Goal: Information Seeking & Learning: Learn about a topic

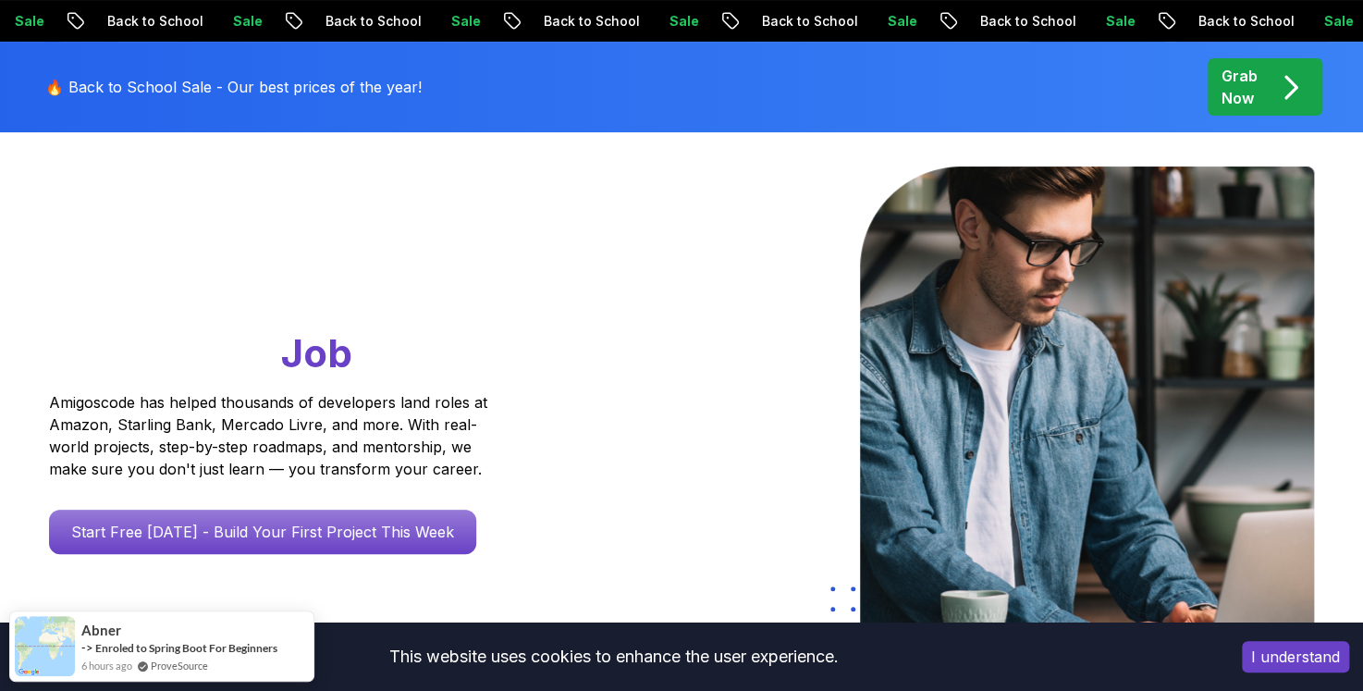
scroll to position [92, 0]
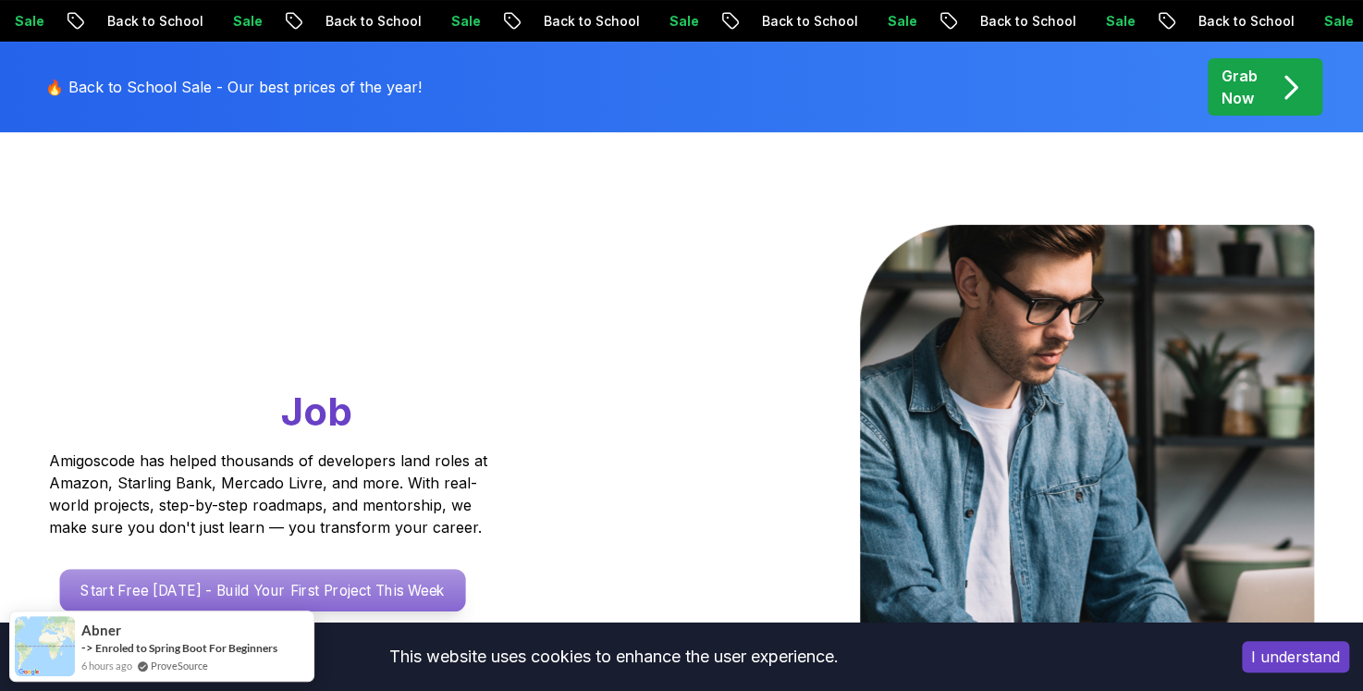
click at [279, 573] on p "Start Free Today - Build Your First Project This Week" at bounding box center [263, 590] width 406 height 43
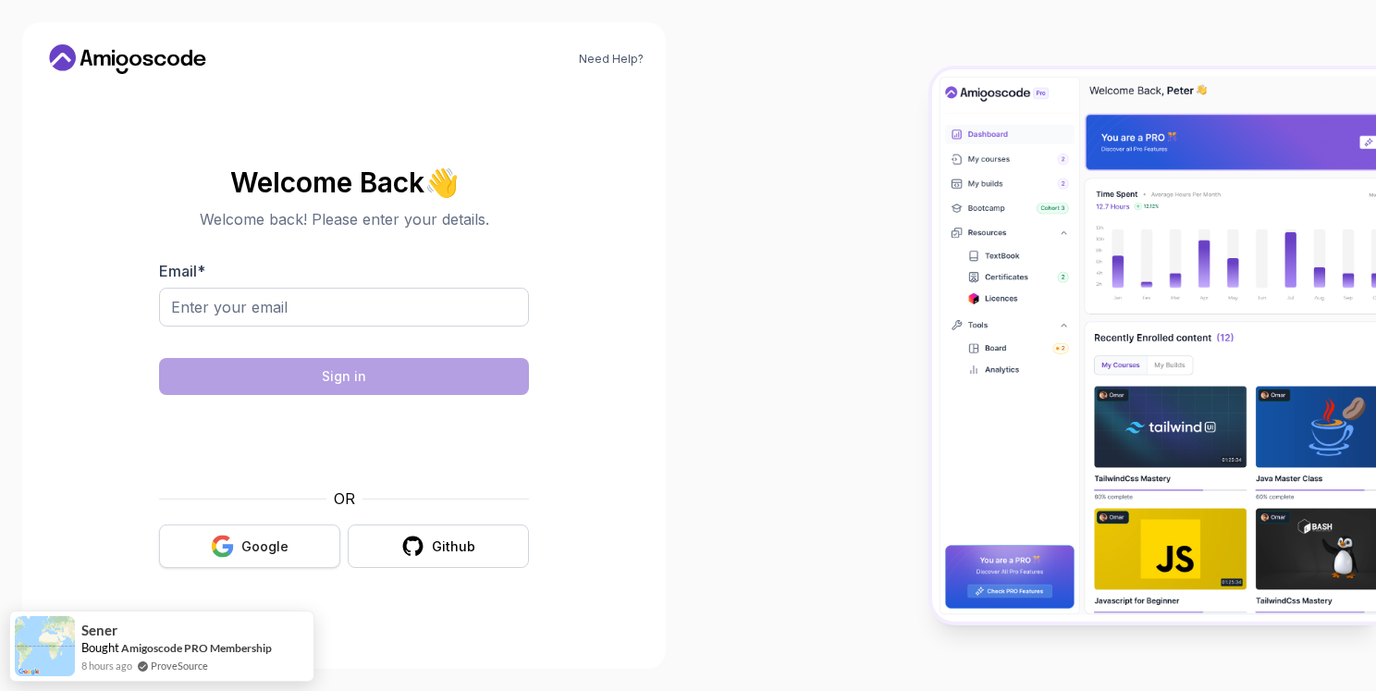
click at [258, 542] on div "Google" at bounding box center [264, 546] width 47 height 18
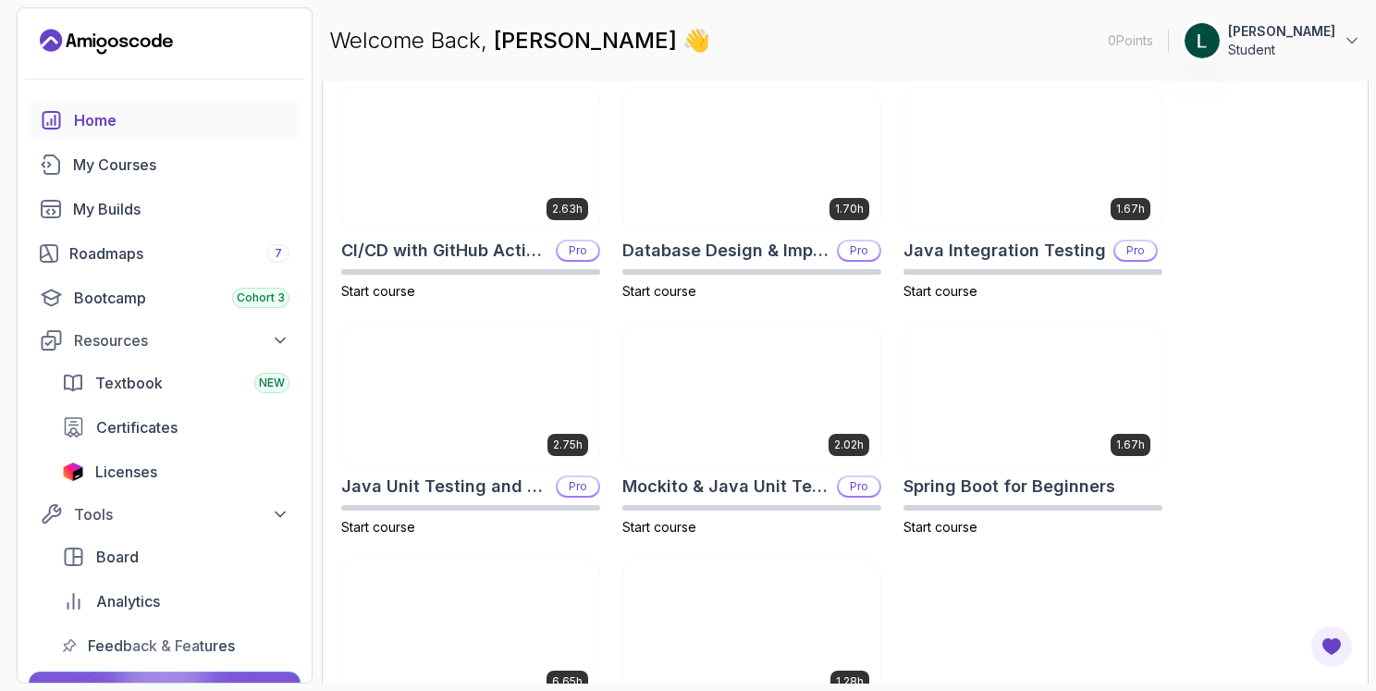
scroll to position [677, 0]
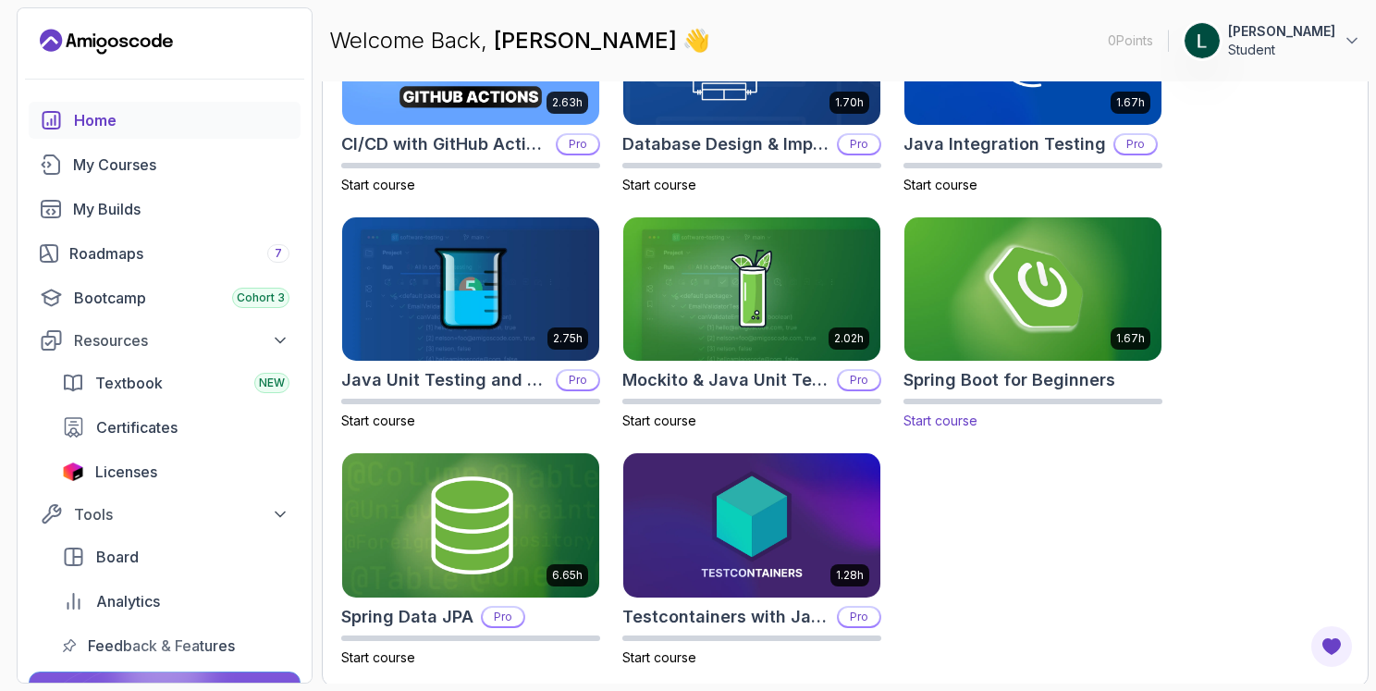
click at [996, 292] on img at bounding box center [1033, 289] width 270 height 151
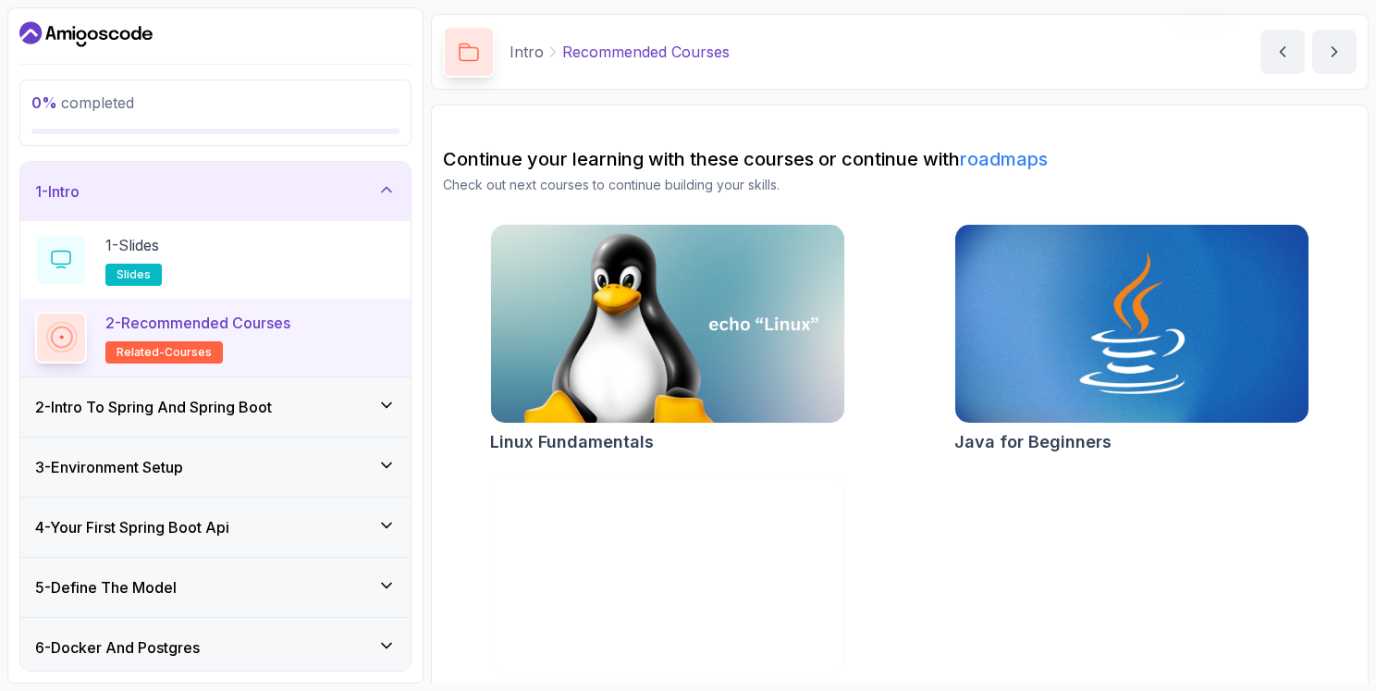
scroll to position [100, 0]
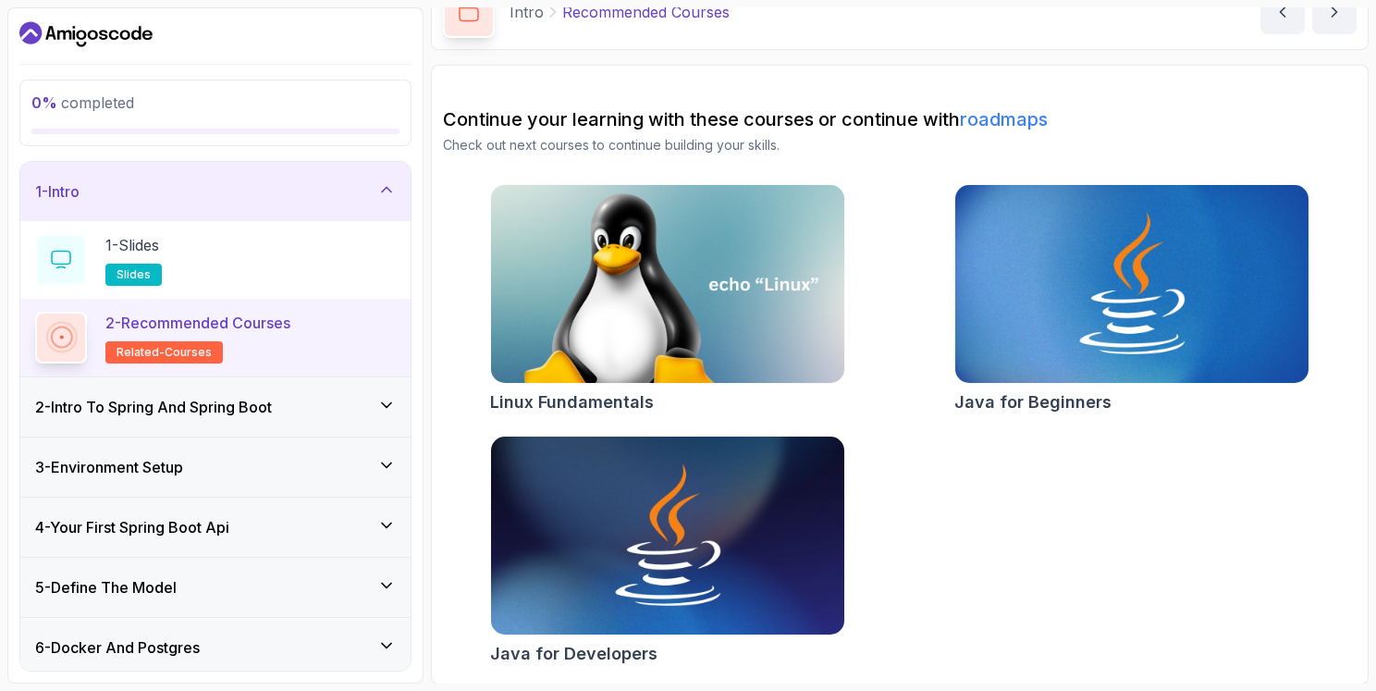
click at [213, 356] on p "related-courses" at bounding box center [163, 352] width 117 height 22
click at [143, 272] on span "slides" at bounding box center [134, 274] width 34 height 15
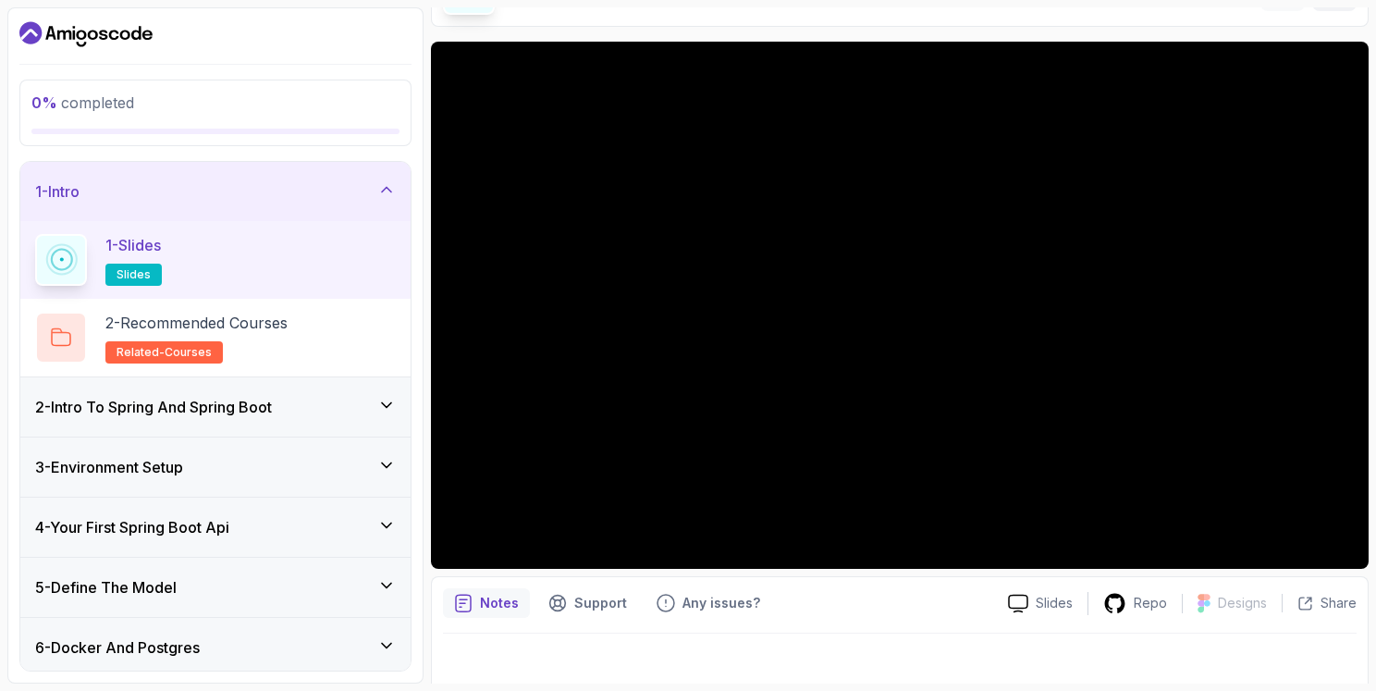
scroll to position [136, 0]
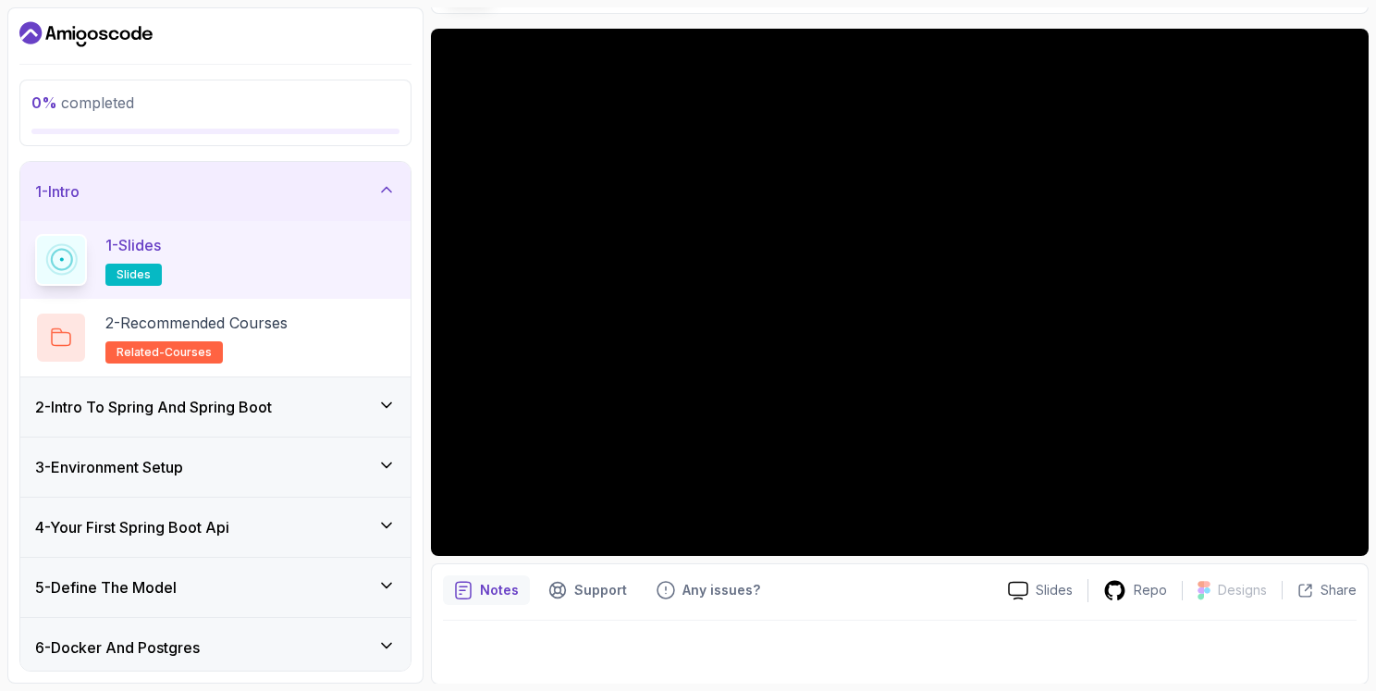
click at [210, 413] on h3 "2 - Intro To Spring And Spring Boot" at bounding box center [153, 407] width 237 height 22
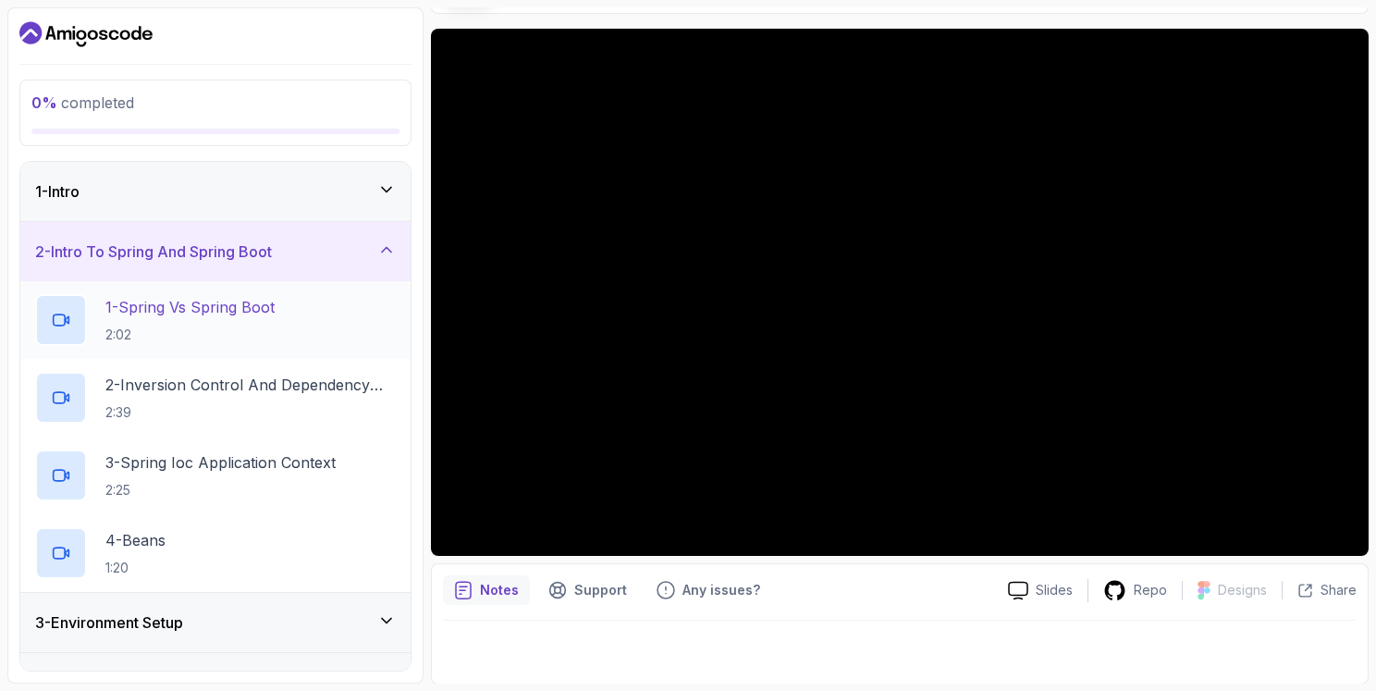
click at [228, 330] on p "2:02" at bounding box center [189, 335] width 169 height 18
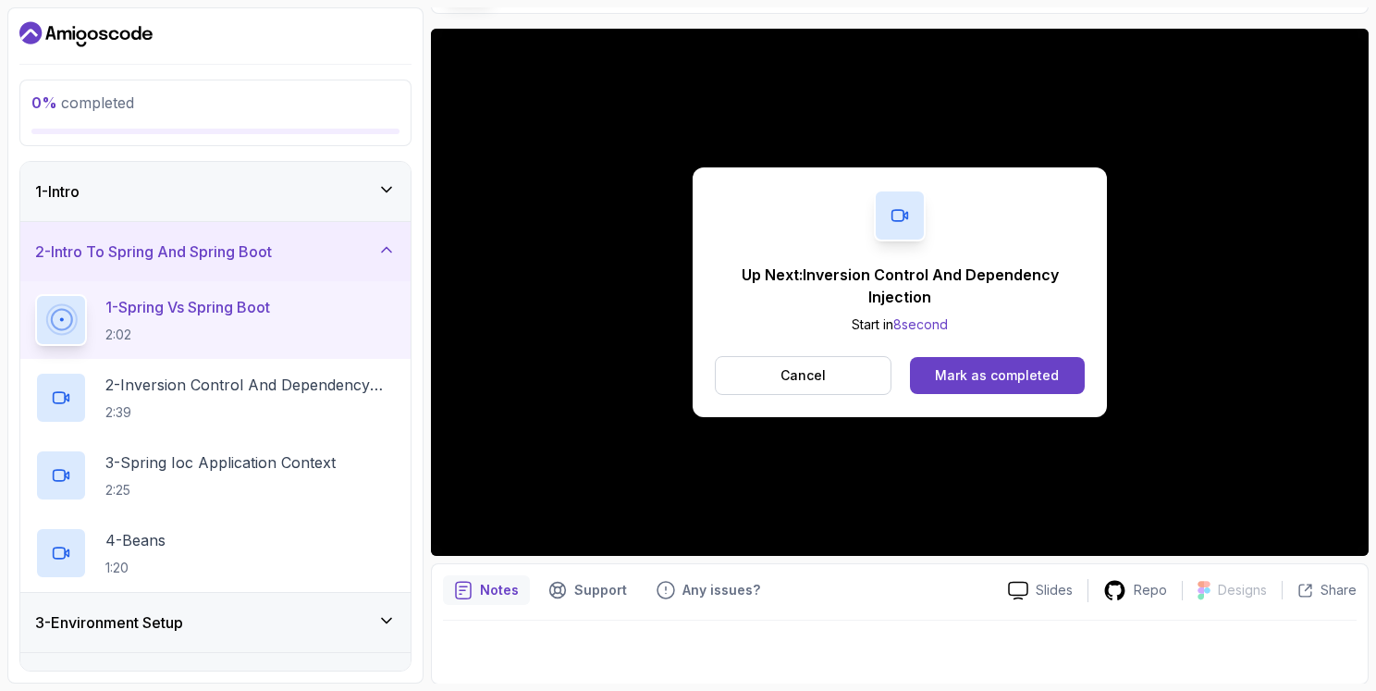
click at [1065, 480] on div "Up Next: Inversion Control And Dependency Injection Start in 8 second Cancel Ma…" at bounding box center [900, 292] width 938 height 527
click at [973, 366] on div "Mark as completed" at bounding box center [997, 375] width 124 height 18
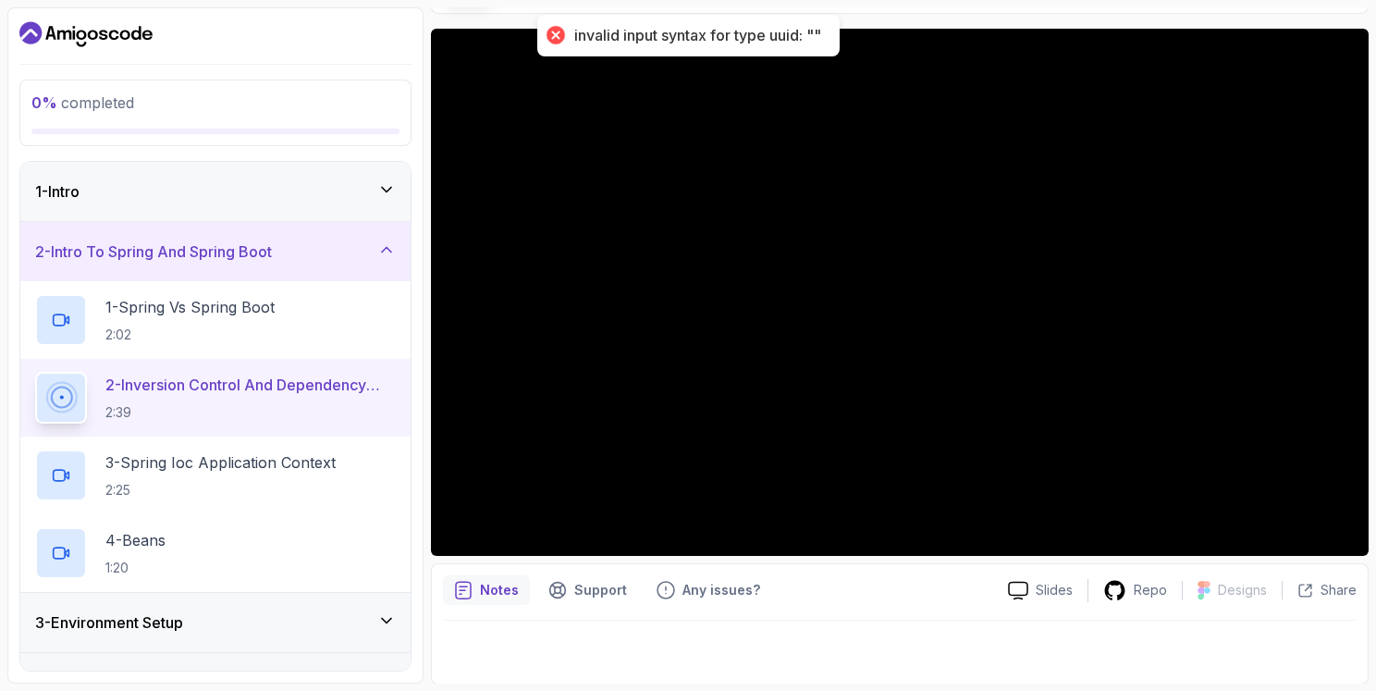
click at [230, 378] on p "2 - Inversion Control And Dependency Injection" at bounding box center [250, 385] width 290 height 22
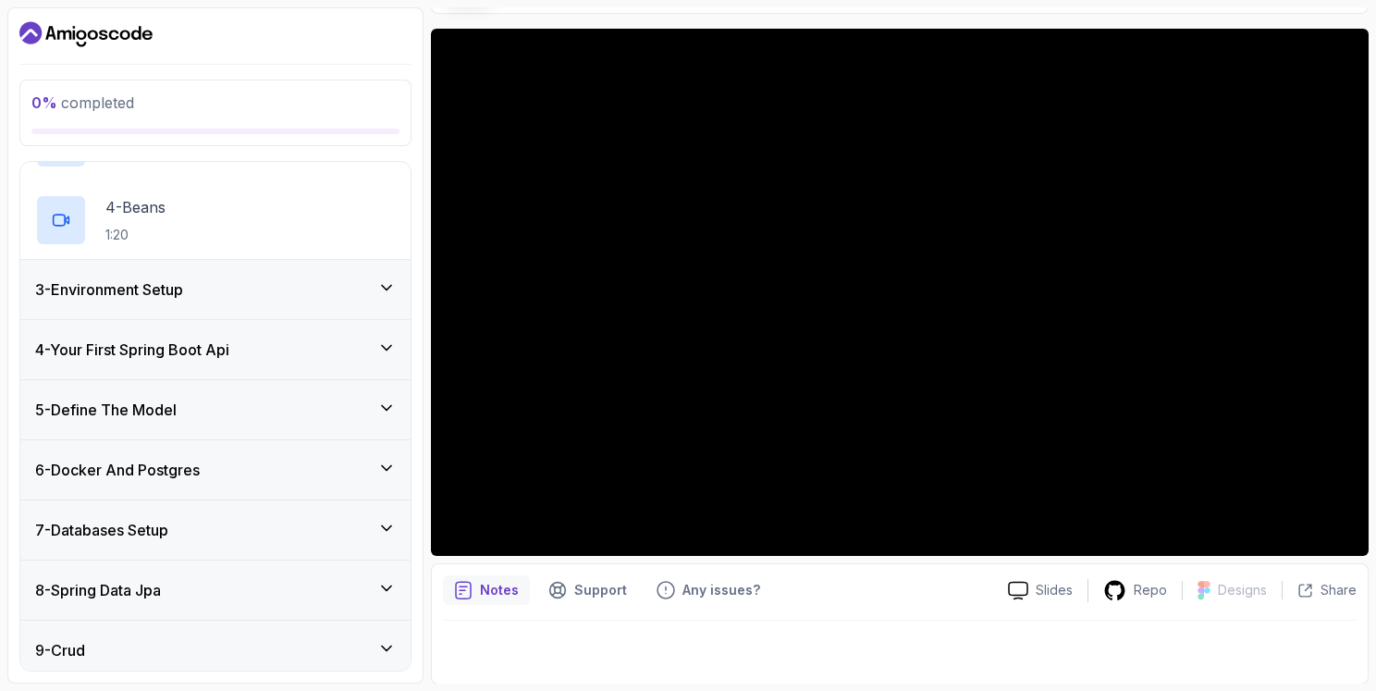
scroll to position [240, 0]
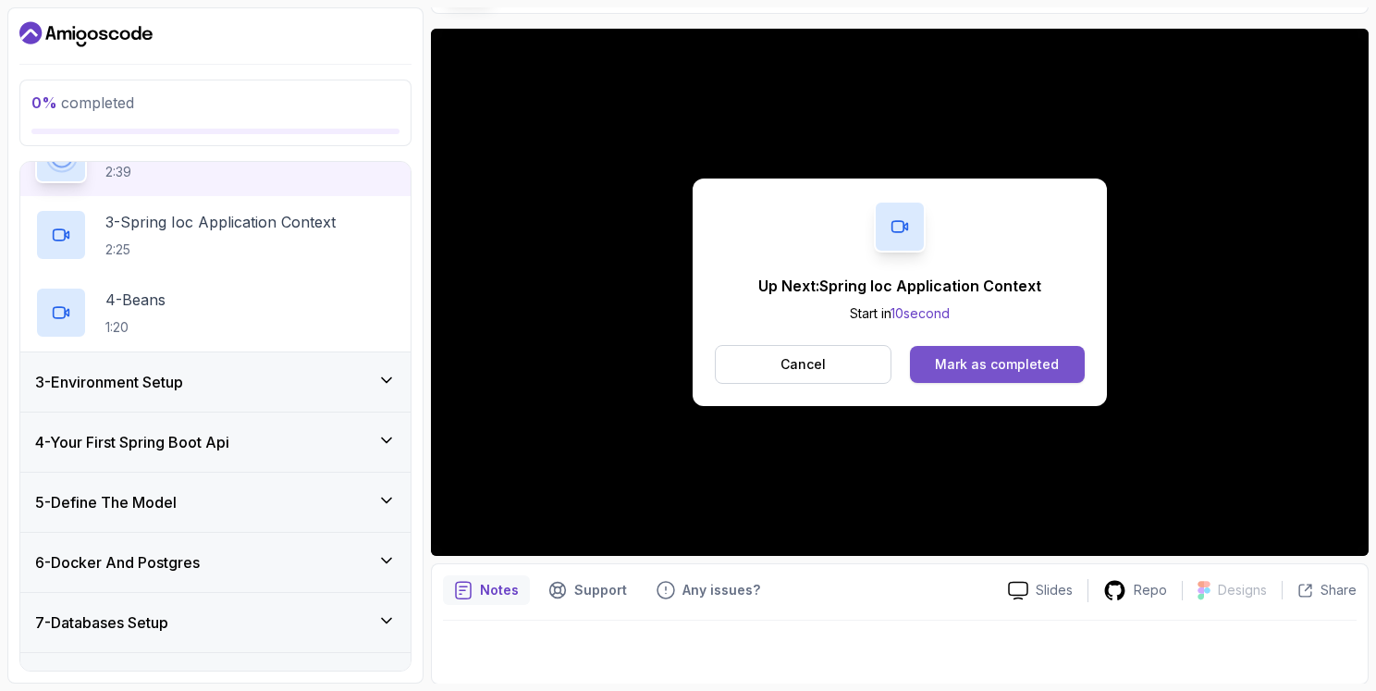
click at [1056, 371] on div "Mark as completed" at bounding box center [997, 364] width 124 height 18
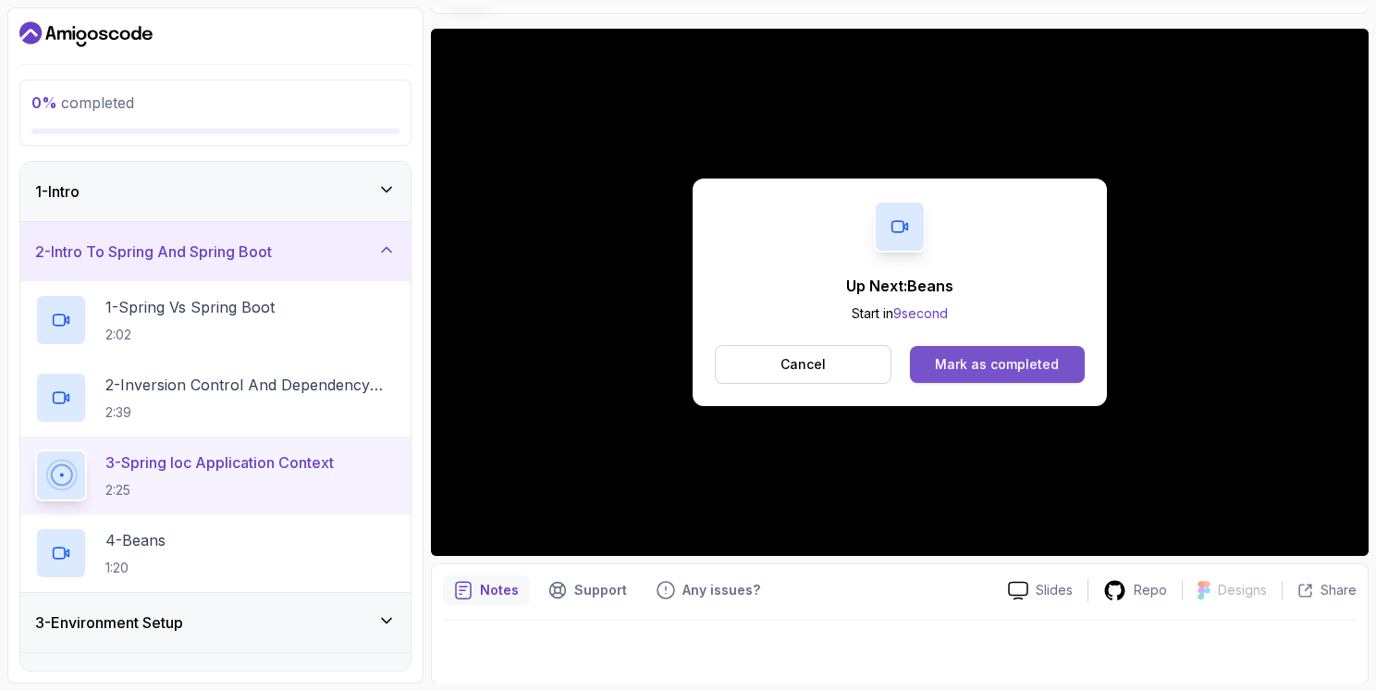
click at [968, 361] on div "Mark as completed" at bounding box center [997, 364] width 124 height 18
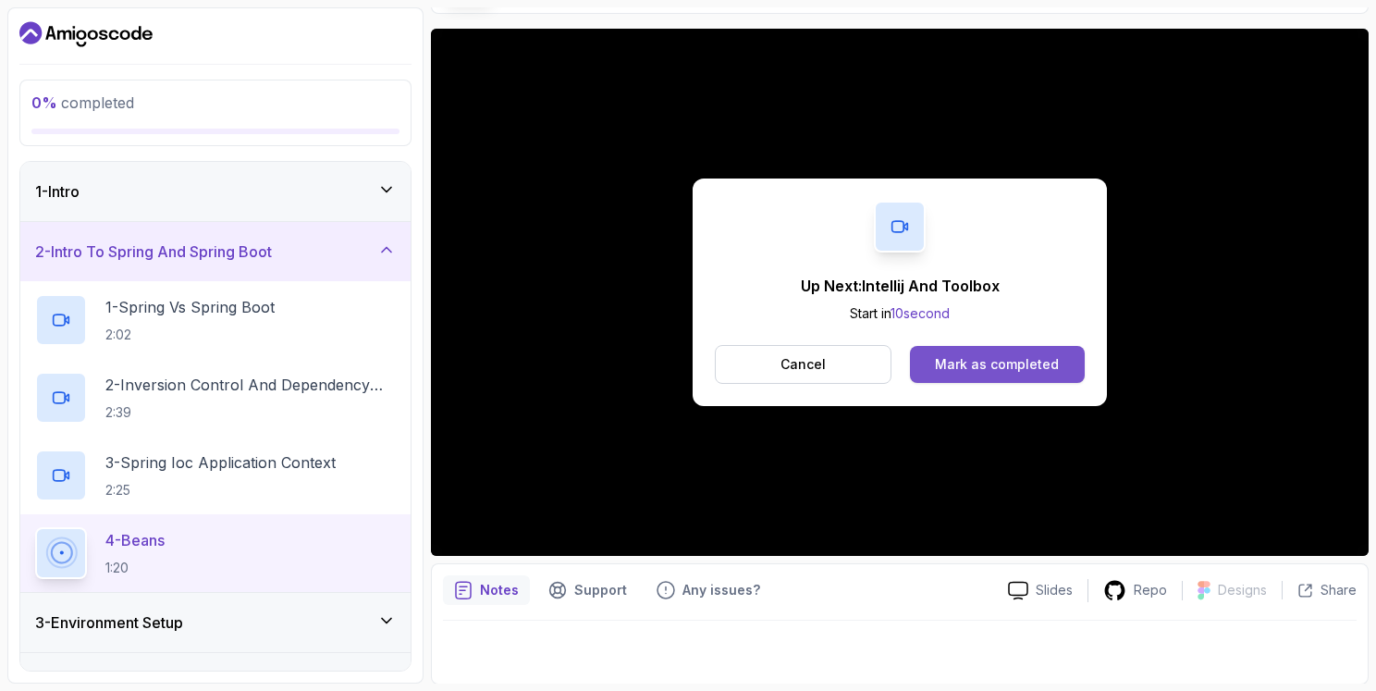
click at [1046, 366] on div "Mark as completed" at bounding box center [997, 364] width 124 height 18
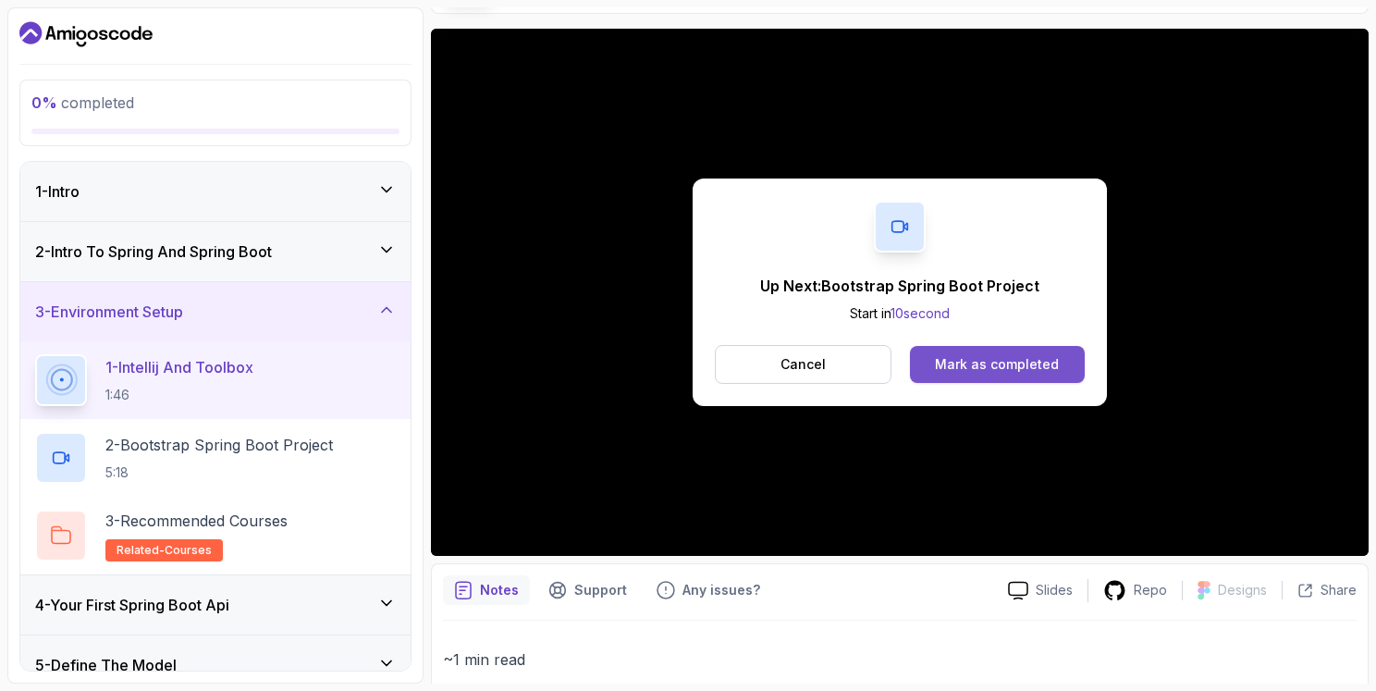
click at [1004, 371] on div "Mark as completed" at bounding box center [997, 364] width 124 height 18
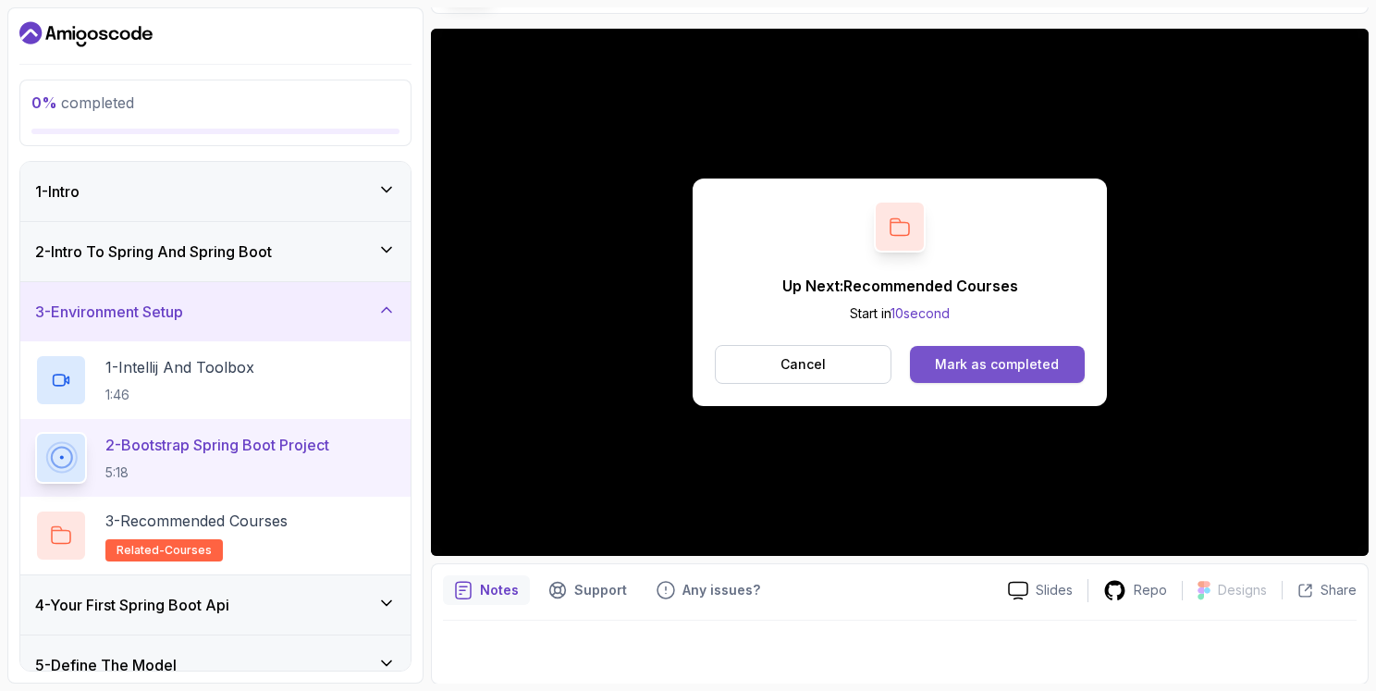
click at [1025, 359] on div "Mark as completed" at bounding box center [997, 364] width 124 height 18
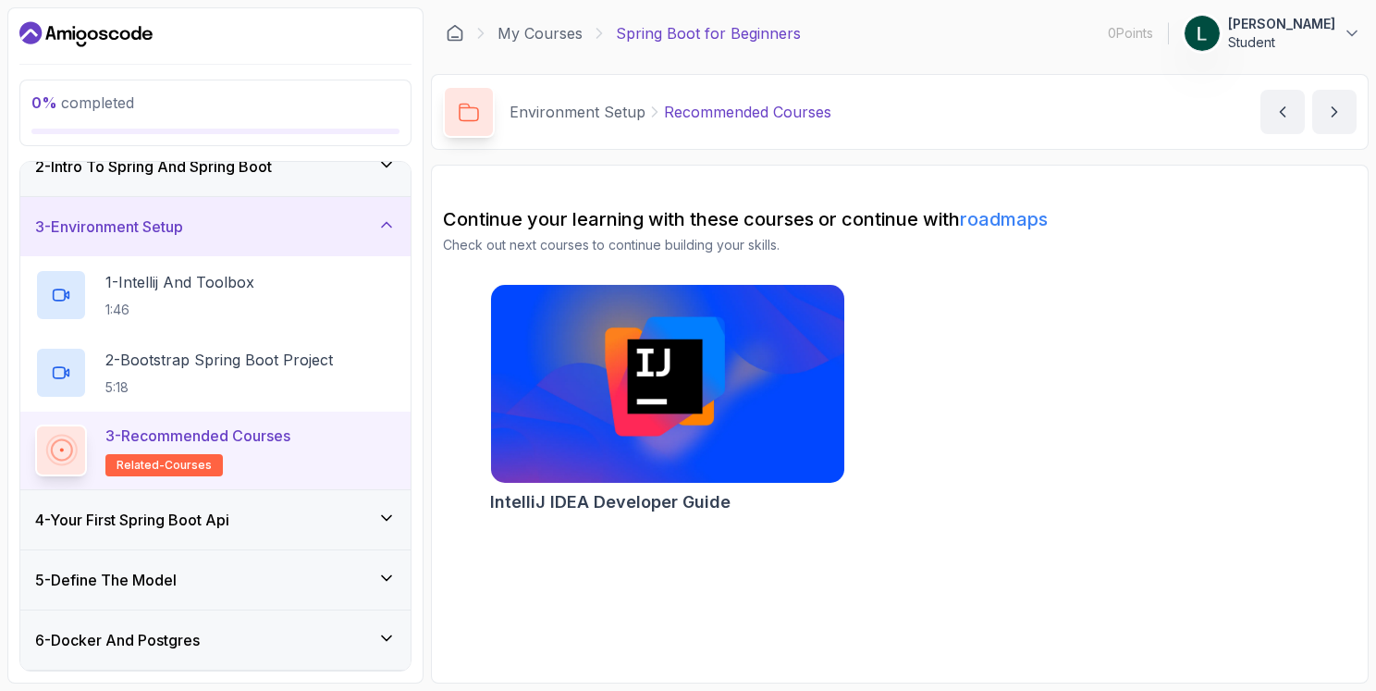
scroll to position [185, 0]
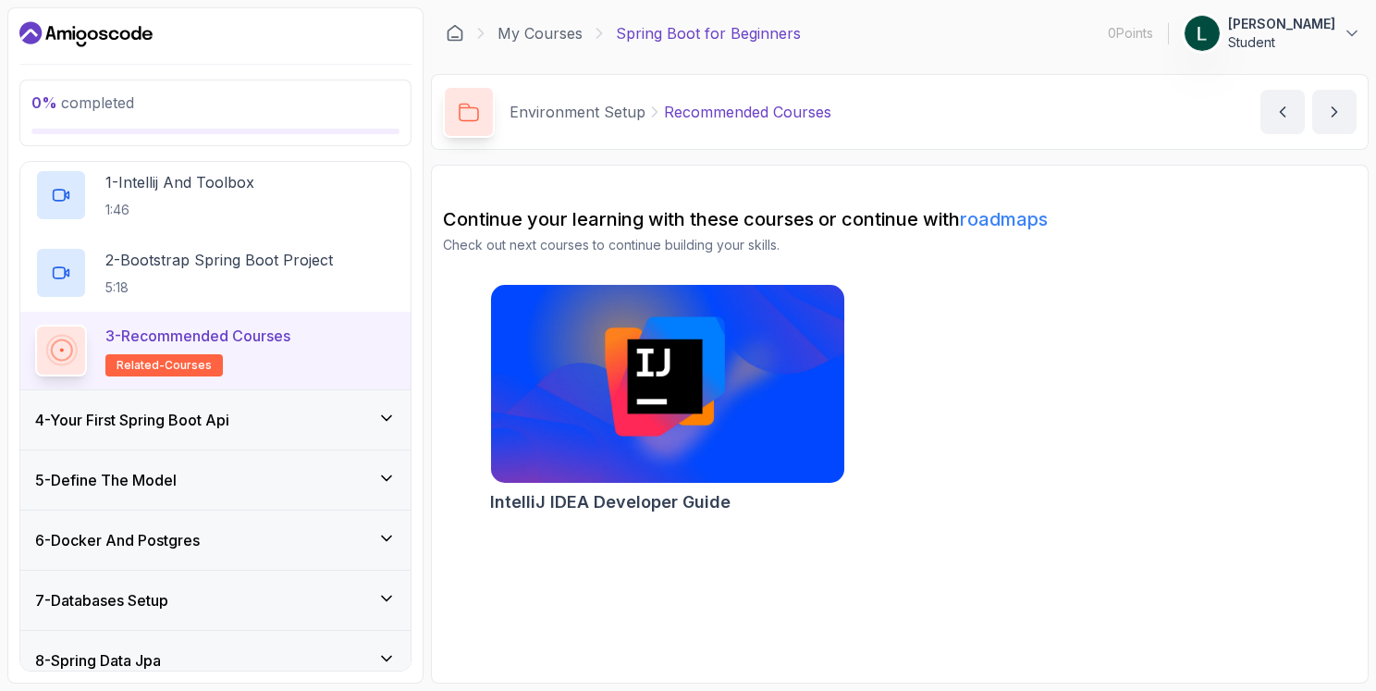
click at [224, 426] on h3 "4 - Your First Spring Boot Api" at bounding box center [132, 420] width 194 height 22
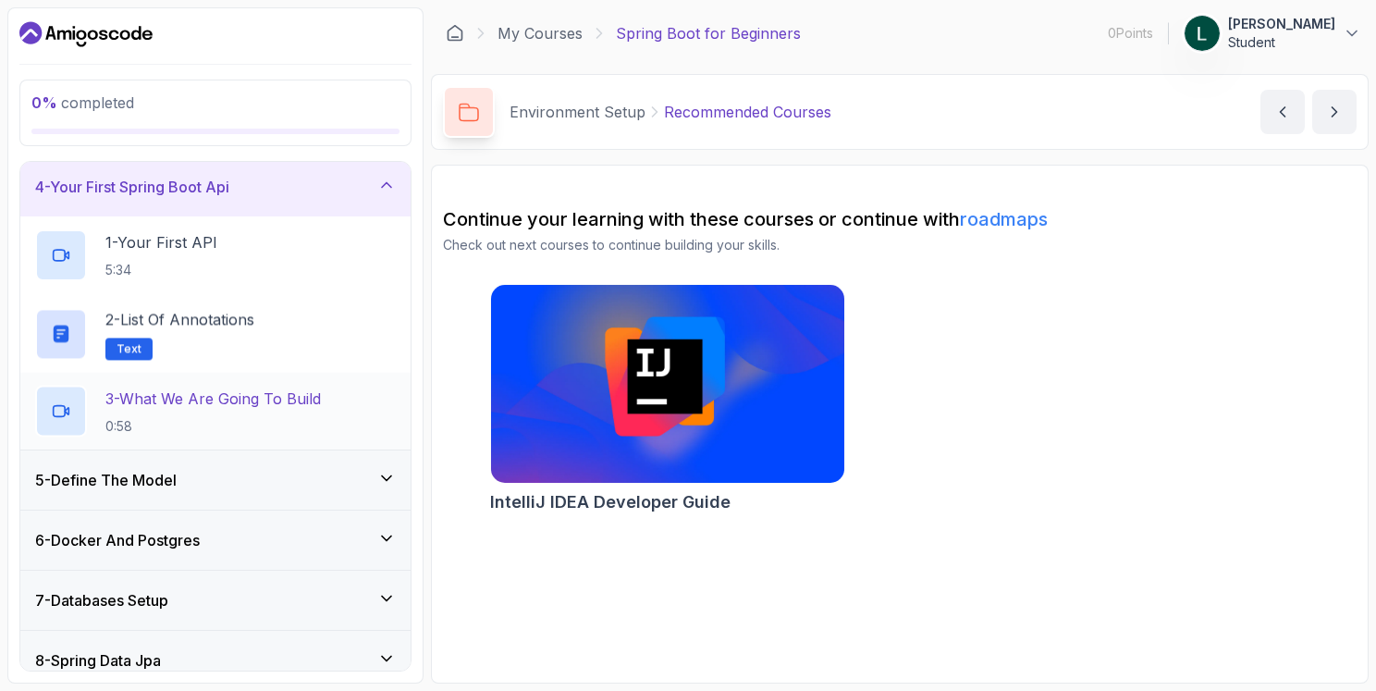
scroll to position [181, 0]
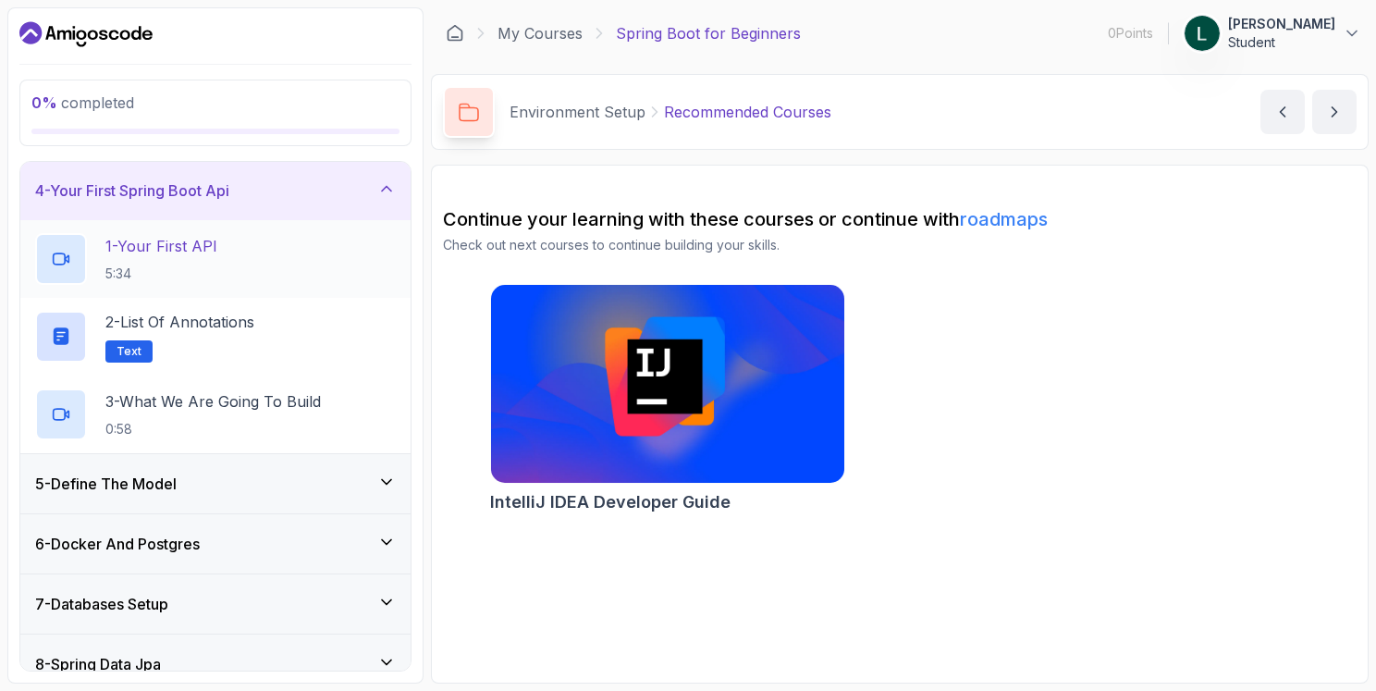
click at [138, 250] on p "1 - Your First API" at bounding box center [161, 246] width 112 height 22
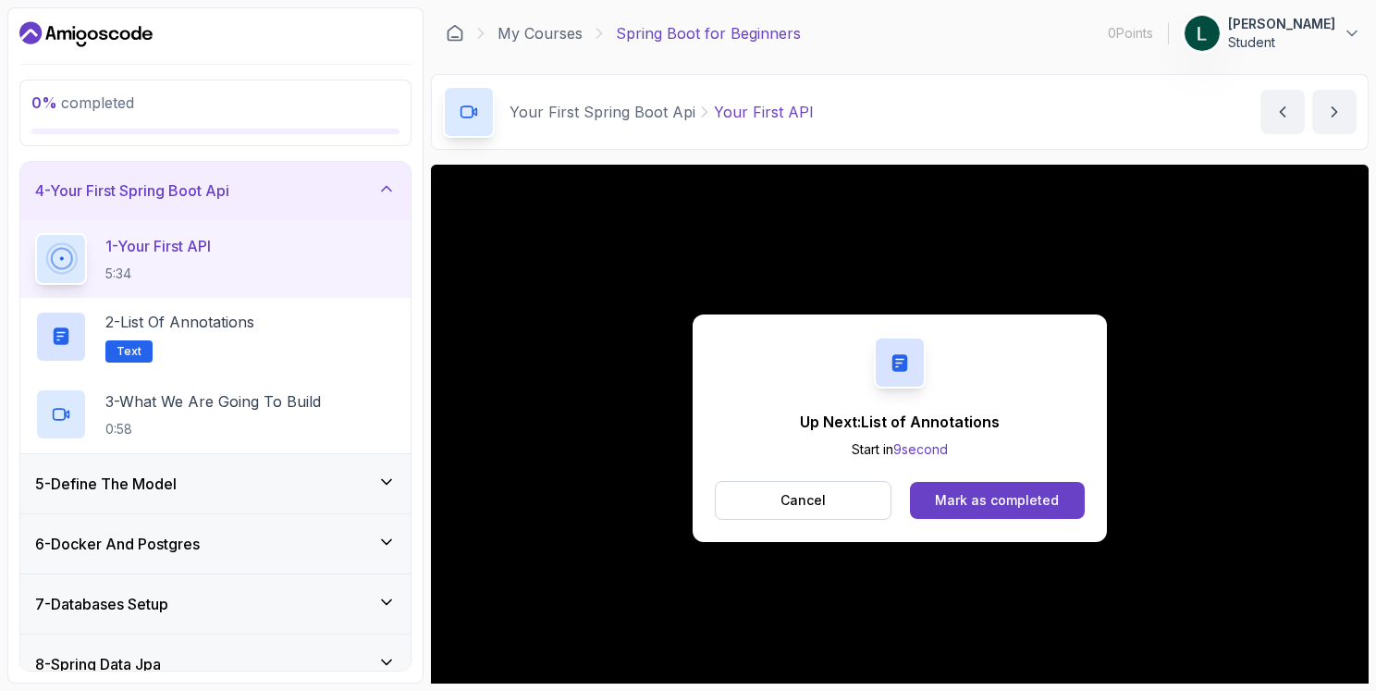
click at [974, 491] on div "Mark as completed" at bounding box center [997, 500] width 124 height 18
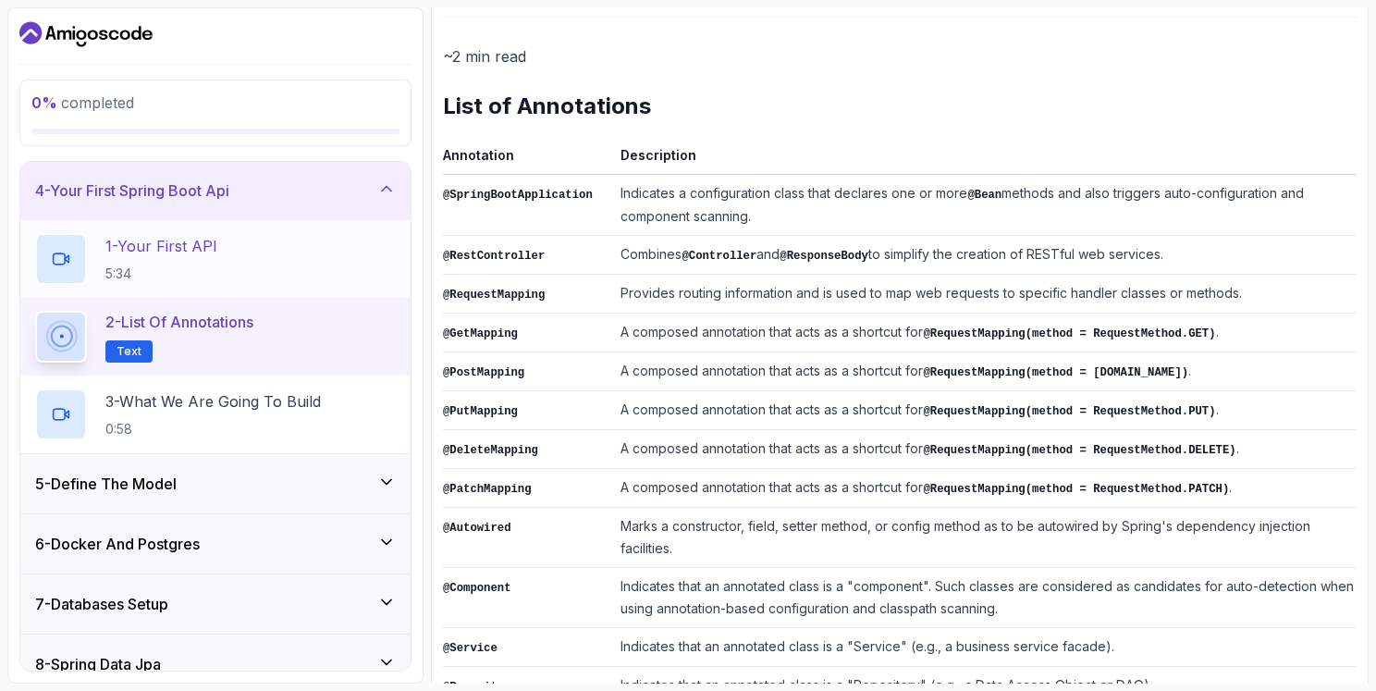
scroll to position [347, 0]
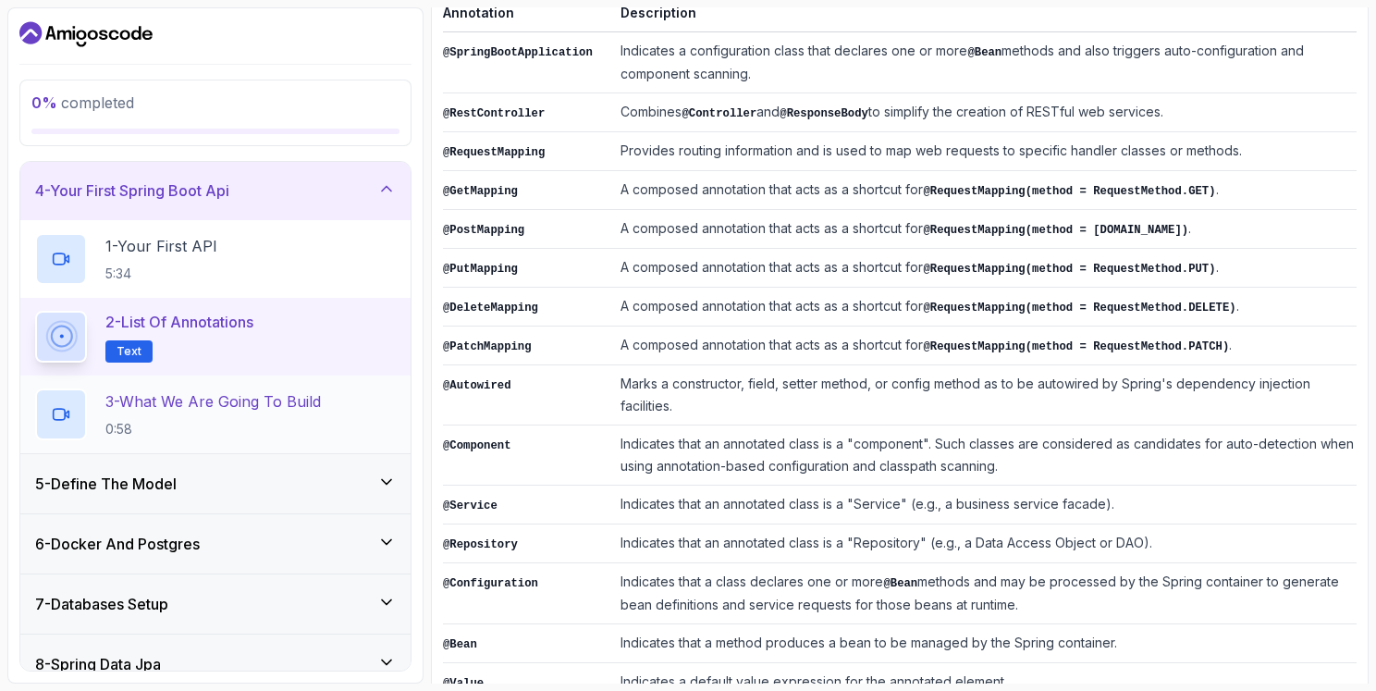
click at [177, 395] on p "3 - What We Are Going To Build" at bounding box center [213, 401] width 216 height 22
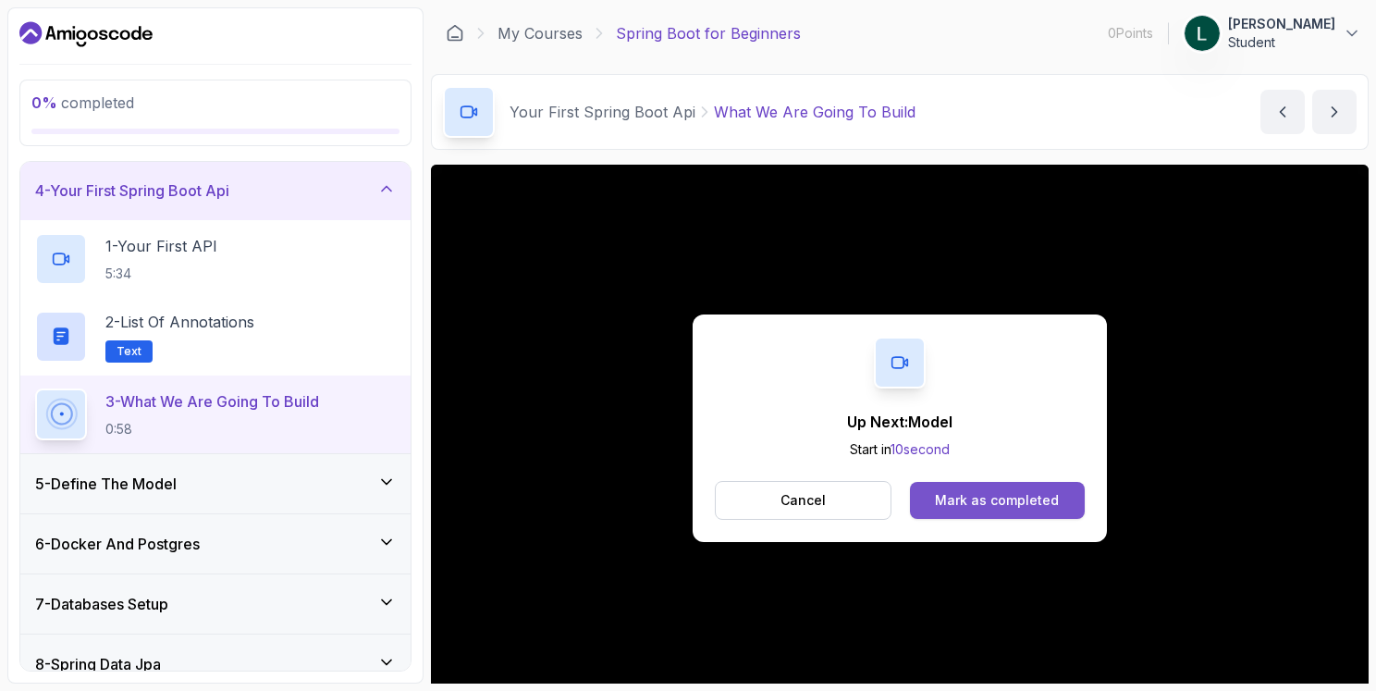
click at [1035, 505] on div "Mark as completed" at bounding box center [997, 500] width 124 height 18
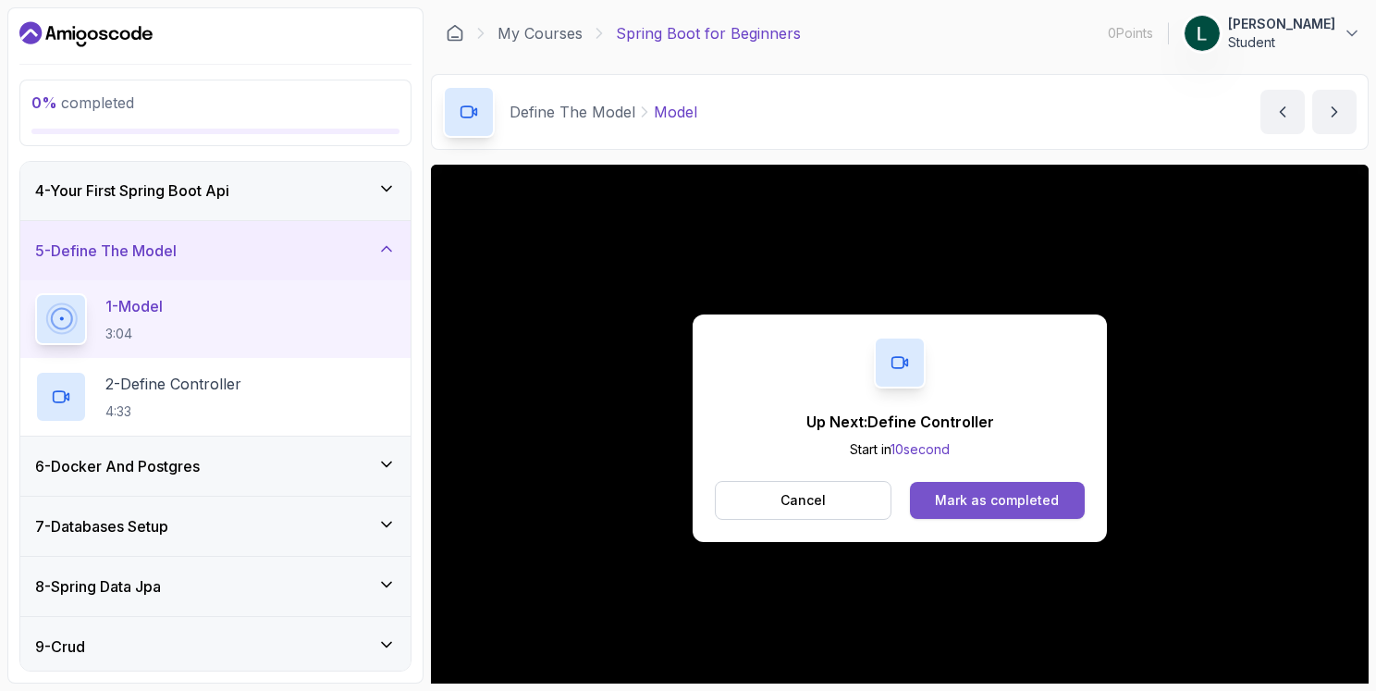
click at [988, 488] on button "Mark as completed" at bounding box center [997, 500] width 175 height 37
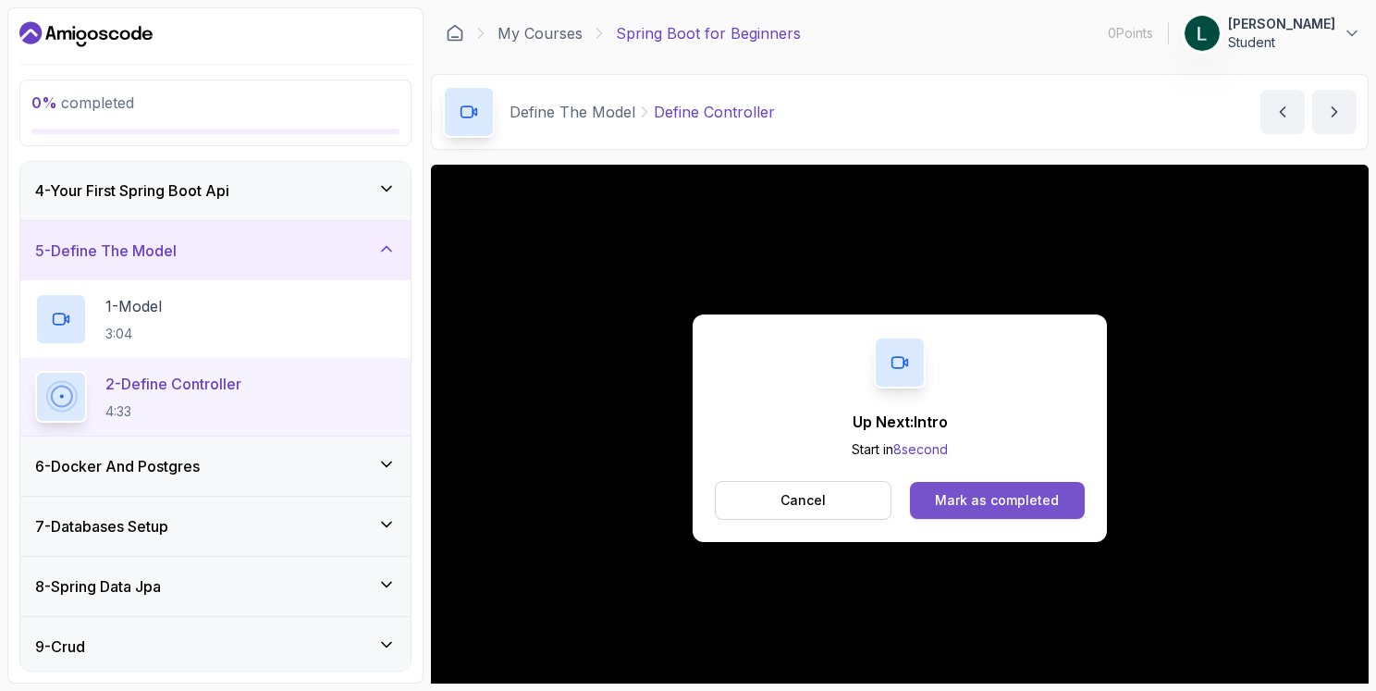
click at [990, 494] on div "Mark as completed" at bounding box center [997, 500] width 124 height 18
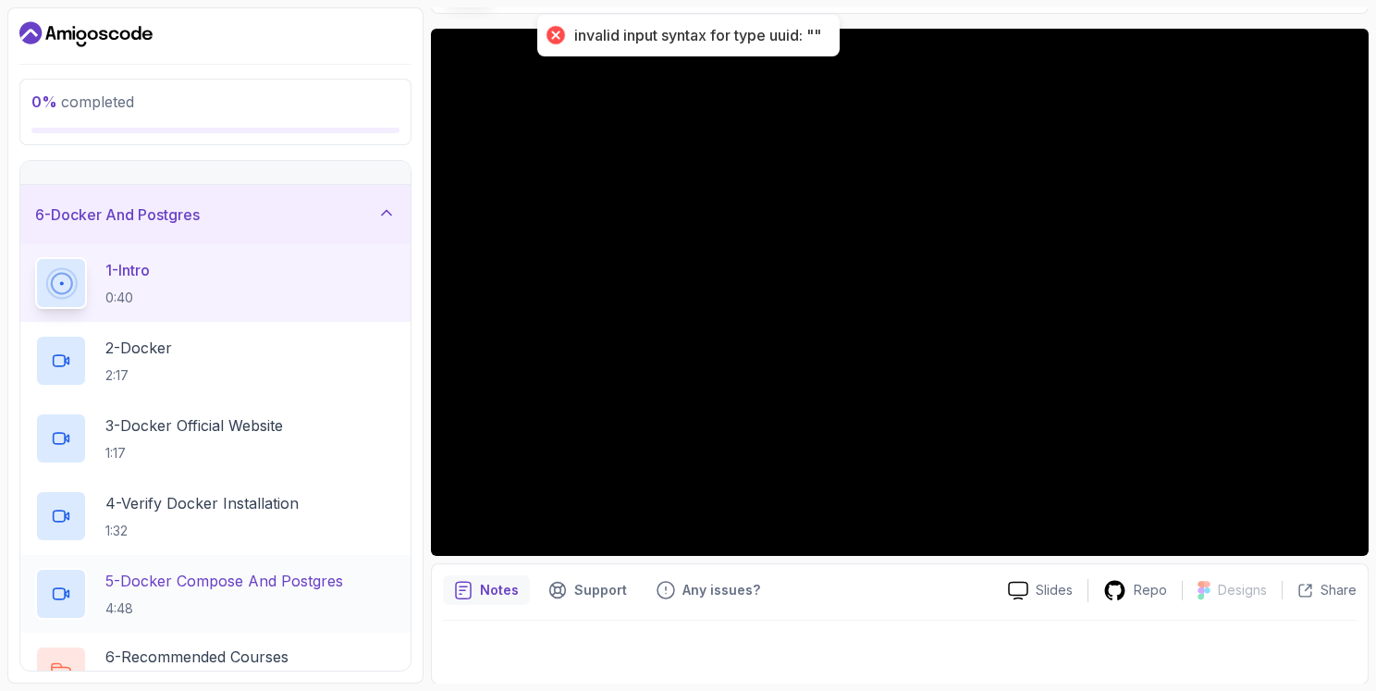
scroll to position [459, 0]
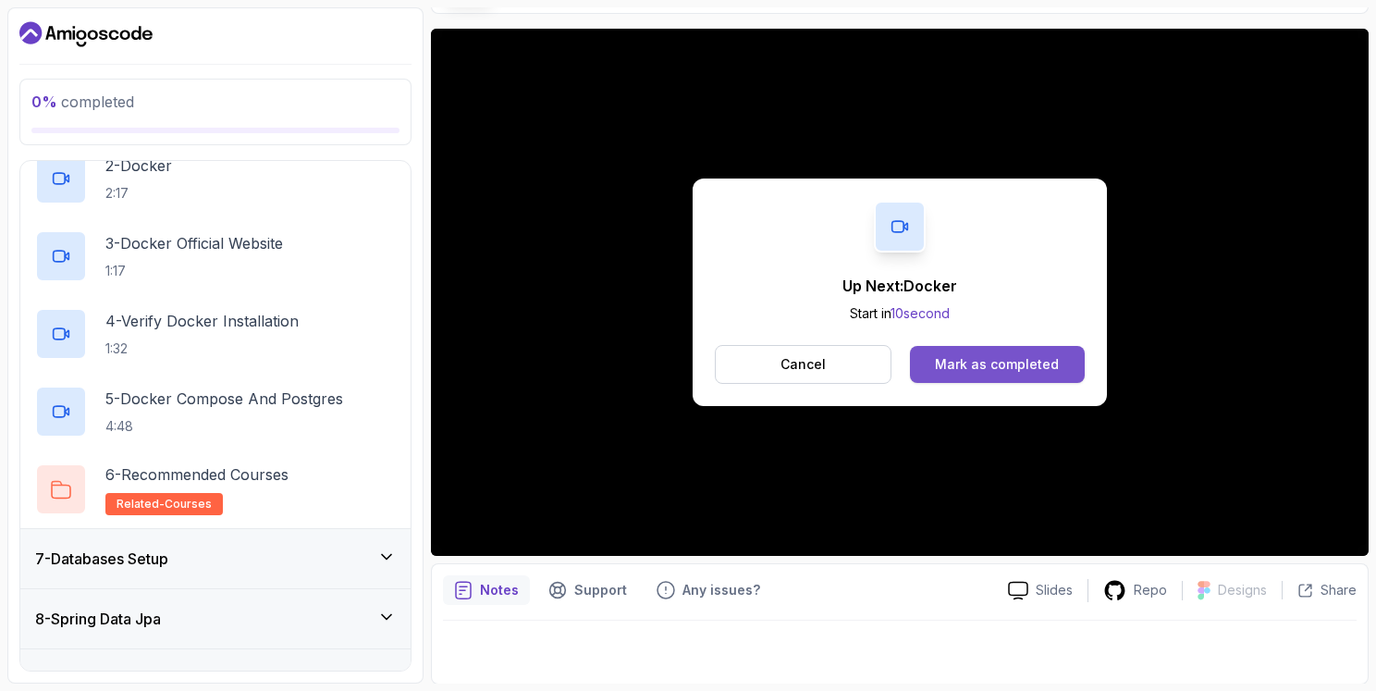
click at [991, 363] on div "Mark as completed" at bounding box center [997, 364] width 124 height 18
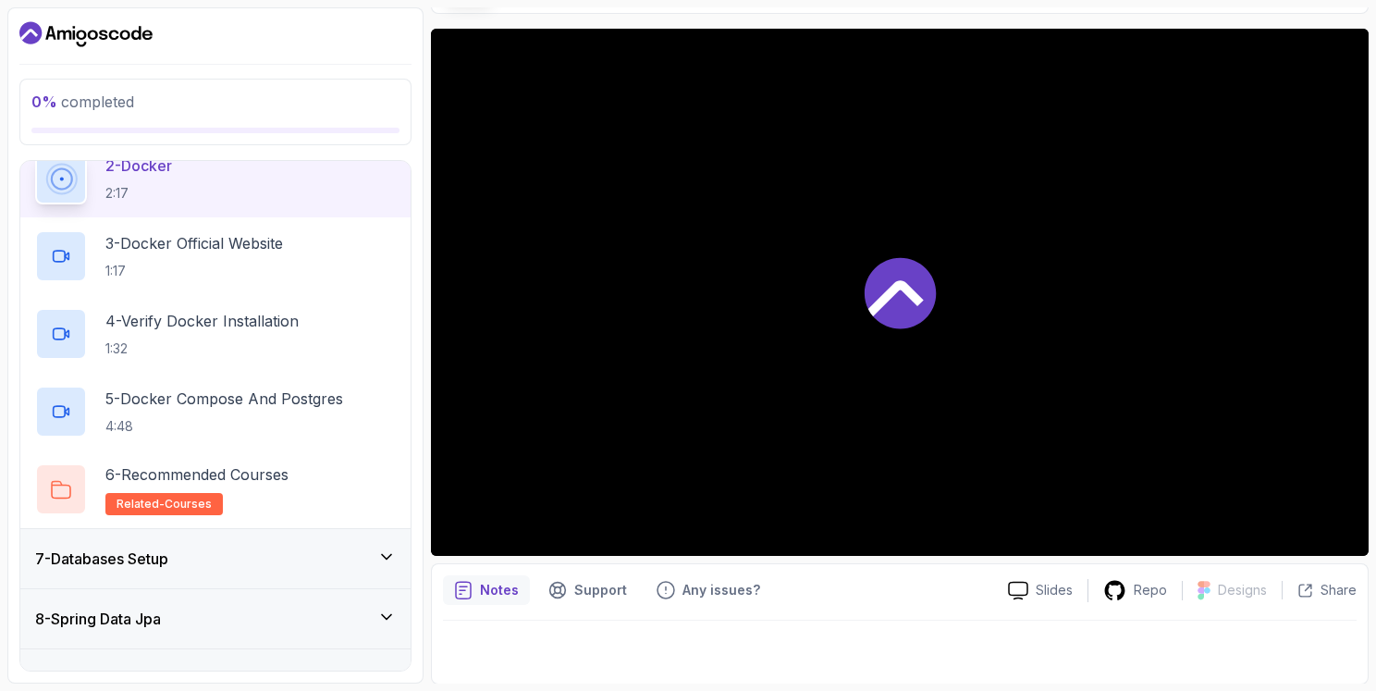
scroll to position [446, 0]
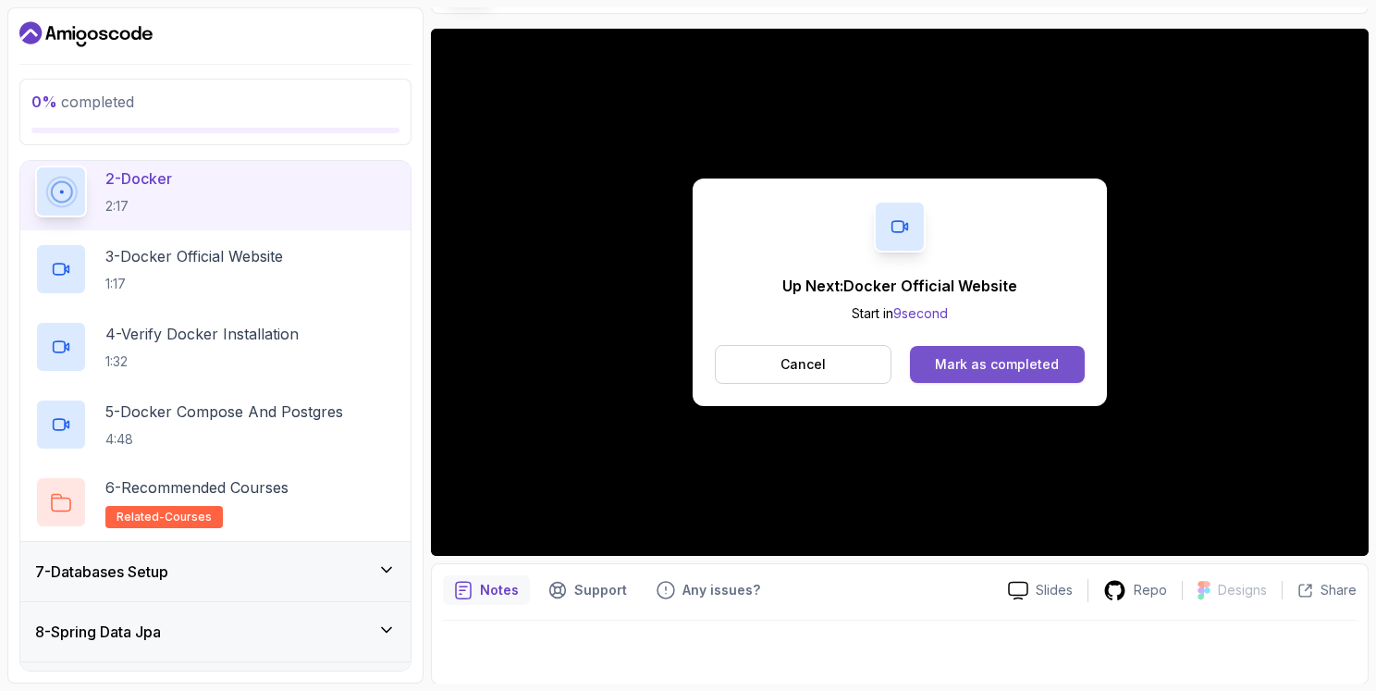
click at [978, 365] on div "Mark as completed" at bounding box center [997, 364] width 124 height 18
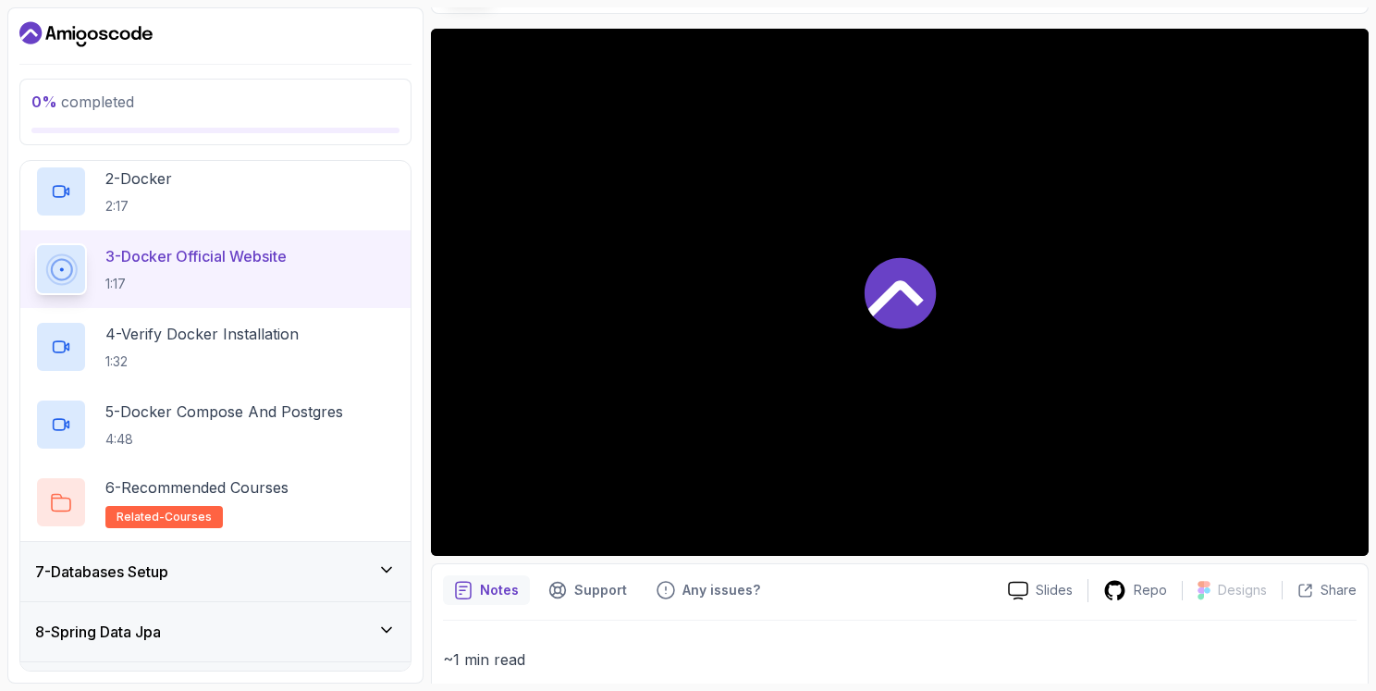
scroll to position [459, 0]
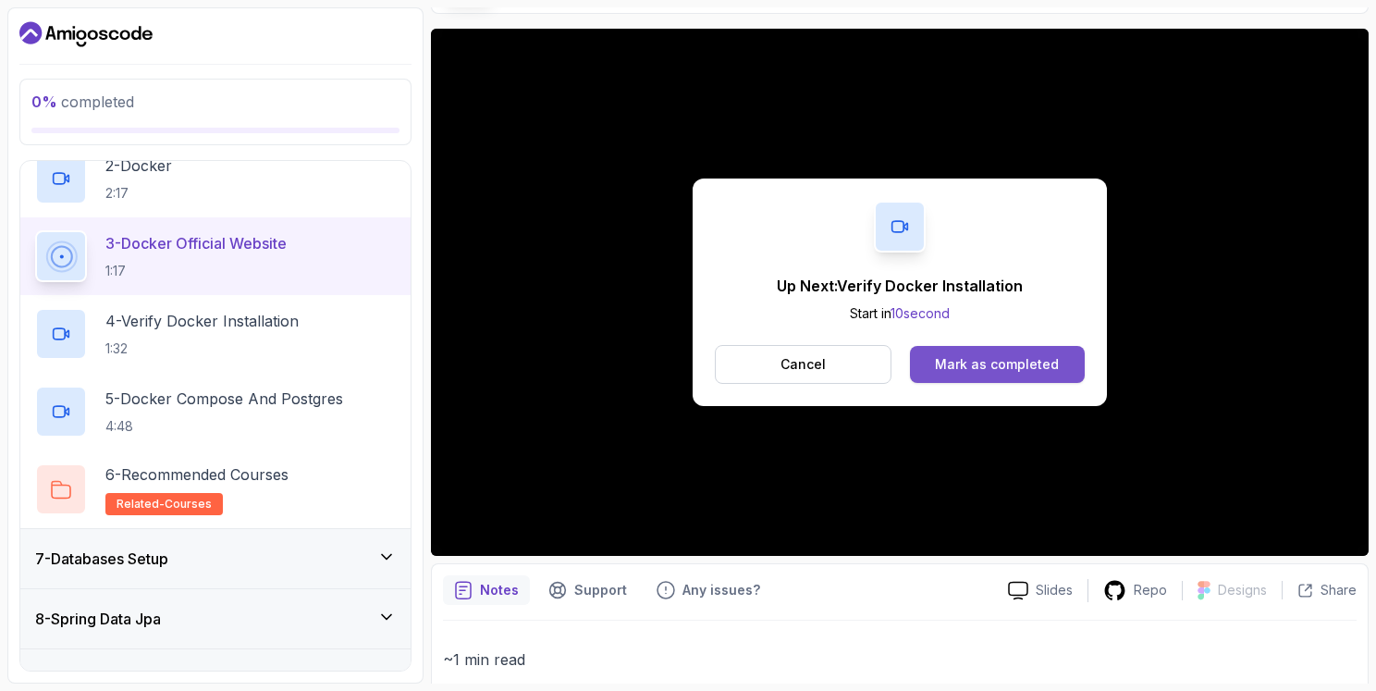
click at [1001, 355] on div "Mark as completed" at bounding box center [997, 364] width 124 height 18
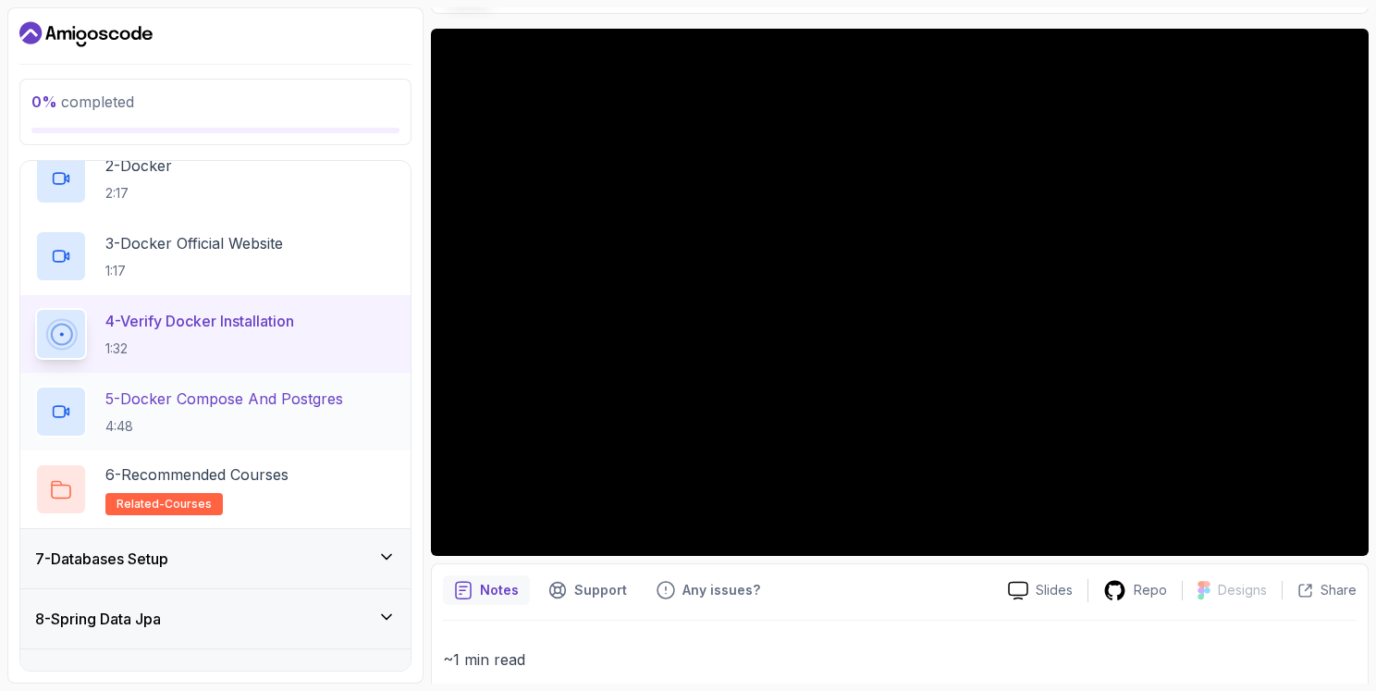
click at [268, 409] on h2 "5 - Docker Compose And Postgres 4:48" at bounding box center [224, 412] width 238 height 48
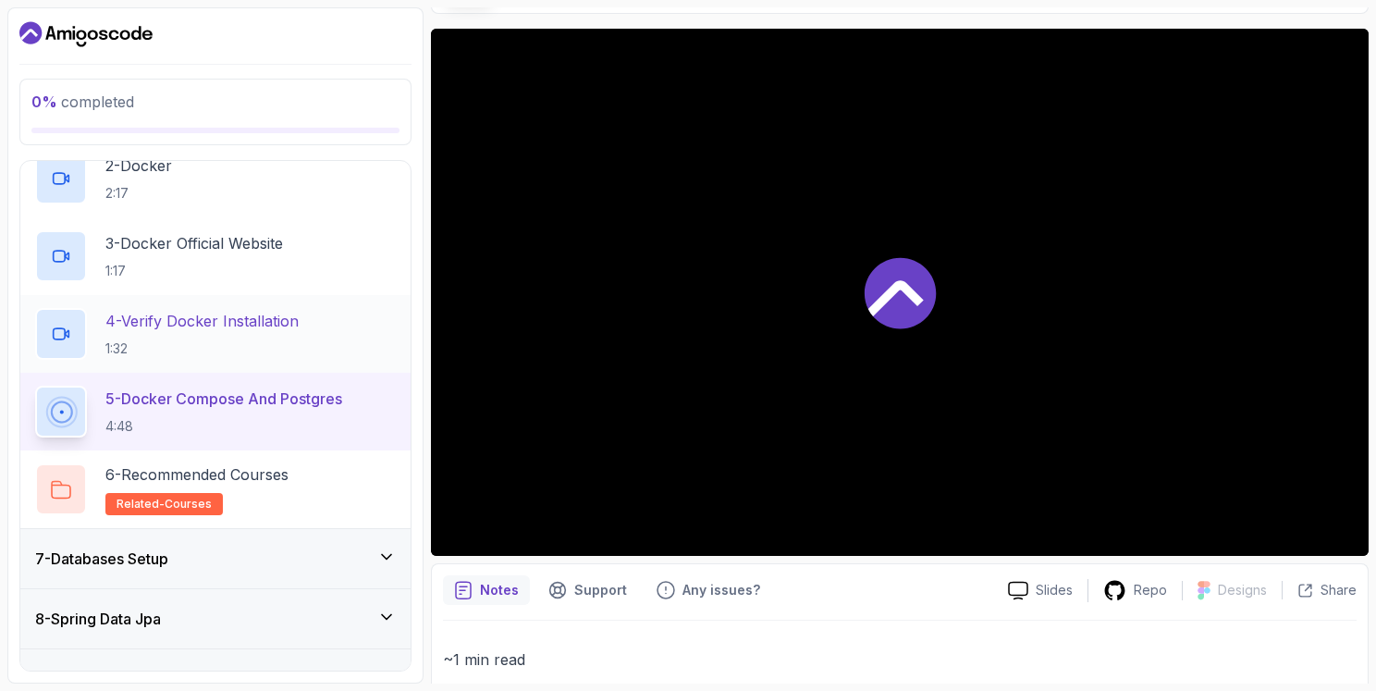
click at [299, 331] on h2 "4 - Verify Docker Installation 1:32" at bounding box center [201, 334] width 193 height 48
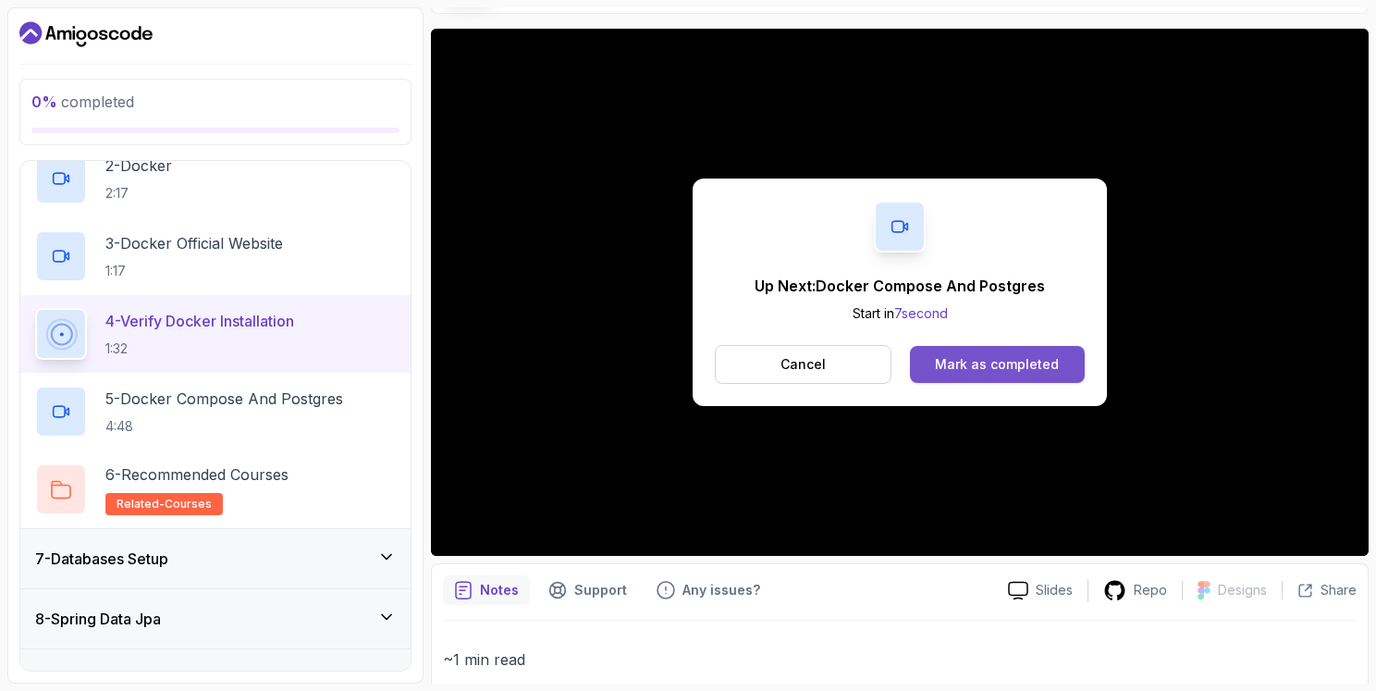
click at [1054, 368] on div "Mark as completed" at bounding box center [997, 364] width 124 height 18
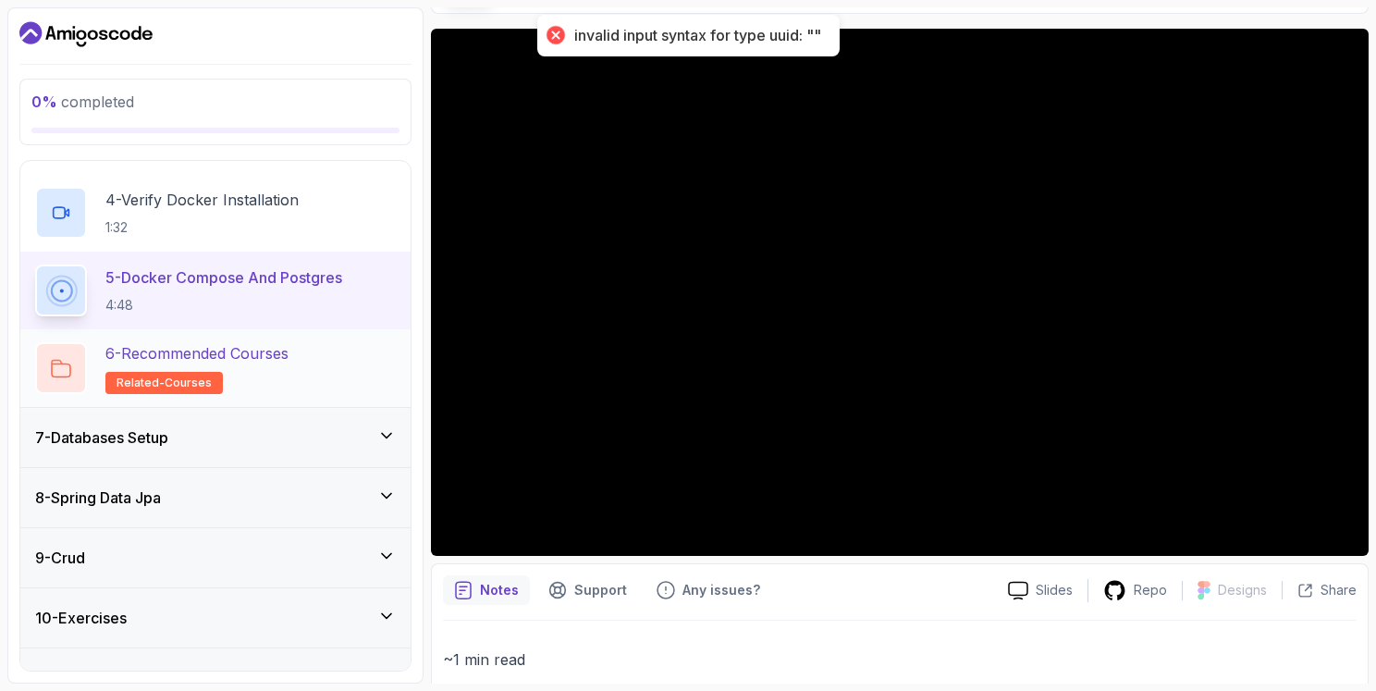
scroll to position [673, 0]
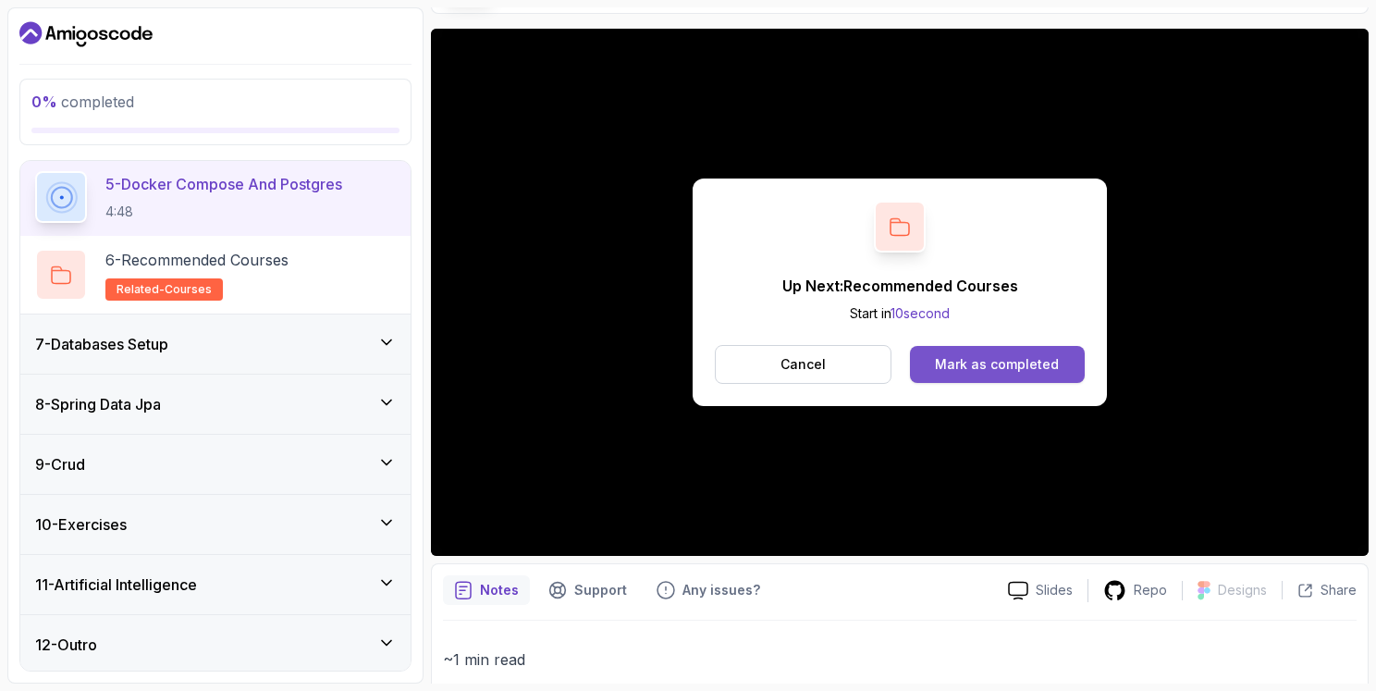
click at [1020, 366] on div "Mark as completed" at bounding box center [997, 364] width 124 height 18
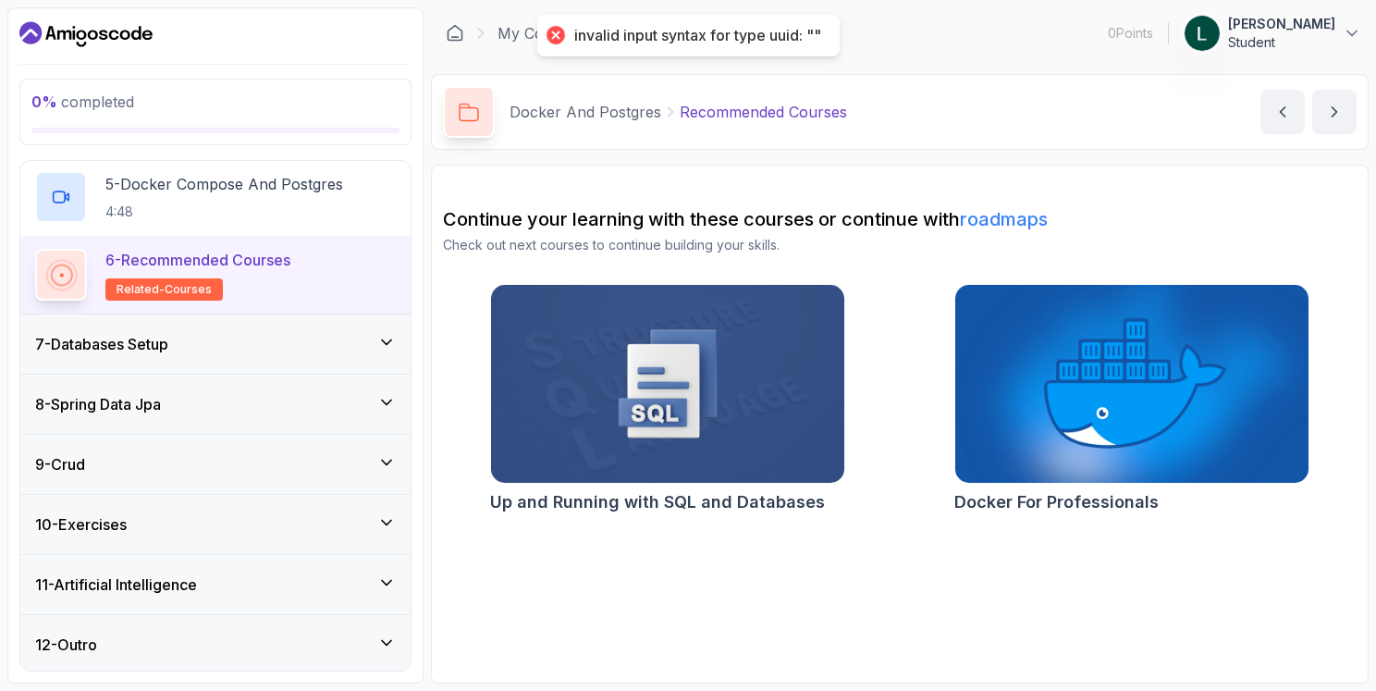
click at [218, 361] on div "7 - Databases Setup" at bounding box center [215, 343] width 390 height 59
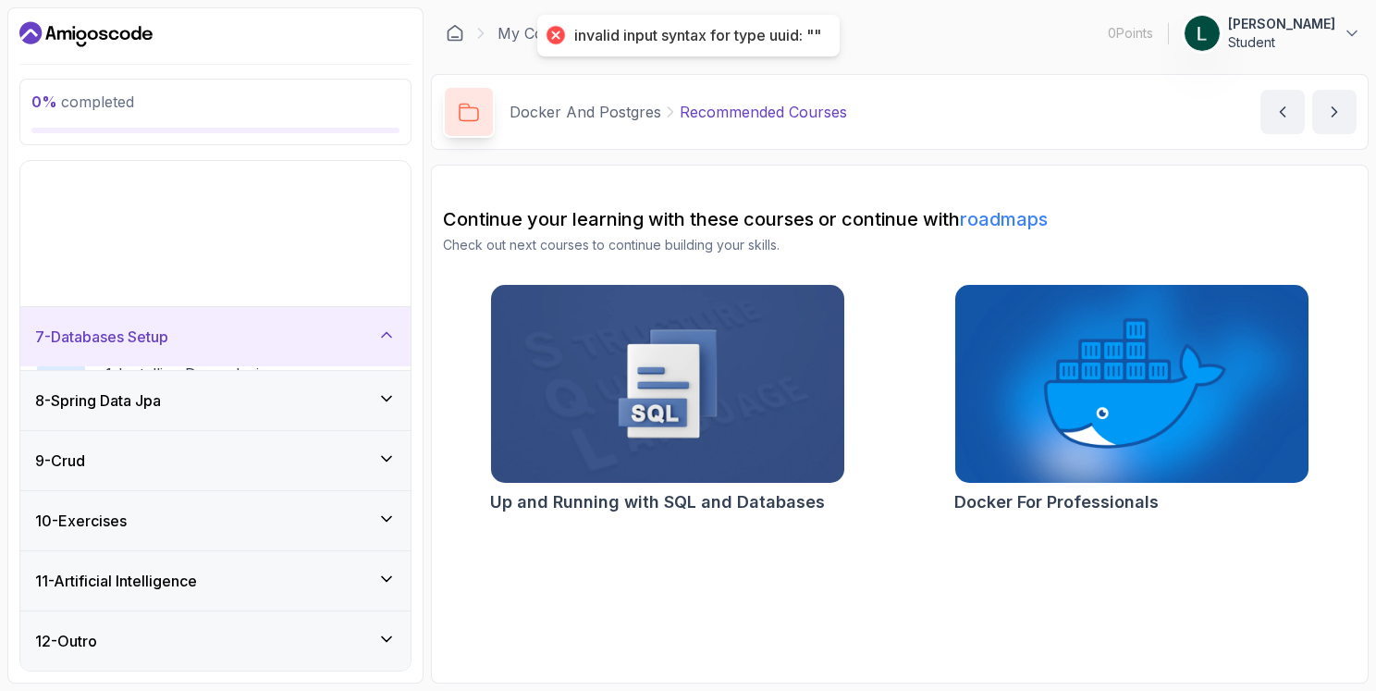
scroll to position [207, 0]
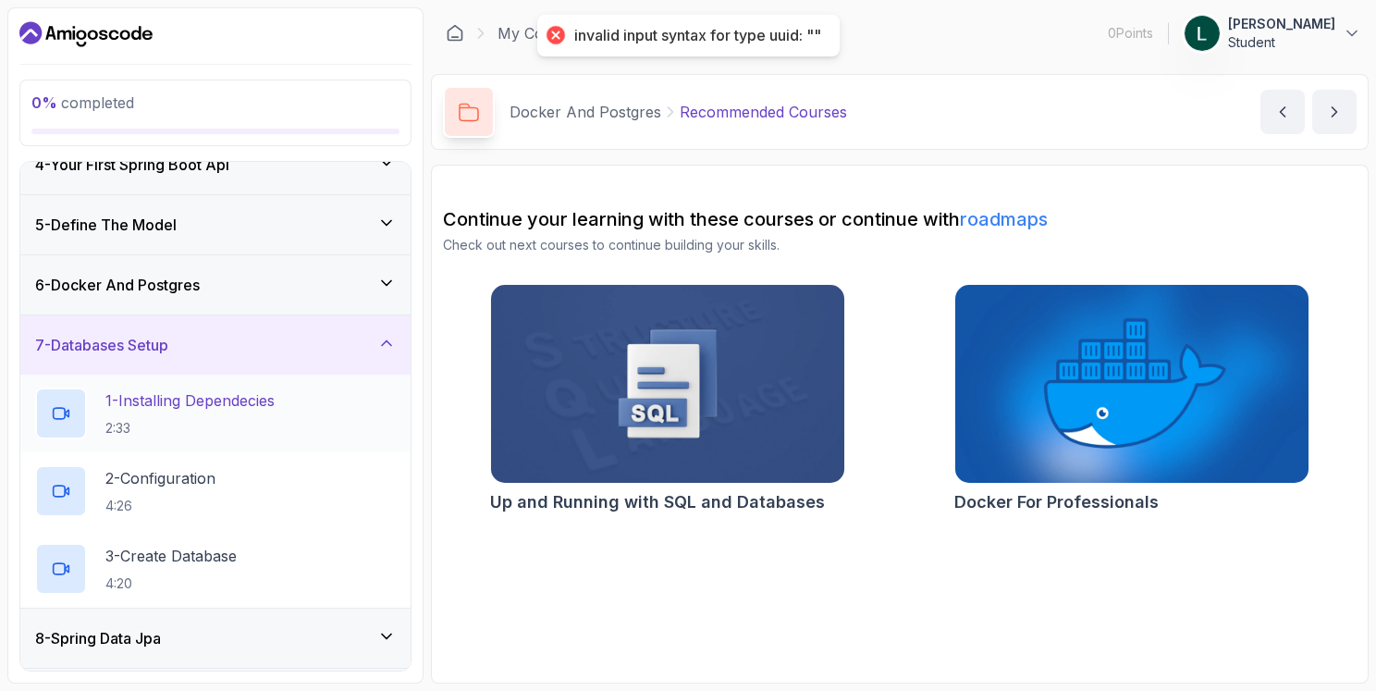
click at [237, 398] on p "1 - Installing Dependecies" at bounding box center [189, 400] width 169 height 22
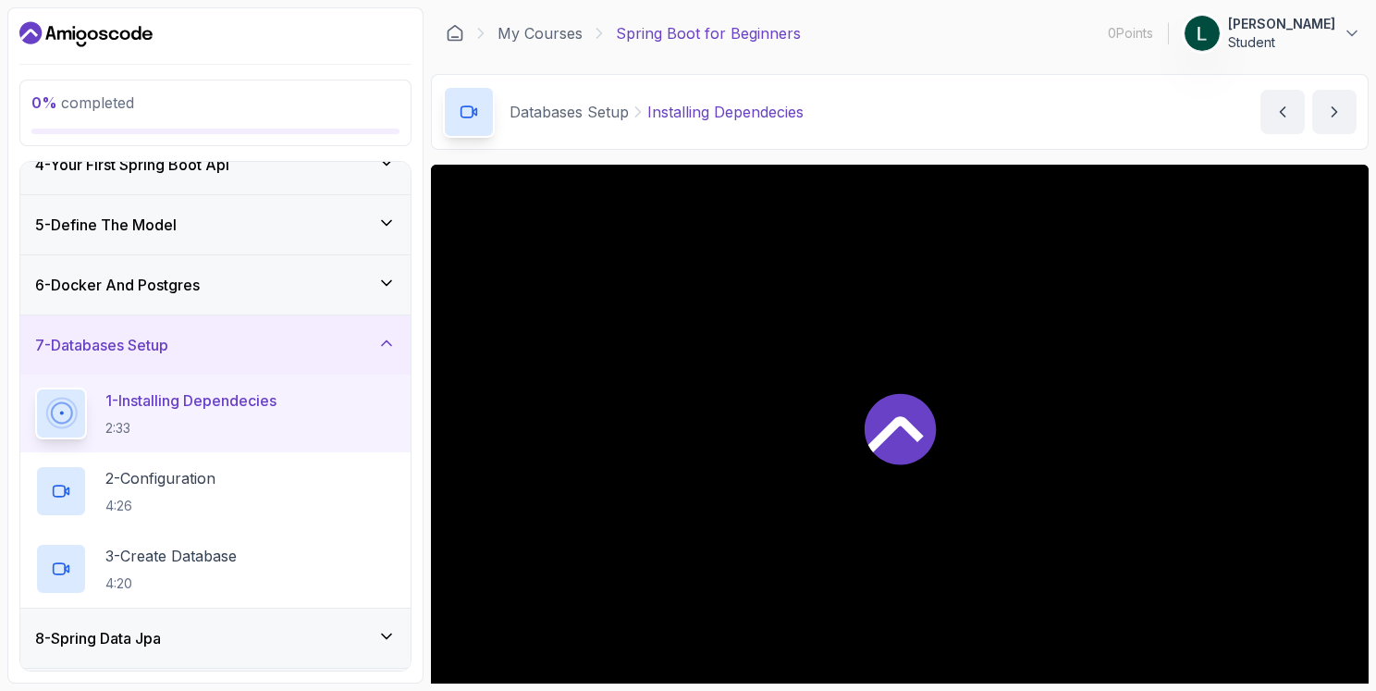
click at [958, 416] on div at bounding box center [900, 428] width 938 height 527
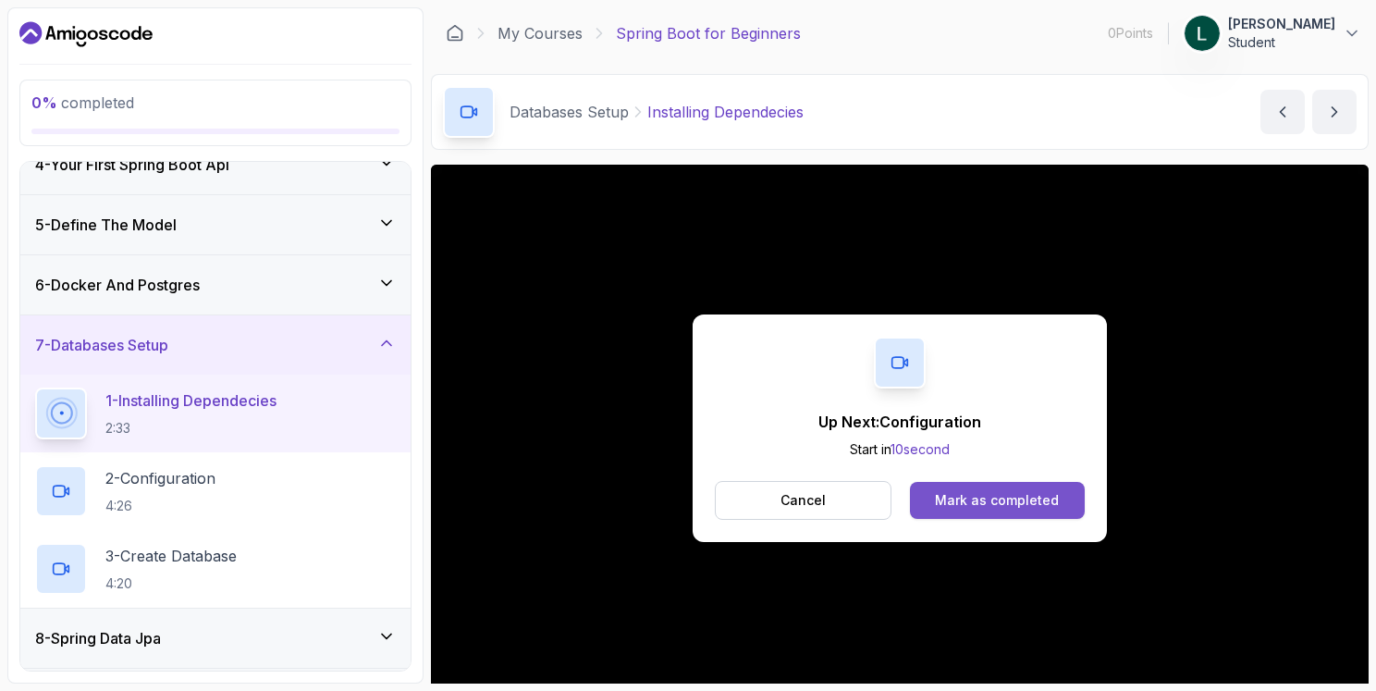
click at [1020, 499] on div "Mark as completed" at bounding box center [997, 500] width 124 height 18
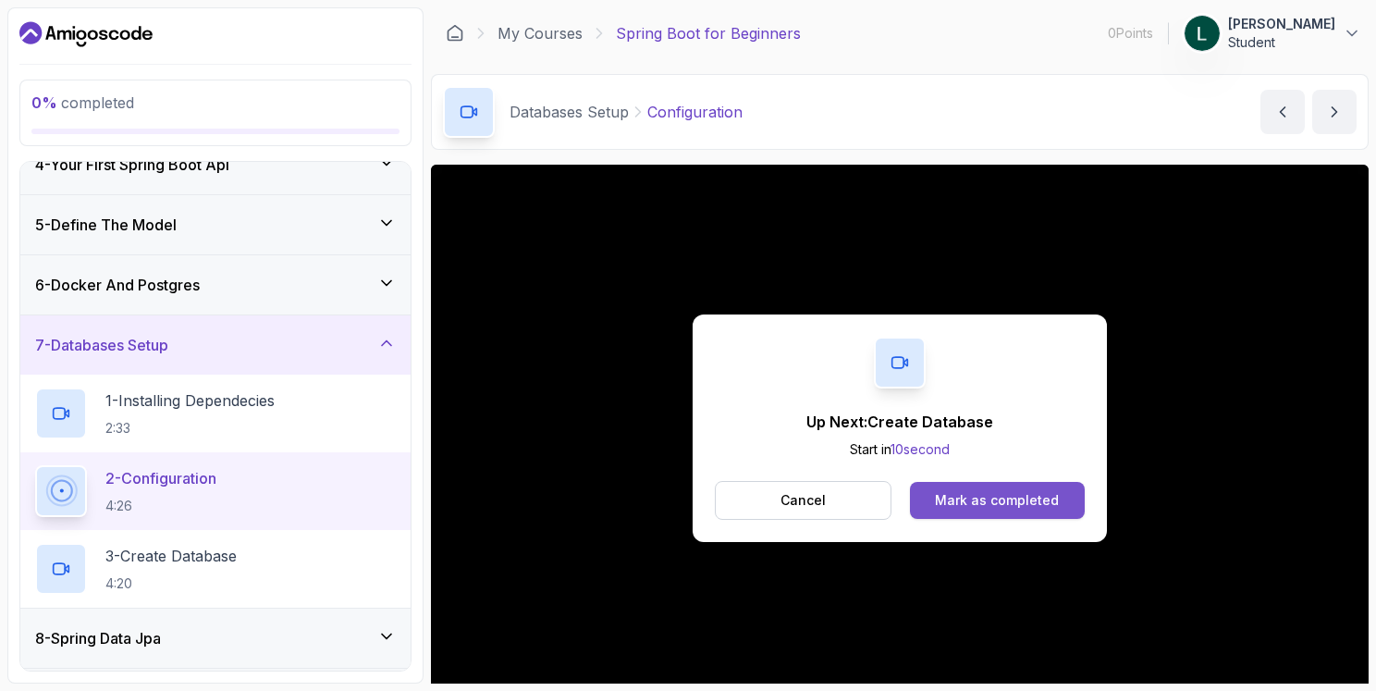
click at [991, 498] on div "Mark as completed" at bounding box center [997, 500] width 124 height 18
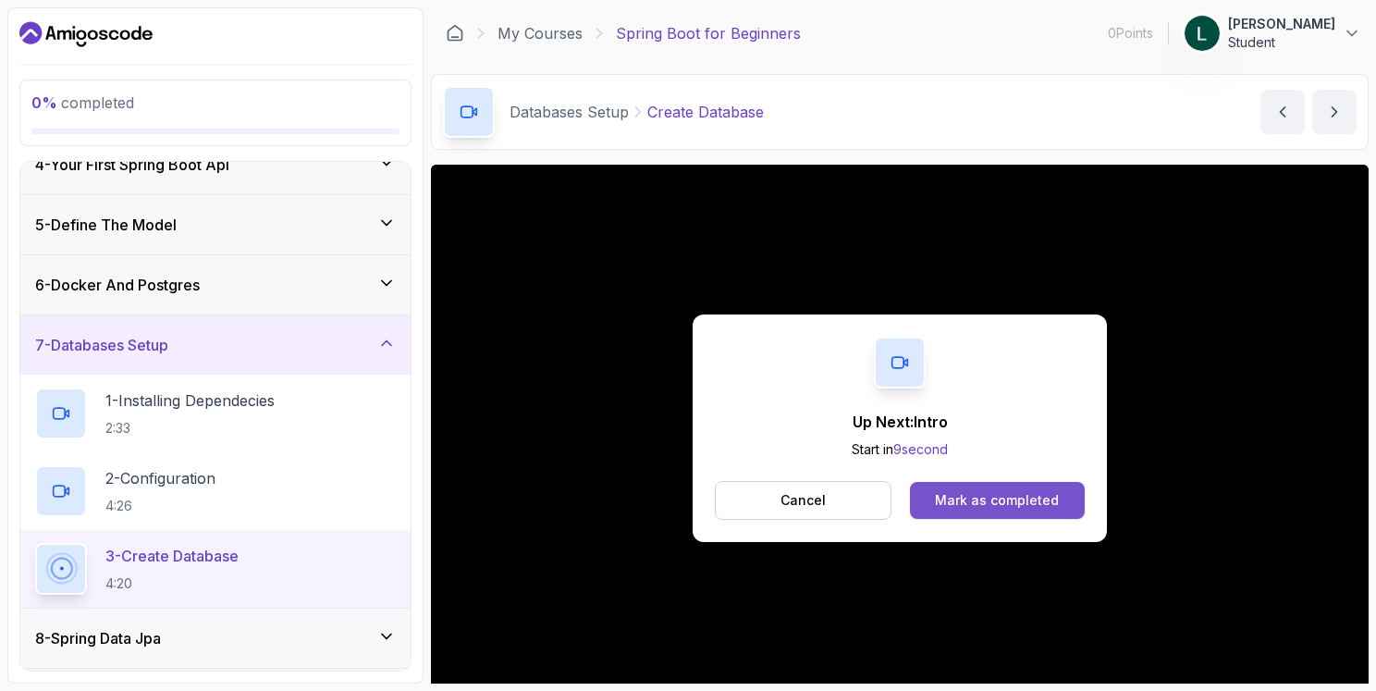
click at [964, 505] on div "Mark as completed" at bounding box center [997, 500] width 124 height 18
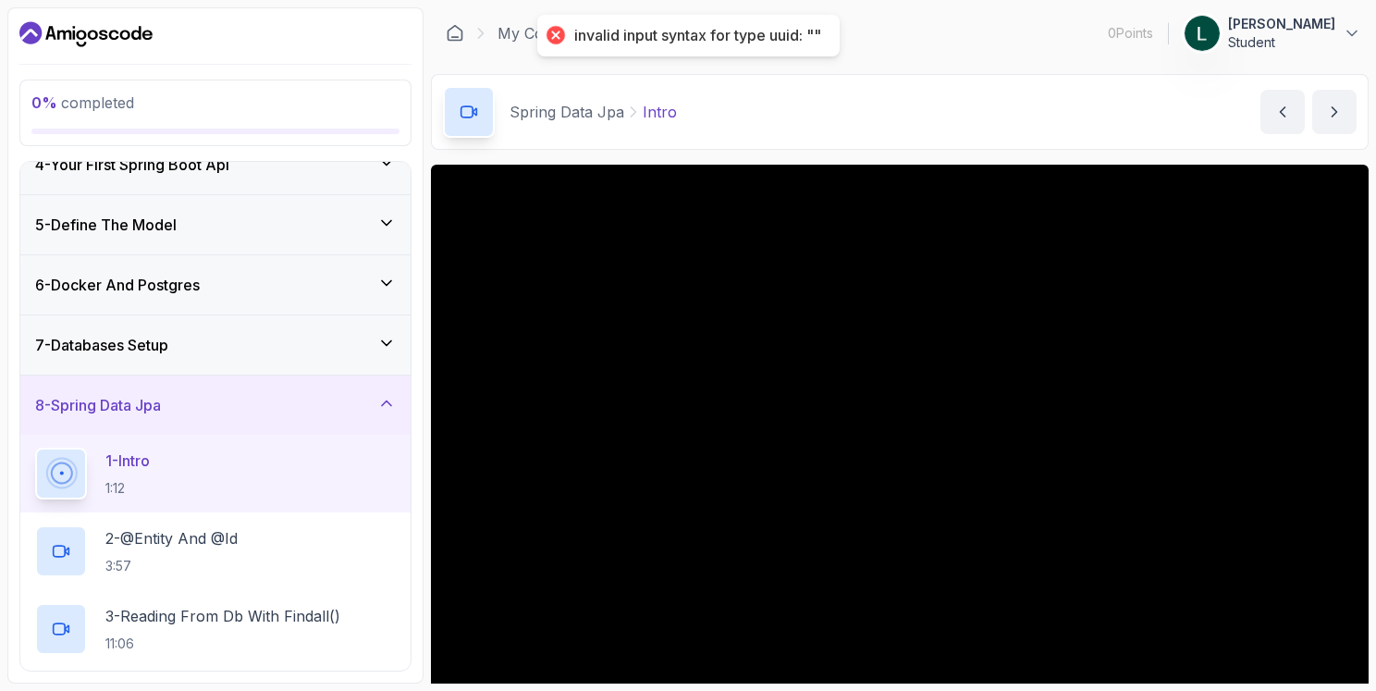
scroll to position [392, 0]
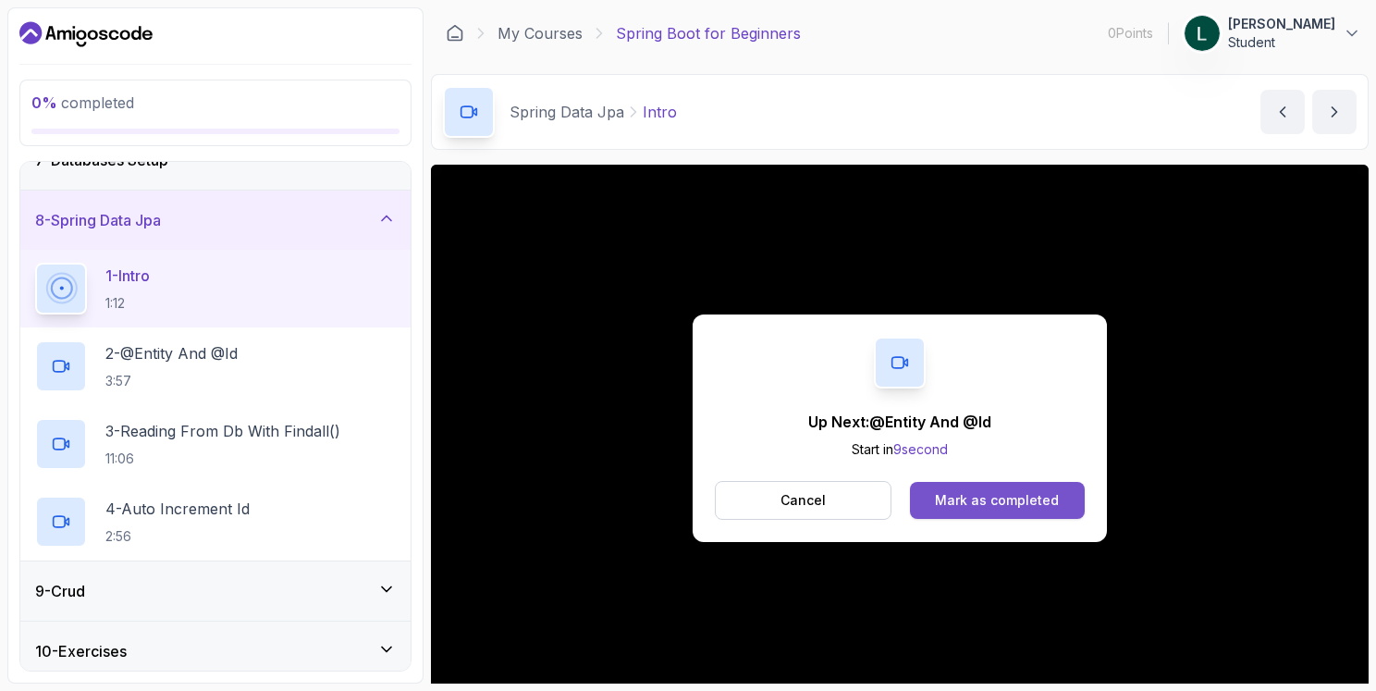
click at [994, 509] on button "Mark as completed" at bounding box center [997, 500] width 175 height 37
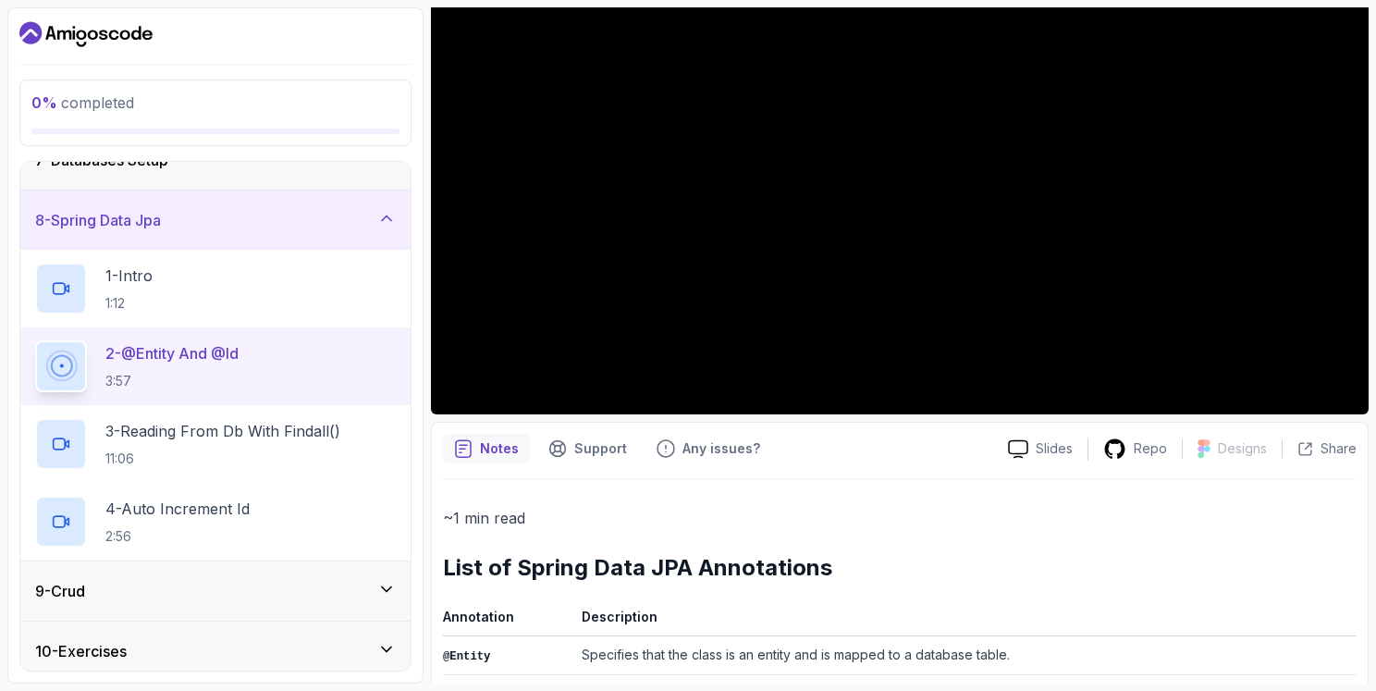
scroll to position [92, 0]
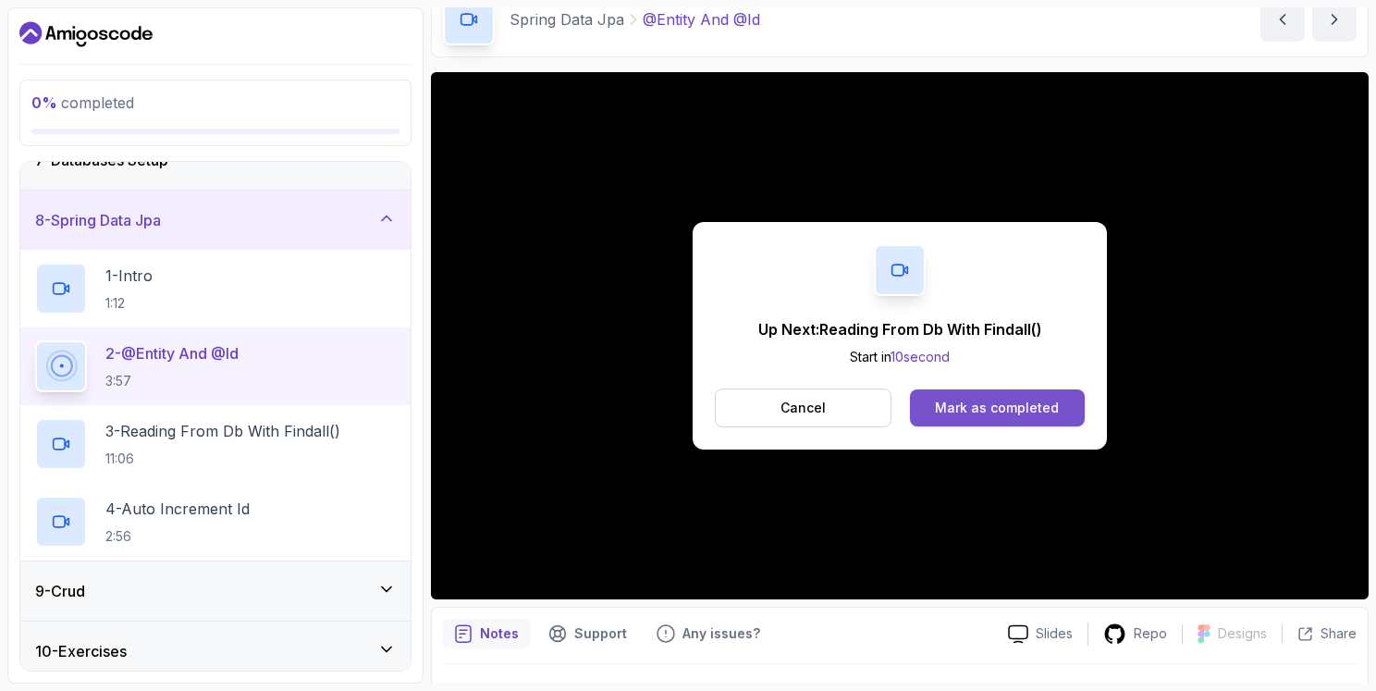
click at [1007, 413] on div "Mark as completed" at bounding box center [997, 408] width 124 height 18
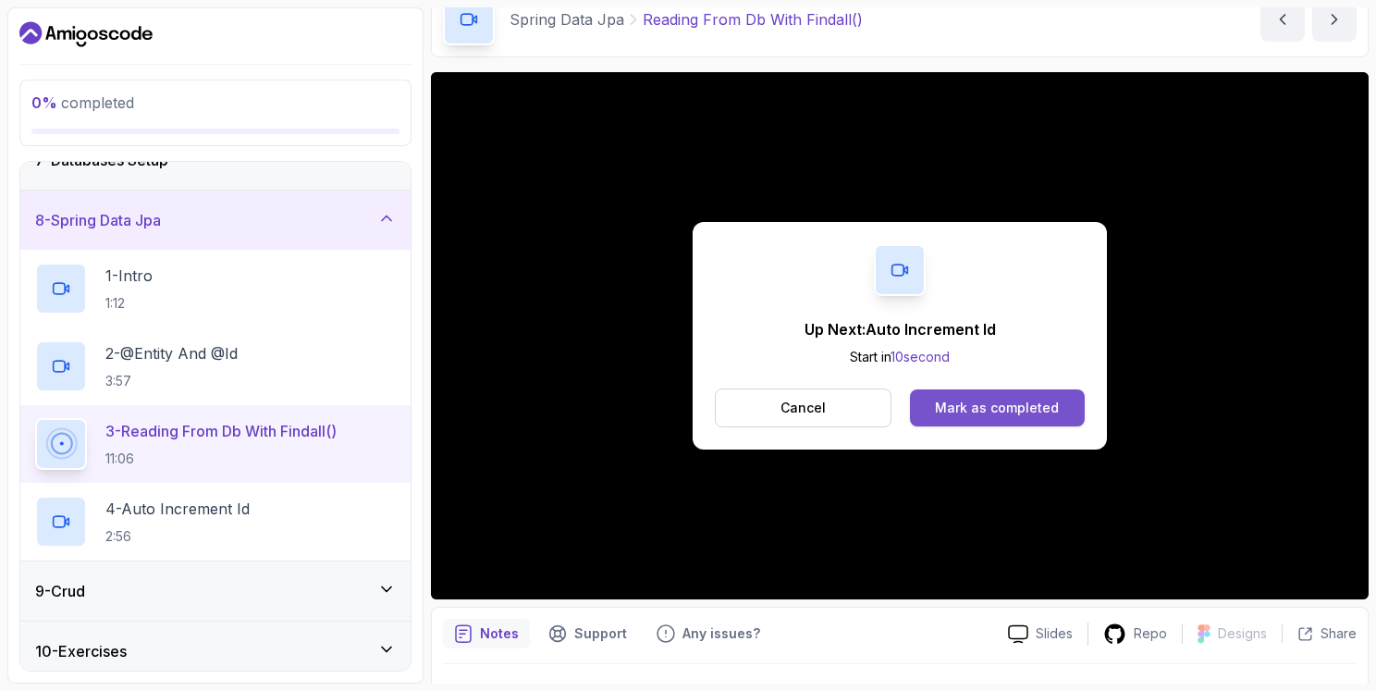
click at [977, 401] on div "Mark as completed" at bounding box center [997, 408] width 124 height 18
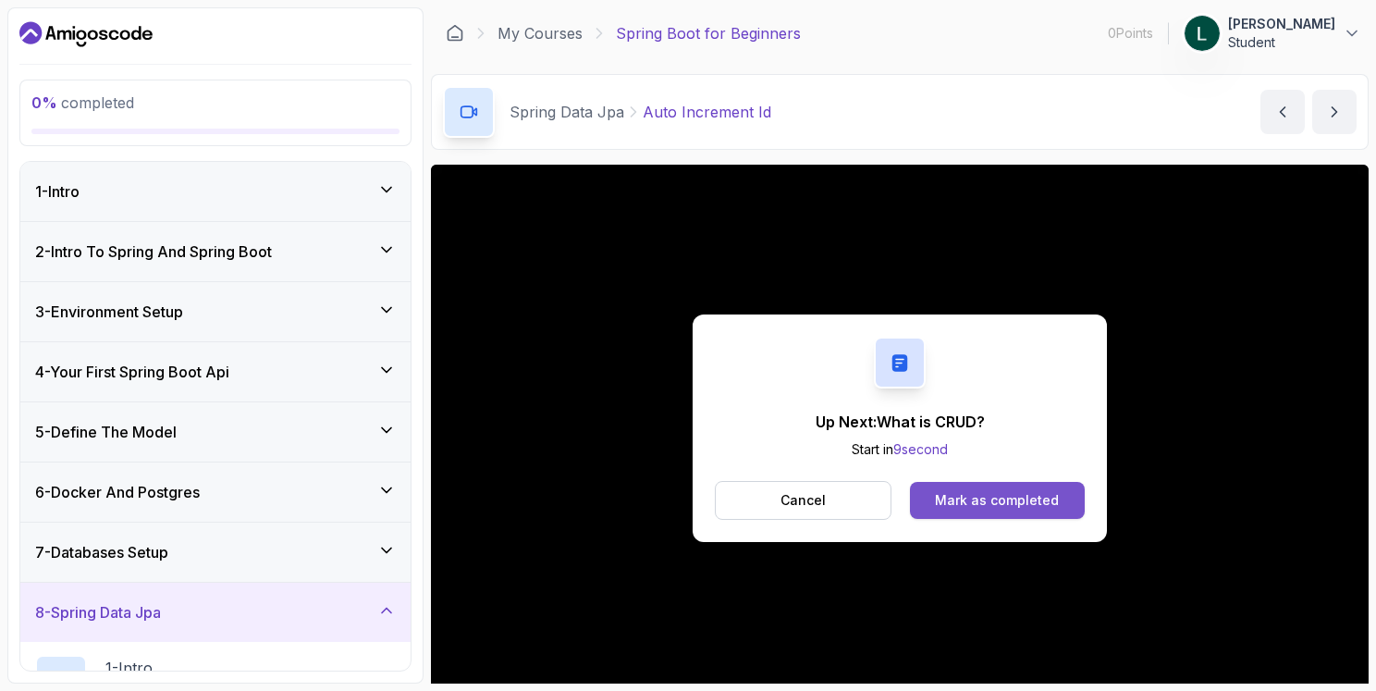
click at [979, 498] on div "Mark as completed" at bounding box center [997, 500] width 124 height 18
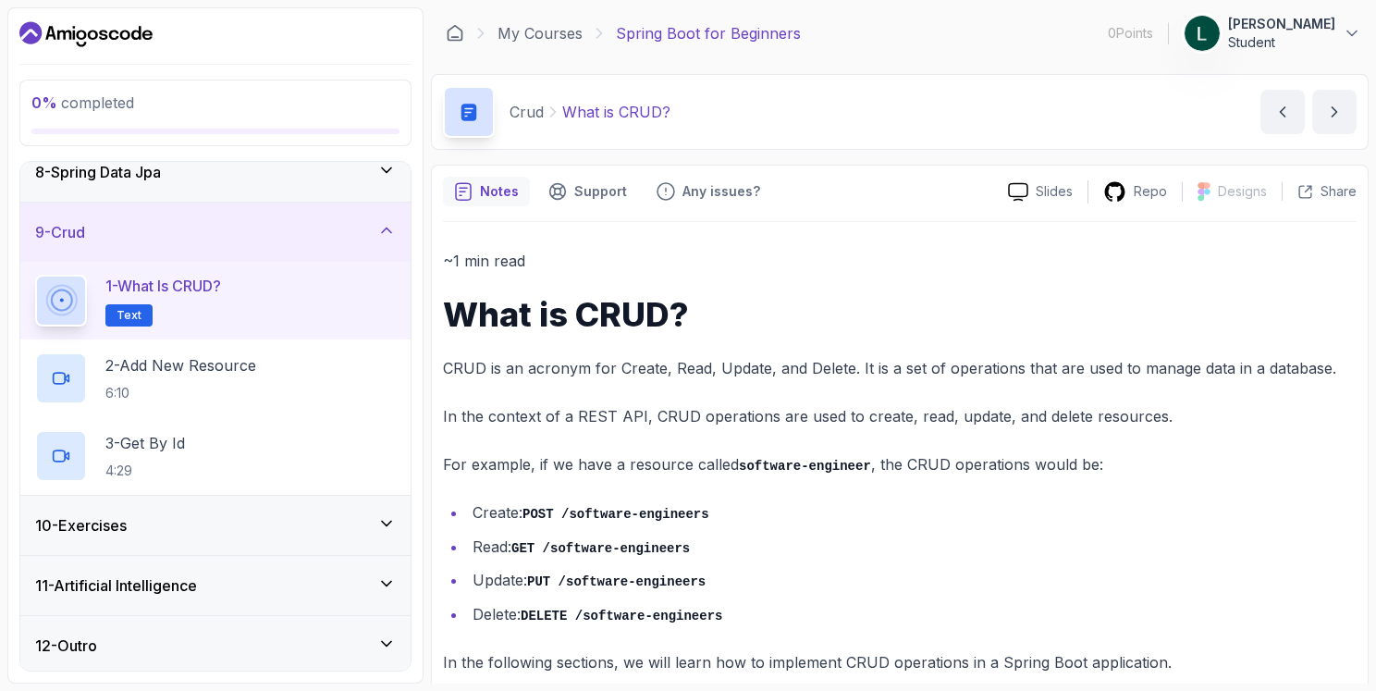
click at [469, 110] on rect at bounding box center [469, 113] width 15 height 18
click at [1320, 113] on button "next content" at bounding box center [1335, 112] width 44 height 44
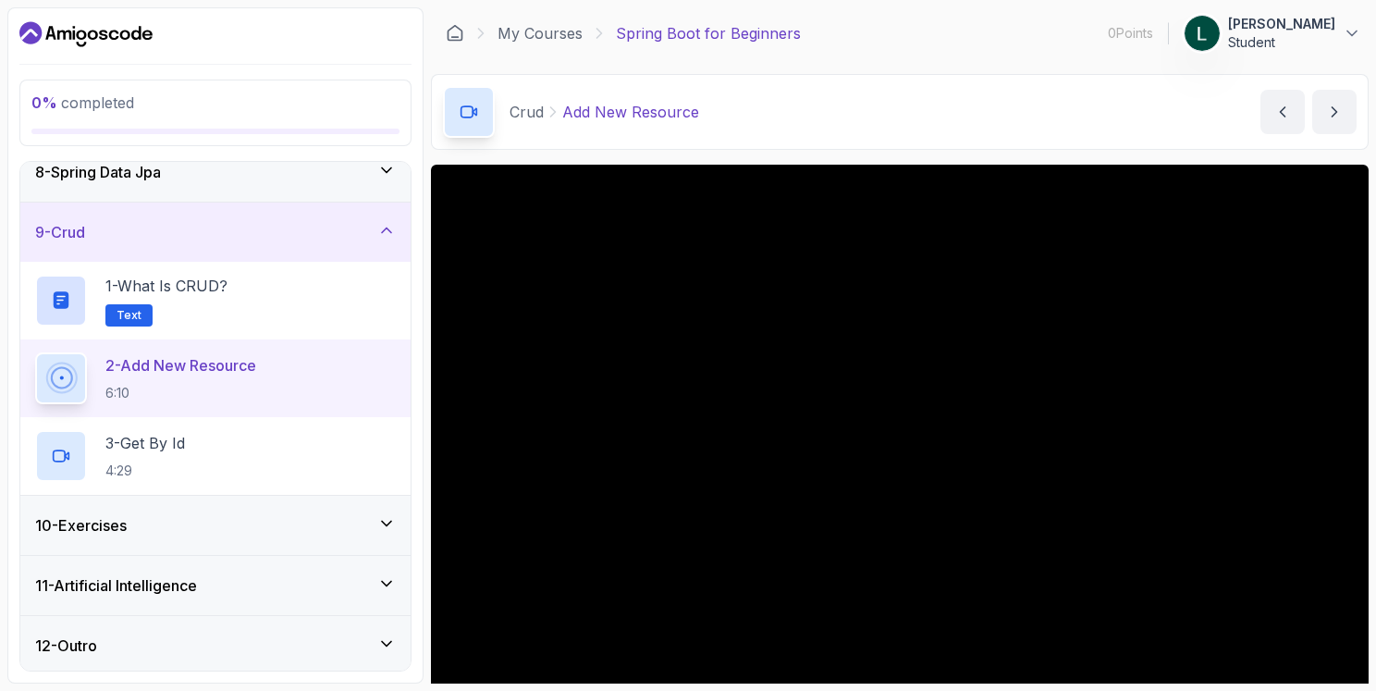
click at [337, 108] on p "0 % completed" at bounding box center [215, 103] width 368 height 22
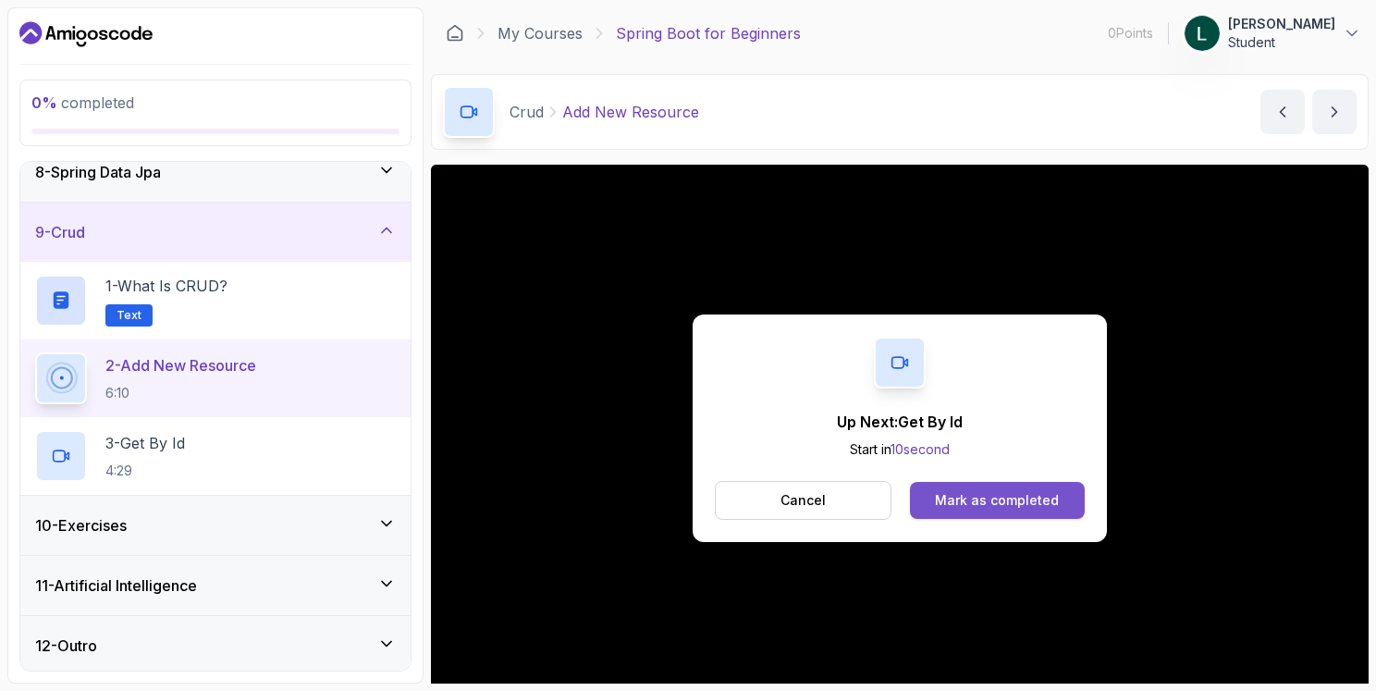
click at [970, 494] on div "Mark as completed" at bounding box center [997, 500] width 124 height 18
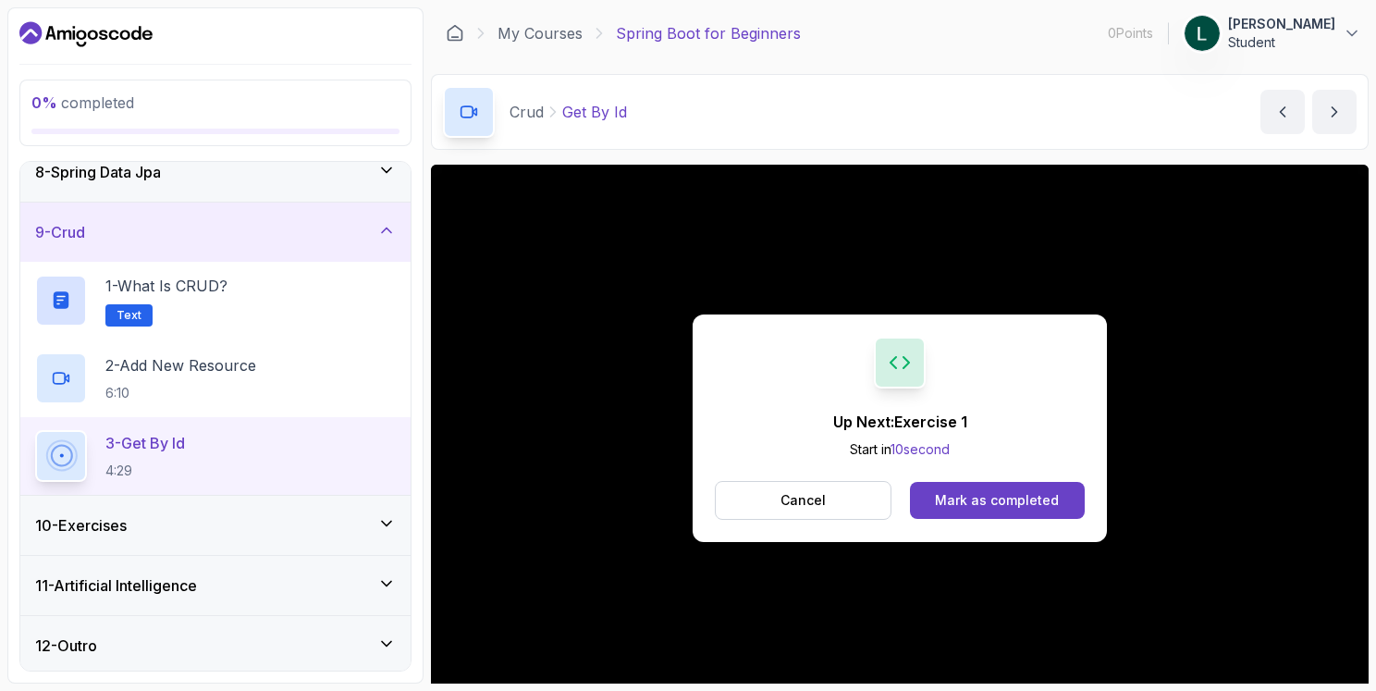
click at [981, 503] on div "Mark as completed" at bounding box center [997, 500] width 124 height 18
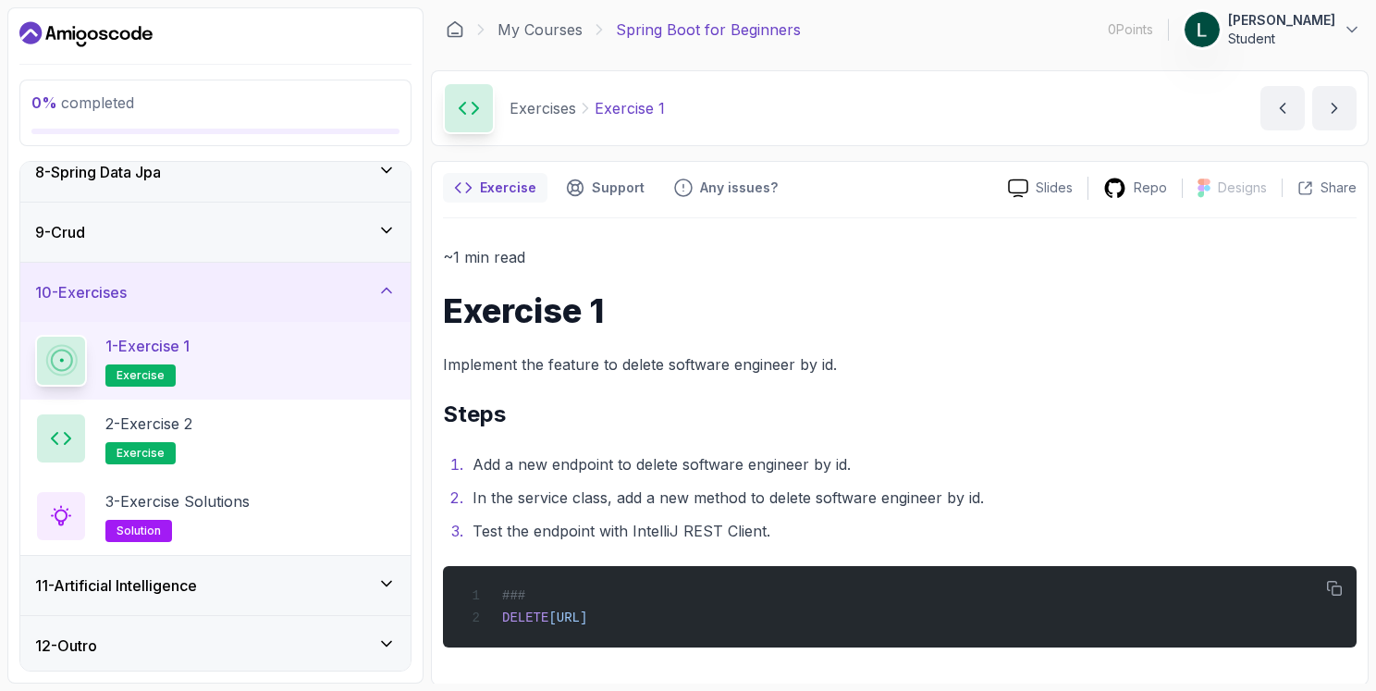
scroll to position [4, 0]
click at [968, 603] on div "### DELETE http://localhost:8080/api/v1/software-engineers/1" at bounding box center [900, 606] width 884 height 59
click at [1335, 582] on icon "button" at bounding box center [1334, 588] width 17 height 17
click at [180, 425] on p "2 - Exercise 2" at bounding box center [148, 424] width 87 height 22
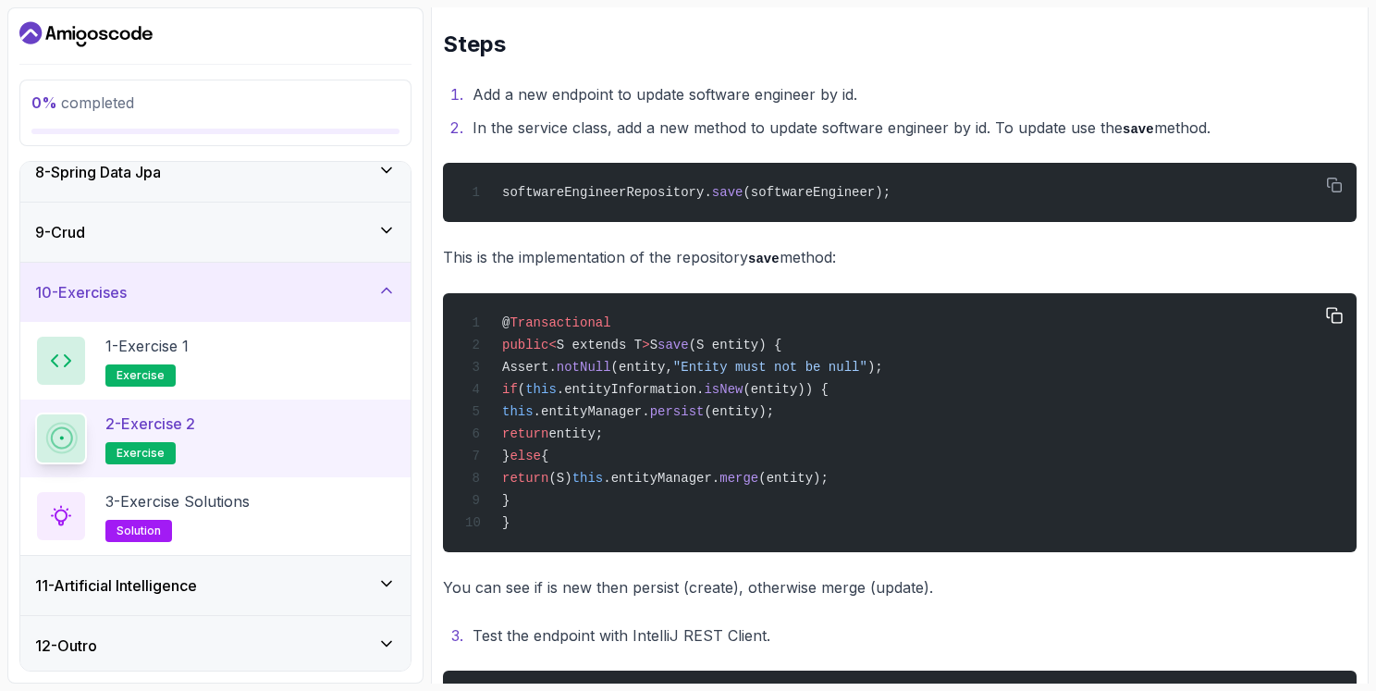
scroll to position [610, 0]
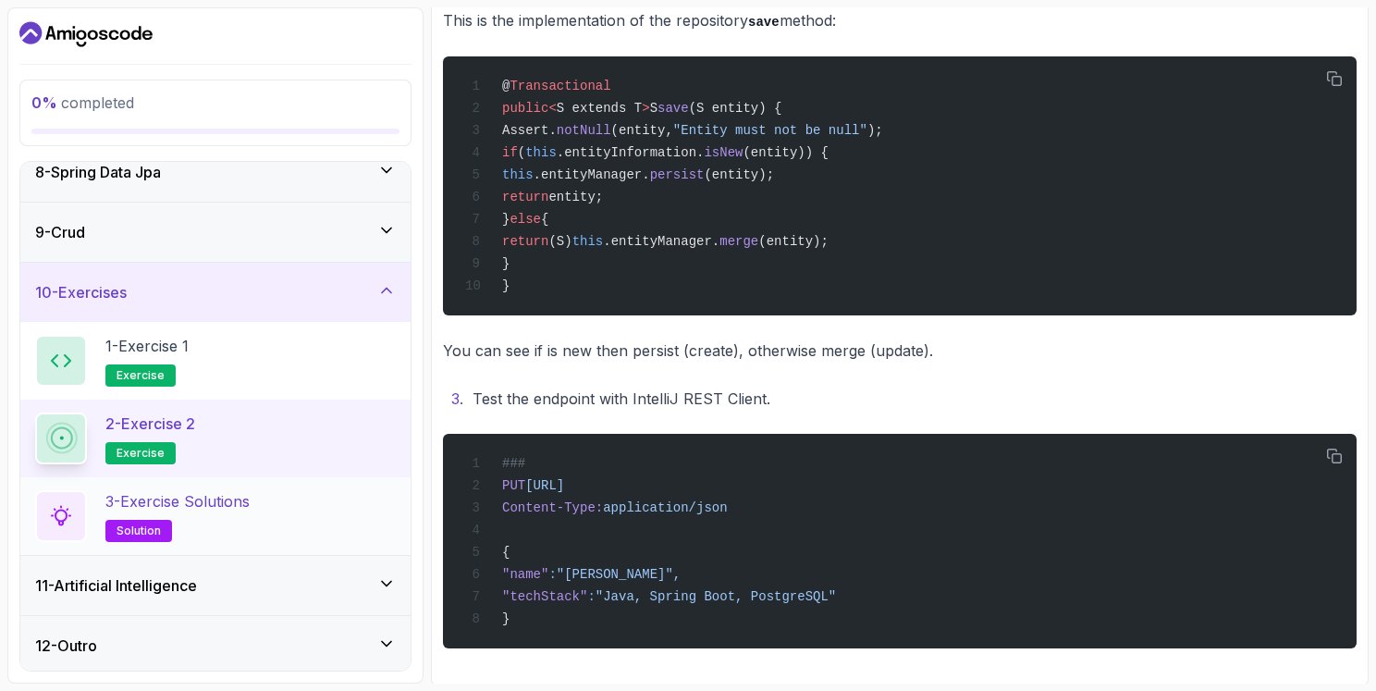
click at [248, 502] on p "3 - Exercise Solutions" at bounding box center [177, 501] width 144 height 22
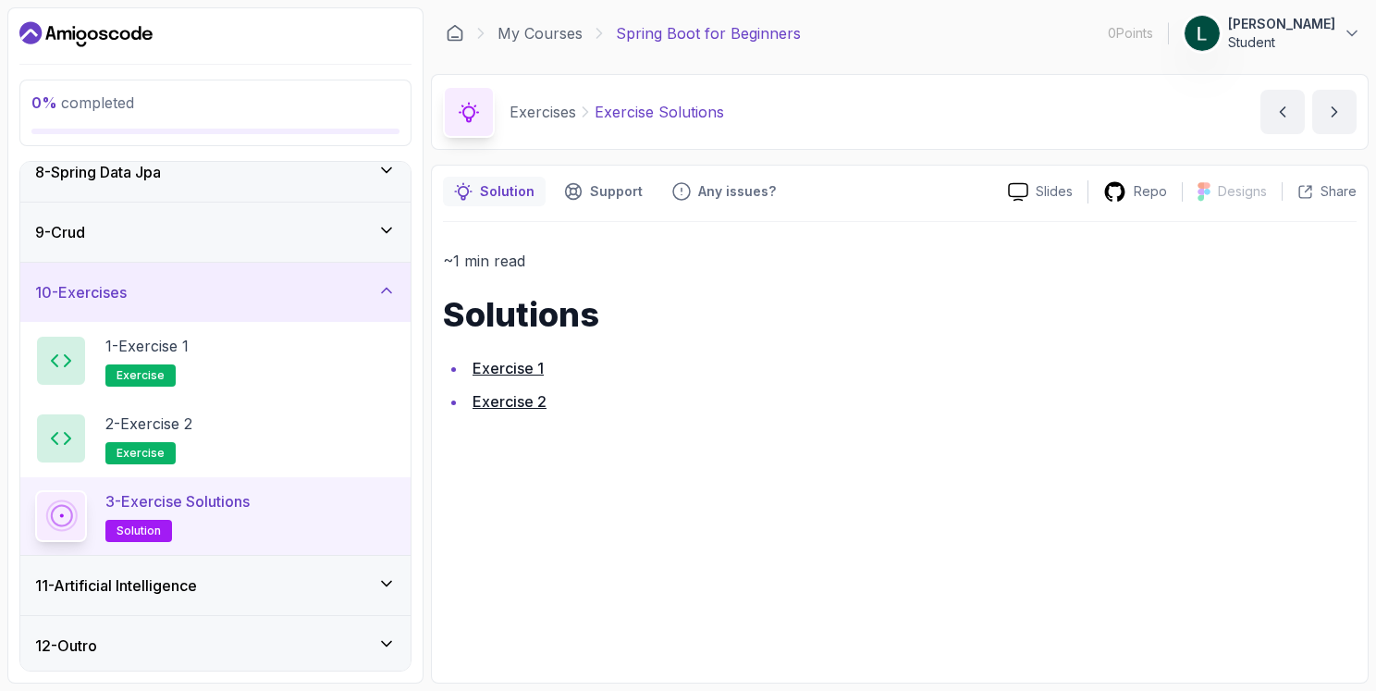
click at [497, 370] on link "Exercise 1" at bounding box center [508, 368] width 71 height 18
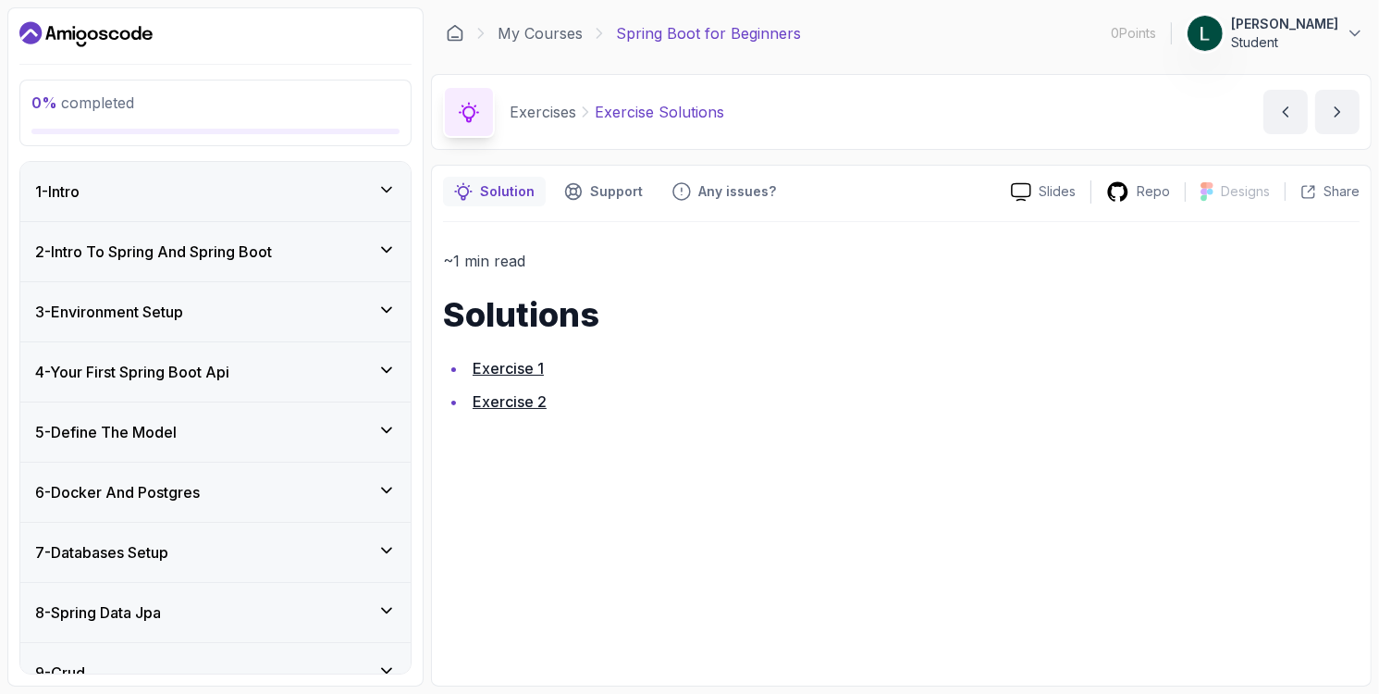
click at [512, 404] on link "Exercise 2" at bounding box center [510, 401] width 74 height 18
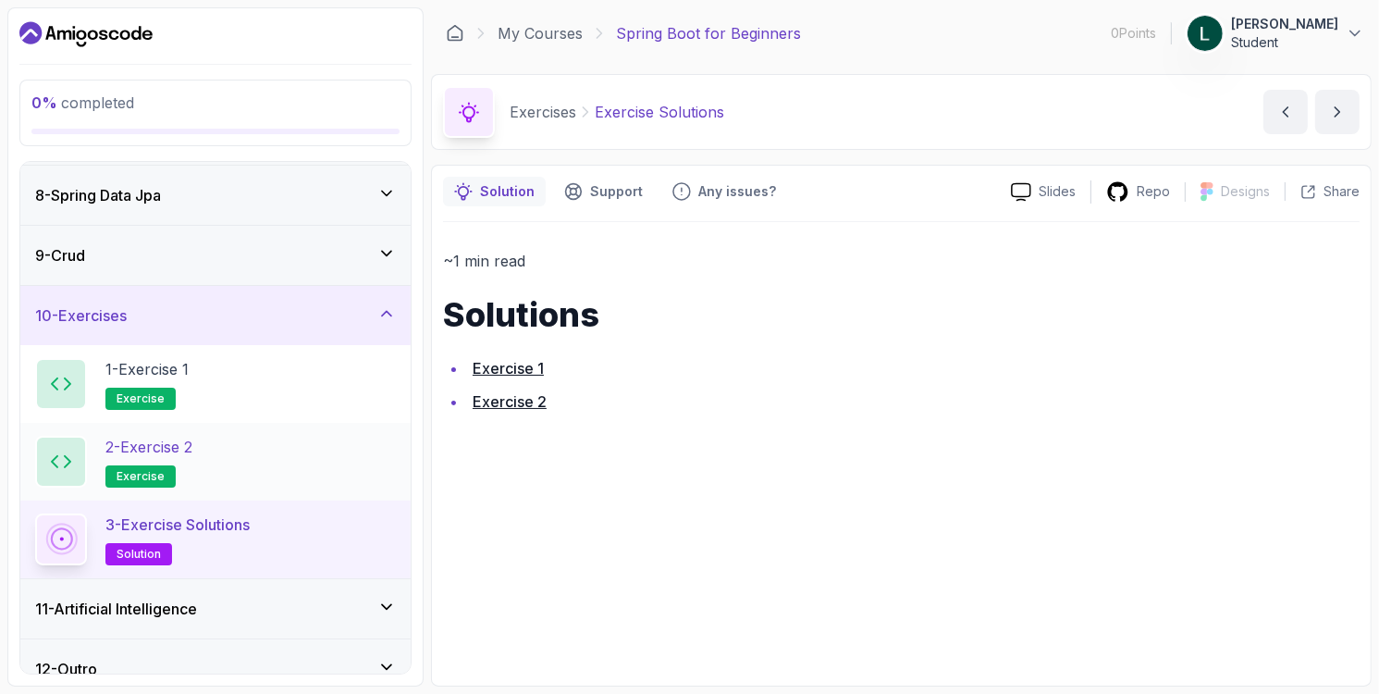
scroll to position [438, 0]
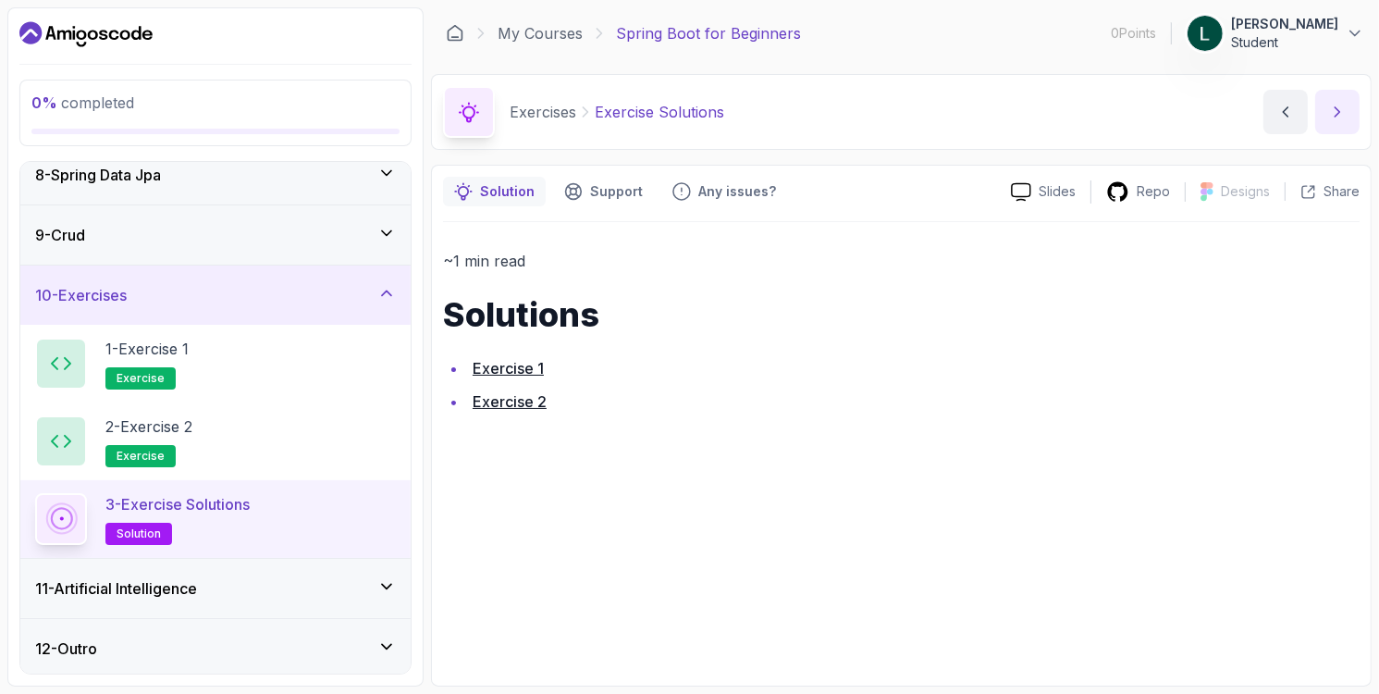
click at [1344, 117] on icon "next content" at bounding box center [1337, 112] width 18 height 18
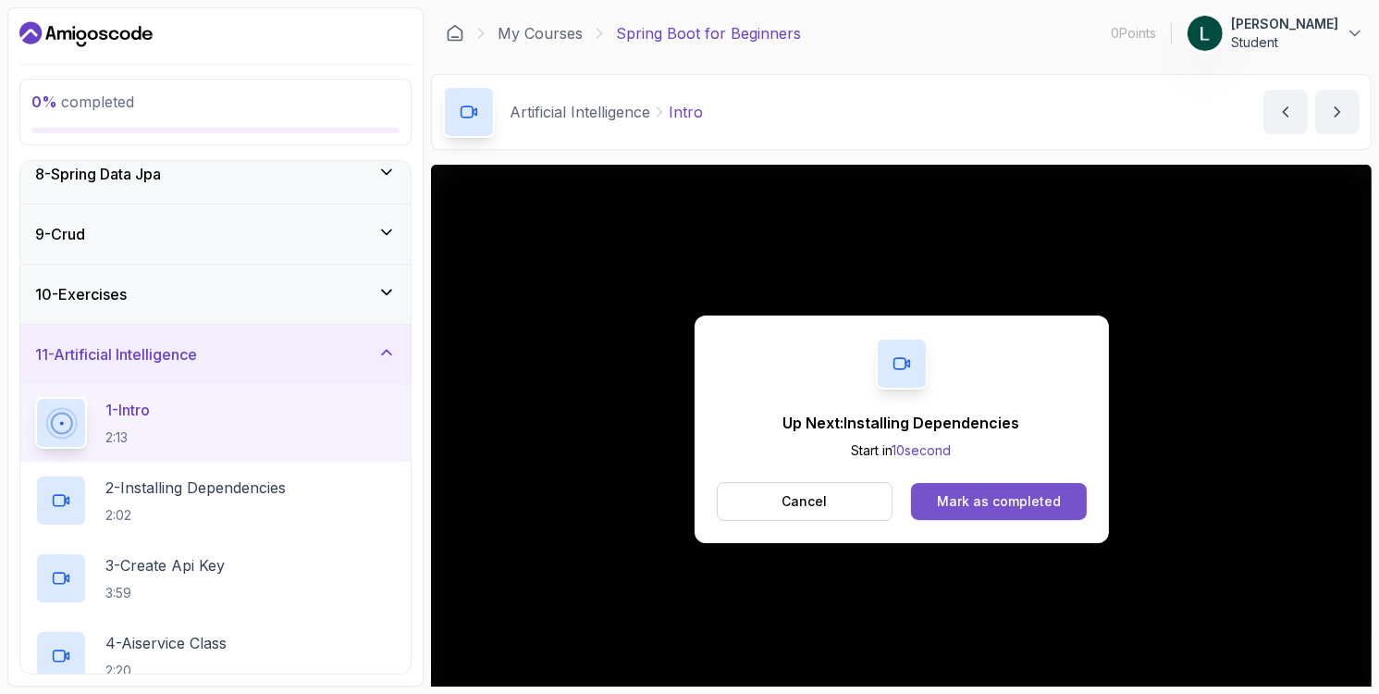
click at [984, 492] on div "Mark as completed" at bounding box center [999, 501] width 124 height 18
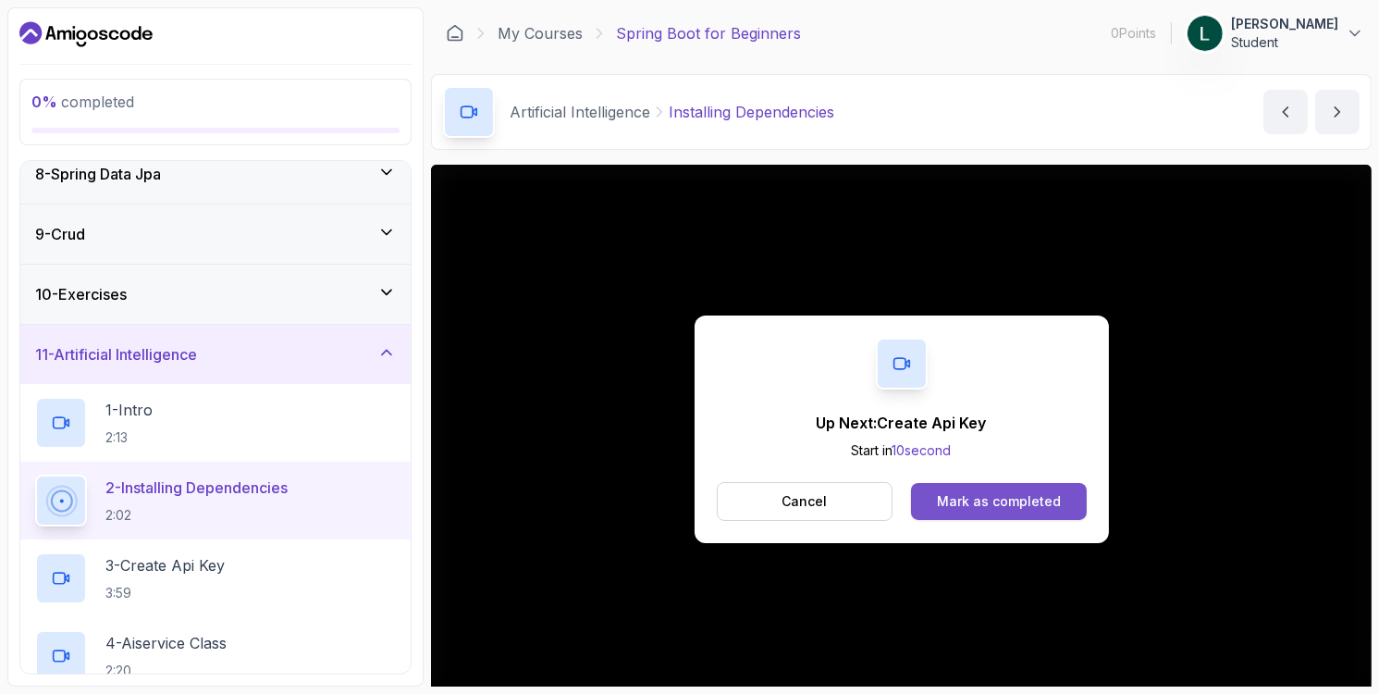
click at [998, 490] on button "Mark as completed" at bounding box center [998, 501] width 175 height 37
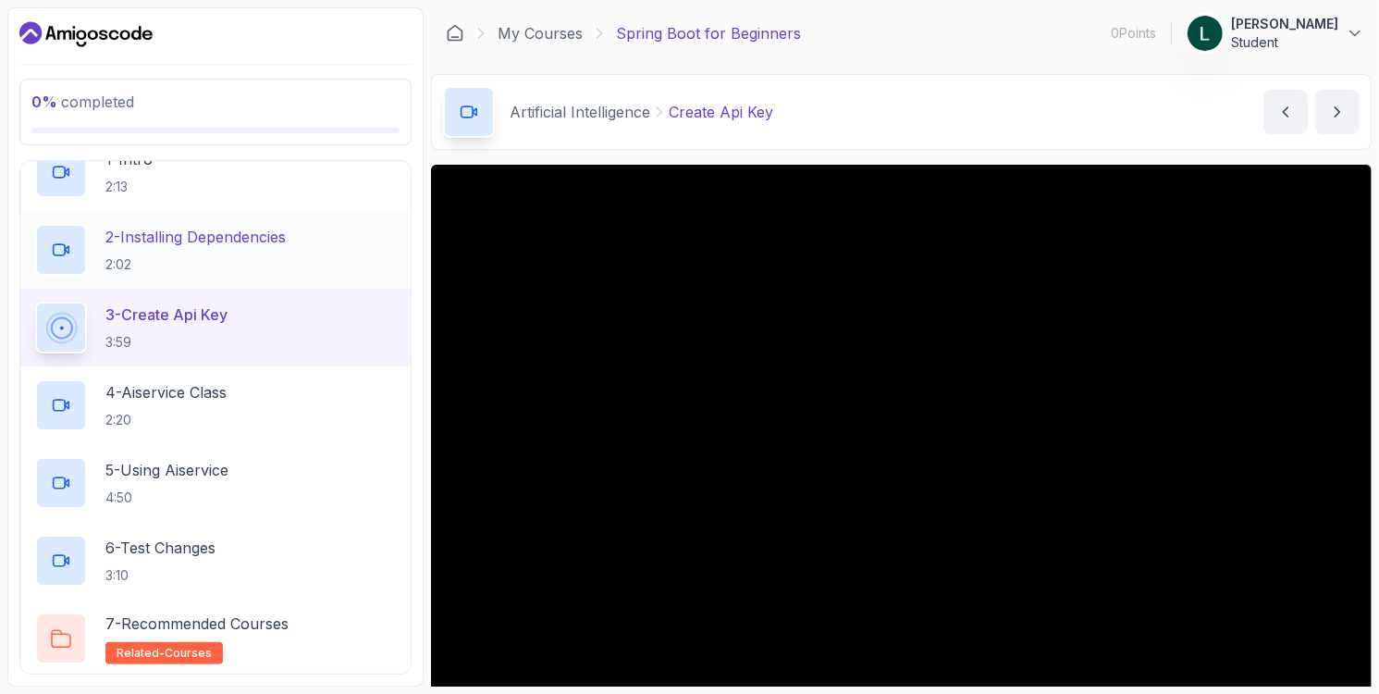
scroll to position [748, 0]
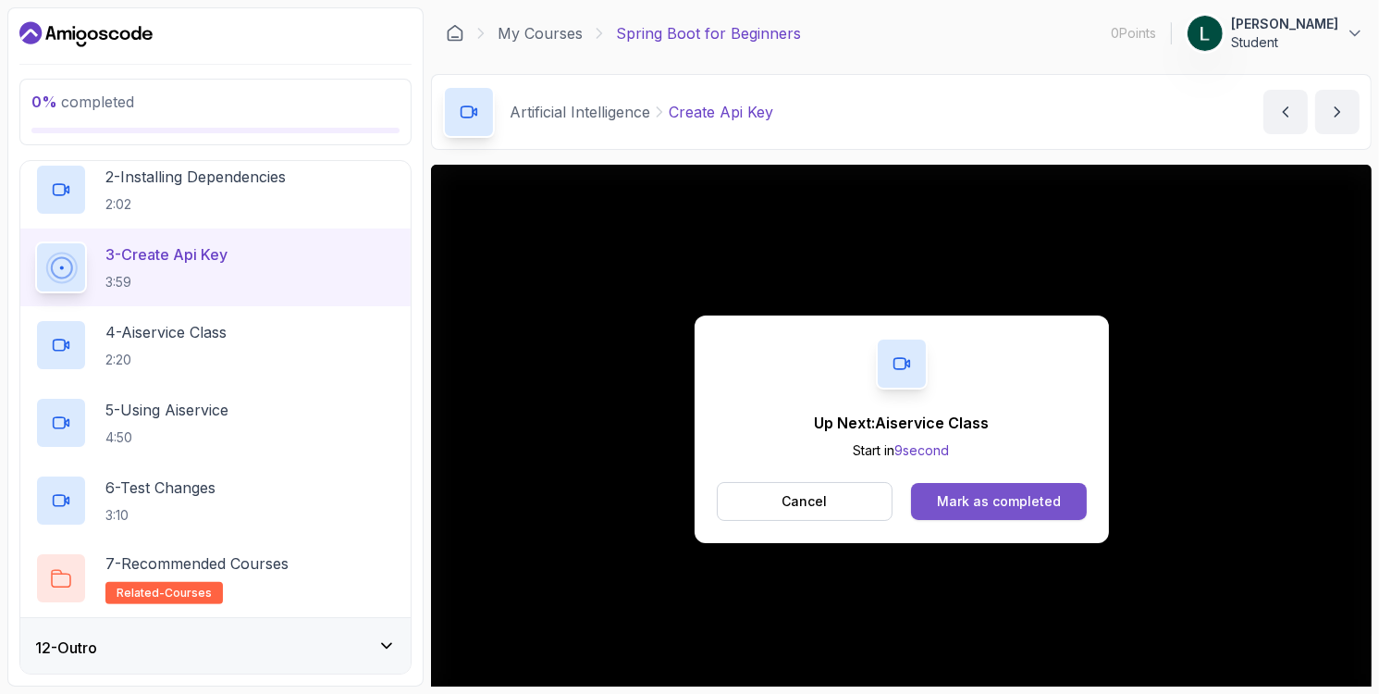
click at [943, 494] on div "Mark as completed" at bounding box center [999, 501] width 124 height 18
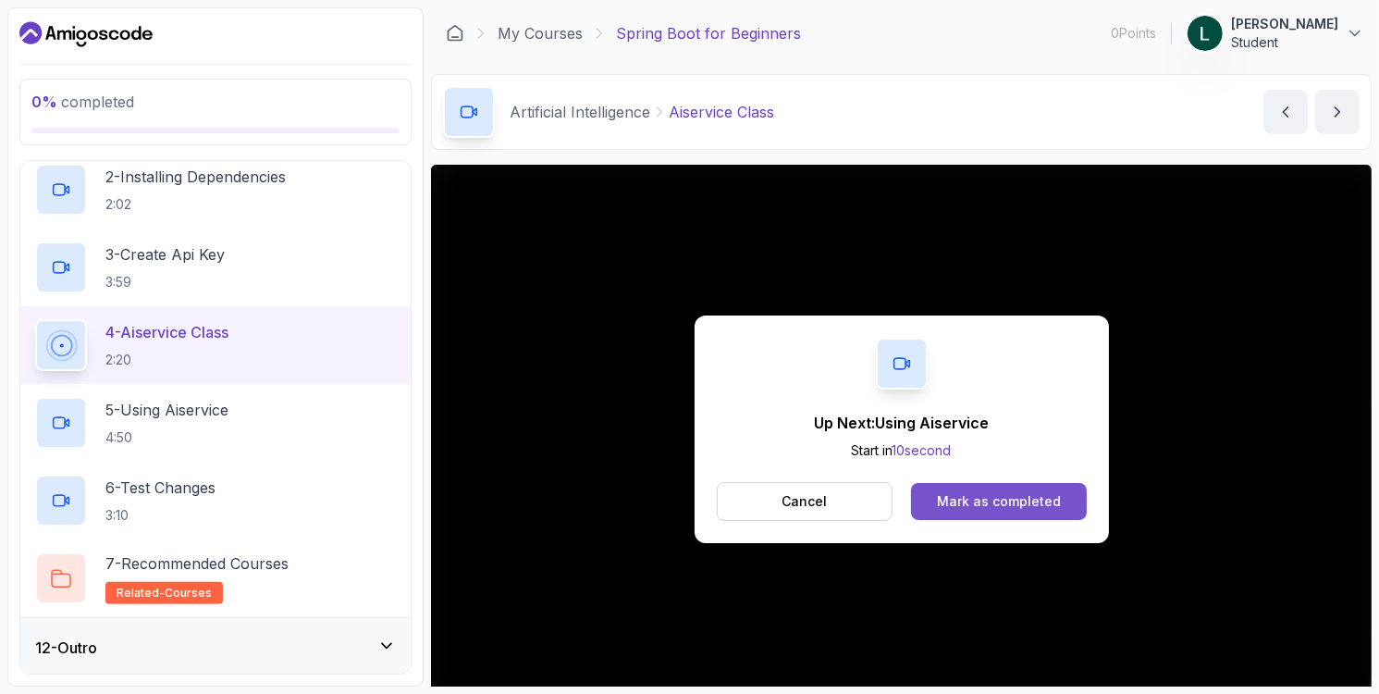
click at [1053, 512] on button "Mark as completed" at bounding box center [998, 501] width 175 height 37
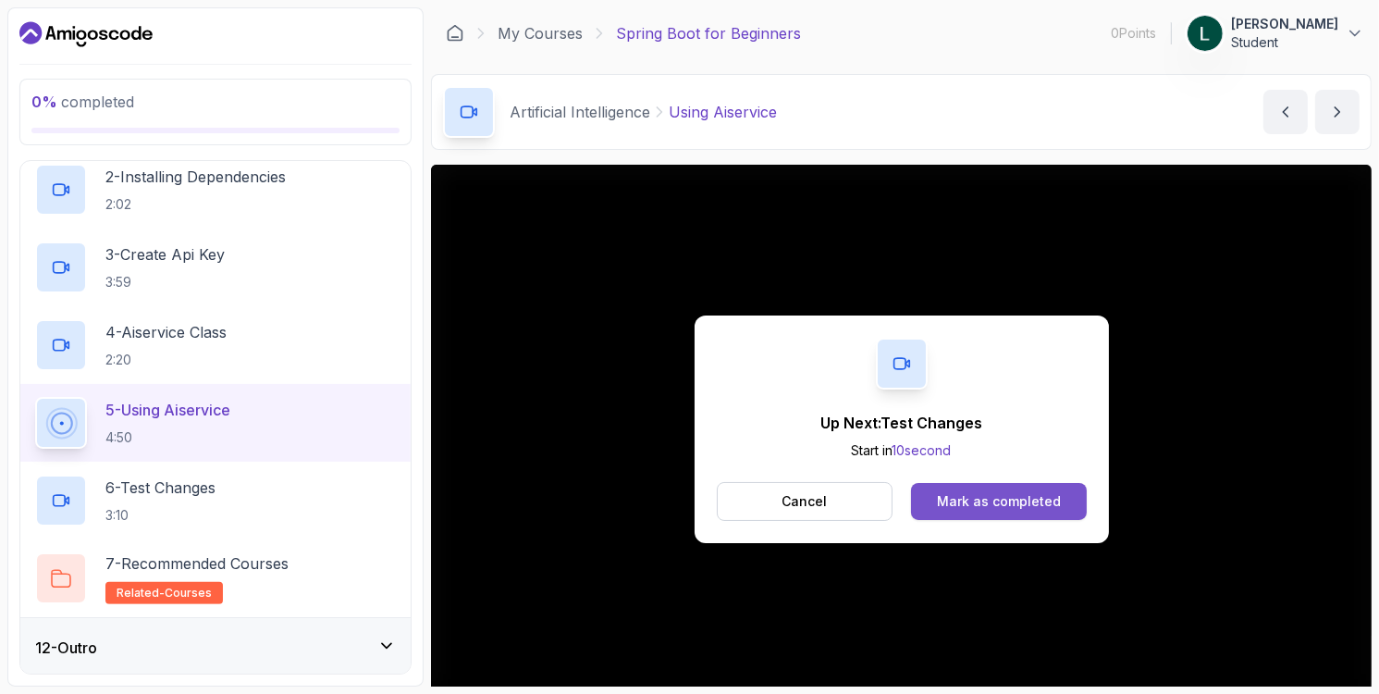
click at [1022, 498] on div "Mark as completed" at bounding box center [999, 501] width 124 height 18
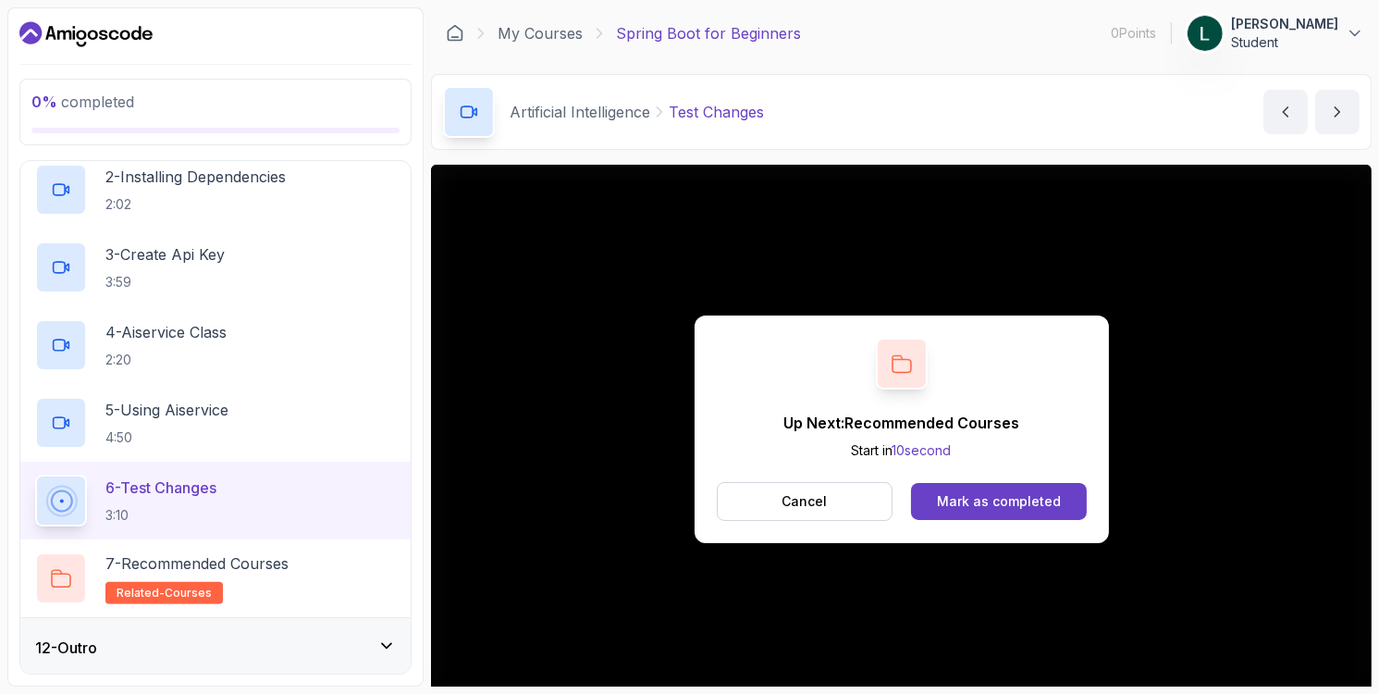
click at [932, 509] on button "Mark as completed" at bounding box center [998, 501] width 175 height 37
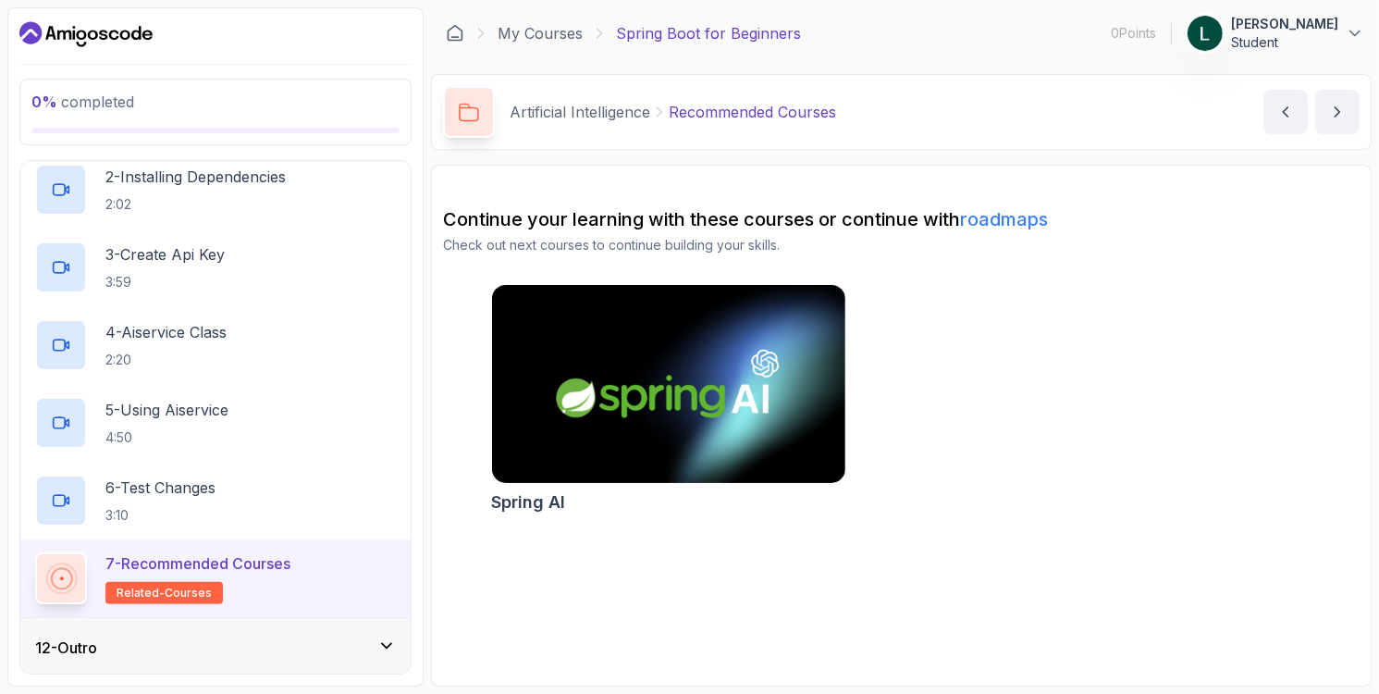
click at [211, 640] on div "12 - Outro" at bounding box center [215, 647] width 361 height 22
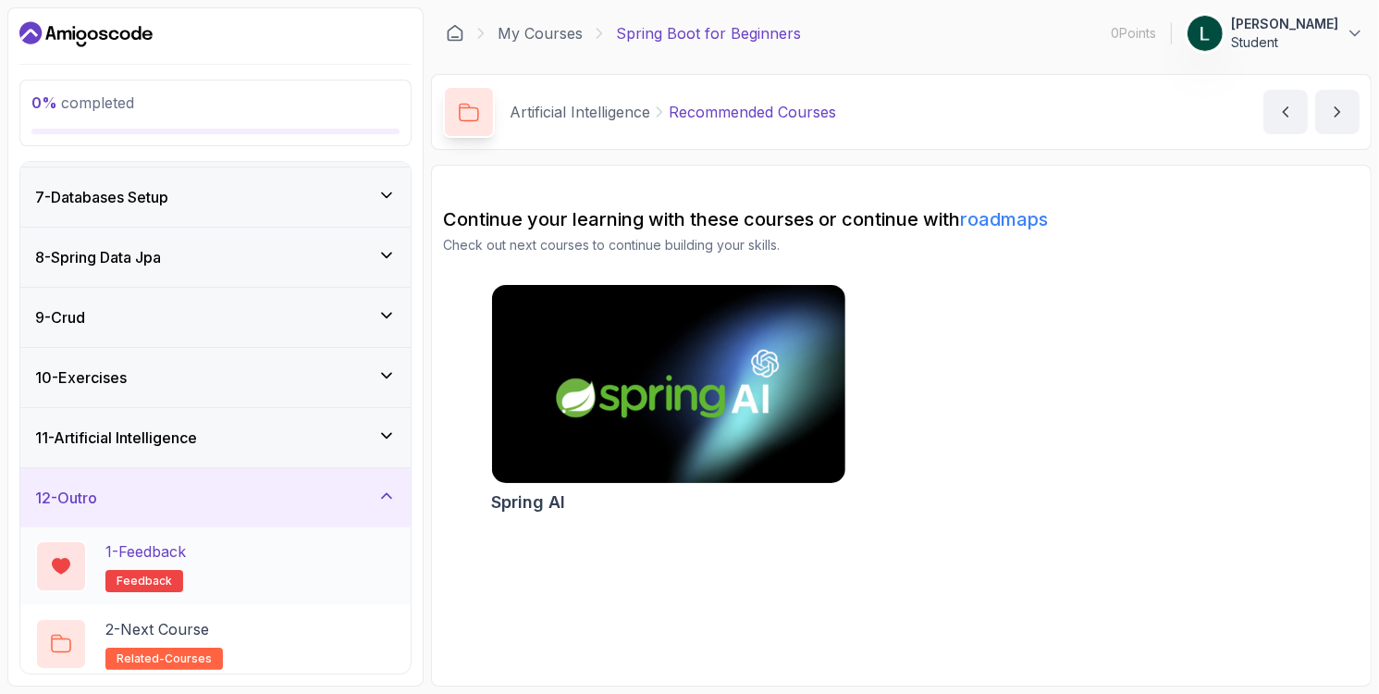
scroll to position [360, 0]
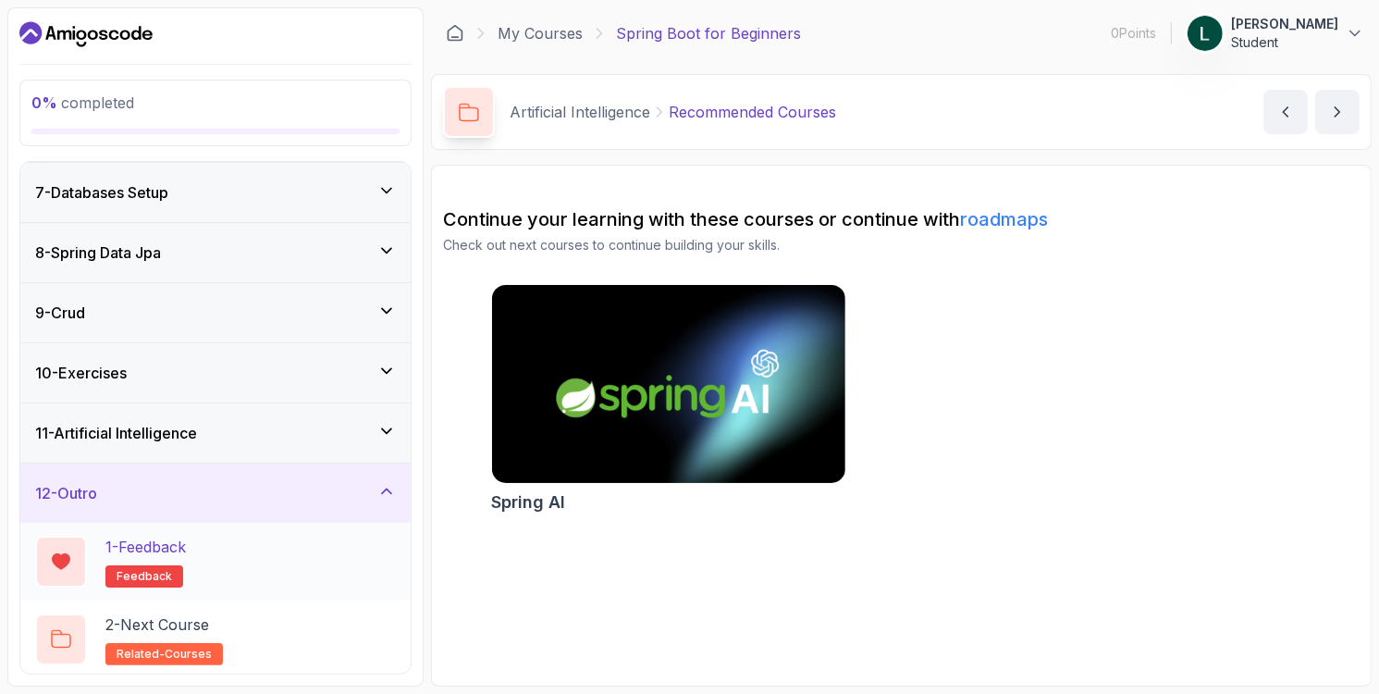
click at [196, 553] on div "1 - Feedback feedback" at bounding box center [215, 562] width 361 height 52
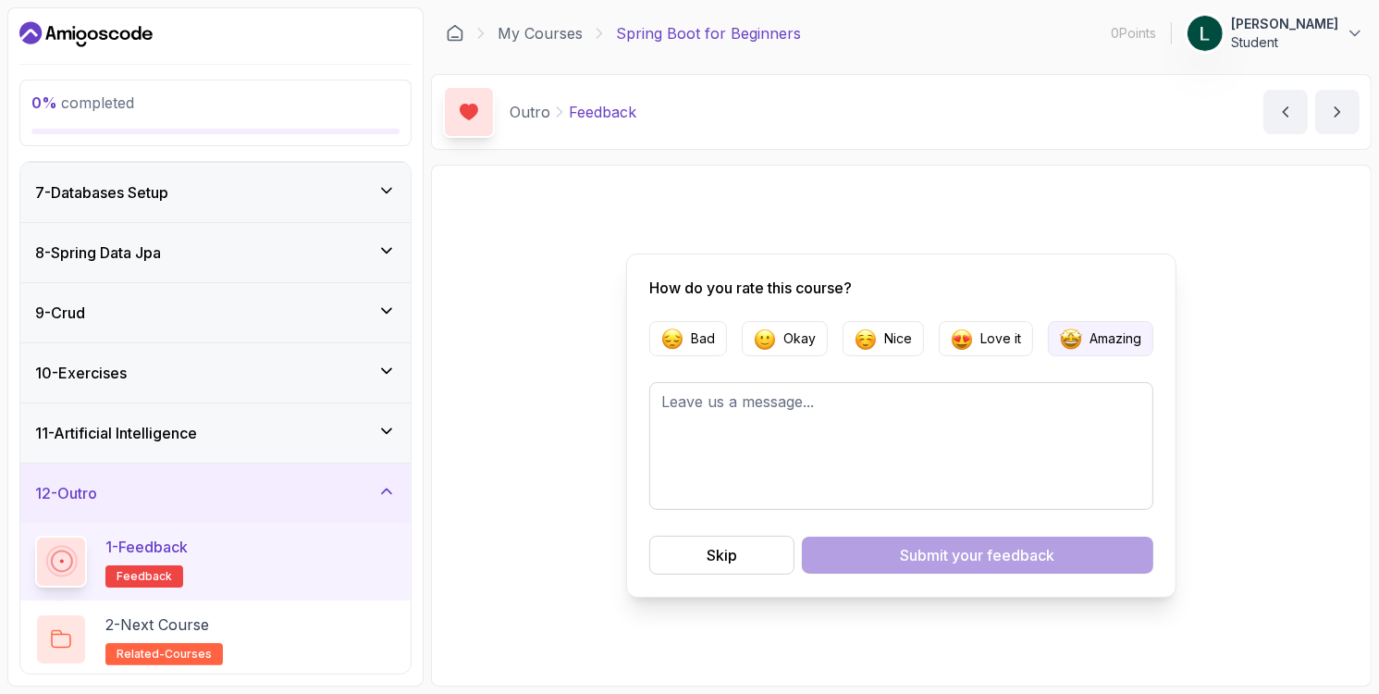
click at [1063, 337] on img "button" at bounding box center [1071, 338] width 22 height 22
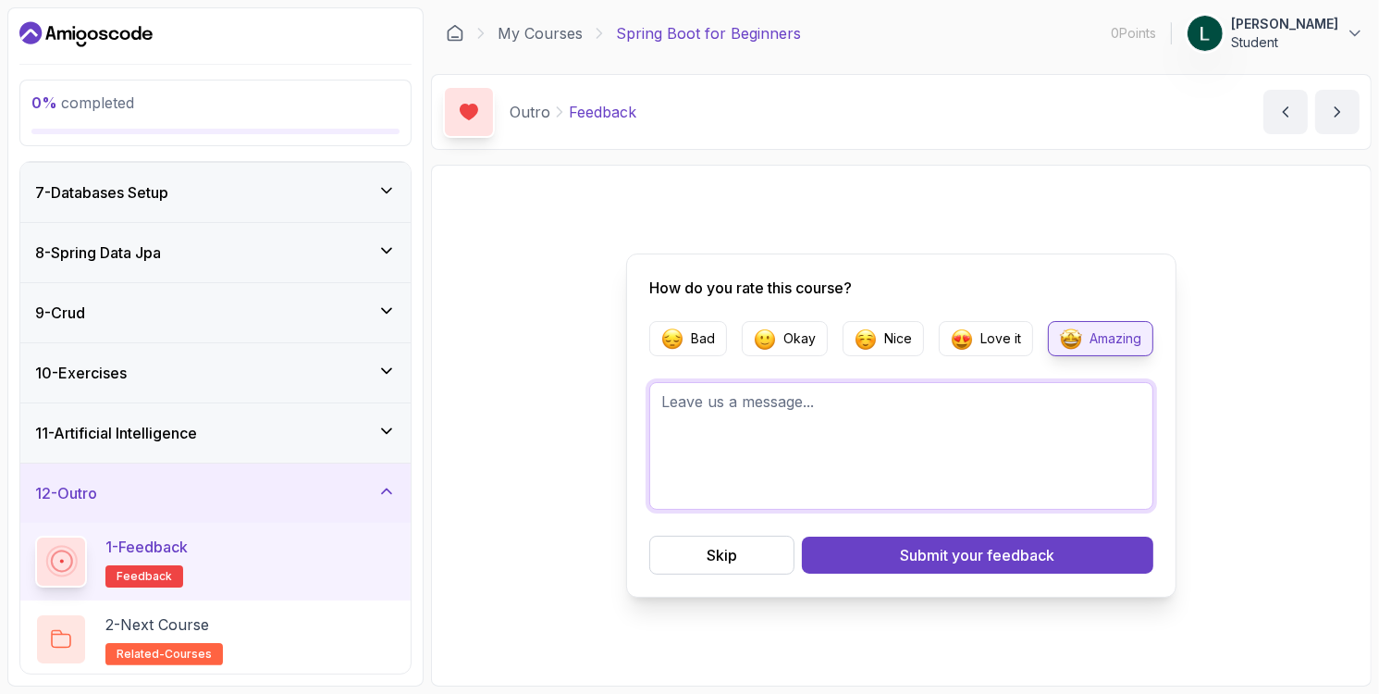
click at [952, 424] on textarea at bounding box center [901, 446] width 504 height 128
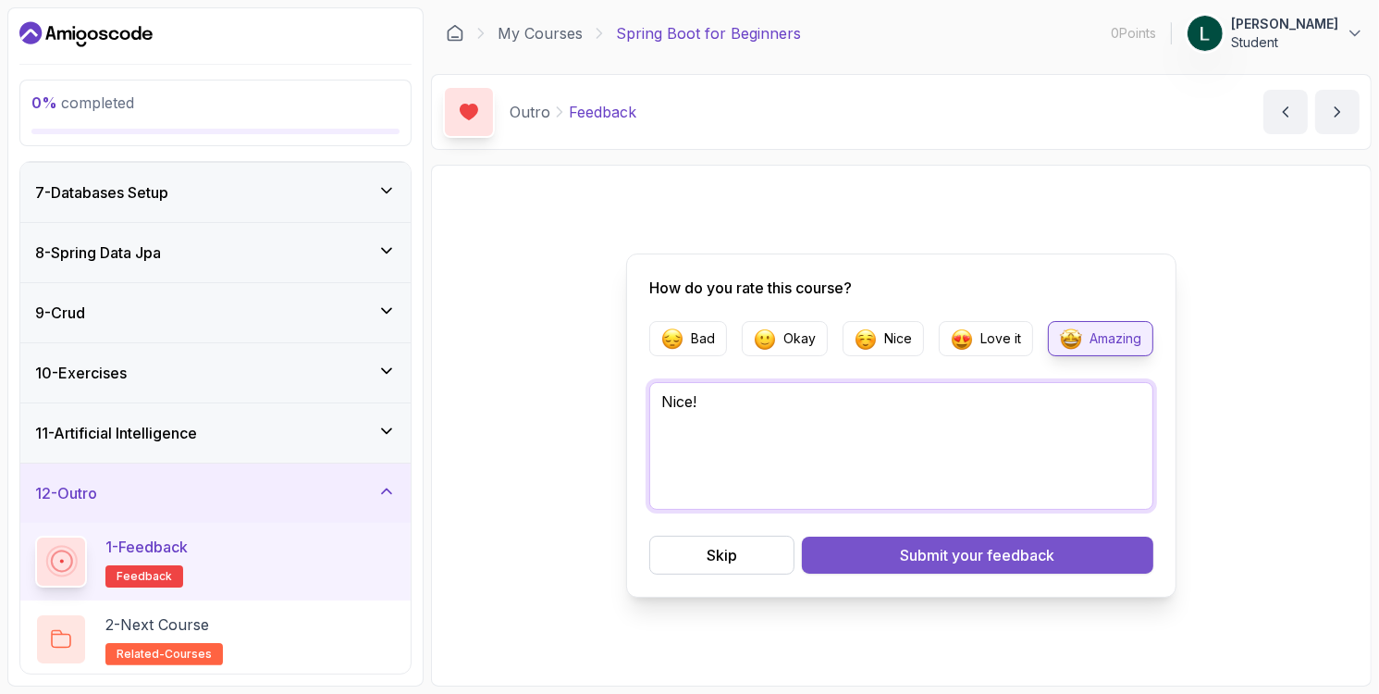
type textarea "Nice!"
click at [983, 547] on span "your feedback" at bounding box center [1004, 555] width 103 height 22
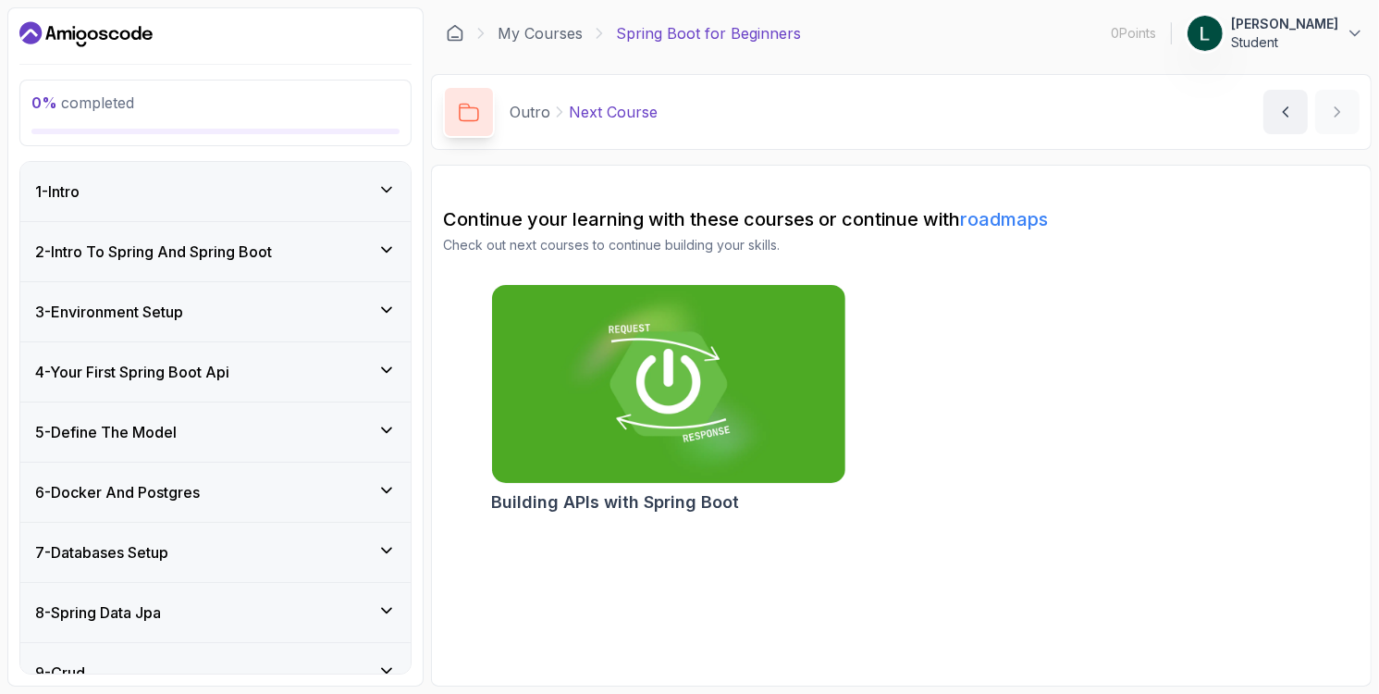
click at [91, 102] on span "0 % completed" at bounding box center [82, 102] width 103 height 18
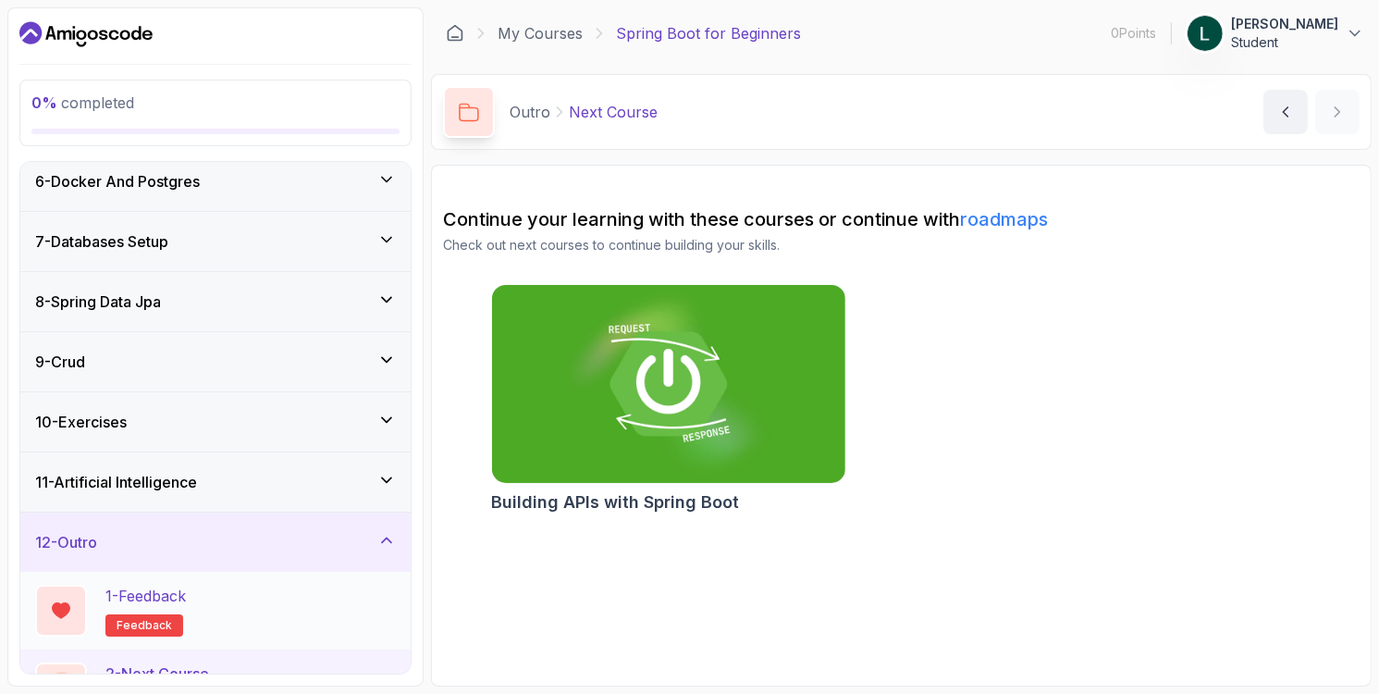
scroll to position [360, 0]
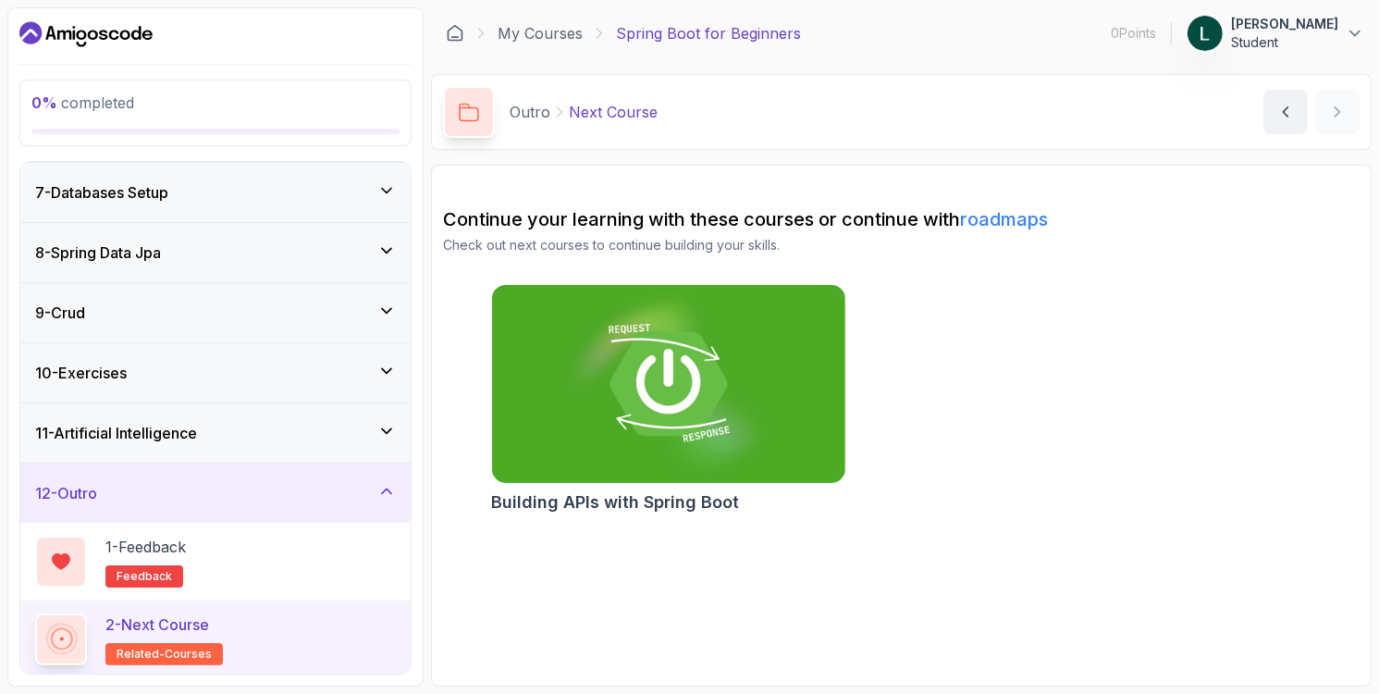
click at [62, 634] on rect at bounding box center [60, 639] width 11 height 11
click at [139, 438] on h3 "11 - Artificial Intelligence" at bounding box center [116, 433] width 162 height 22
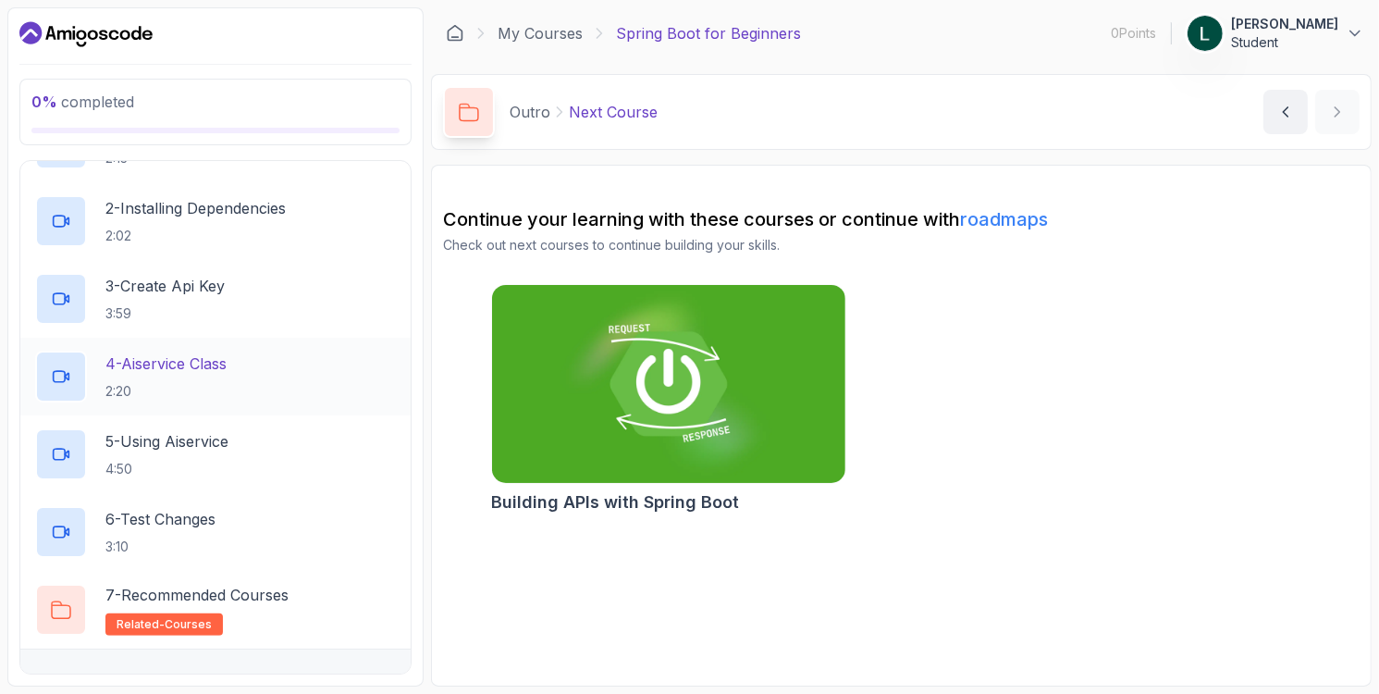
scroll to position [748, 0]
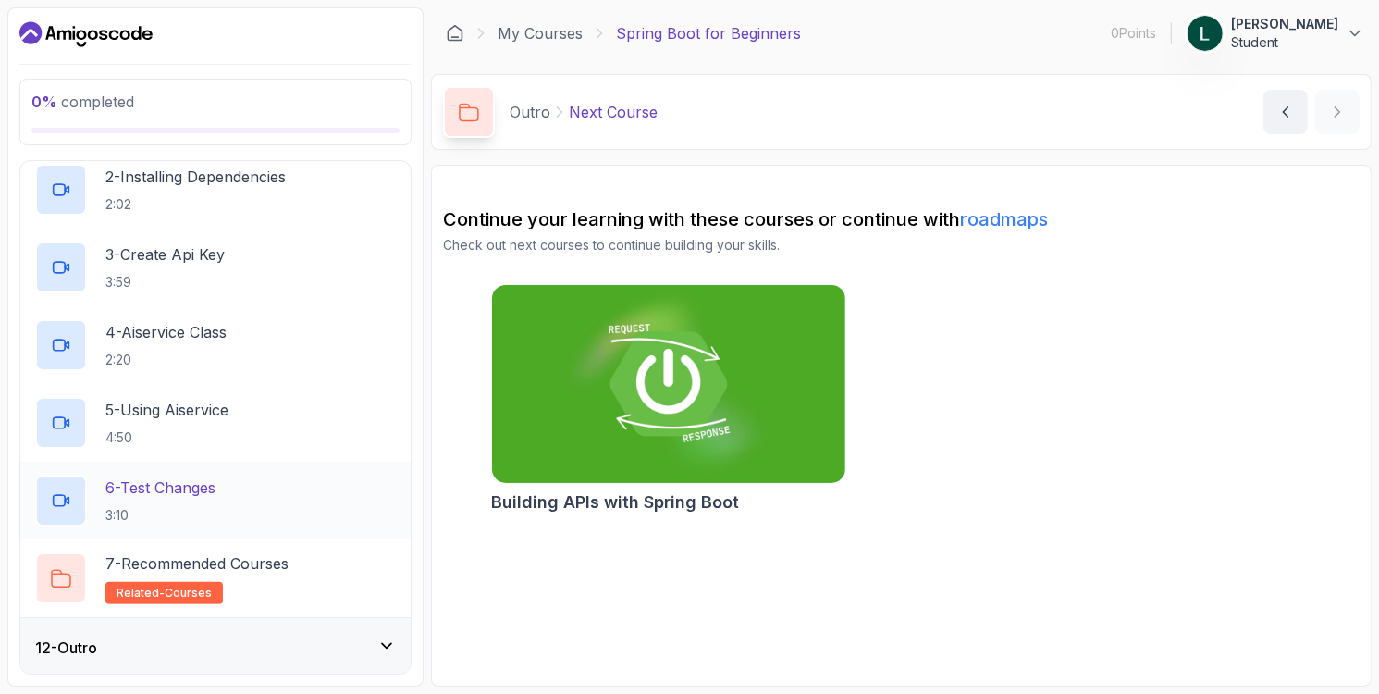
click at [97, 498] on div "6 - Test Changes 3:10" at bounding box center [215, 501] width 361 height 52
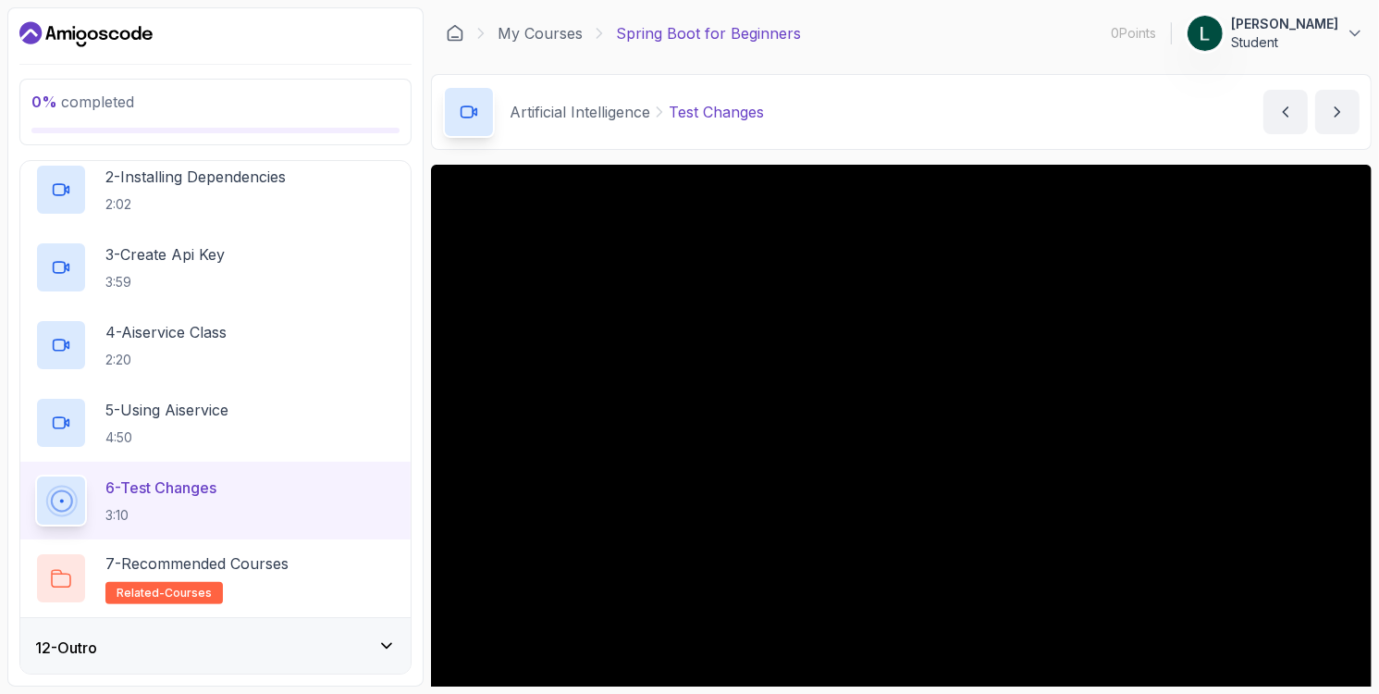
click at [135, 128] on div at bounding box center [215, 131] width 368 height 6
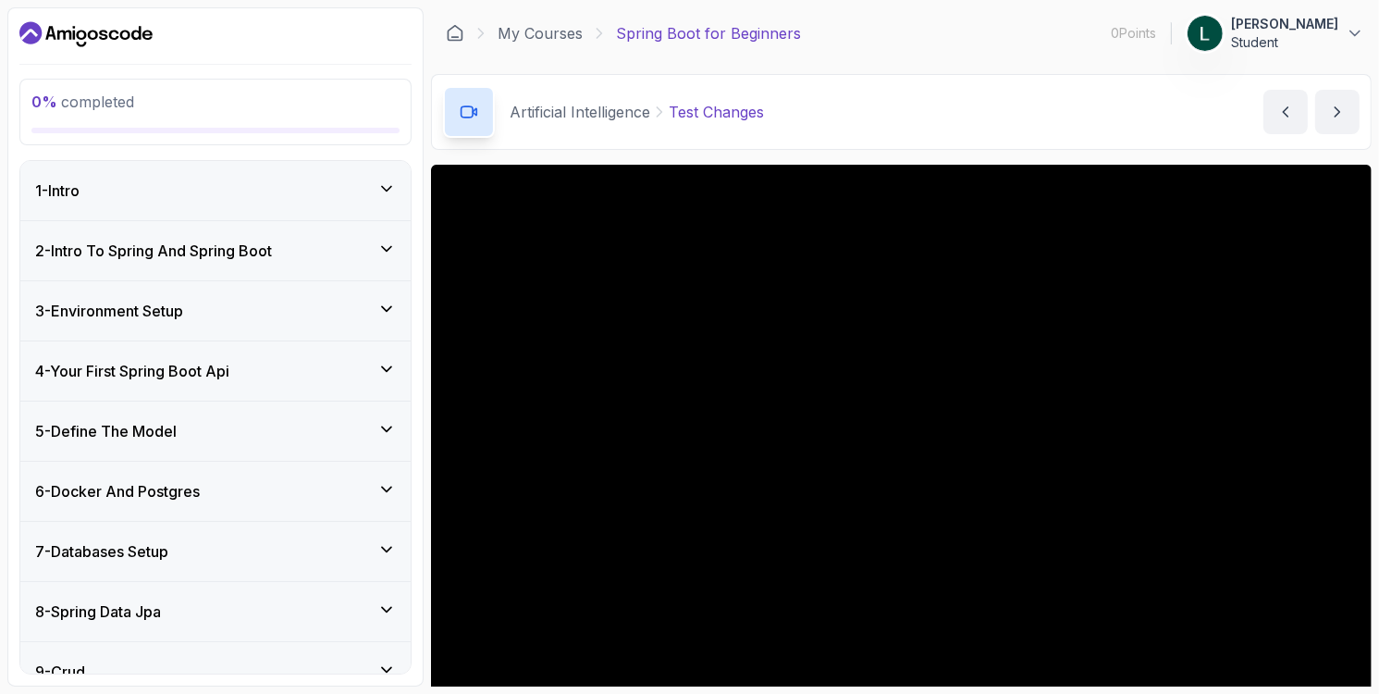
click at [244, 199] on div "1 - Intro" at bounding box center [215, 190] width 361 height 22
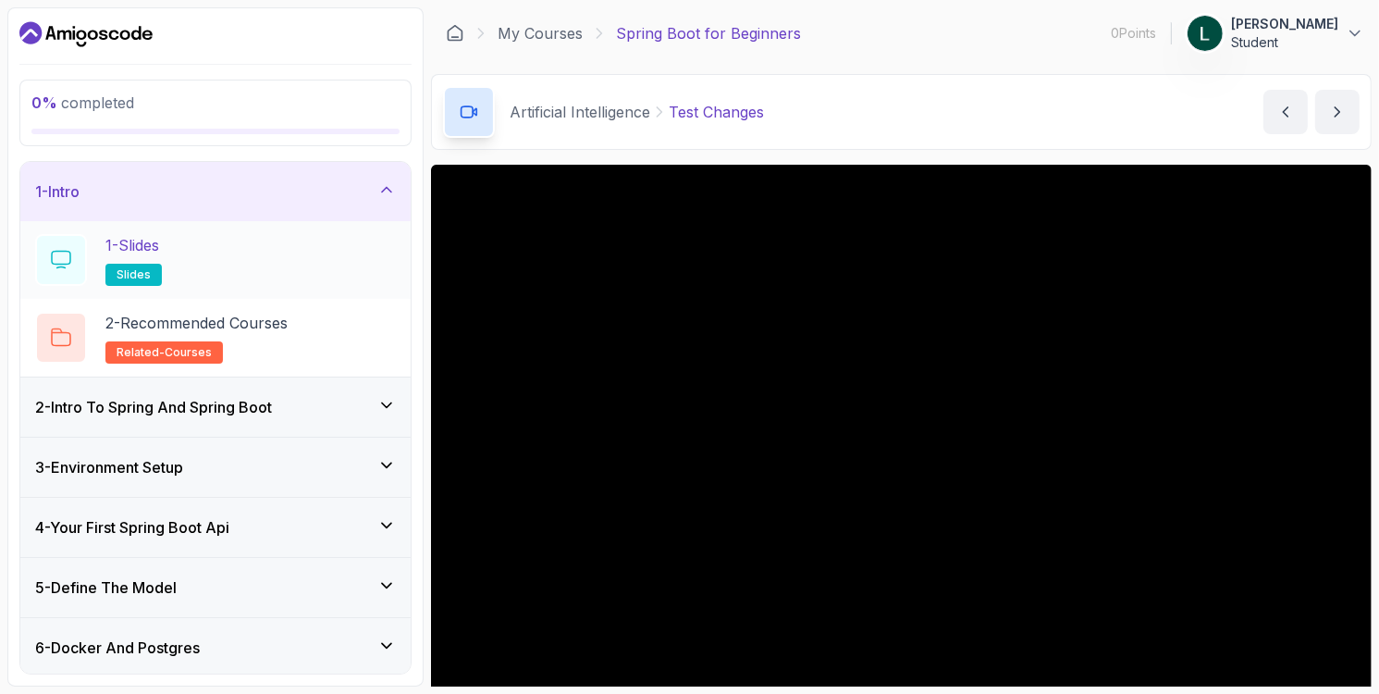
click at [174, 253] on div "1 - Slides slides" at bounding box center [215, 260] width 361 height 52
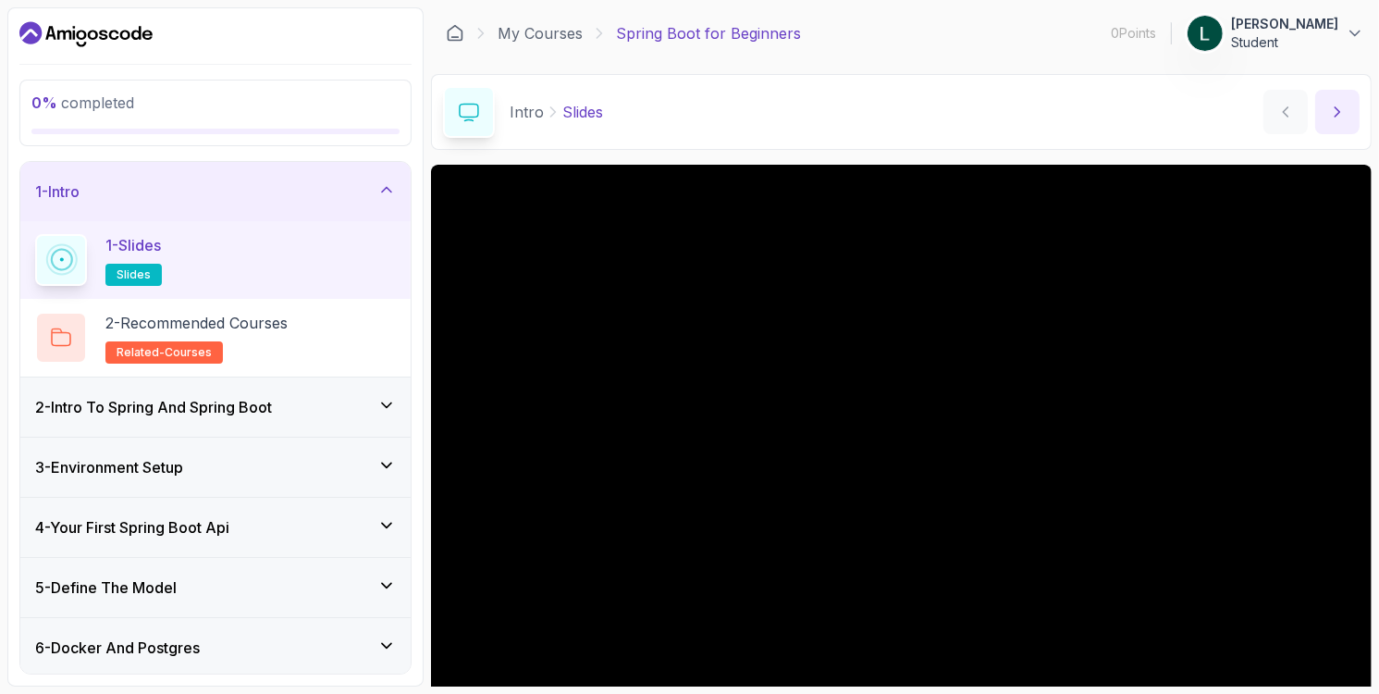
click at [1351, 111] on button "next content" at bounding box center [1337, 112] width 44 height 44
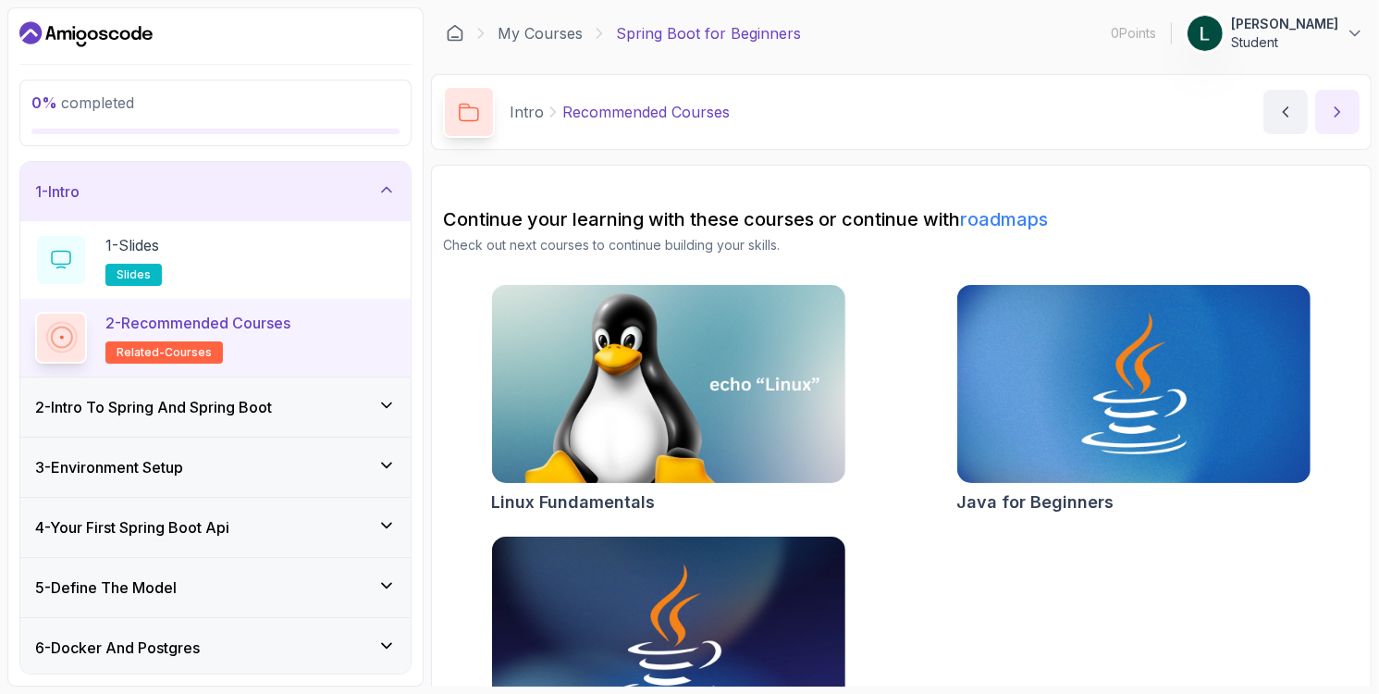
click at [1348, 117] on button "next content" at bounding box center [1337, 112] width 44 height 44
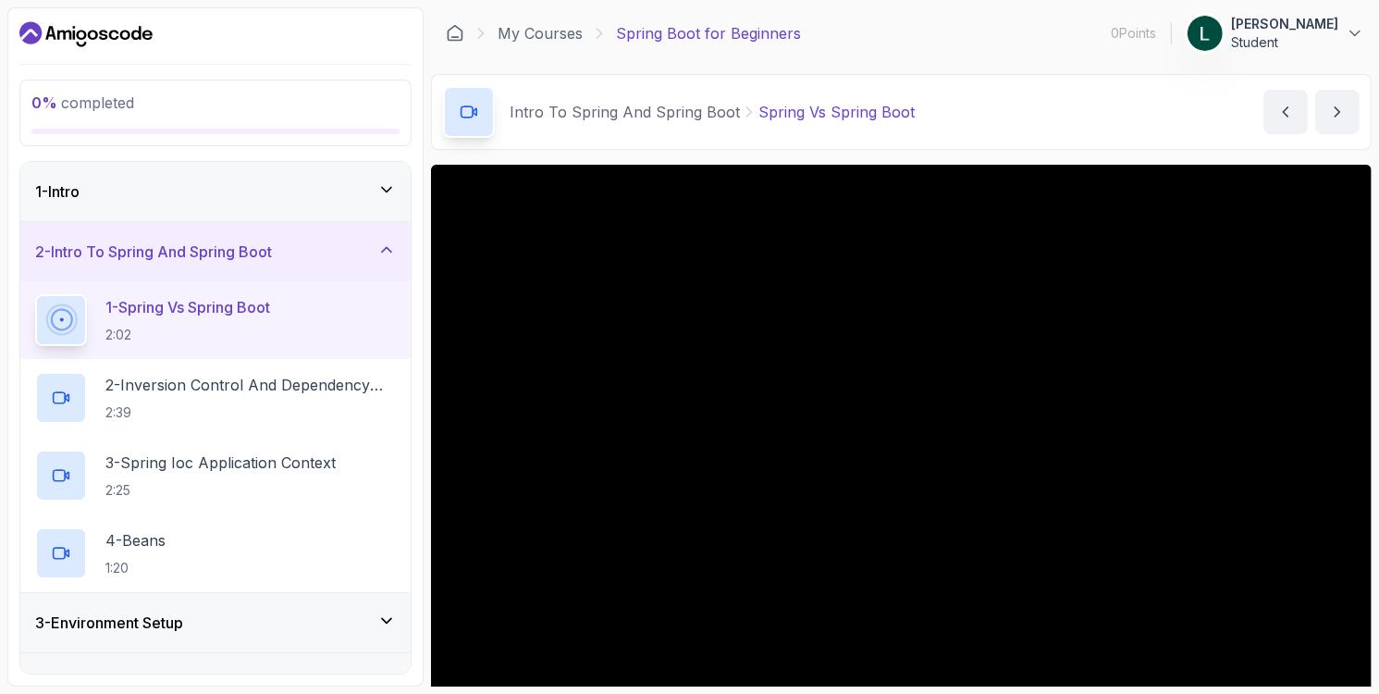
click at [111, 37] on icon "Dashboard" at bounding box center [114, 35] width 10 height 10
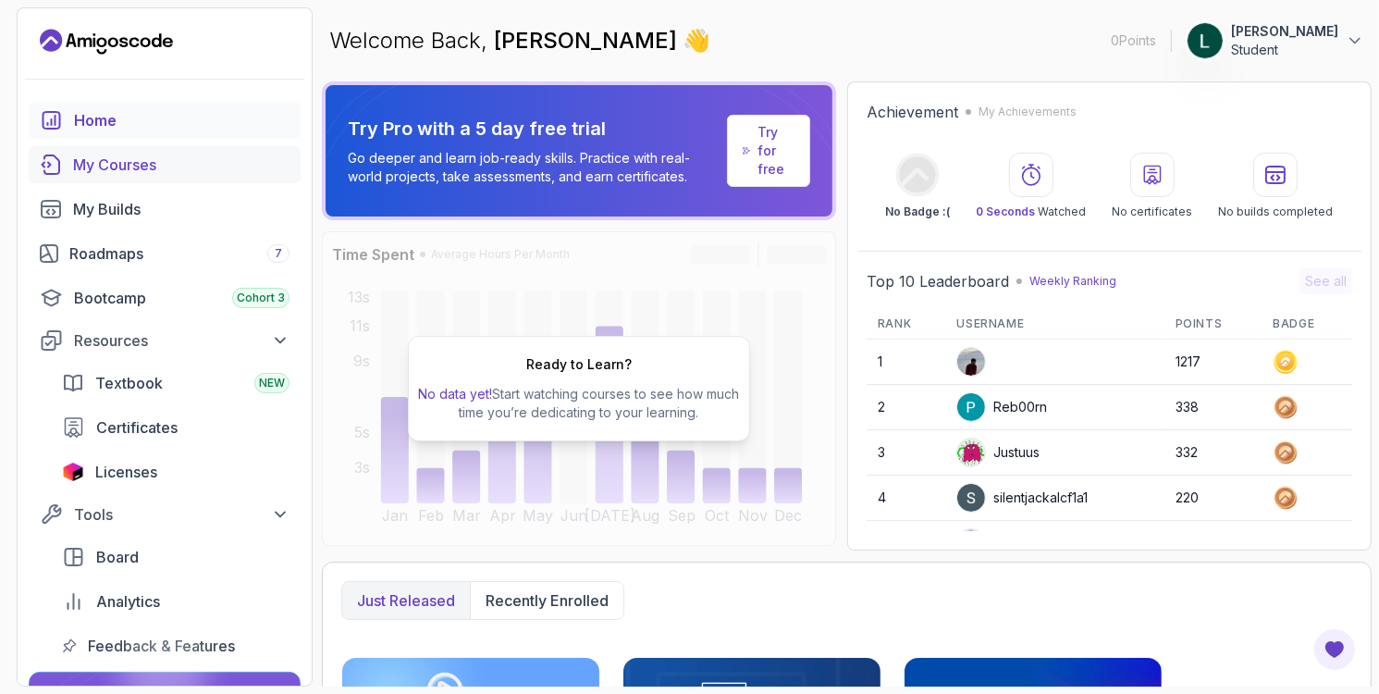
click at [142, 166] on div "My Courses" at bounding box center [181, 165] width 216 height 22
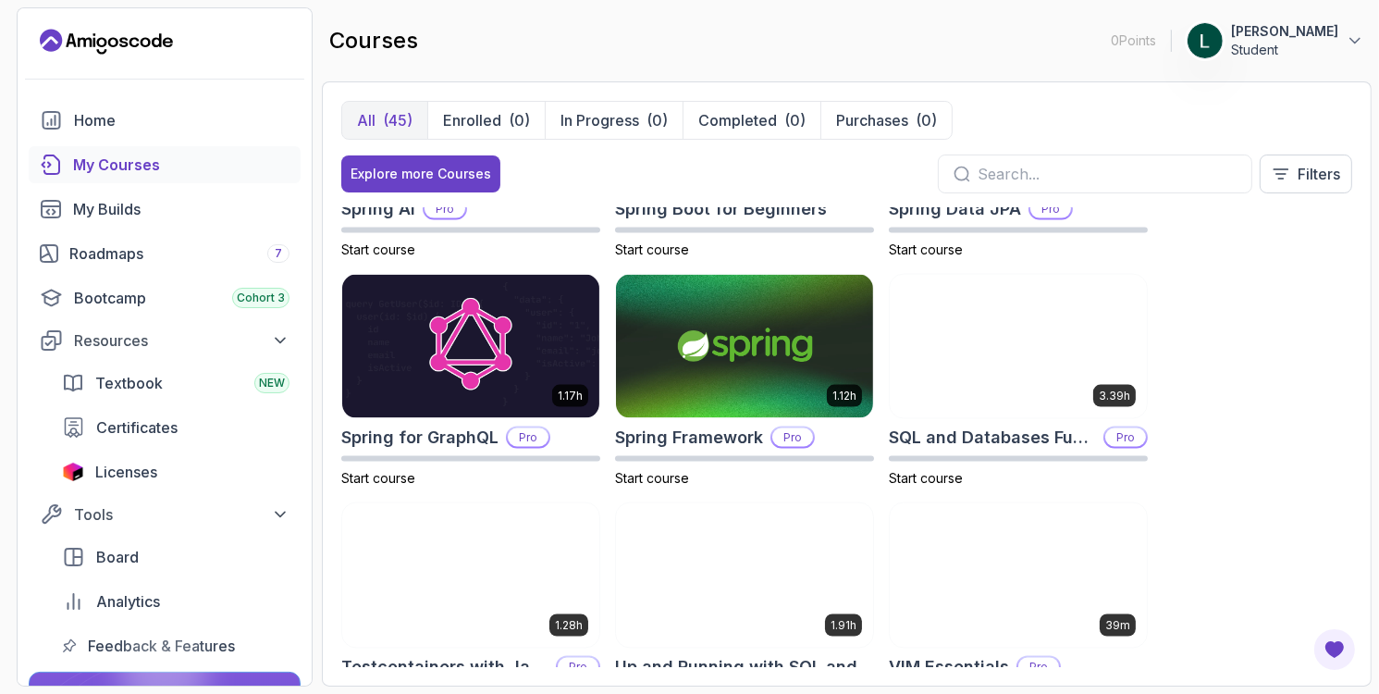
scroll to position [2796, 0]
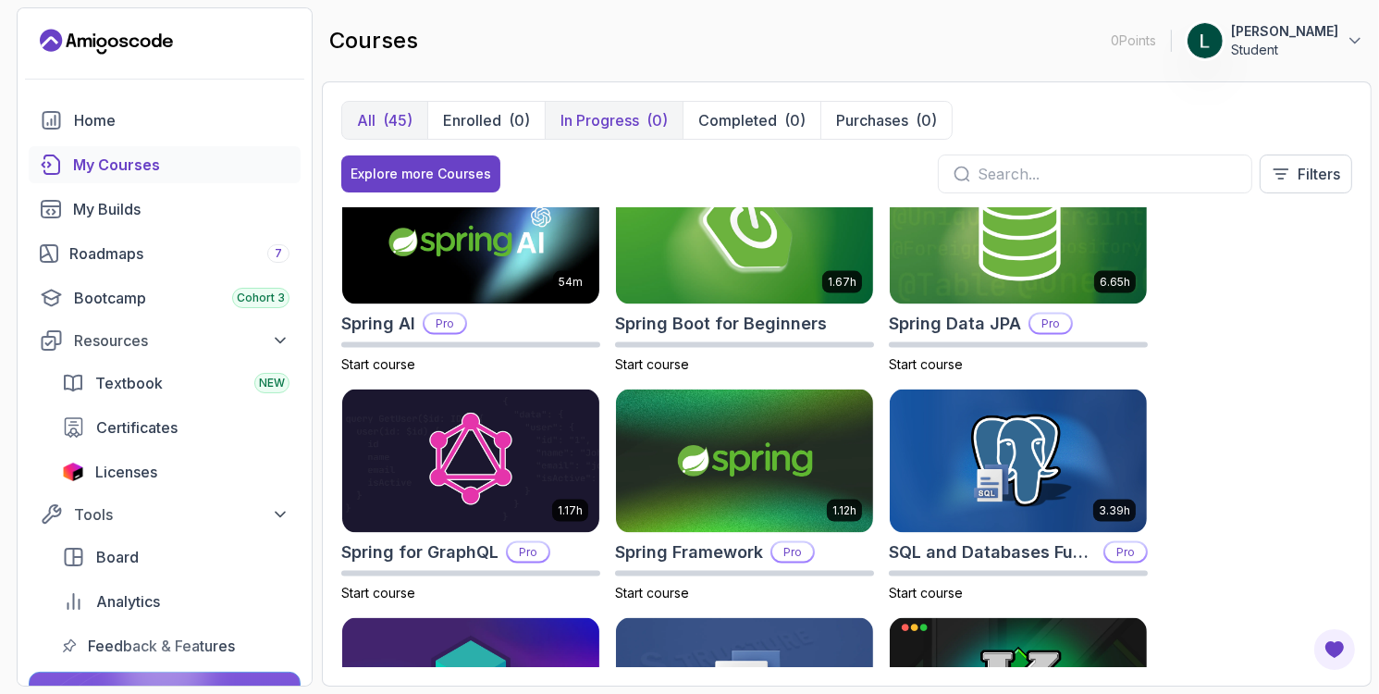
click at [624, 120] on p "In Progress" at bounding box center [600, 120] width 79 height 22
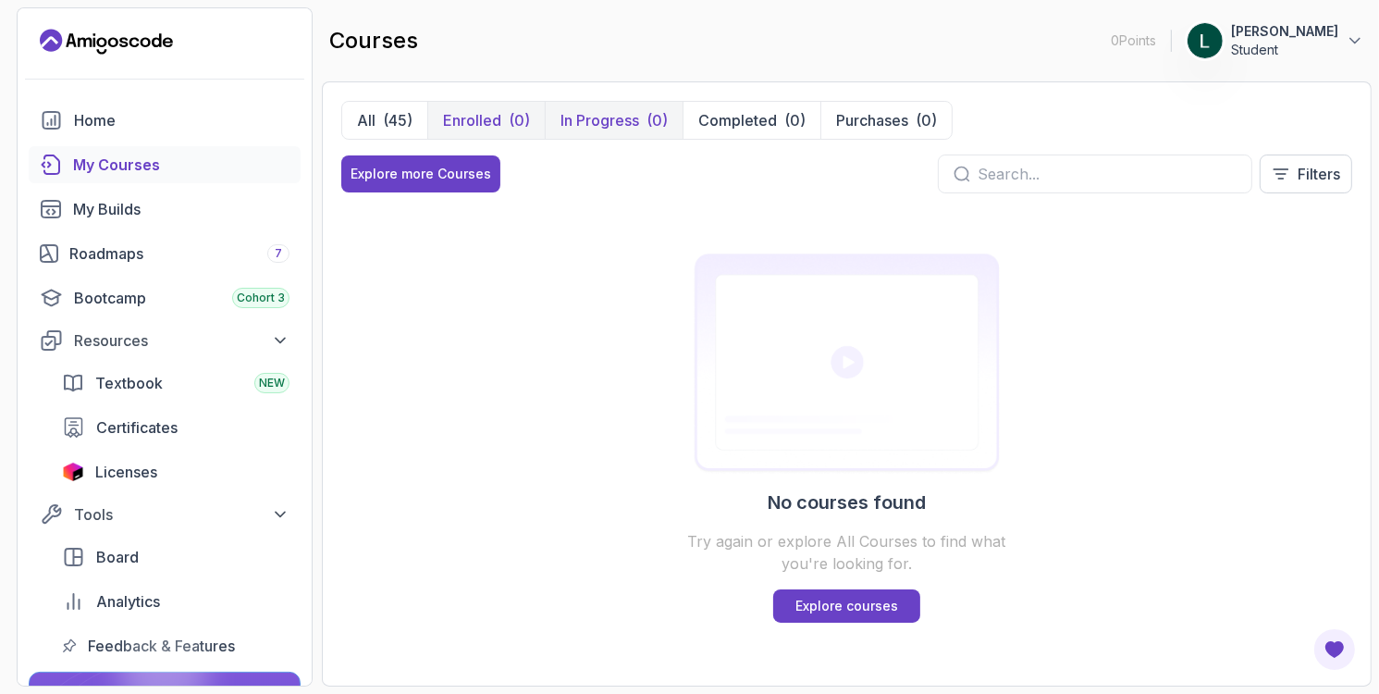
click at [462, 116] on p "Enrolled" at bounding box center [472, 120] width 58 height 22
click at [362, 115] on p "All" at bounding box center [366, 120] width 18 height 22
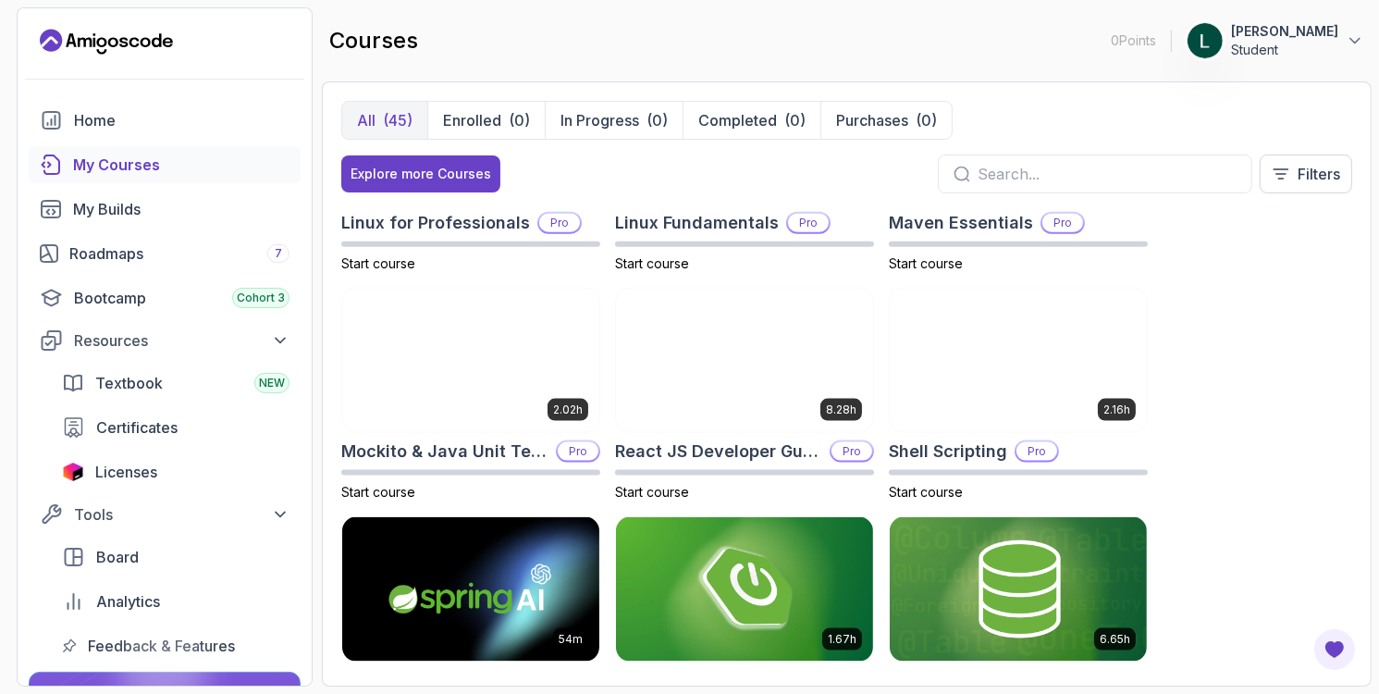
scroll to position [2590, 0]
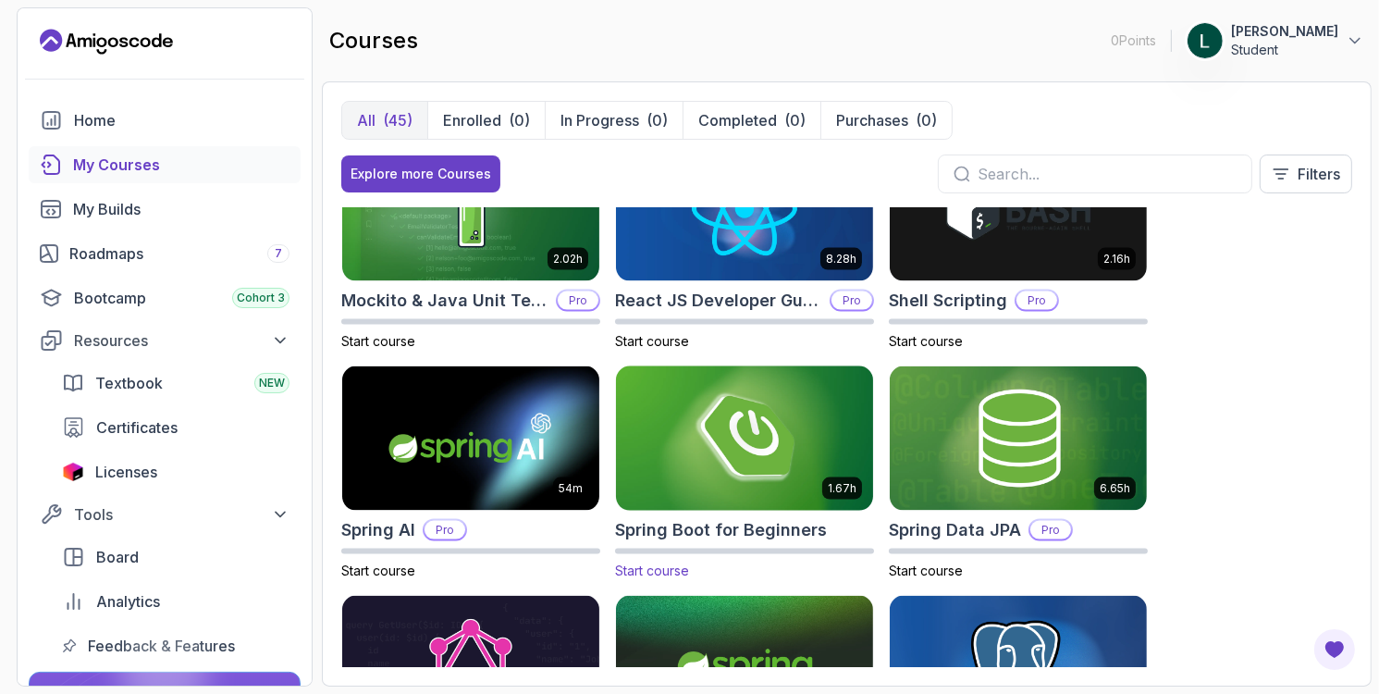
click at [658, 570] on span "Start course" at bounding box center [652, 570] width 74 height 16
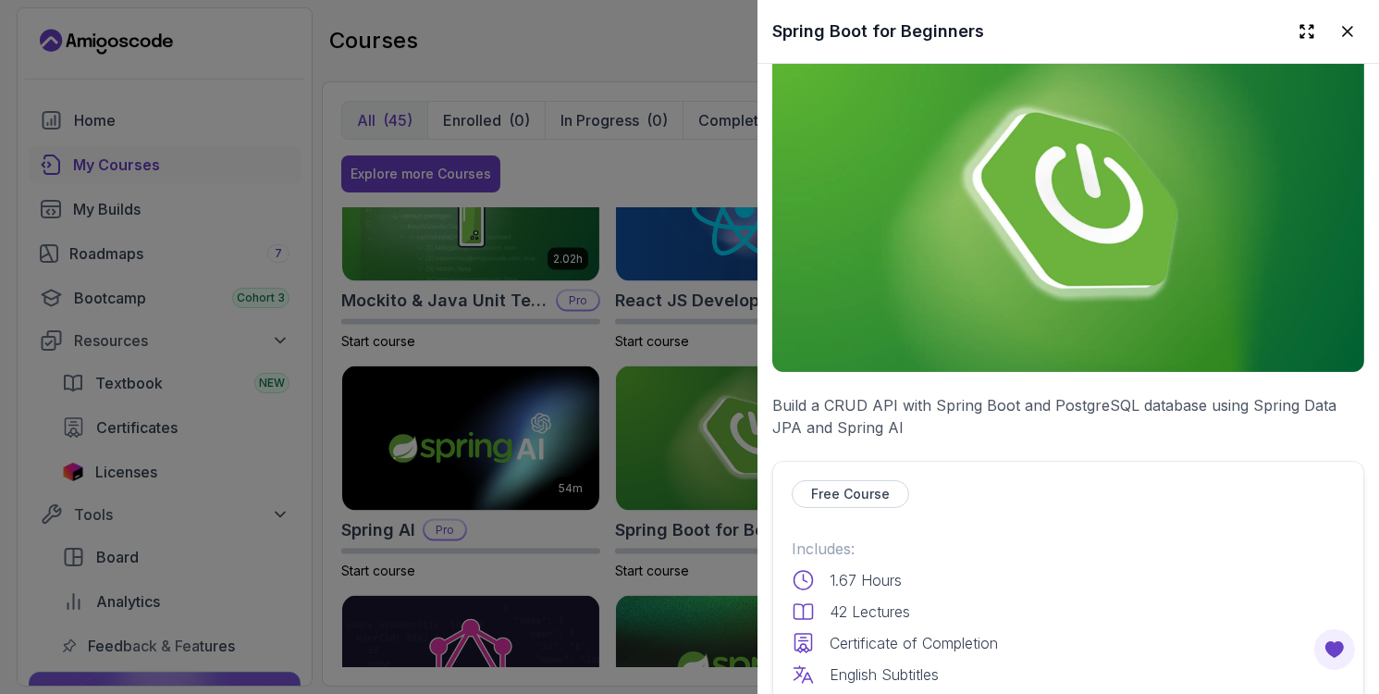
scroll to position [410, 0]
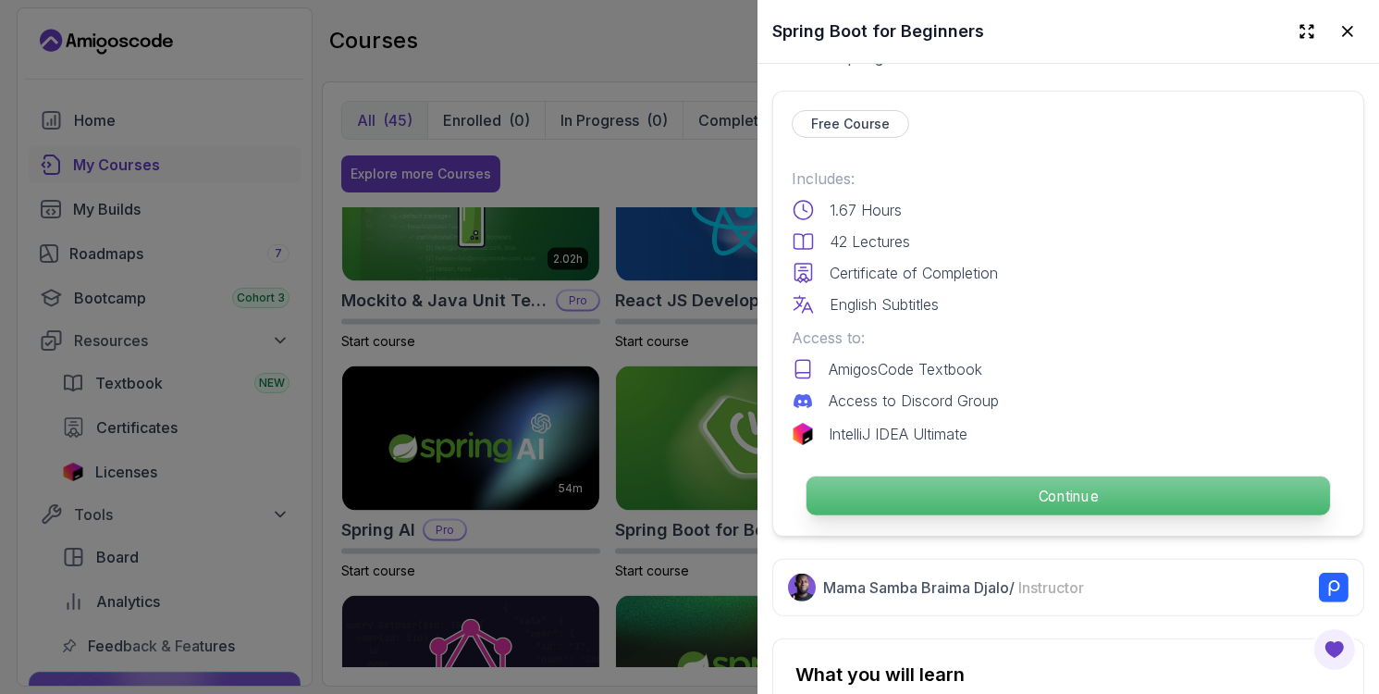
click at [998, 476] on p "Continue" at bounding box center [1069, 495] width 524 height 39
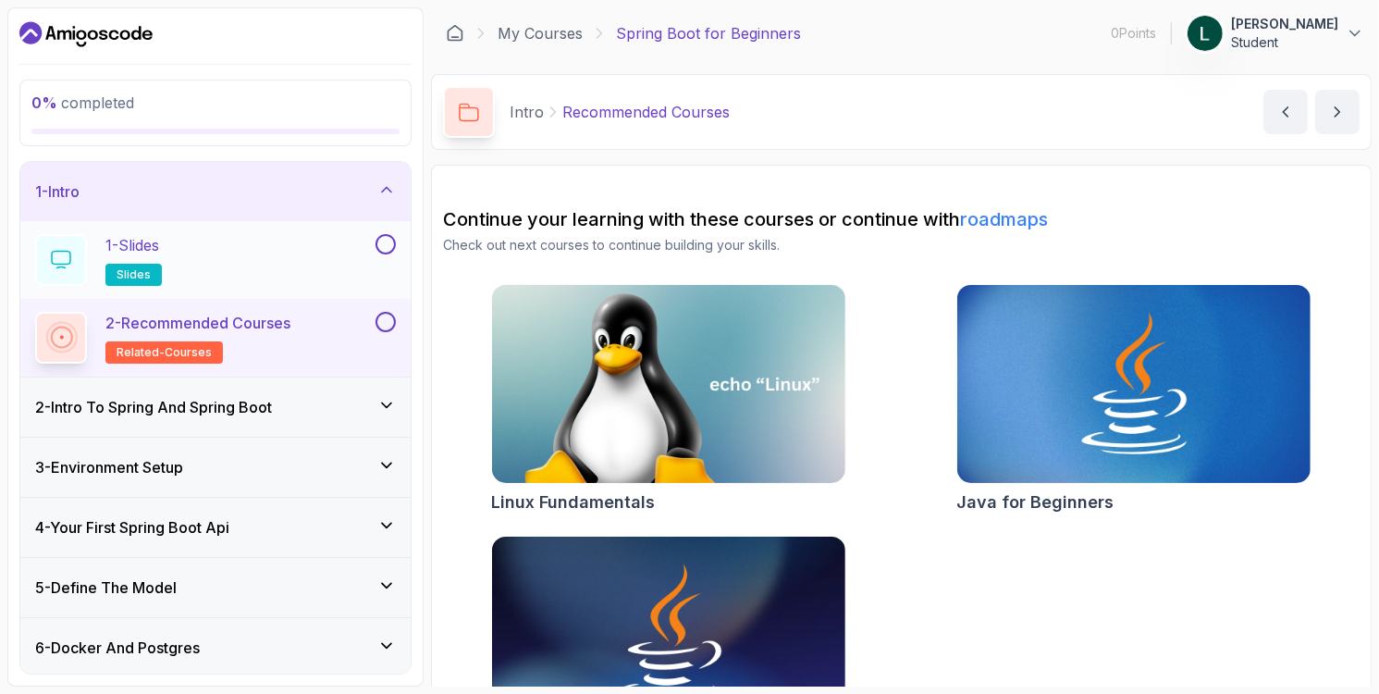
click at [213, 278] on div "1 - Slides slides" at bounding box center [203, 260] width 337 height 52
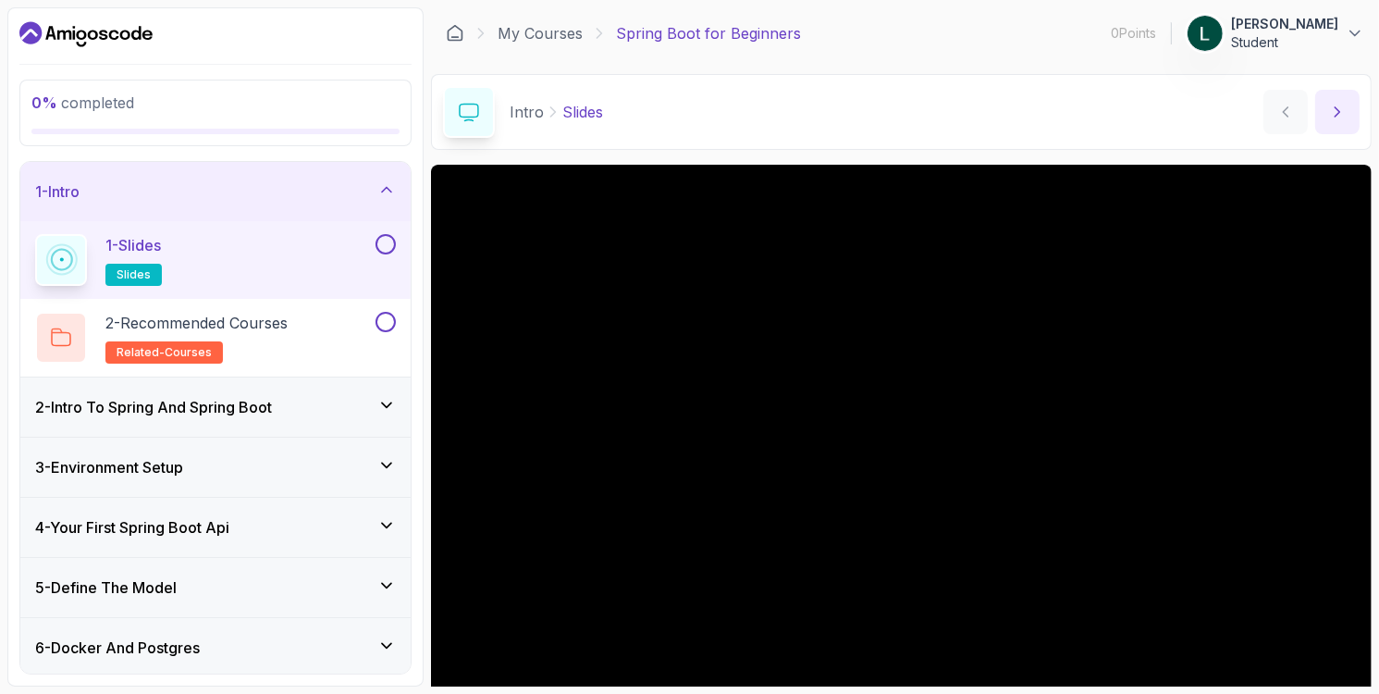
click at [1337, 120] on icon "next content" at bounding box center [1337, 112] width 18 height 18
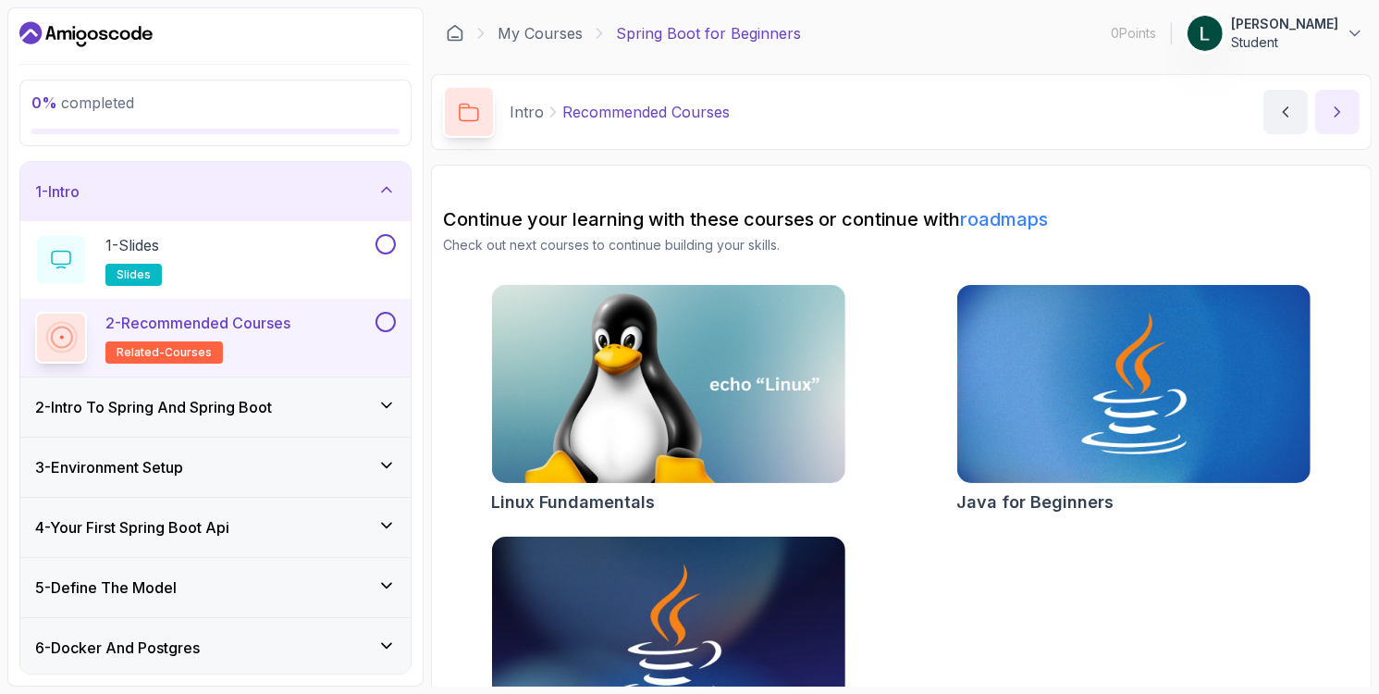
click at [1336, 113] on icon "next content" at bounding box center [1337, 112] width 18 height 18
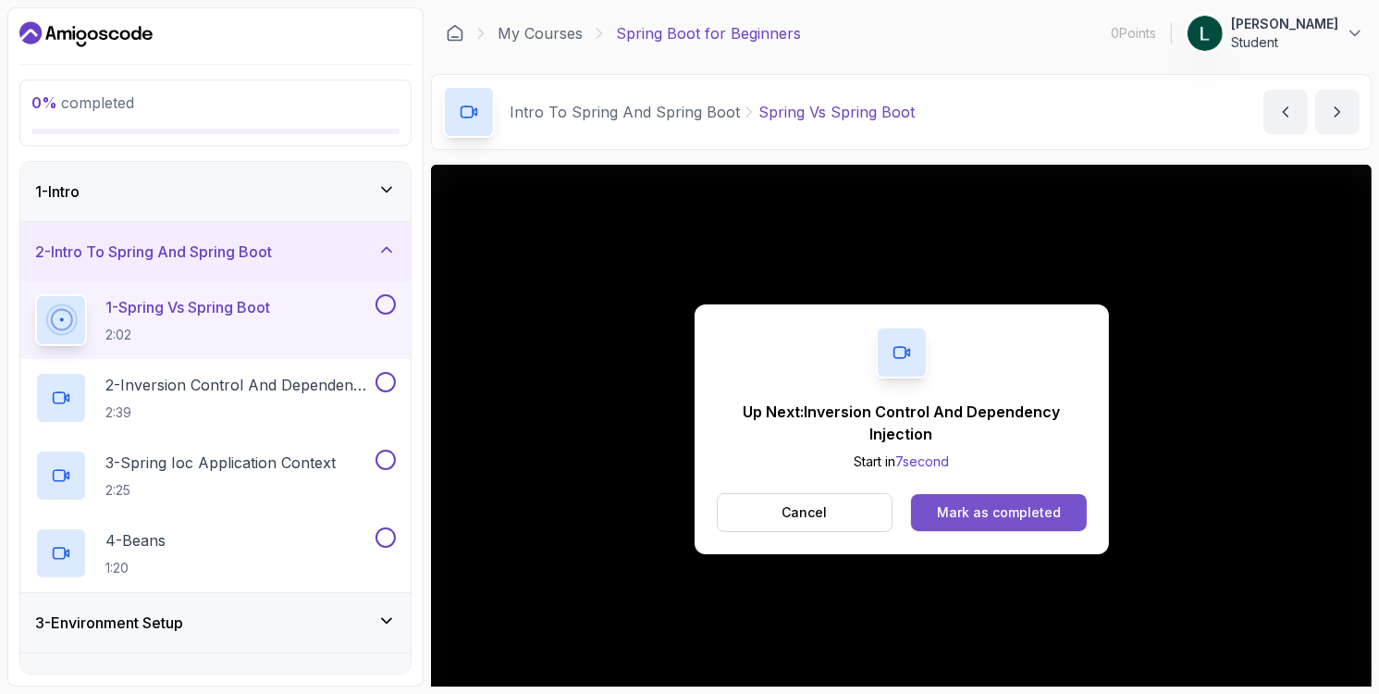
click at [995, 512] on div "Mark as completed" at bounding box center [999, 512] width 124 height 18
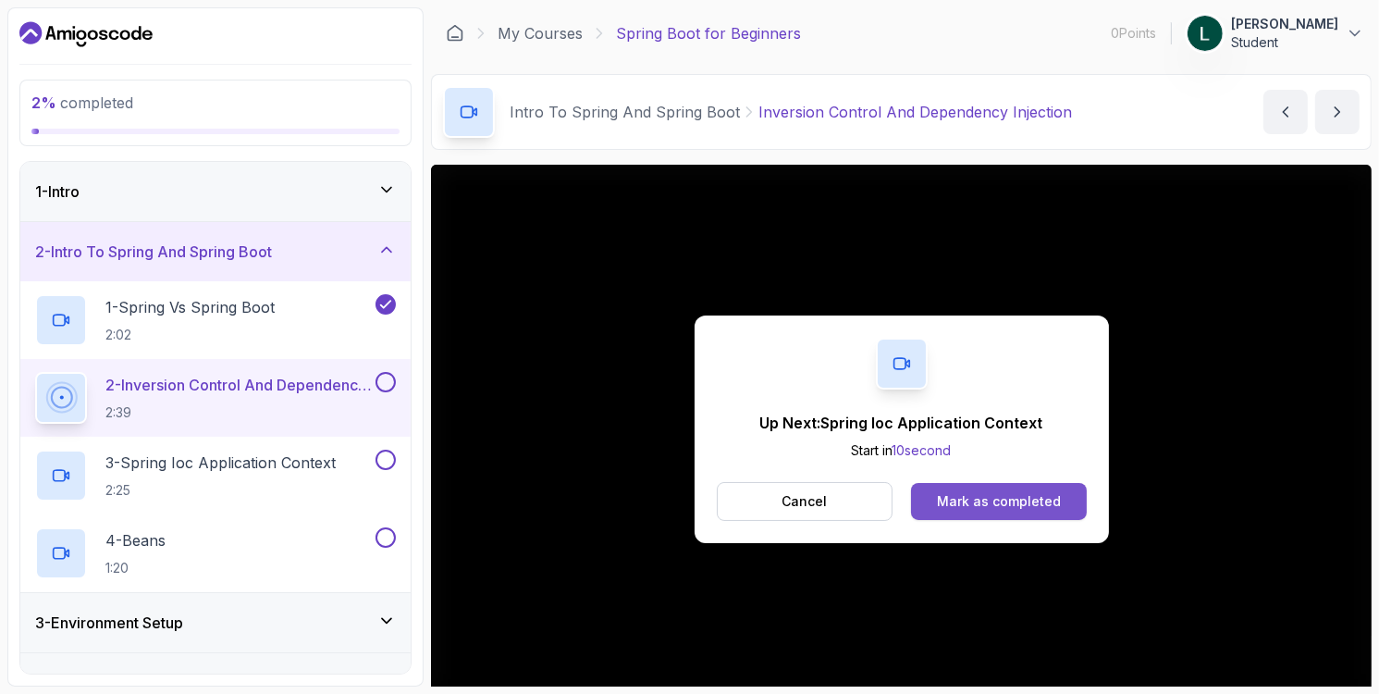
click at [1032, 501] on div "Mark as completed" at bounding box center [999, 501] width 124 height 18
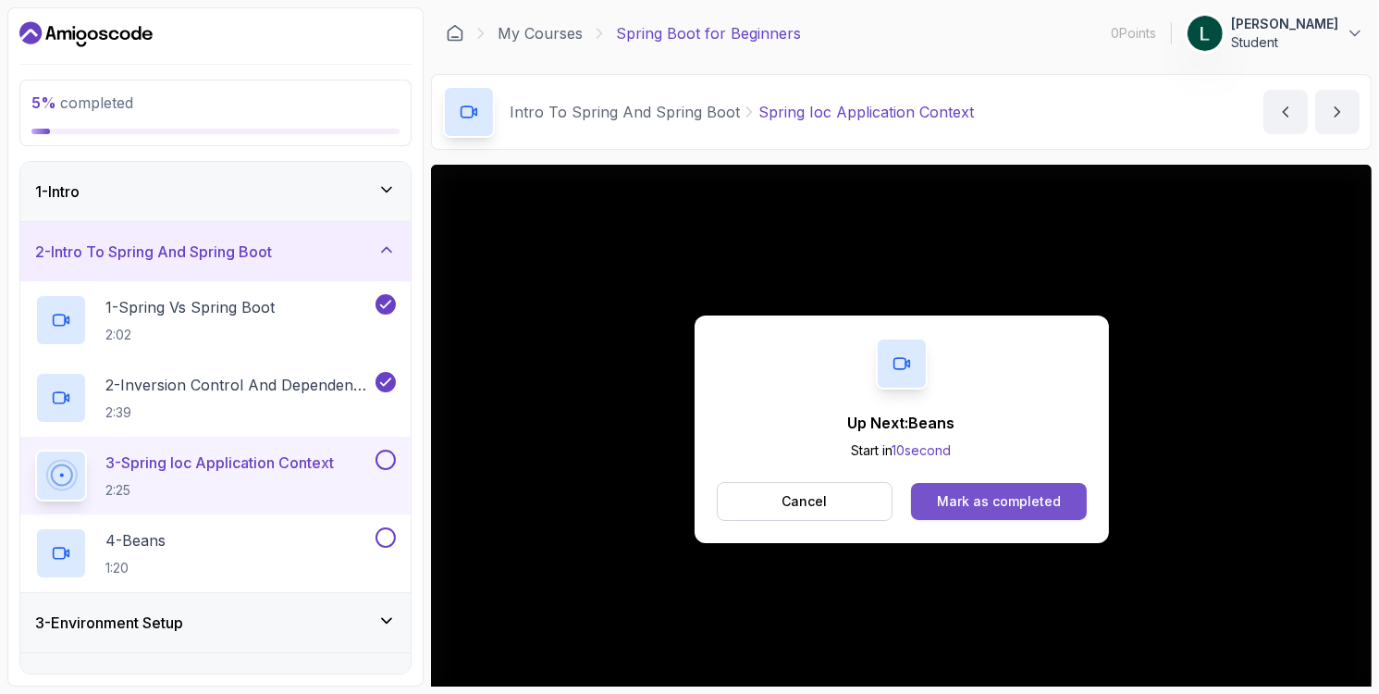
click at [1042, 501] on div "Mark as completed" at bounding box center [999, 501] width 124 height 18
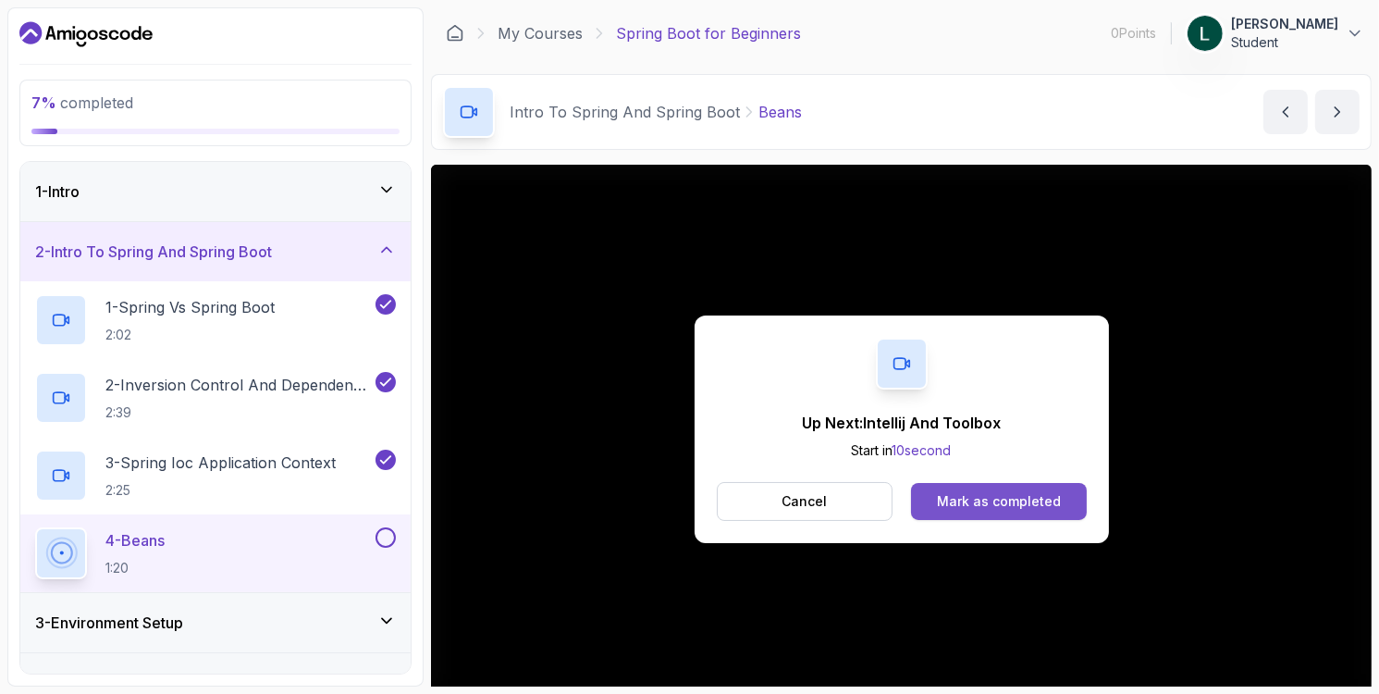
click at [1047, 517] on button "Mark as completed" at bounding box center [998, 501] width 175 height 37
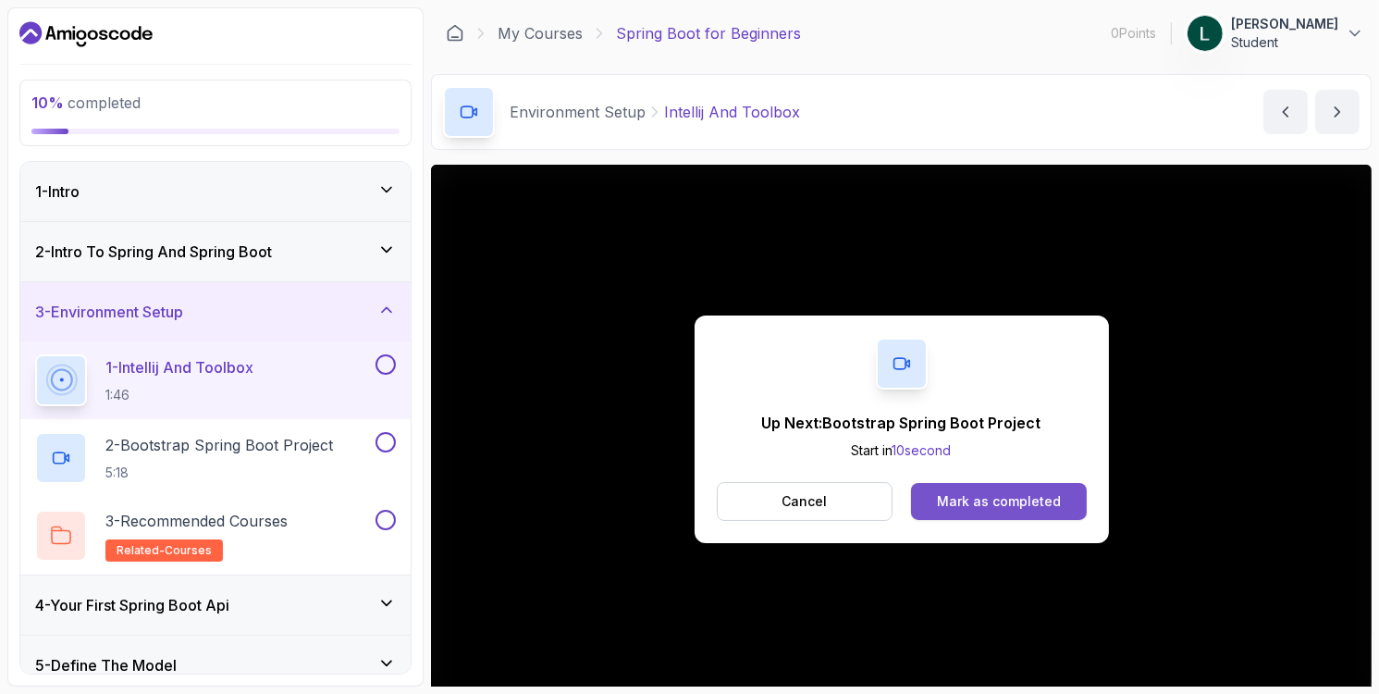
click at [976, 487] on button "Mark as completed" at bounding box center [998, 501] width 175 height 37
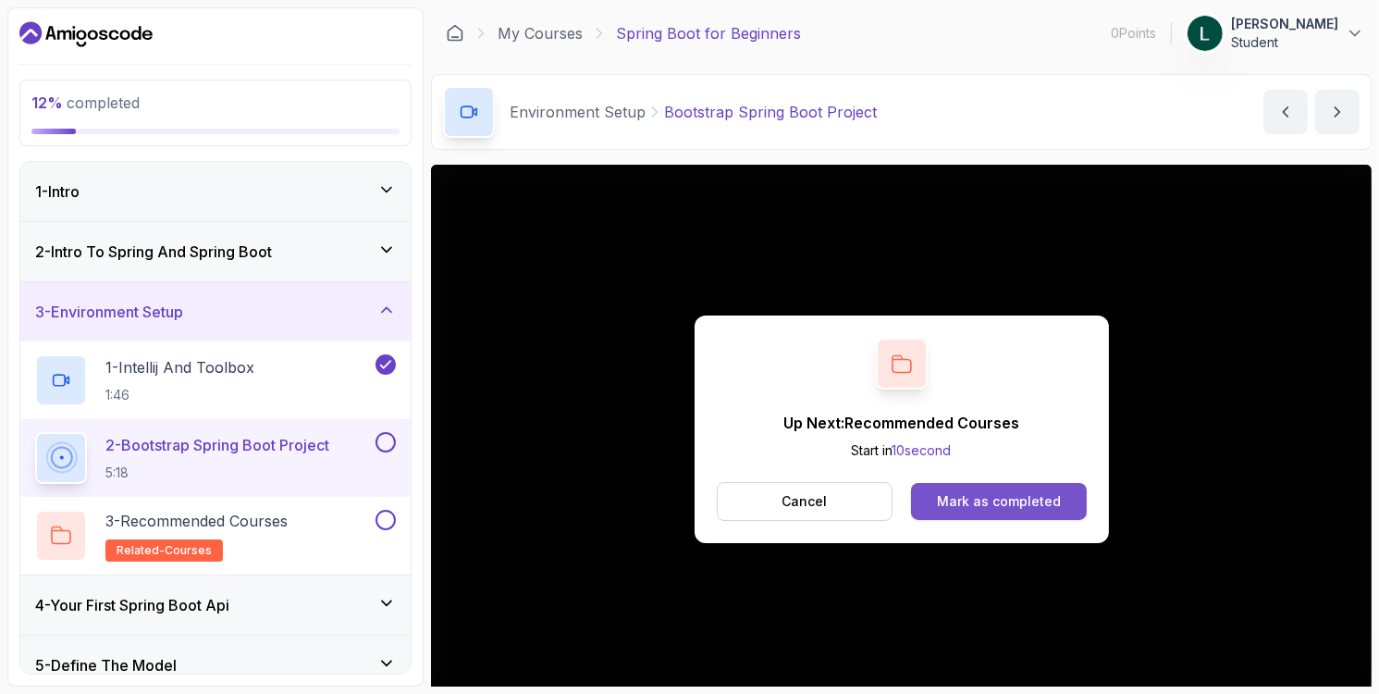
click at [1013, 499] on div "Mark as completed" at bounding box center [999, 501] width 124 height 18
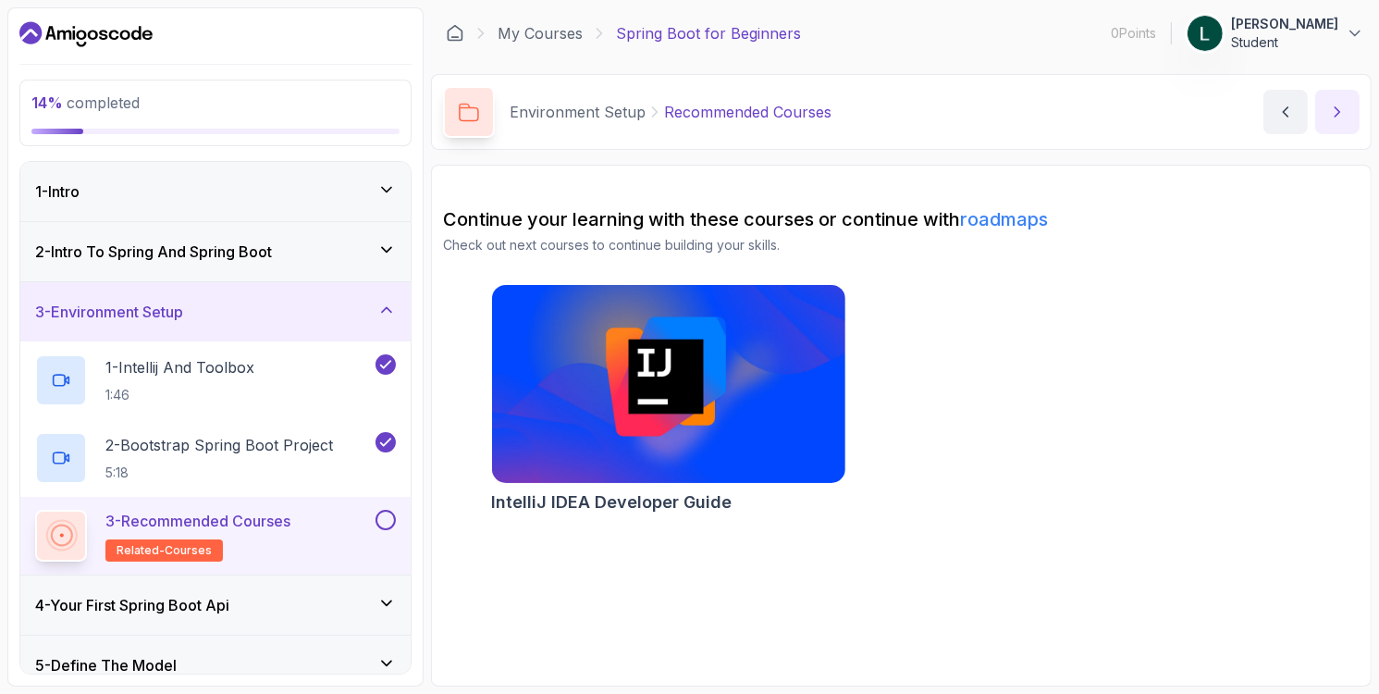
click at [1332, 110] on icon "next content" at bounding box center [1337, 112] width 18 height 18
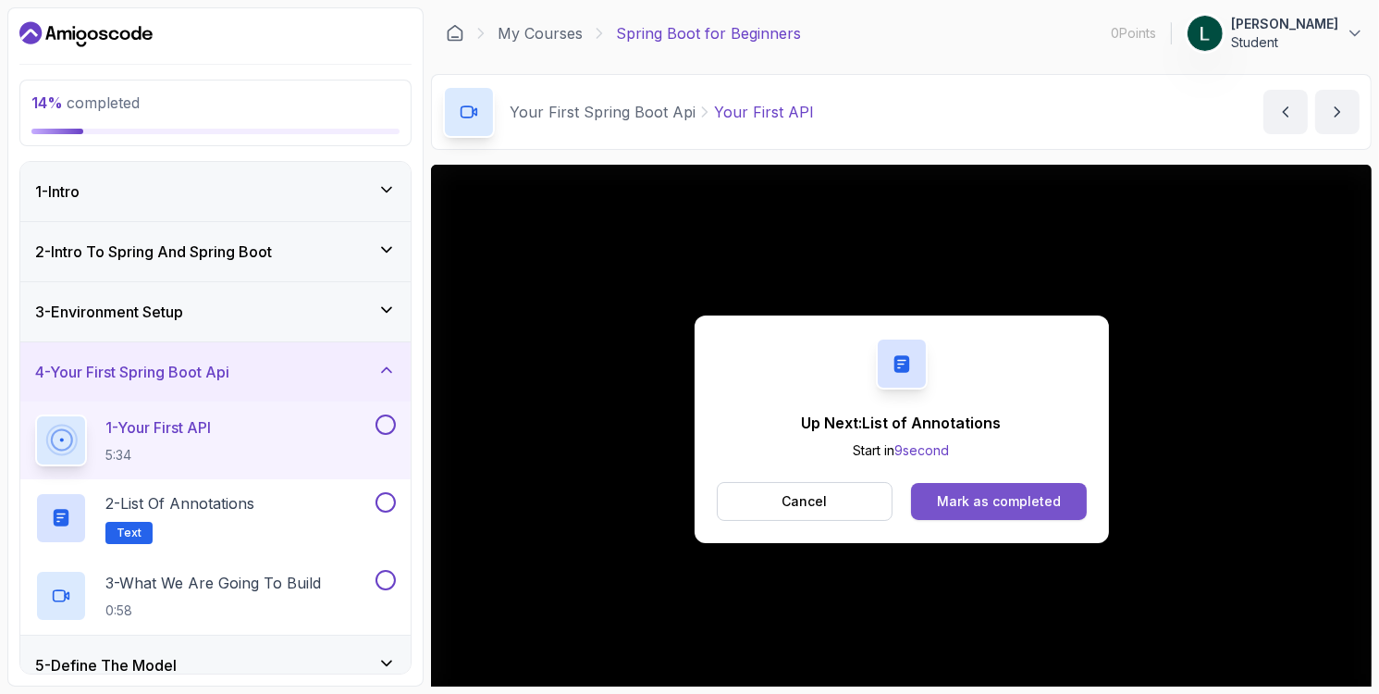
click at [945, 512] on button "Mark as completed" at bounding box center [998, 501] width 175 height 37
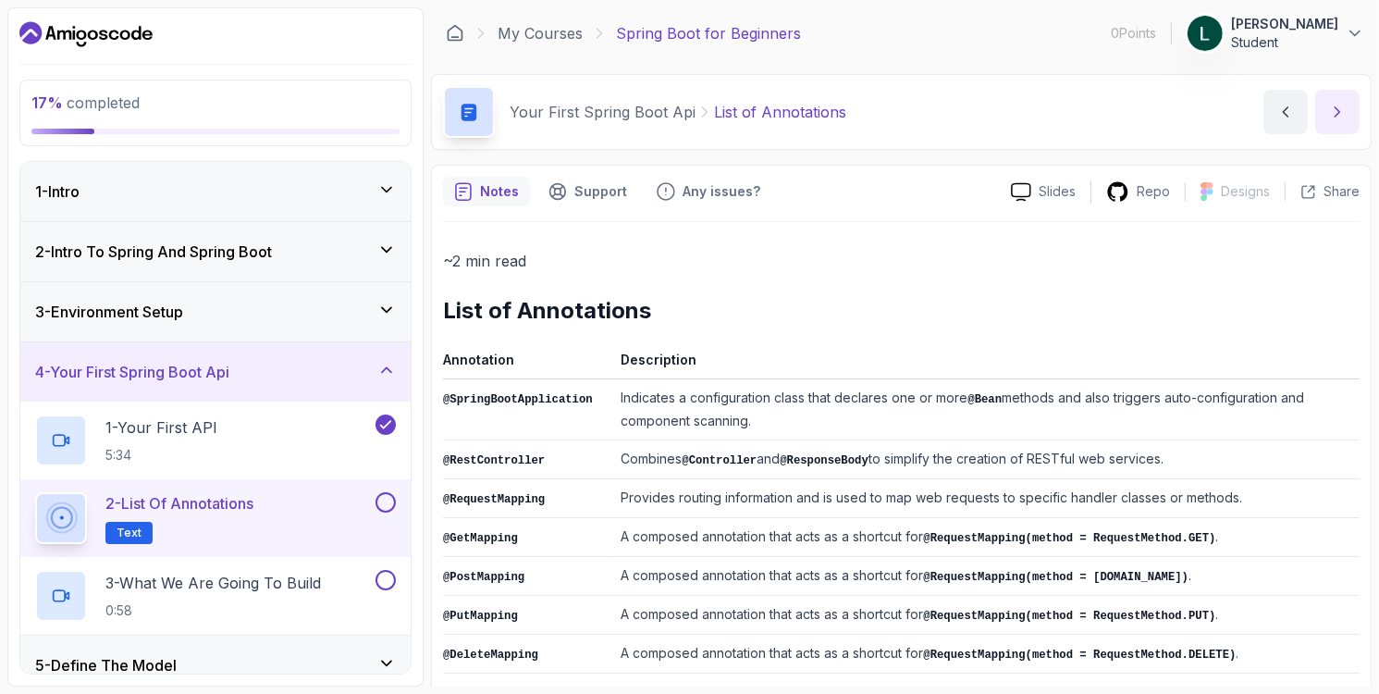
click at [1325, 102] on button "next content" at bounding box center [1337, 112] width 44 height 44
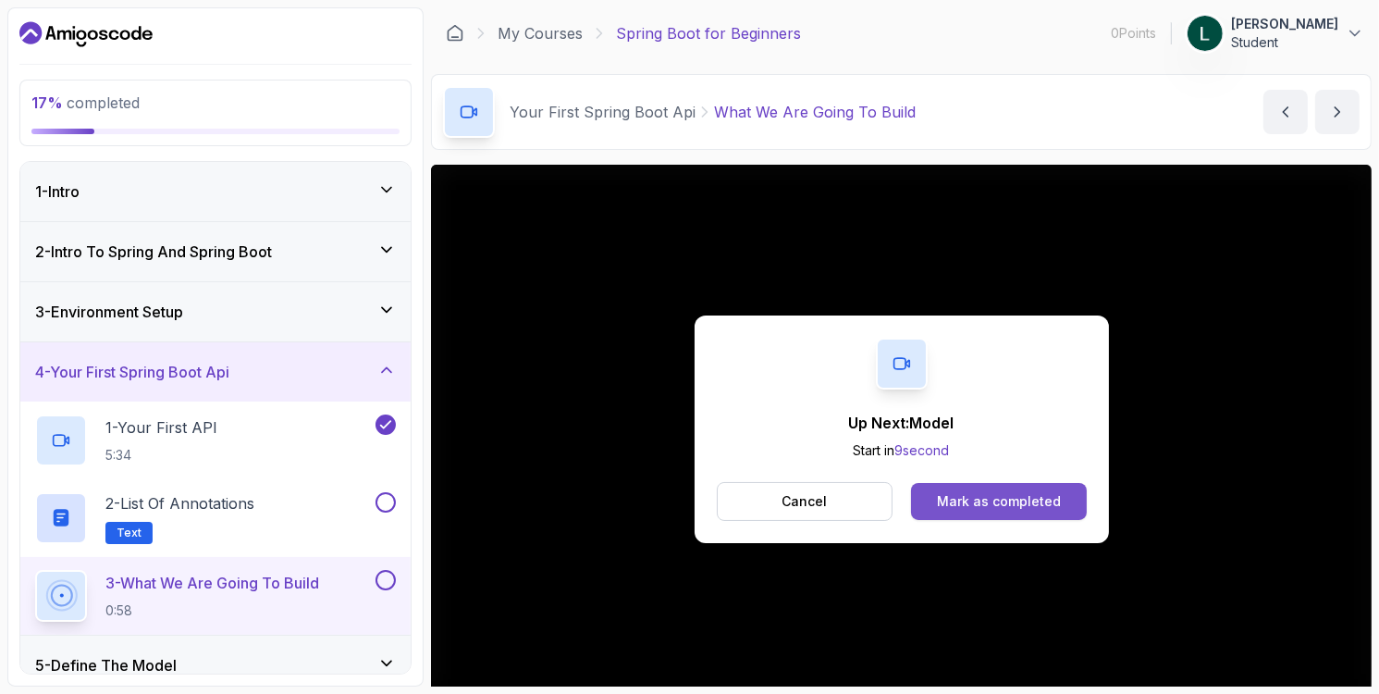
click at [1050, 507] on div "Mark as completed" at bounding box center [999, 501] width 124 height 18
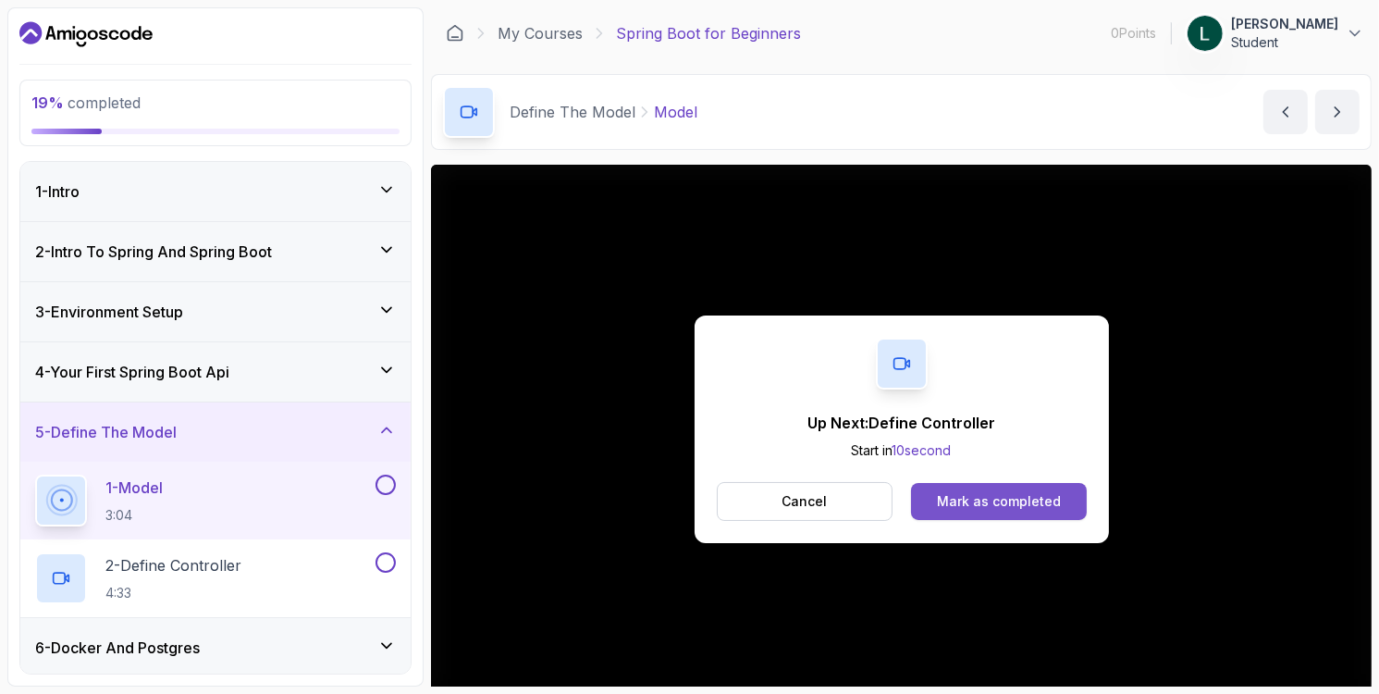
click at [1054, 493] on div "Mark as completed" at bounding box center [999, 501] width 124 height 18
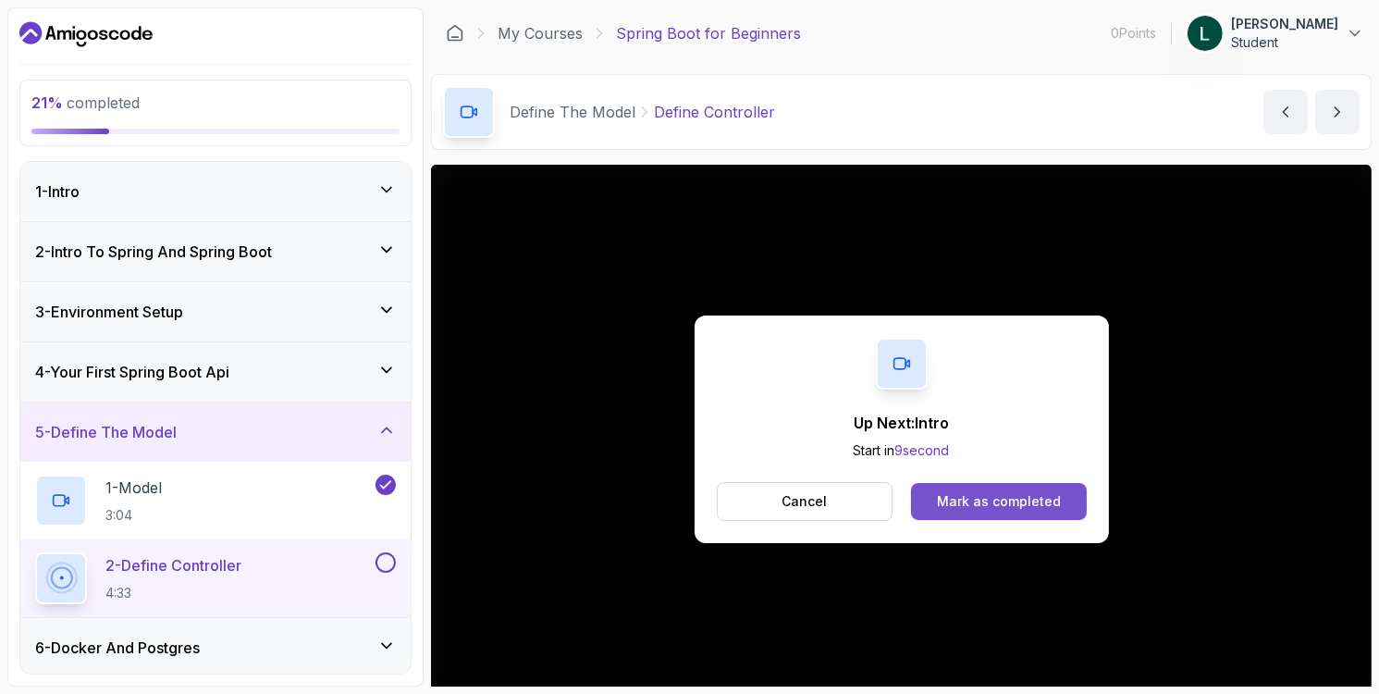
click at [994, 497] on div "Mark as completed" at bounding box center [999, 501] width 124 height 18
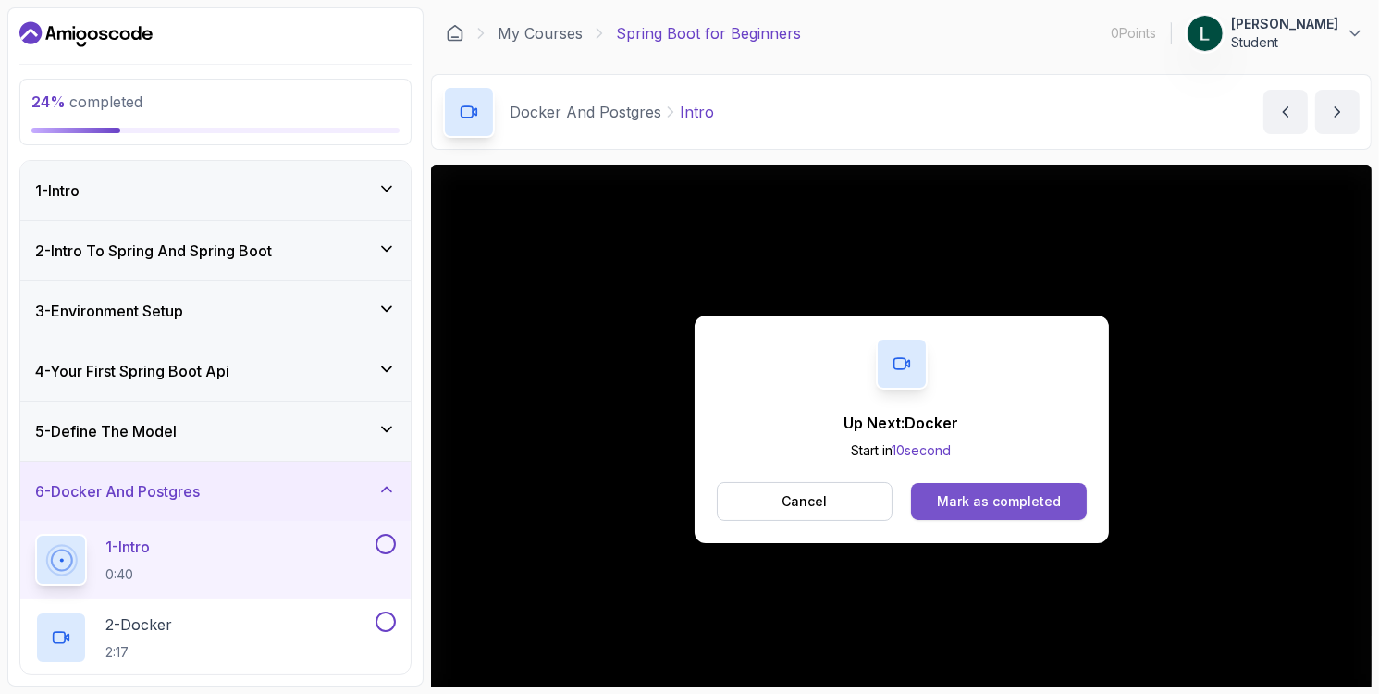
click at [1004, 509] on div "Mark as completed" at bounding box center [999, 501] width 124 height 18
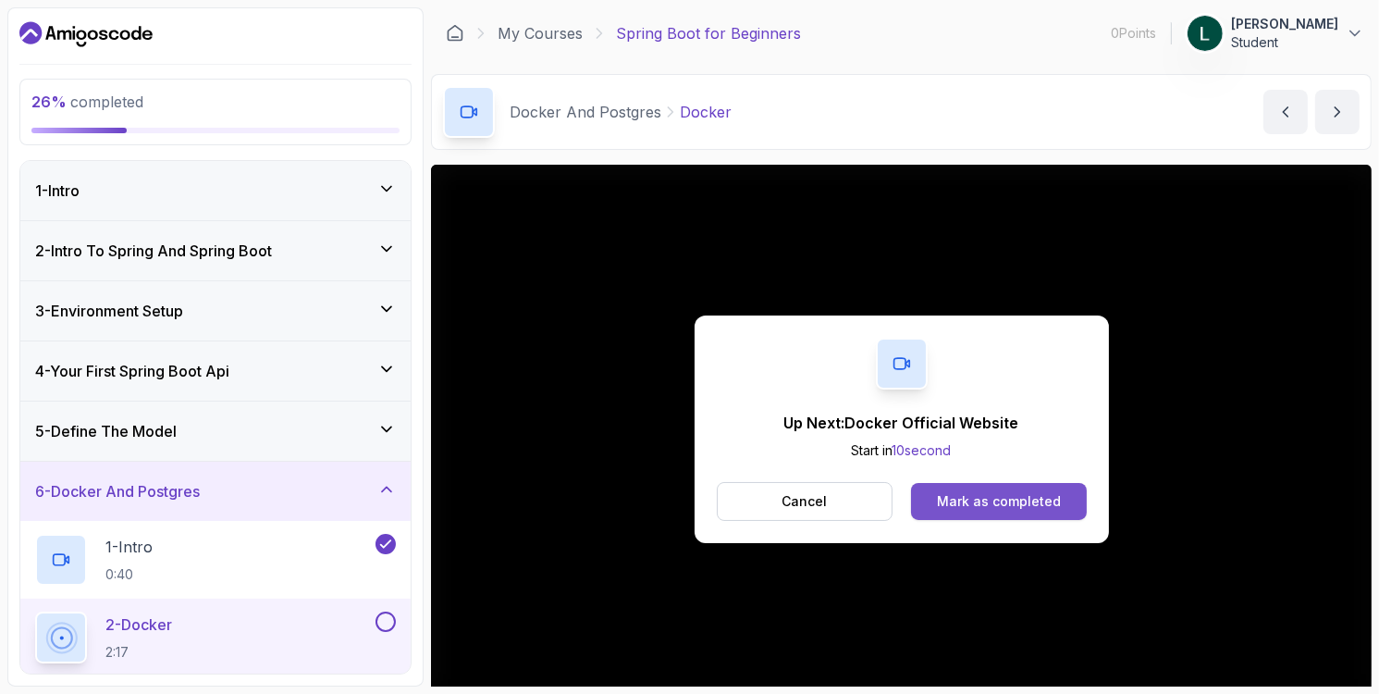
click at [969, 499] on div "Mark as completed" at bounding box center [999, 501] width 124 height 18
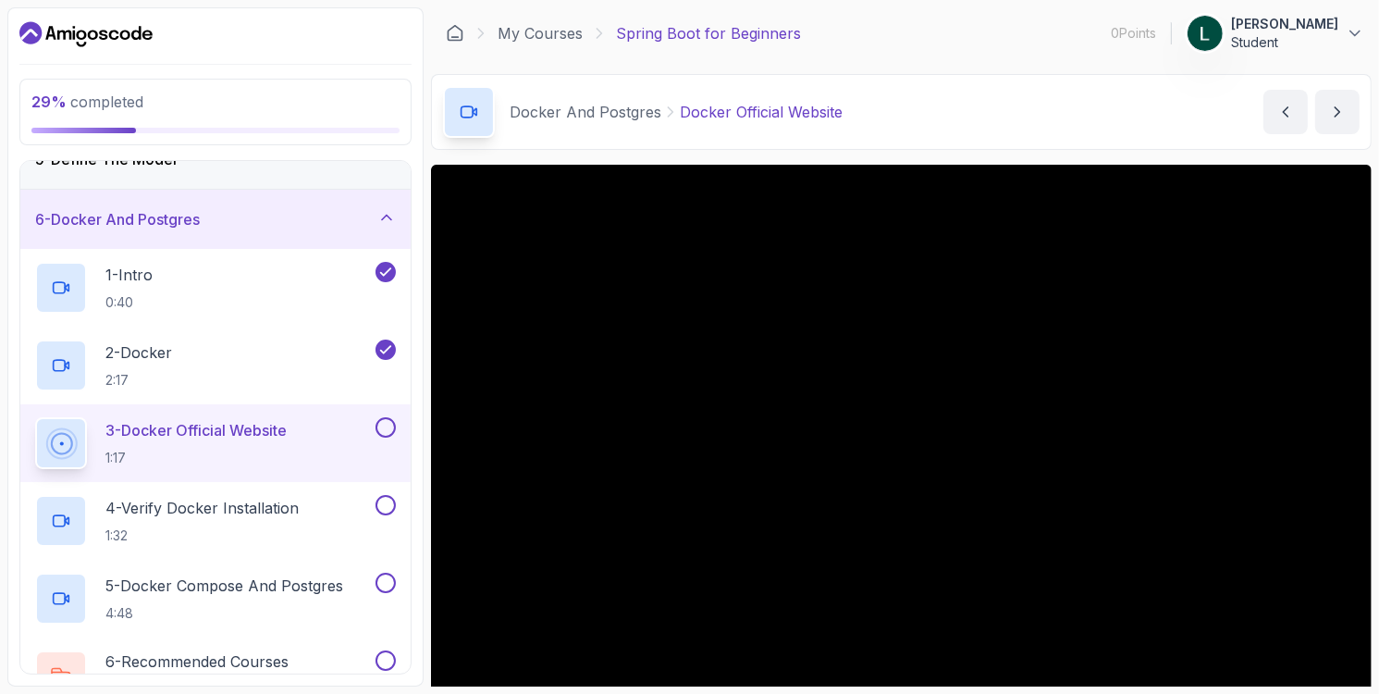
scroll to position [277, 0]
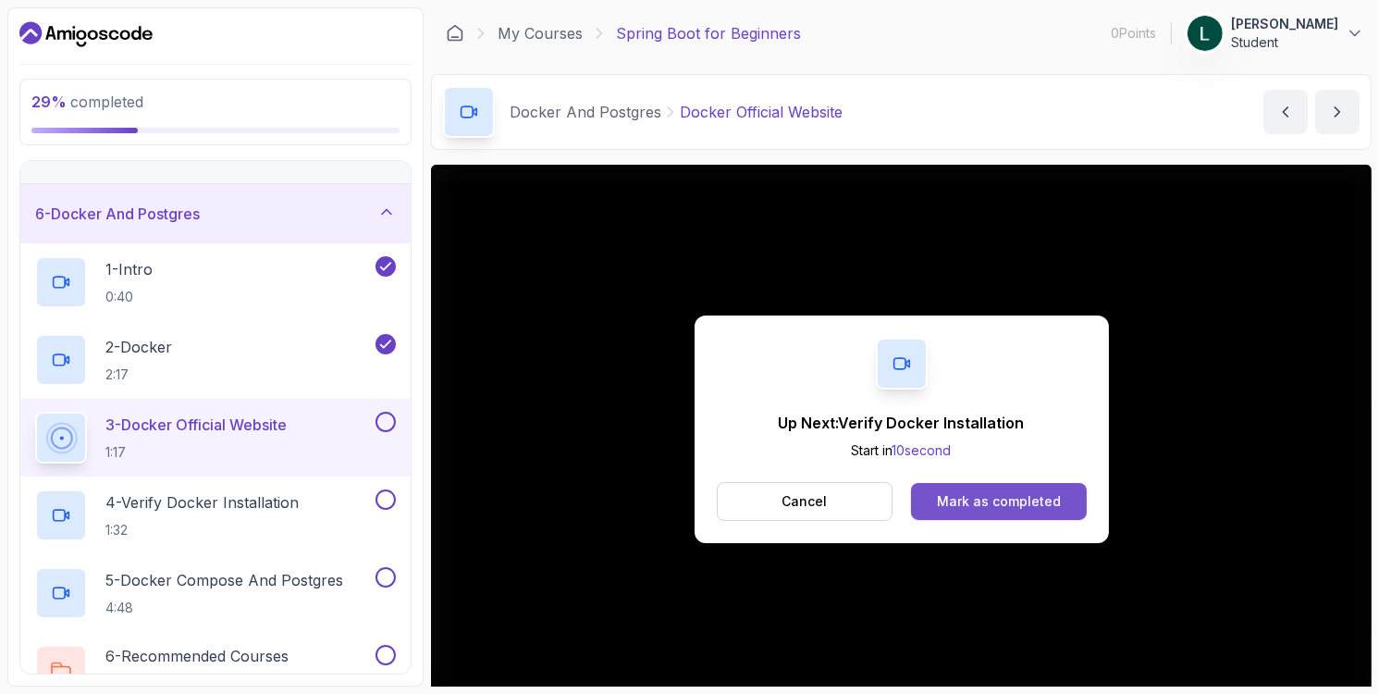
click at [1024, 502] on div "Mark as completed" at bounding box center [999, 501] width 124 height 18
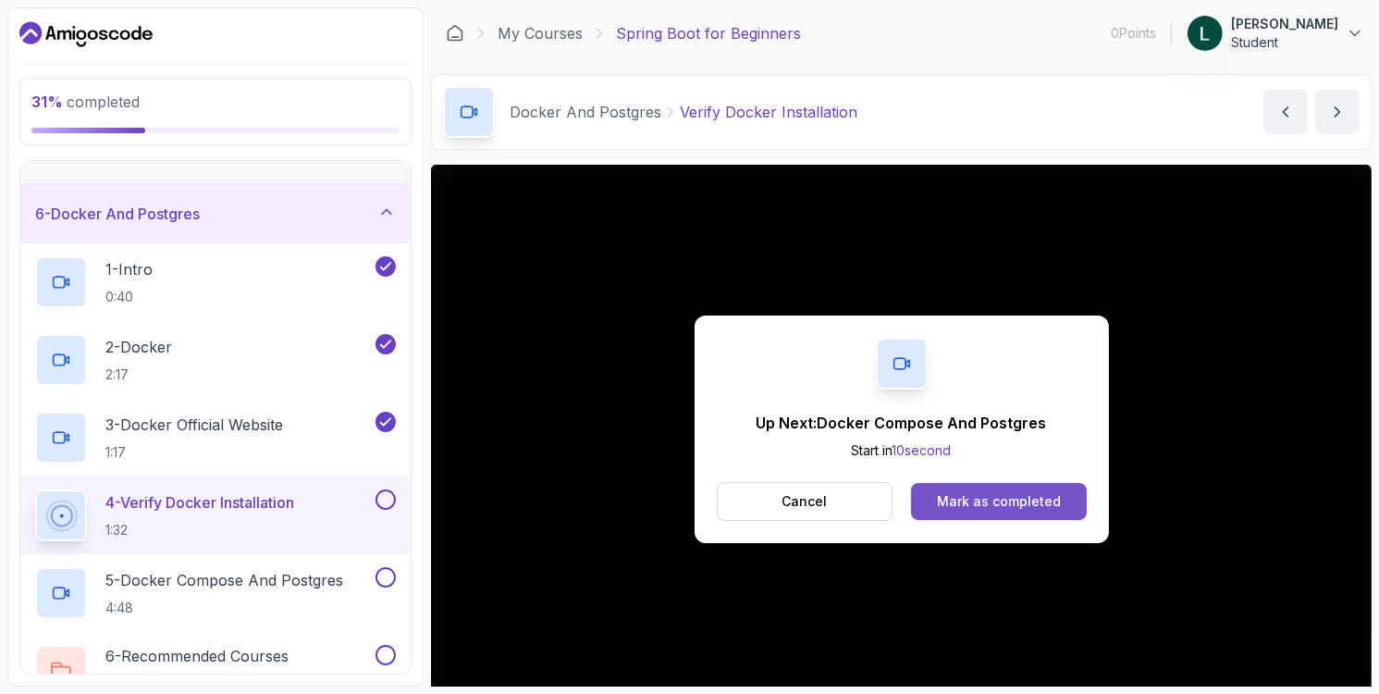
click at [1009, 505] on div "Mark as completed" at bounding box center [999, 501] width 124 height 18
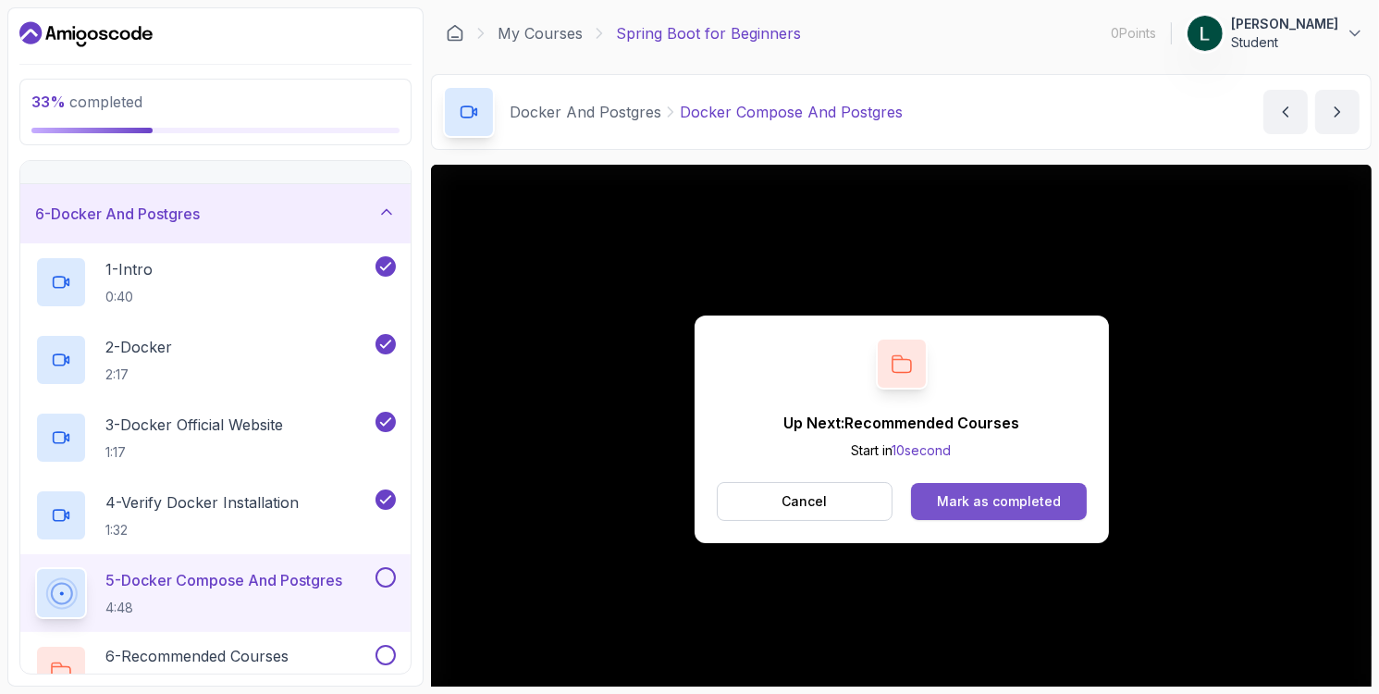
click at [927, 491] on button "Mark as completed" at bounding box center [998, 501] width 175 height 37
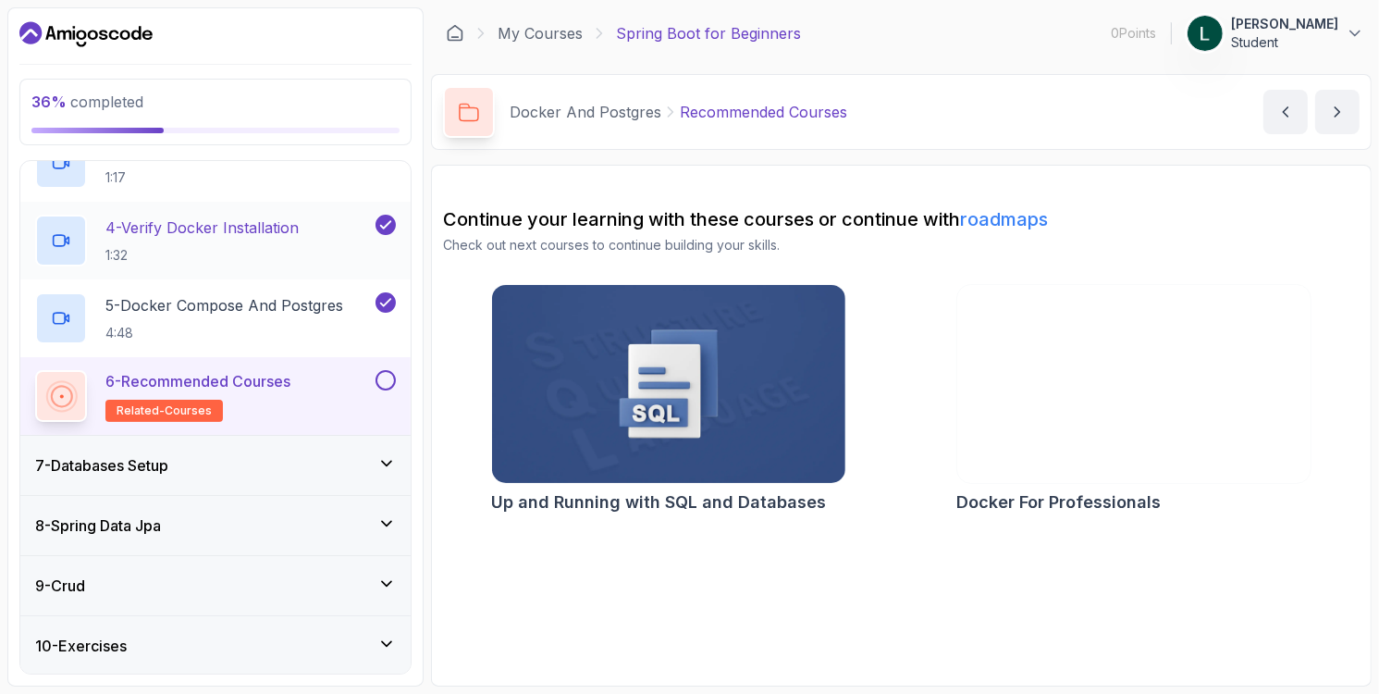
scroll to position [555, 0]
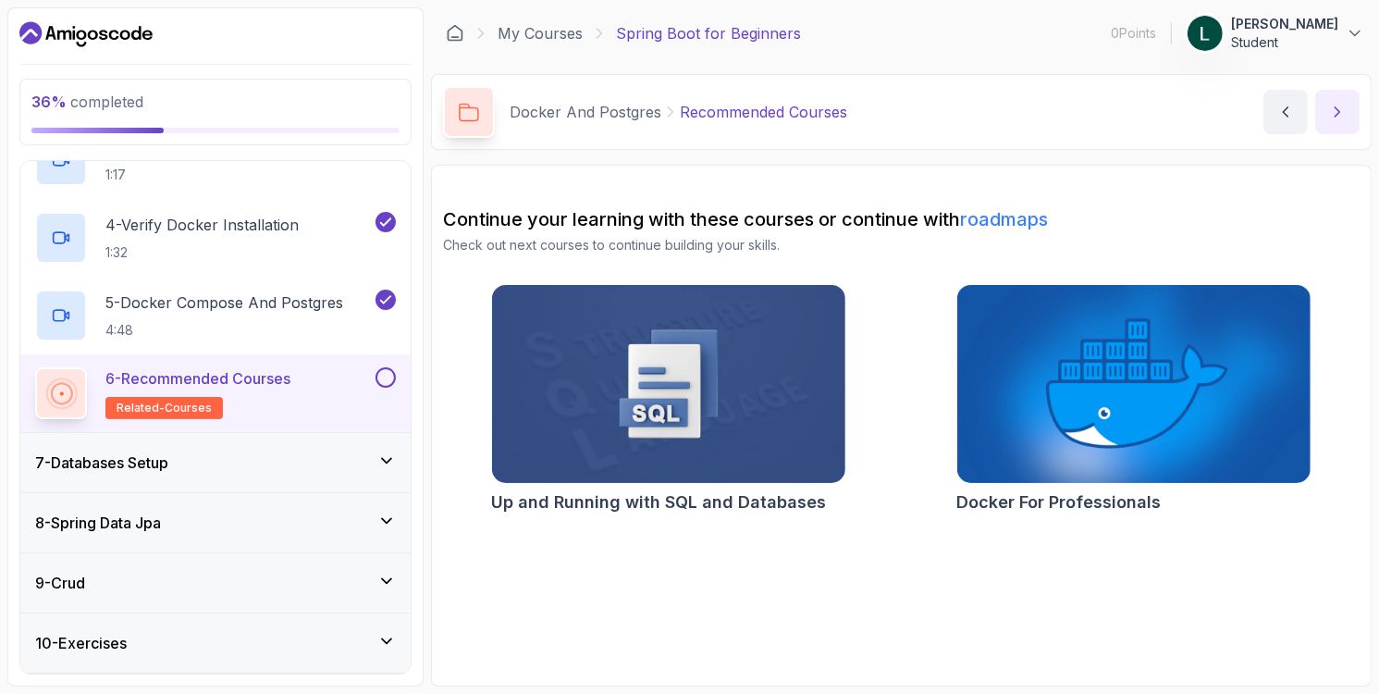
click at [1339, 124] on button "next content" at bounding box center [1337, 112] width 44 height 44
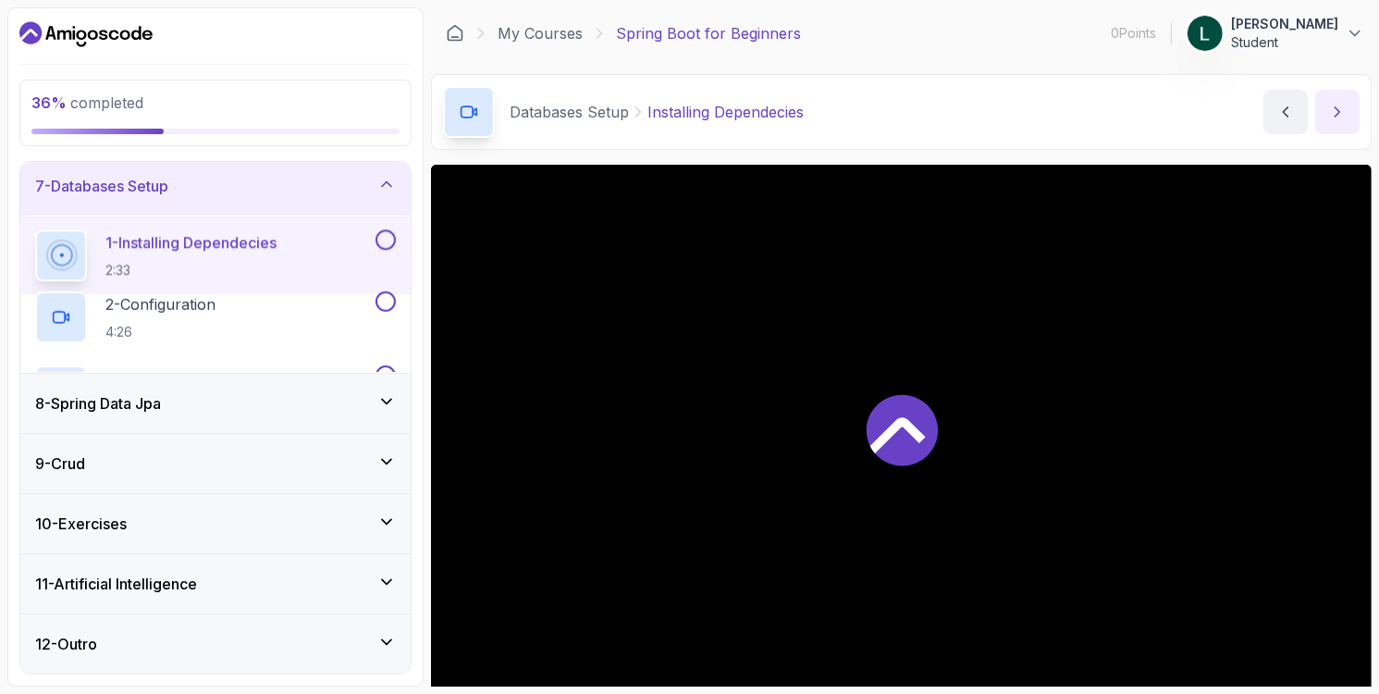
scroll to position [204, 0]
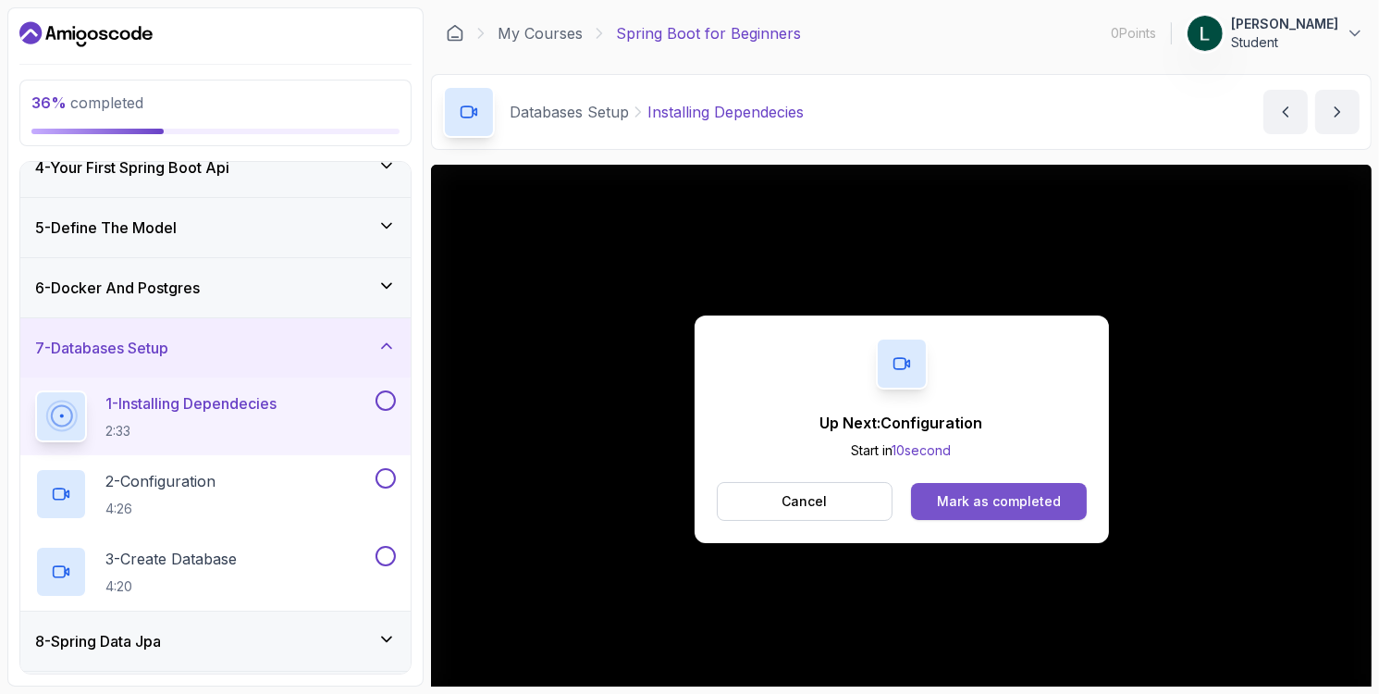
click at [993, 515] on button "Mark as completed" at bounding box center [998, 501] width 175 height 37
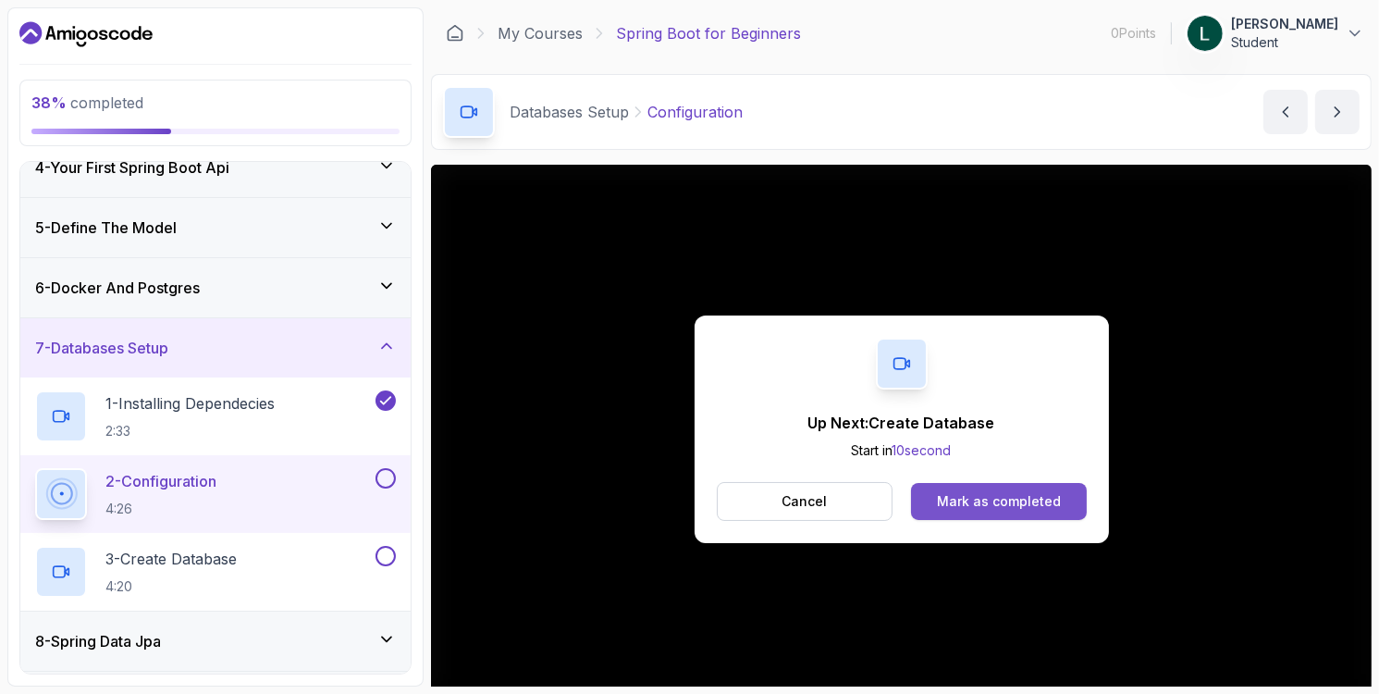
click at [1003, 504] on div "Mark as completed" at bounding box center [999, 501] width 124 height 18
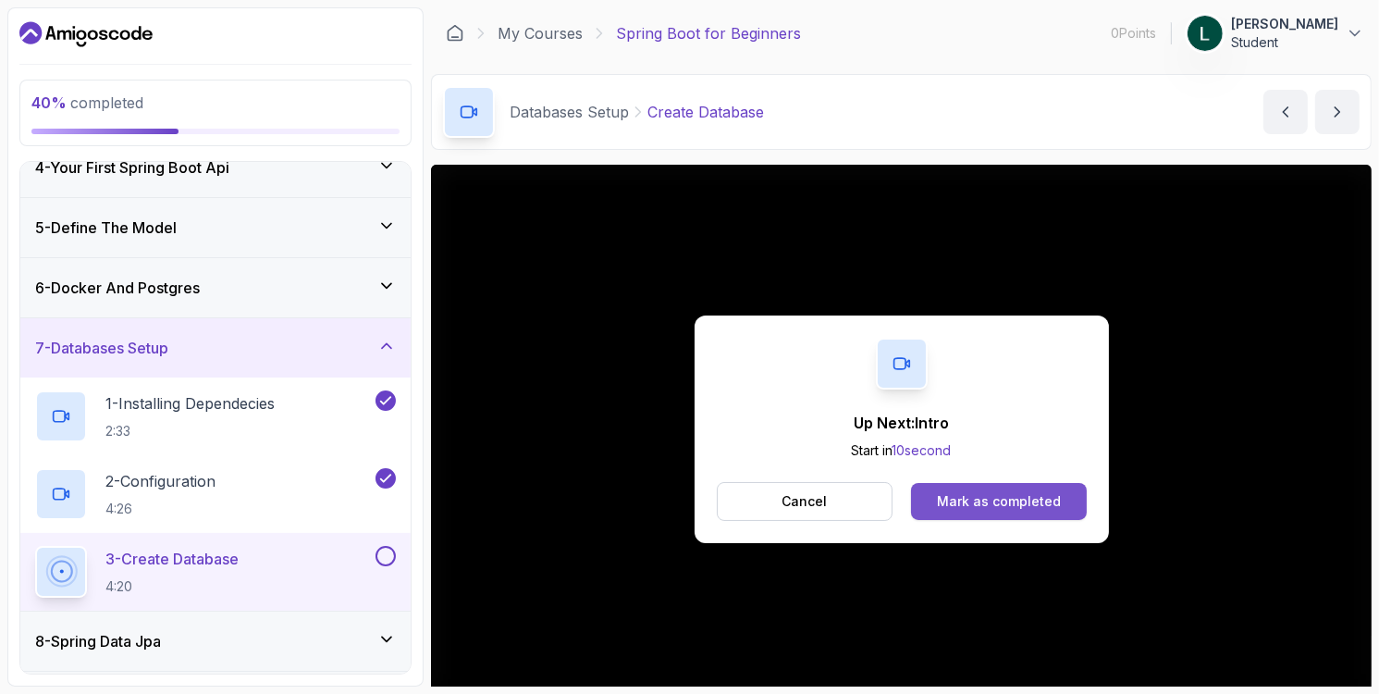
click at [1039, 497] on div "Mark as completed" at bounding box center [999, 501] width 124 height 18
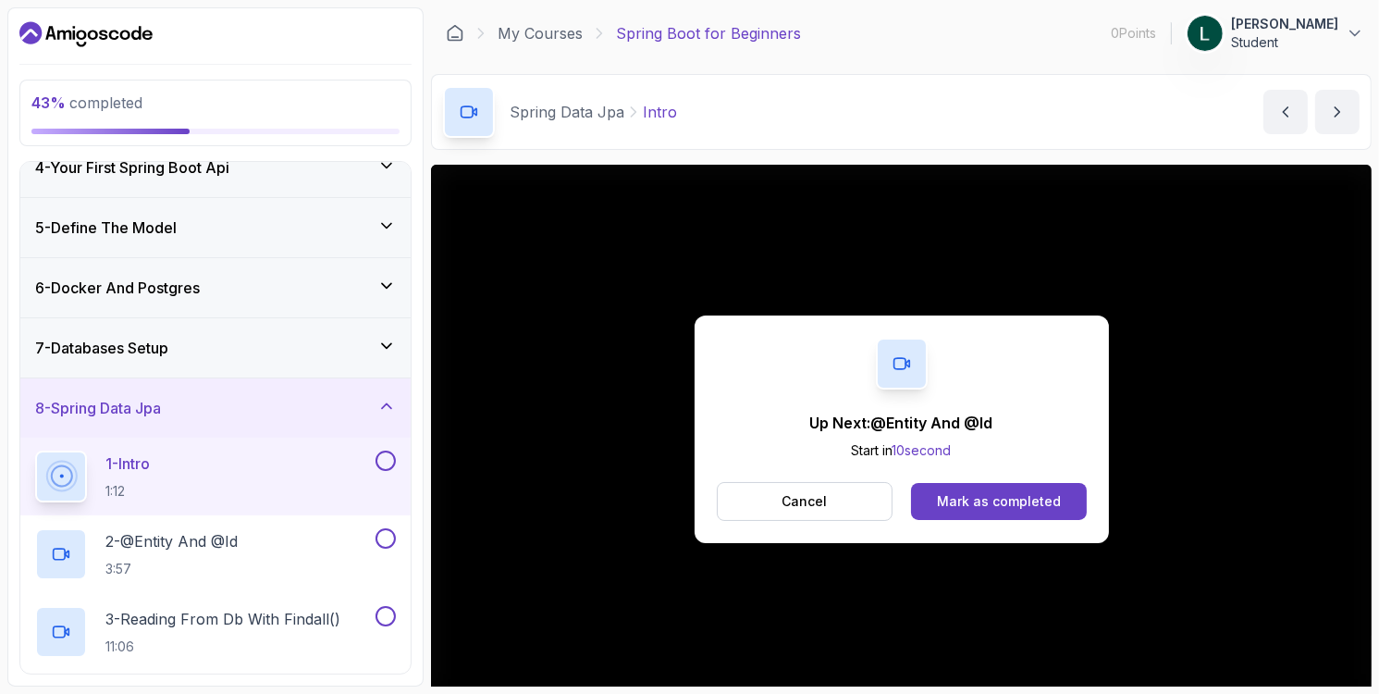
click at [1089, 509] on div "Up Next: @Entity And @Id Start in 10 second Cancel Mark as completed" at bounding box center [902, 429] width 414 height 228
click at [1037, 499] on div "Mark as completed" at bounding box center [999, 501] width 124 height 18
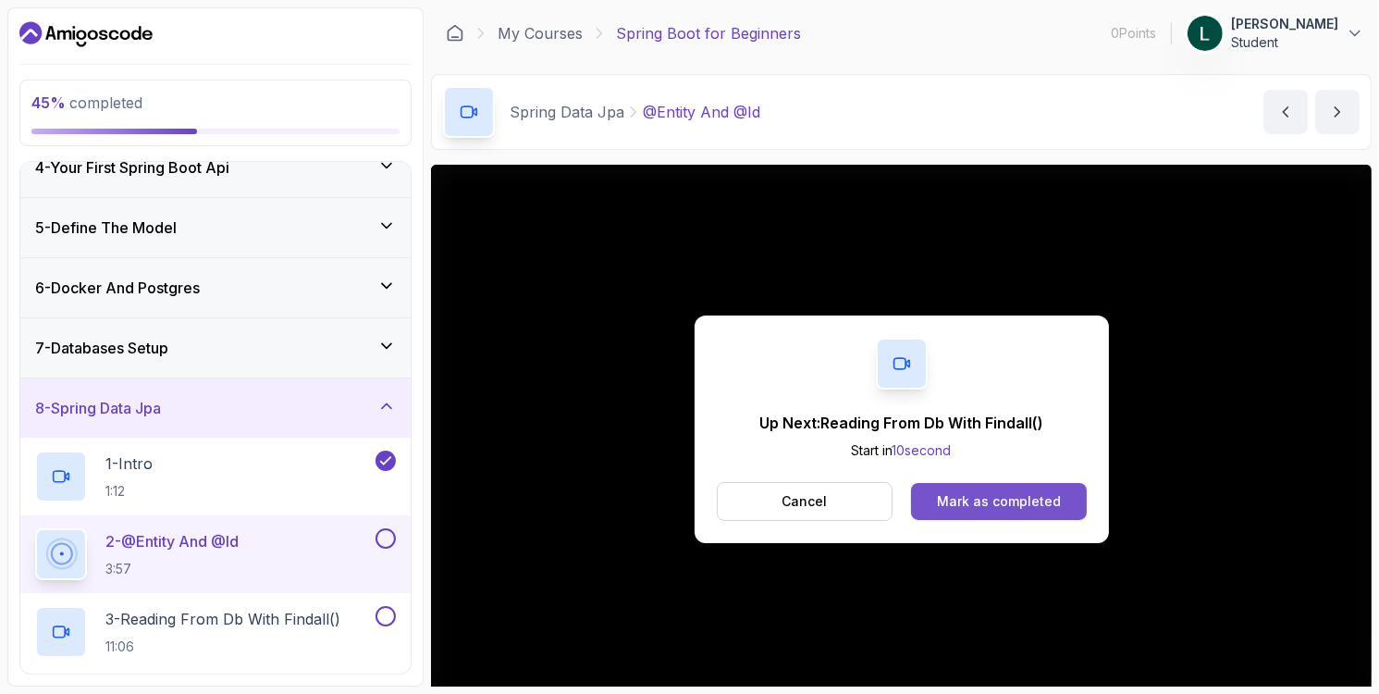
click at [986, 502] on div "Mark as completed" at bounding box center [999, 501] width 124 height 18
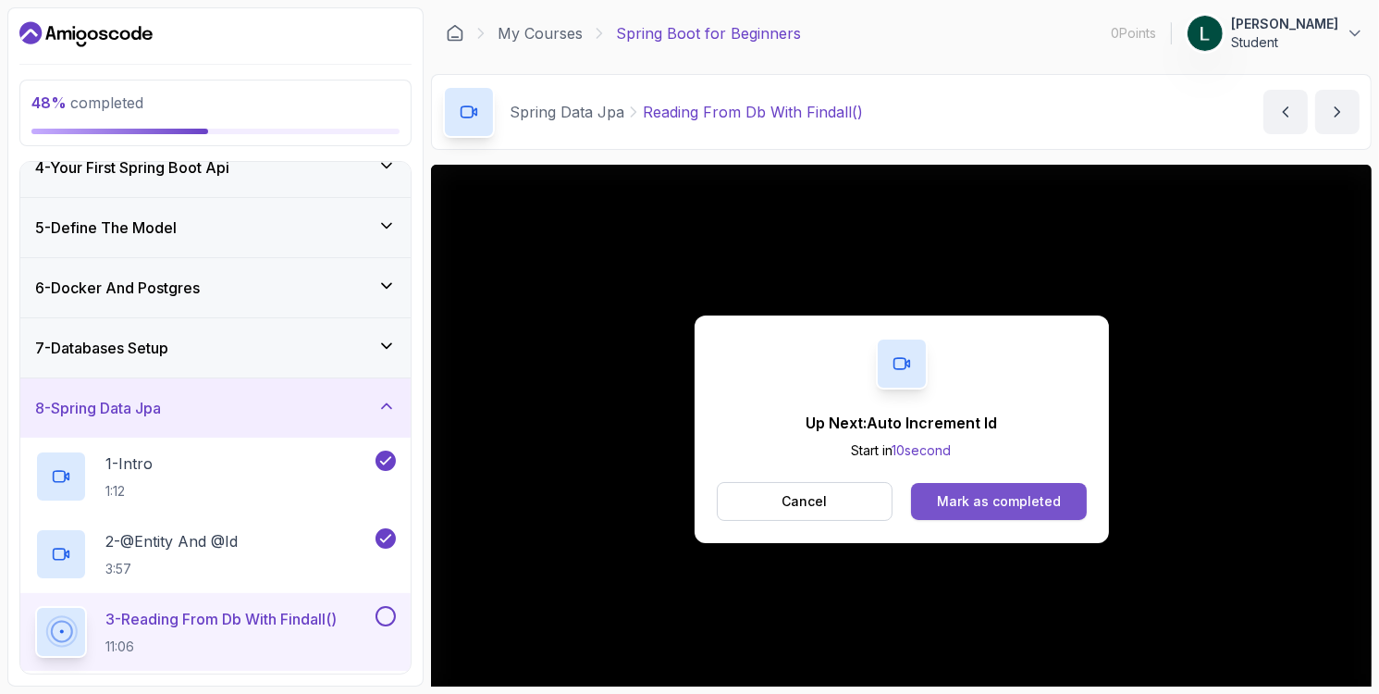
click at [973, 507] on div "Mark as completed" at bounding box center [999, 501] width 124 height 18
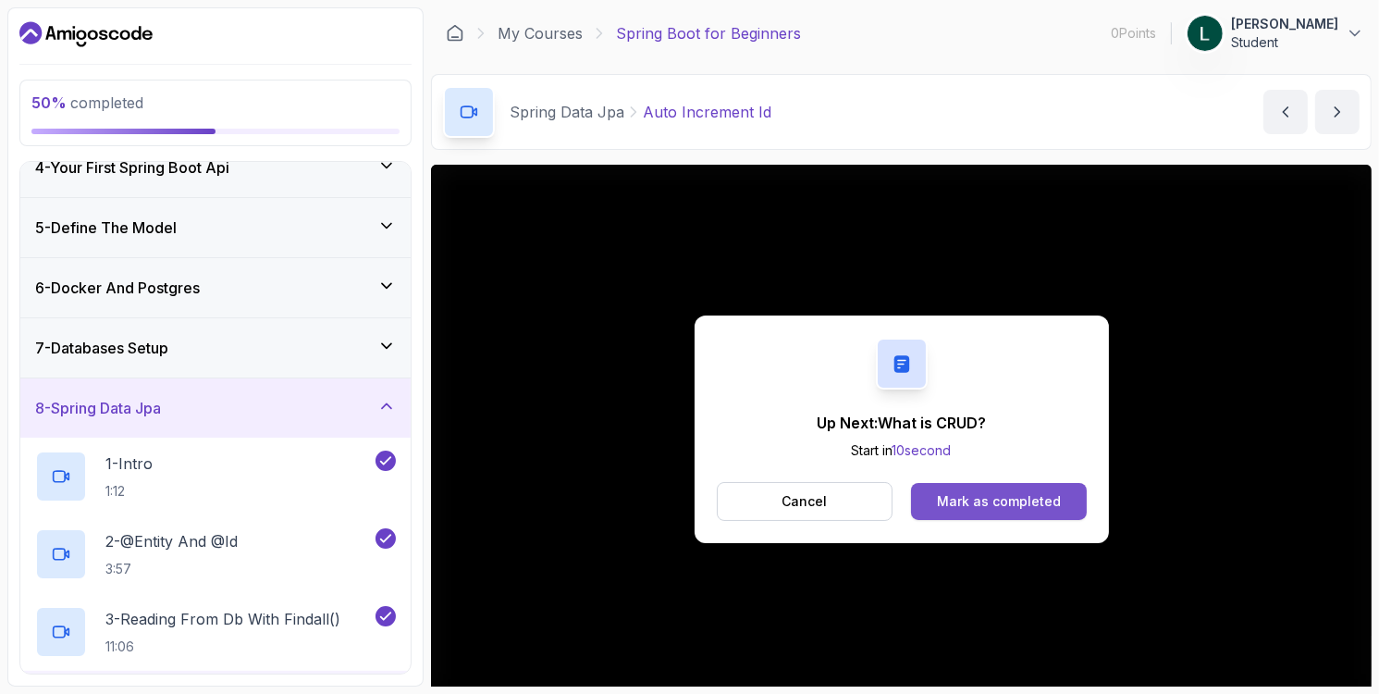
click at [972, 504] on div "Mark as completed" at bounding box center [999, 501] width 124 height 18
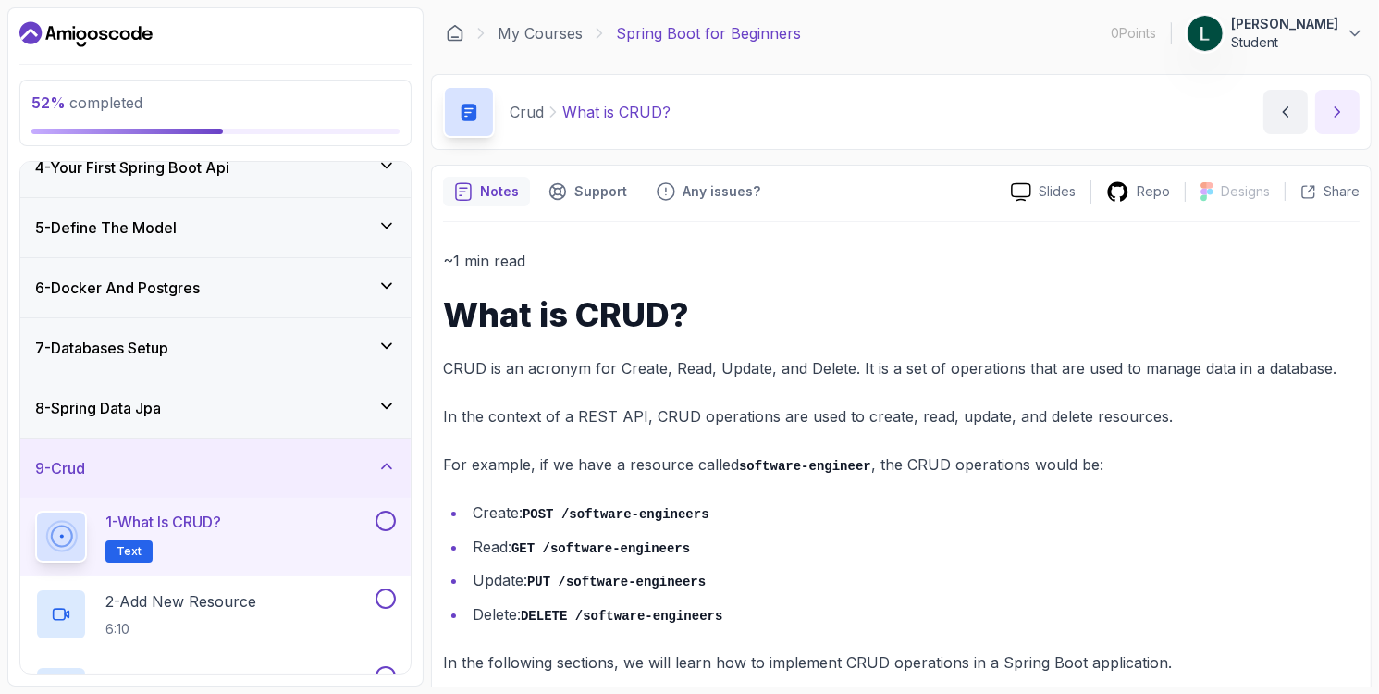
click at [1335, 129] on button "next content" at bounding box center [1337, 112] width 44 height 44
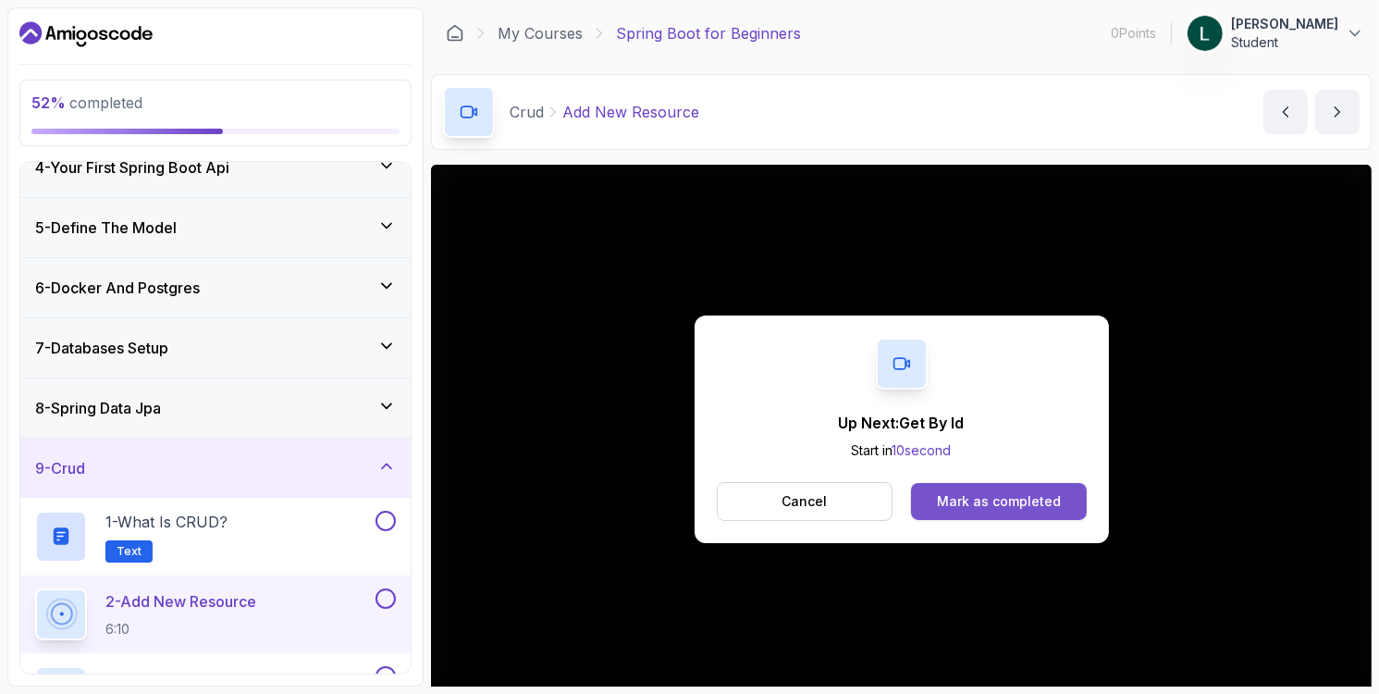
click at [999, 494] on div "Mark as completed" at bounding box center [999, 501] width 124 height 18
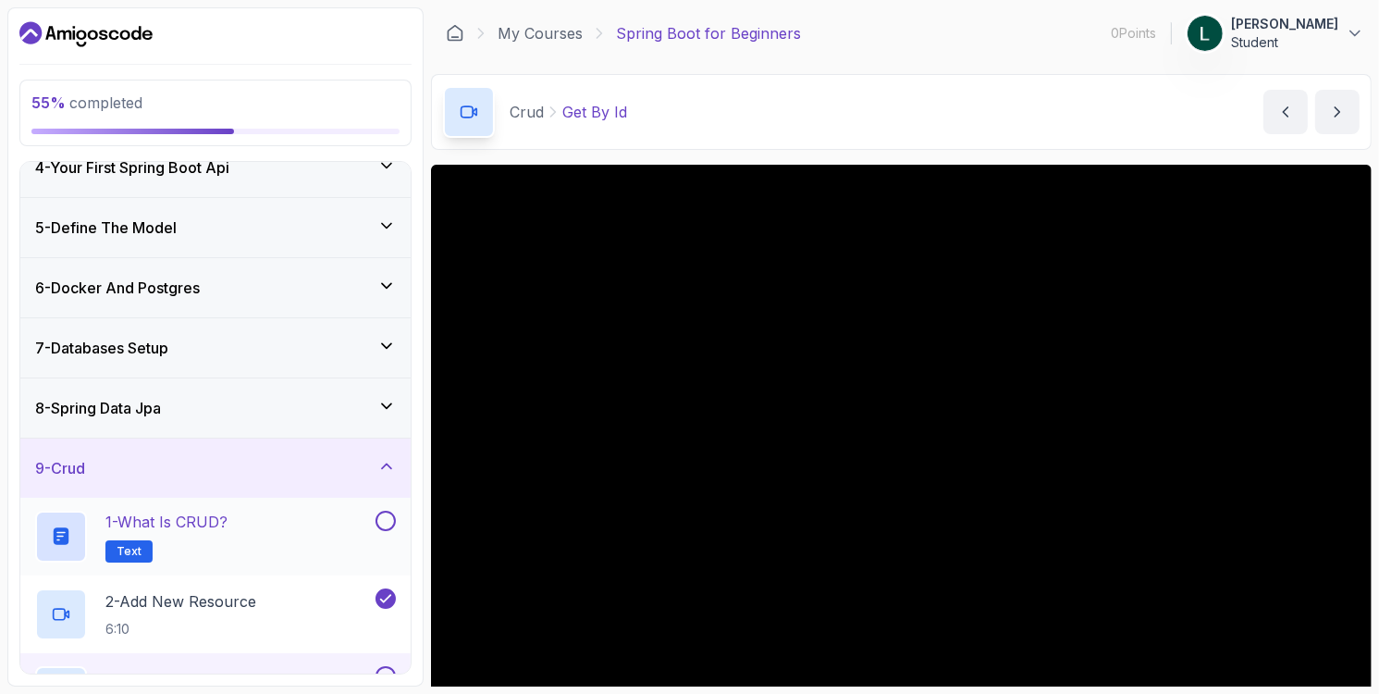
click at [384, 536] on button "1 - What is CRUD? Text" at bounding box center [215, 537] width 361 height 52
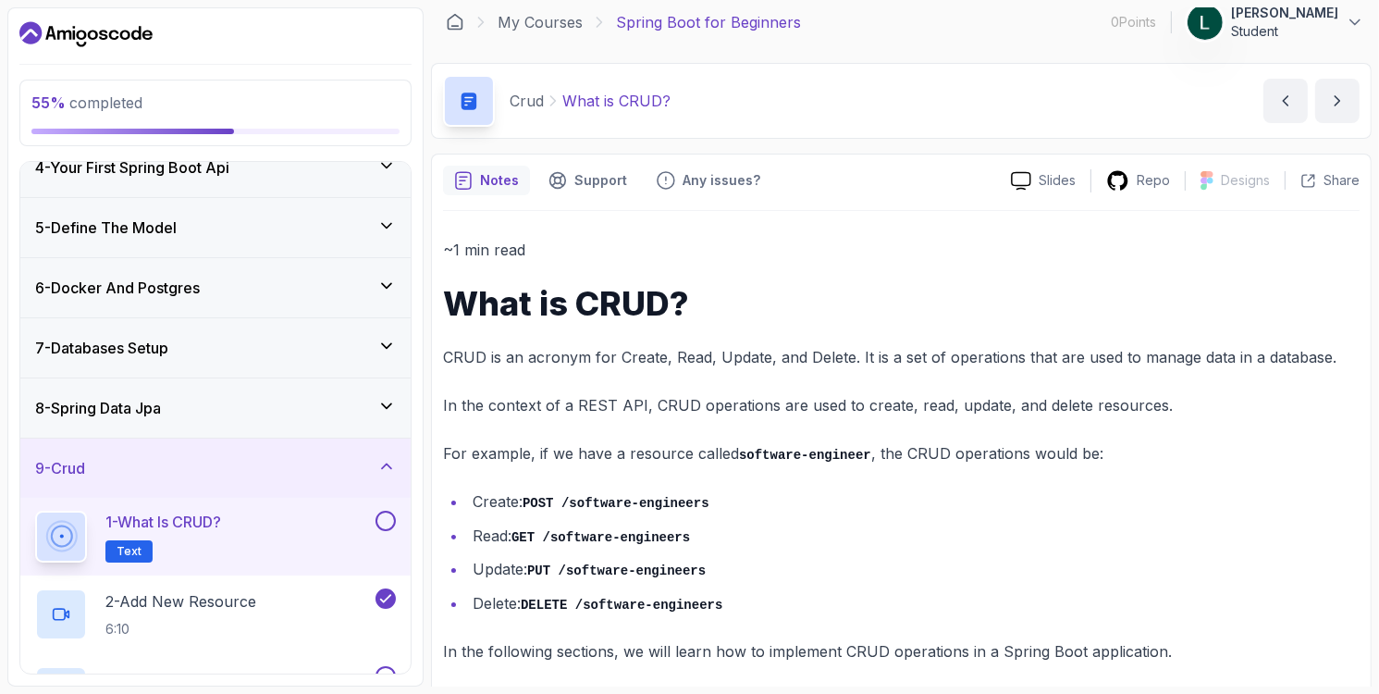
scroll to position [23, 0]
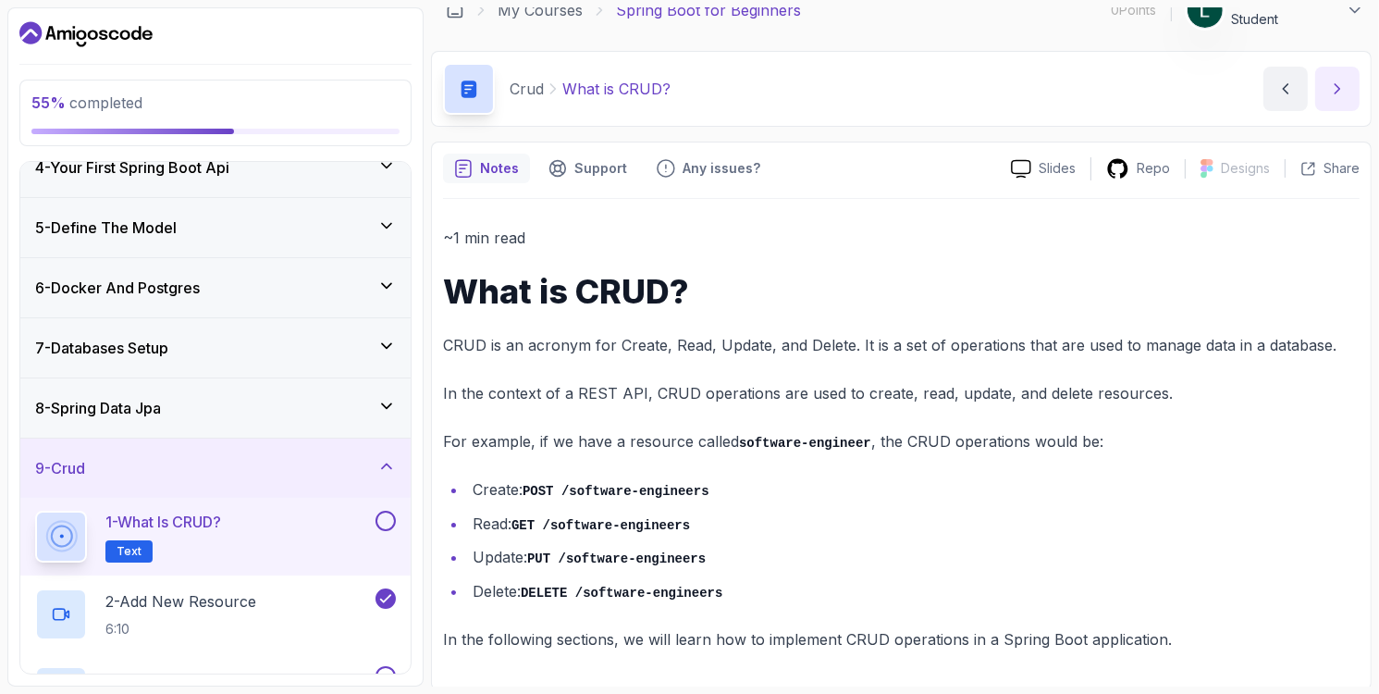
click at [1329, 88] on icon "next content" at bounding box center [1337, 89] width 18 height 18
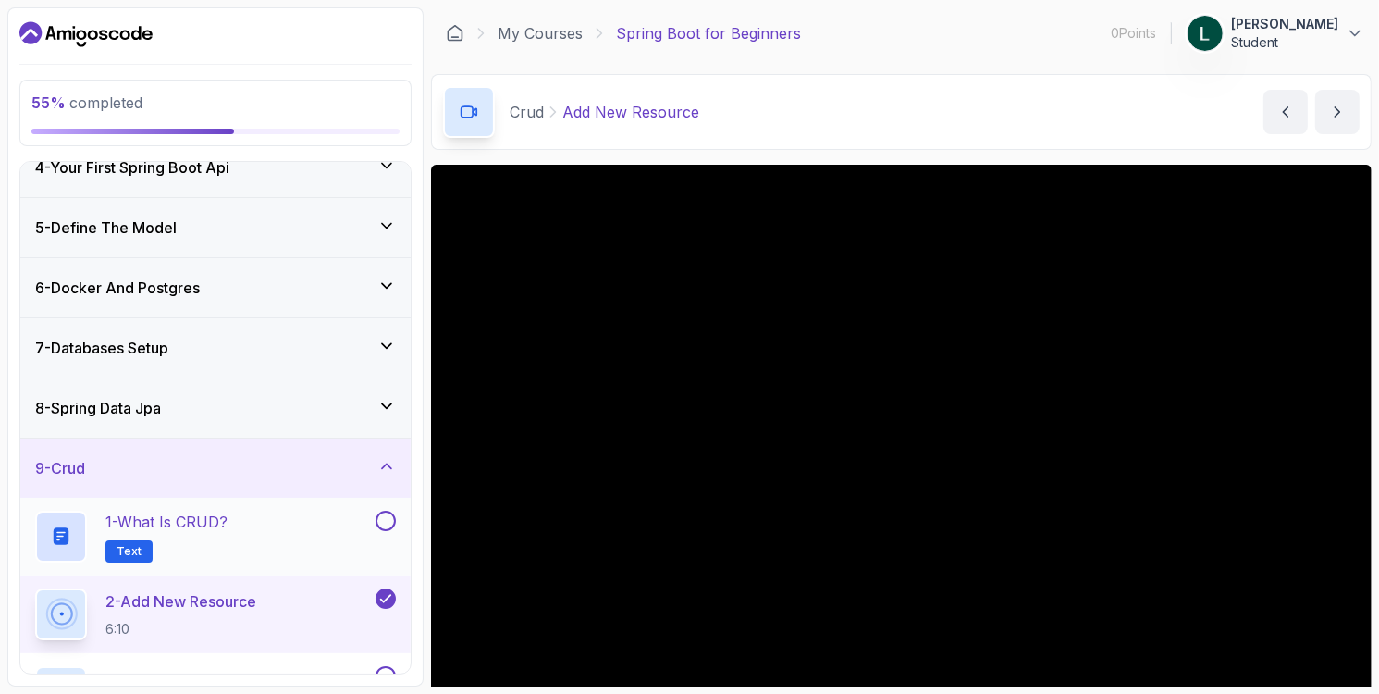
click at [390, 516] on button at bounding box center [386, 521] width 20 height 20
click at [390, 516] on icon at bounding box center [385, 521] width 17 height 18
click at [392, 522] on button at bounding box center [386, 521] width 20 height 20
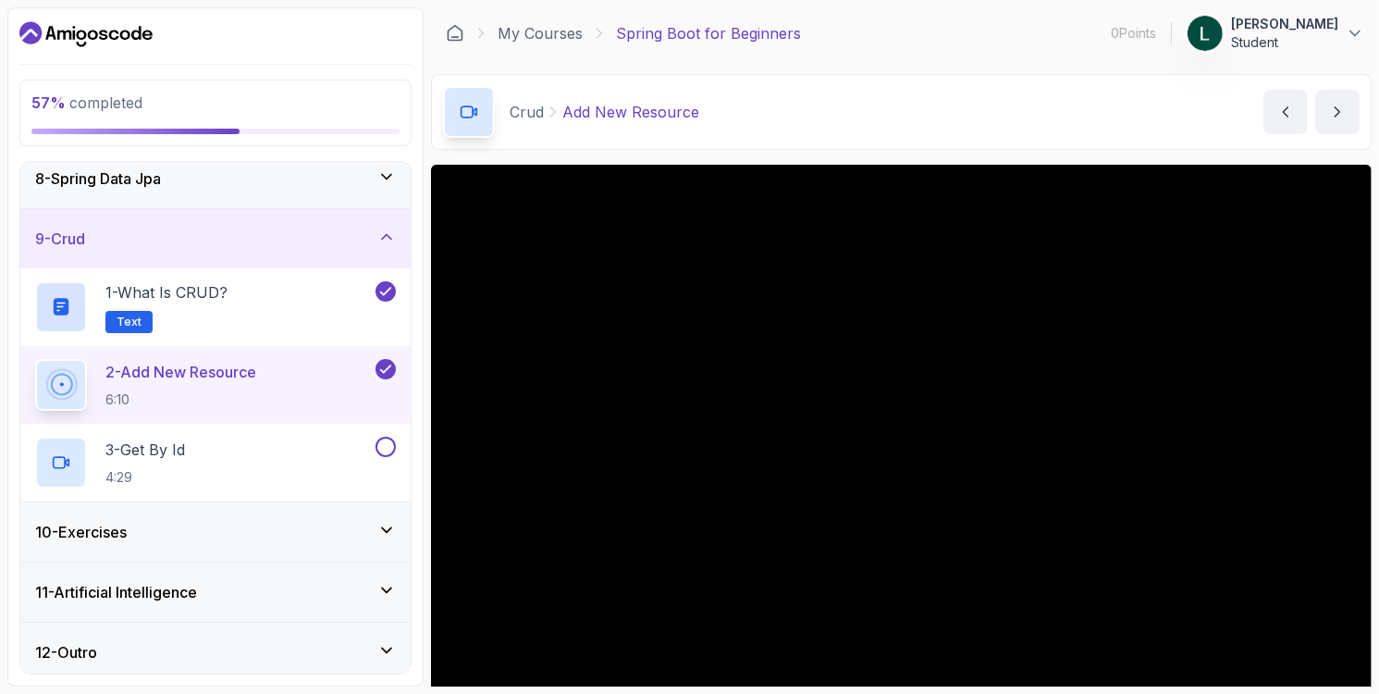
scroll to position [438, 0]
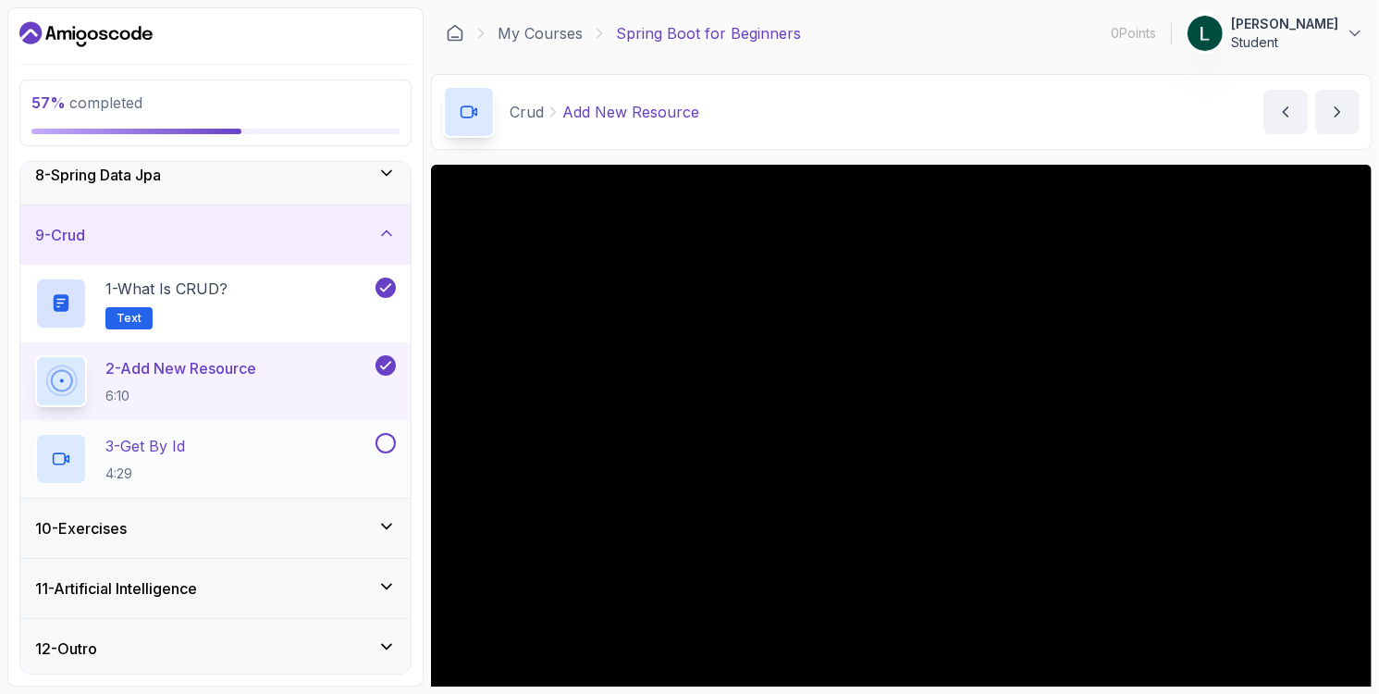
click at [390, 444] on button at bounding box center [386, 443] width 20 height 20
click at [380, 524] on icon at bounding box center [386, 526] width 18 height 18
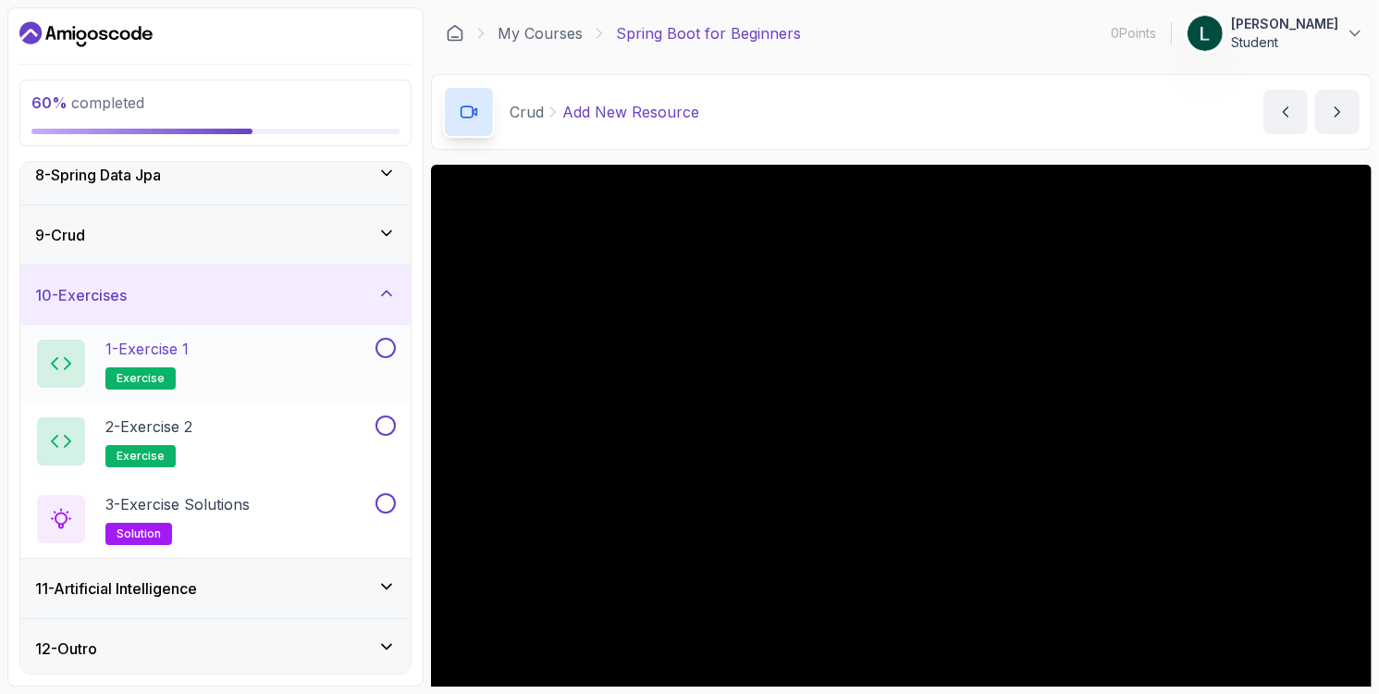
click at [391, 345] on button at bounding box center [386, 348] width 20 height 20
click at [384, 425] on button at bounding box center [386, 425] width 20 height 20
click at [390, 499] on button at bounding box center [386, 503] width 20 height 20
click at [391, 583] on icon at bounding box center [386, 586] width 18 height 18
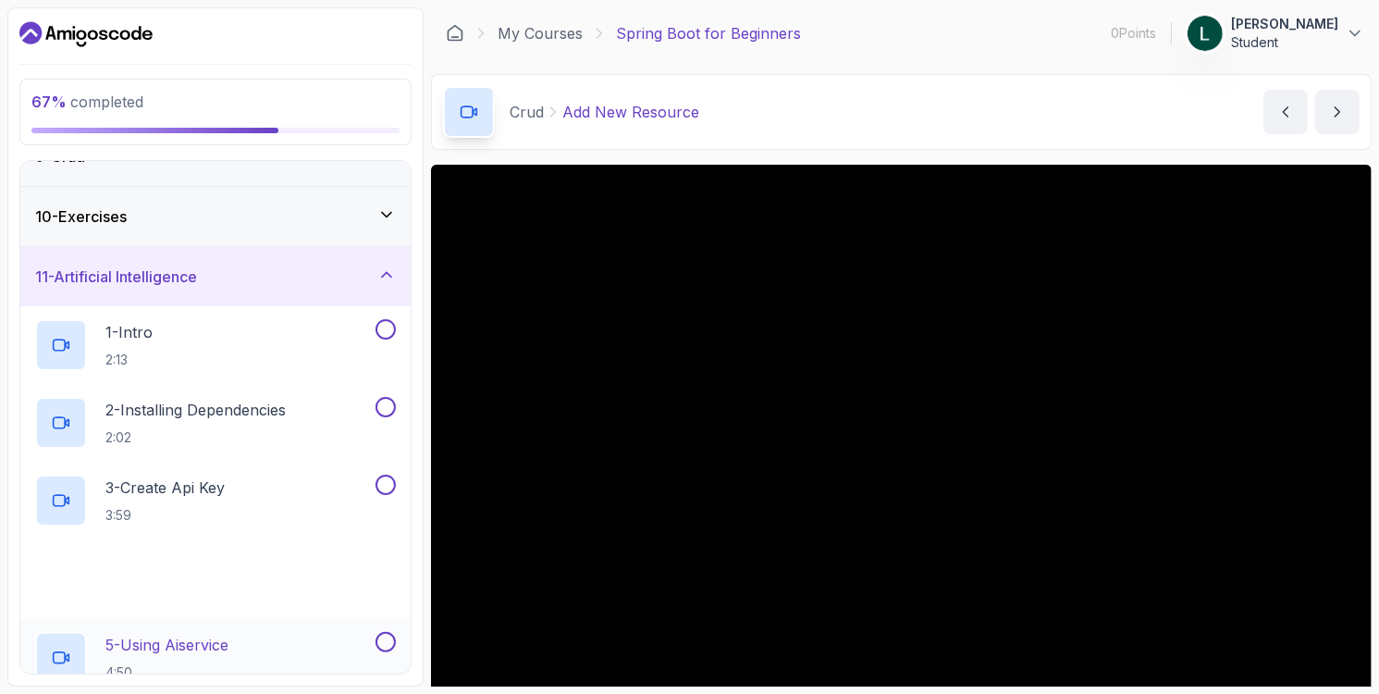
scroll to position [623, 0]
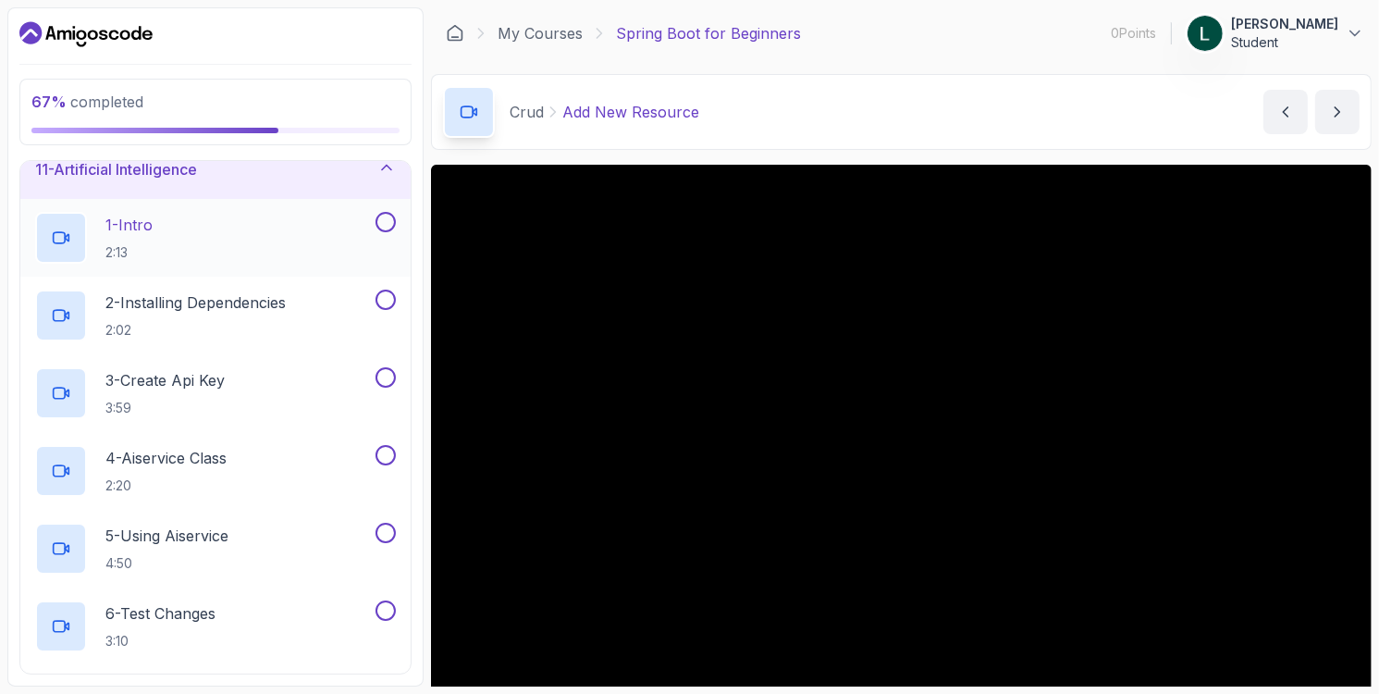
click at [387, 228] on button at bounding box center [386, 222] width 20 height 20
click at [387, 297] on button at bounding box center [386, 300] width 20 height 20
click at [386, 377] on button at bounding box center [386, 377] width 20 height 20
click at [388, 456] on button at bounding box center [386, 455] width 20 height 20
click at [387, 535] on button at bounding box center [386, 533] width 20 height 20
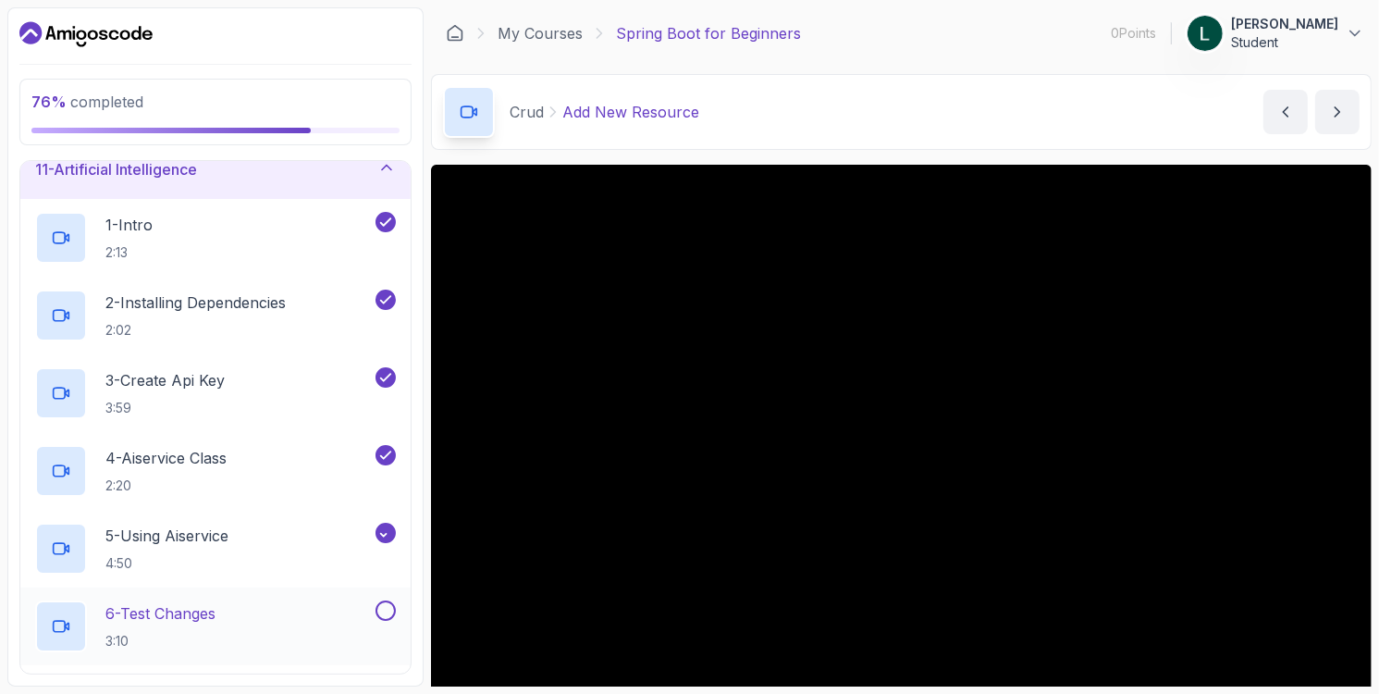
click at [388, 610] on button at bounding box center [386, 610] width 20 height 20
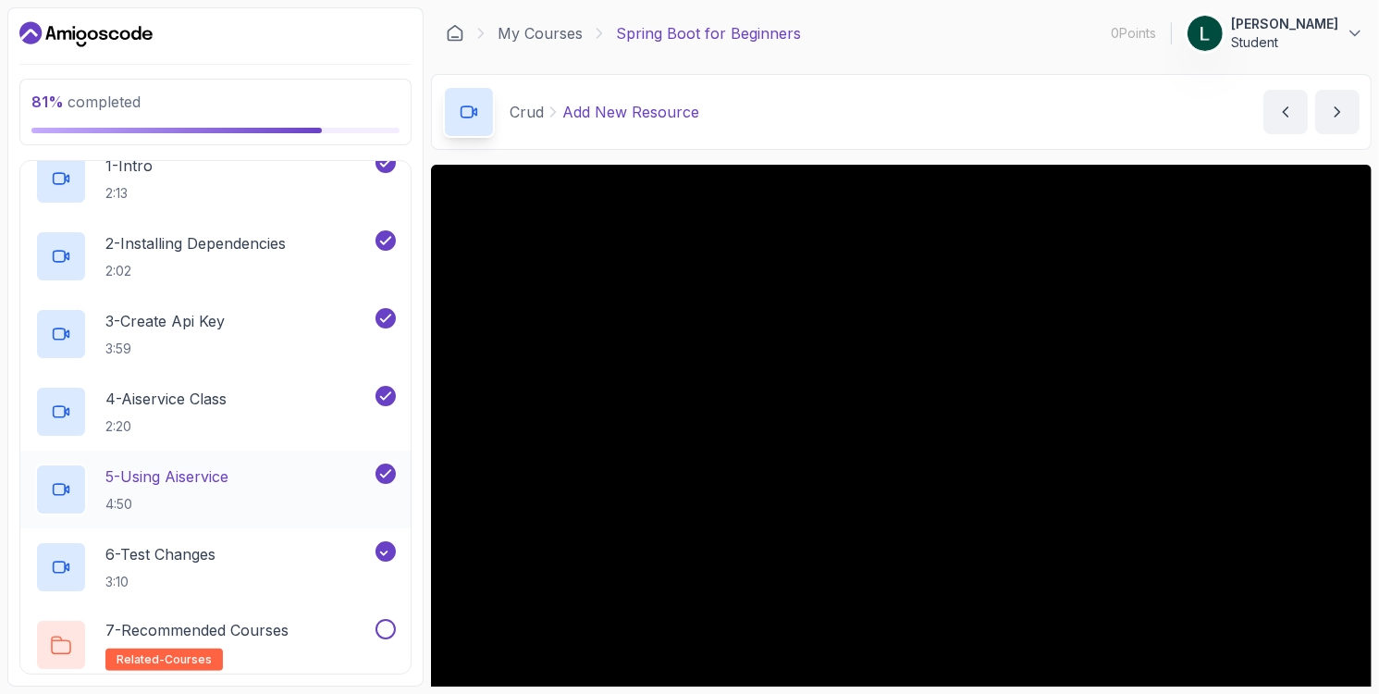
scroll to position [748, 0]
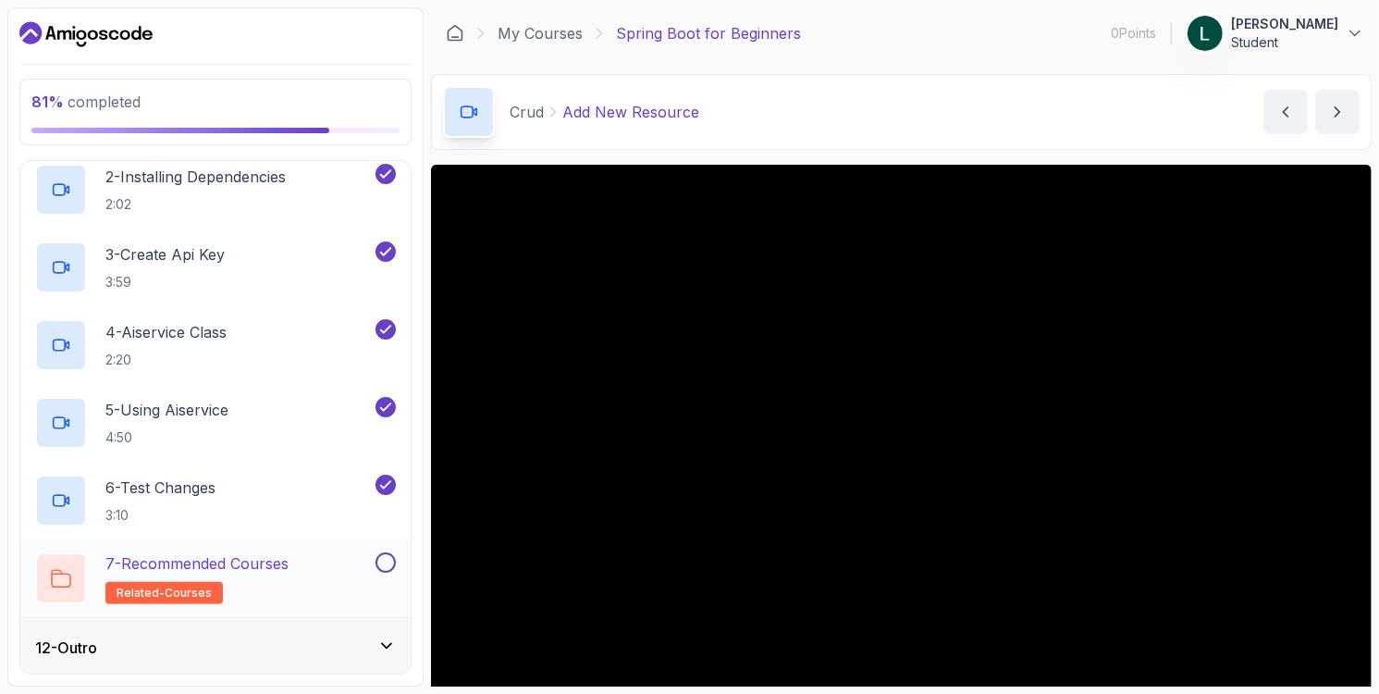
click at [394, 562] on button at bounding box center [386, 562] width 20 height 20
click at [373, 647] on div "12 - Outro" at bounding box center [215, 647] width 361 height 22
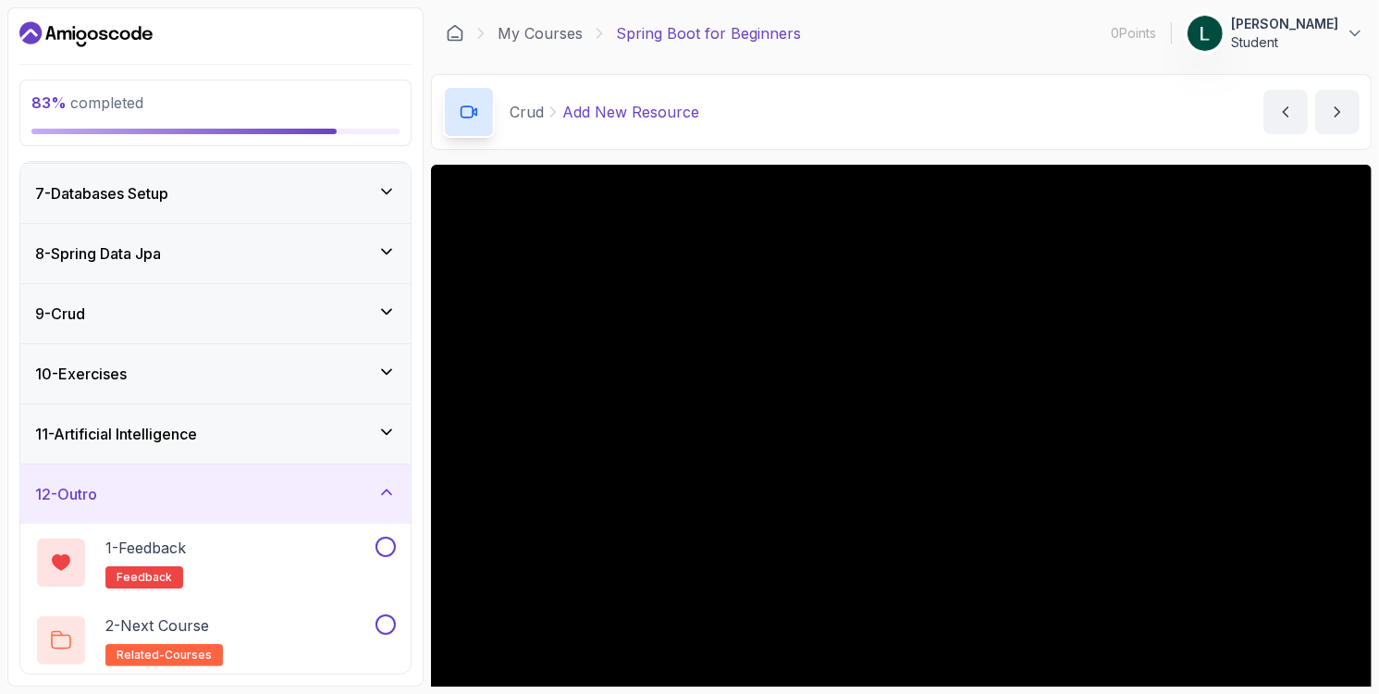
scroll to position [360, 0]
click at [387, 551] on button at bounding box center [386, 546] width 20 height 20
click at [386, 370] on icon at bounding box center [386, 371] width 18 height 18
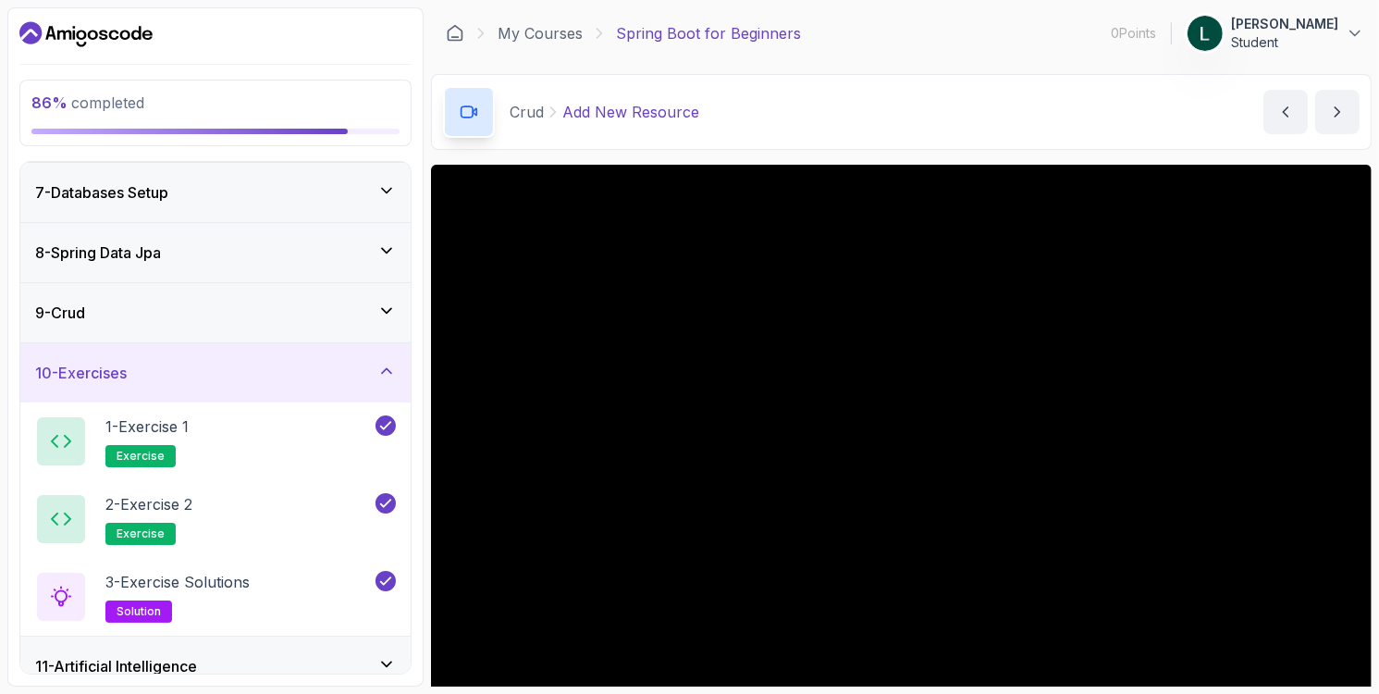
click at [384, 321] on div "9 - Crud" at bounding box center [215, 312] width 390 height 59
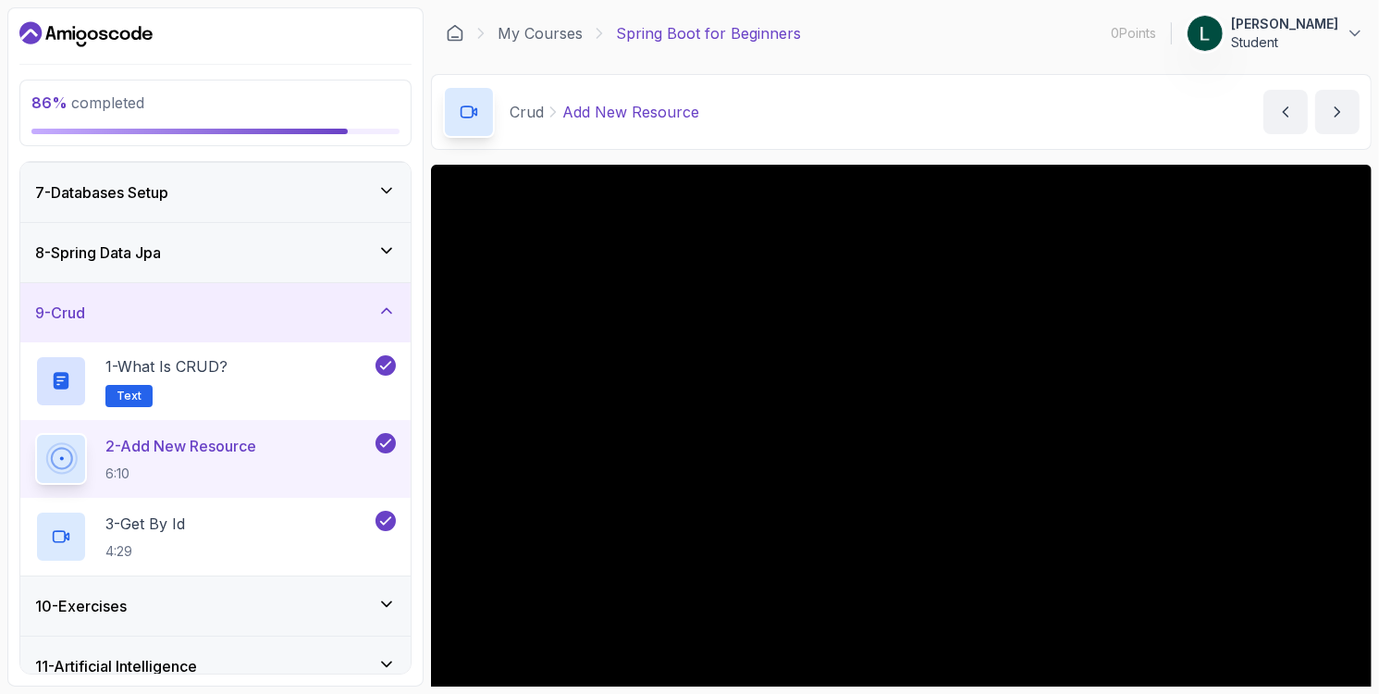
click at [385, 244] on icon at bounding box center [386, 250] width 18 height 18
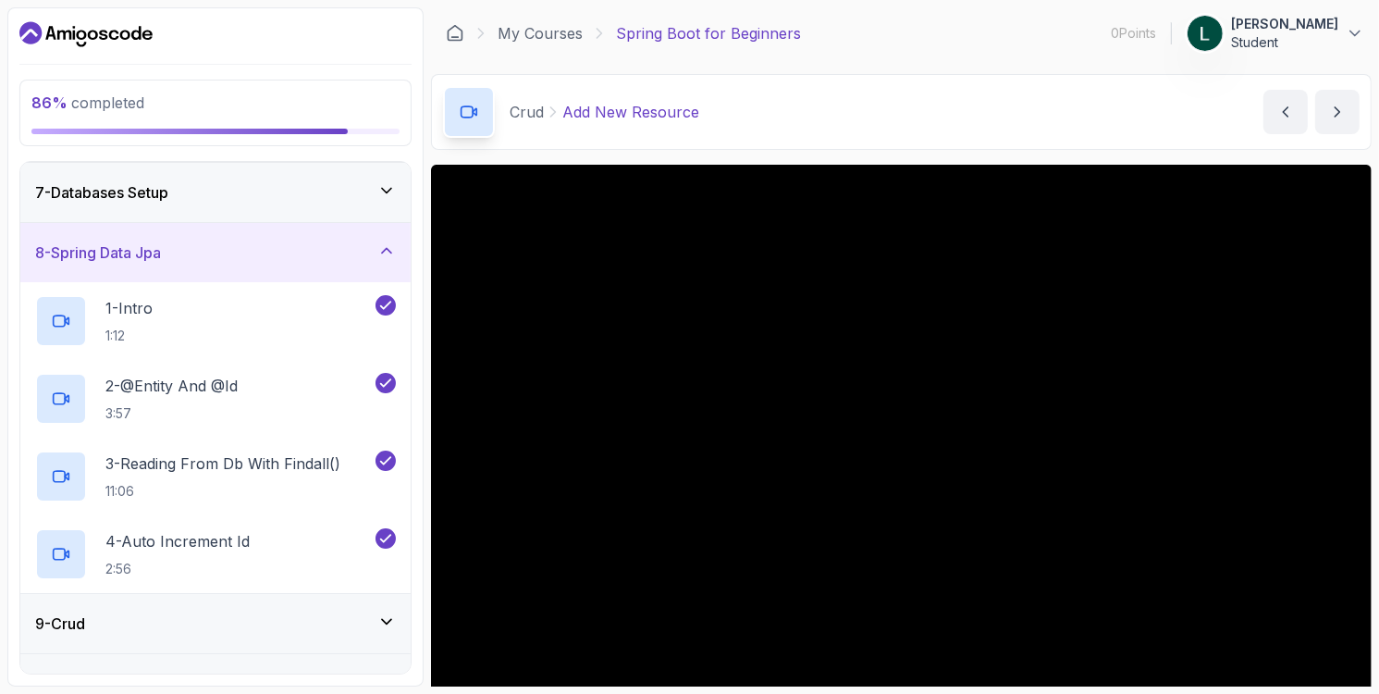
click at [367, 215] on div "7 - Databases Setup" at bounding box center [215, 192] width 390 height 59
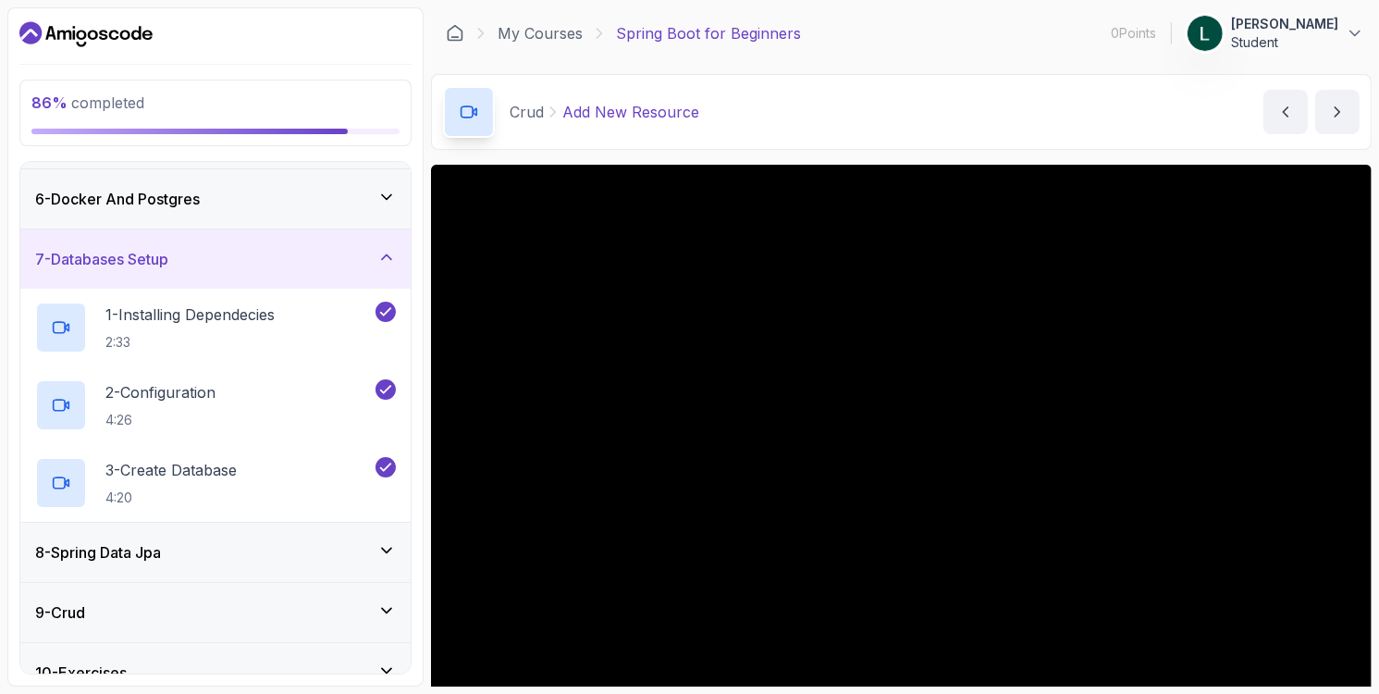
scroll to position [175, 0]
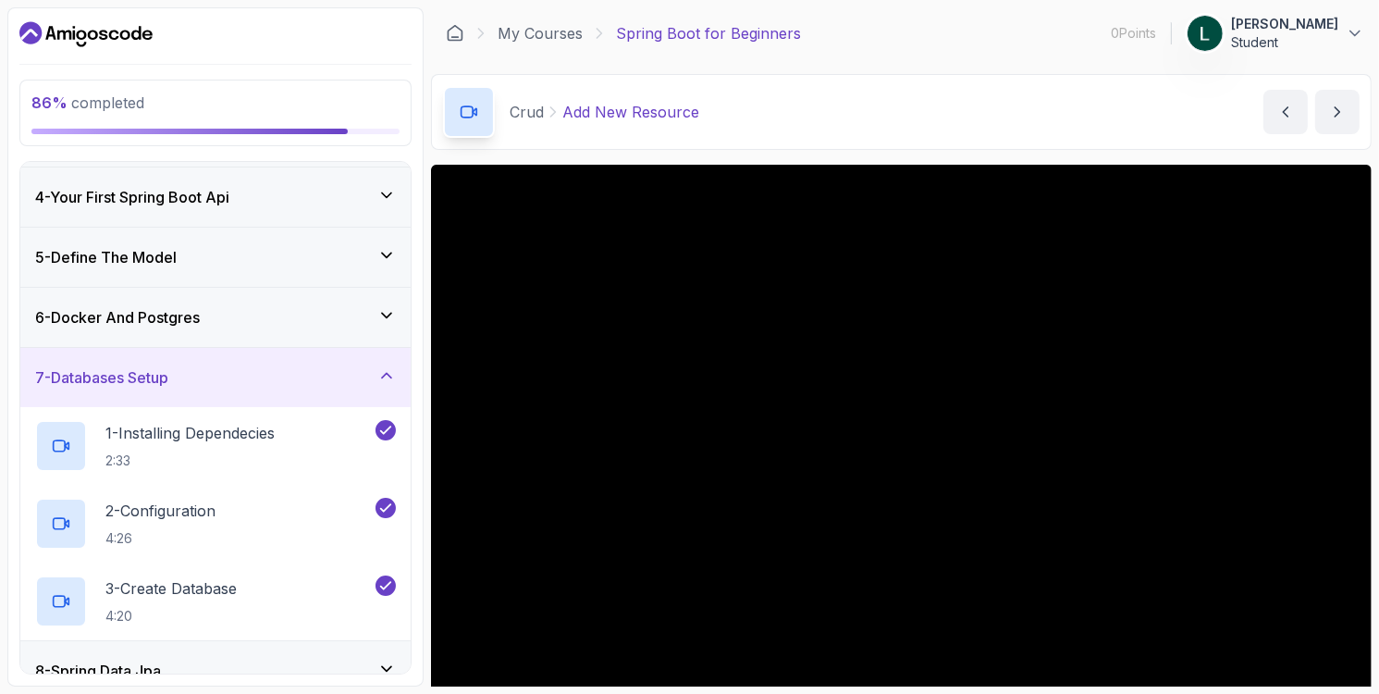
click at [371, 313] on div "6 - Docker And Postgres" at bounding box center [215, 317] width 361 height 22
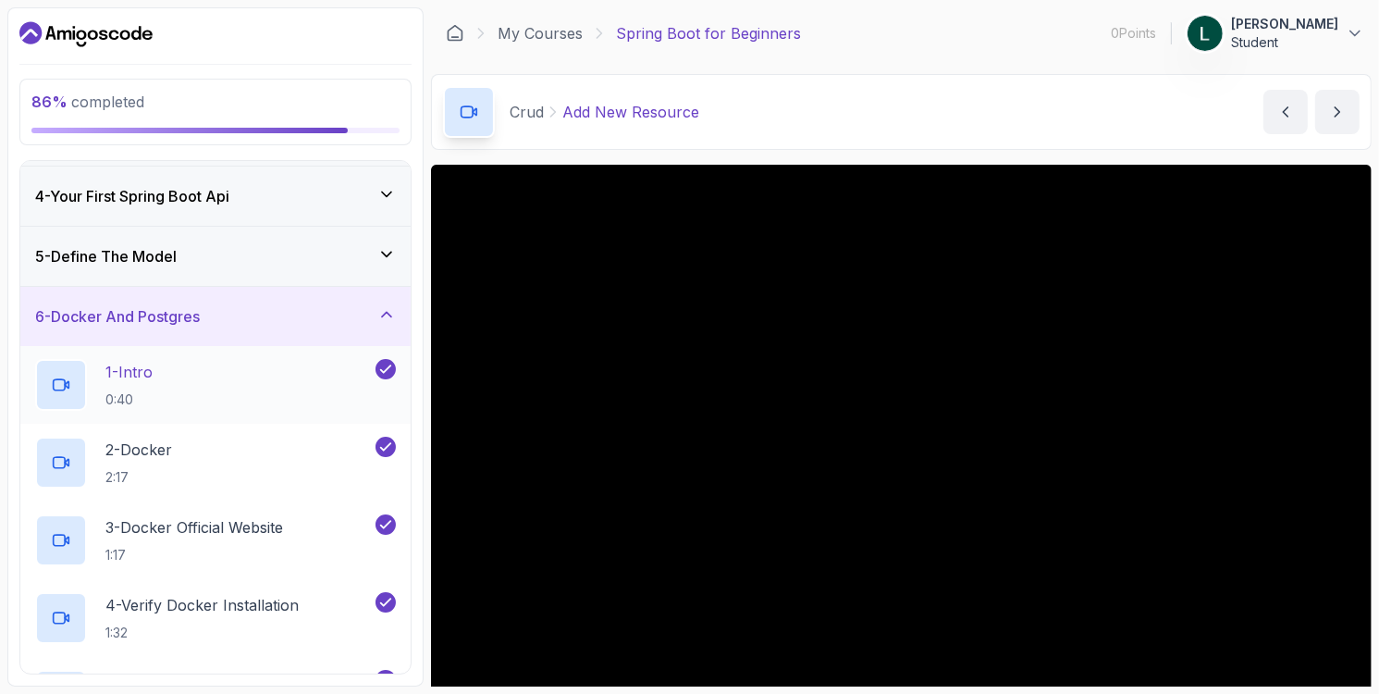
scroll to position [360, 0]
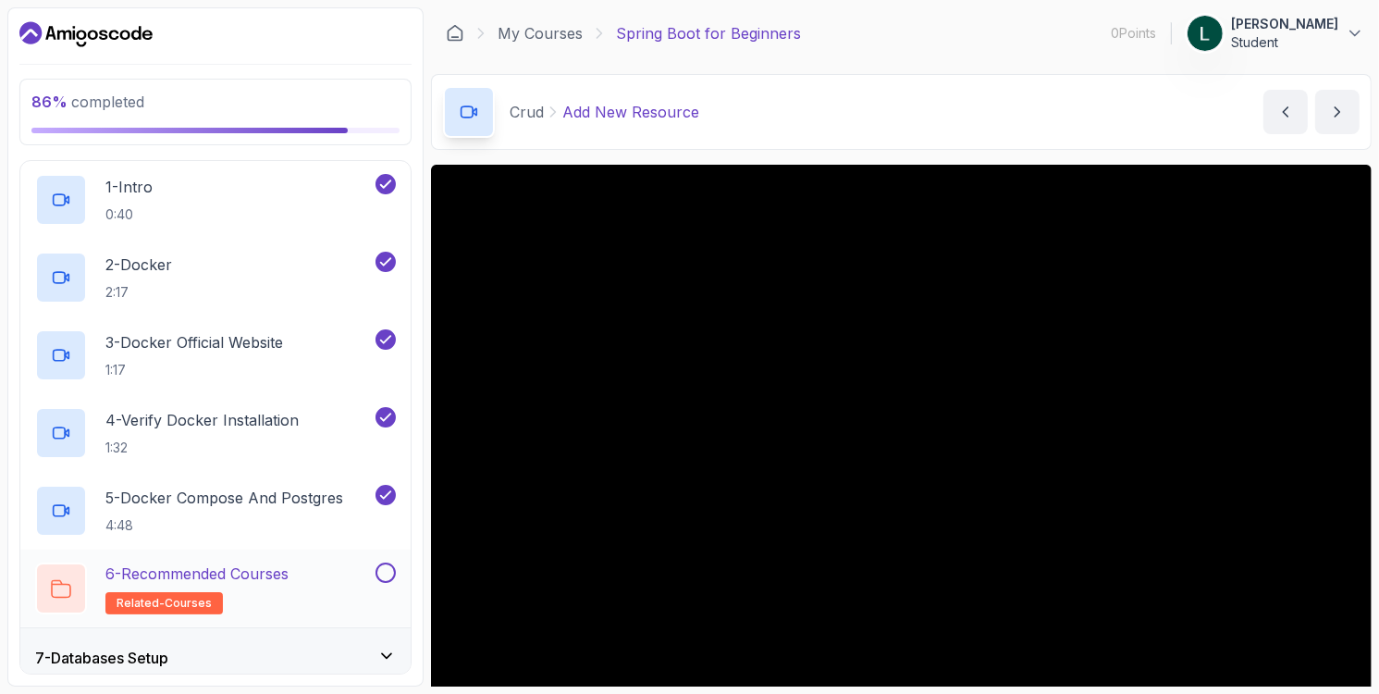
click at [388, 572] on button at bounding box center [386, 572] width 20 height 20
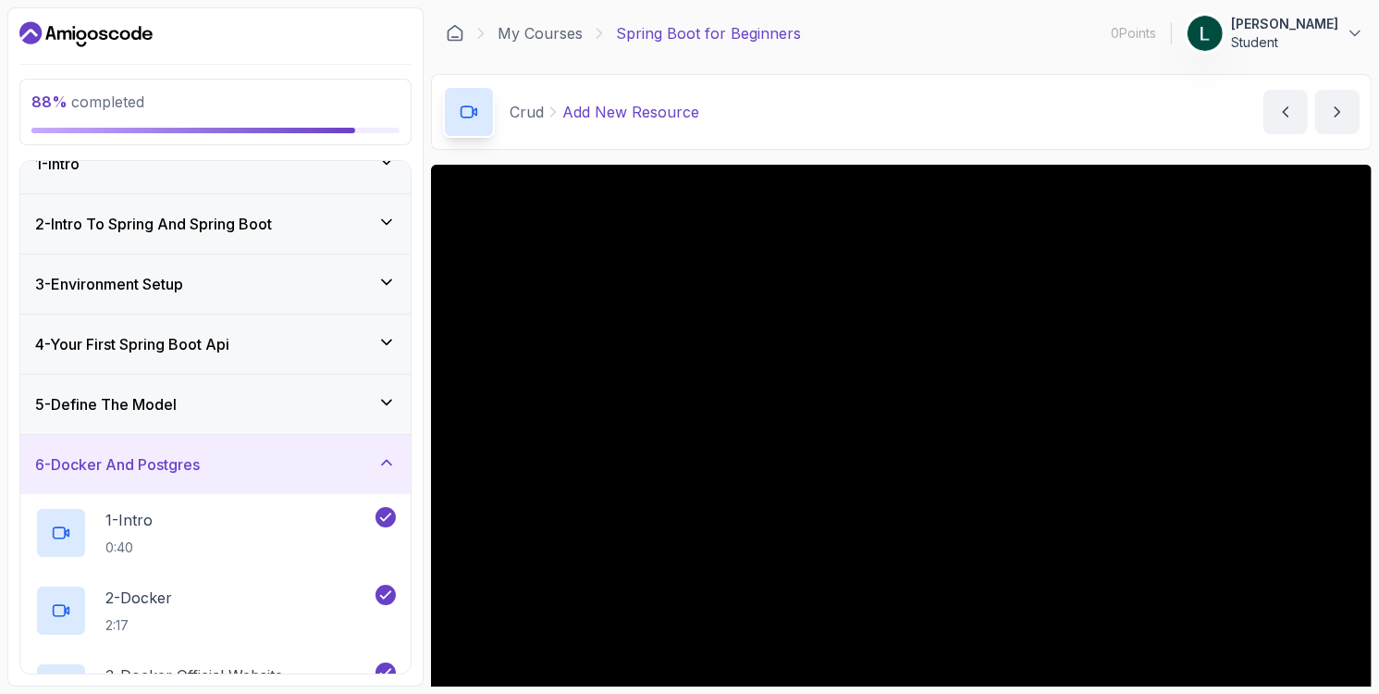
scroll to position [0, 0]
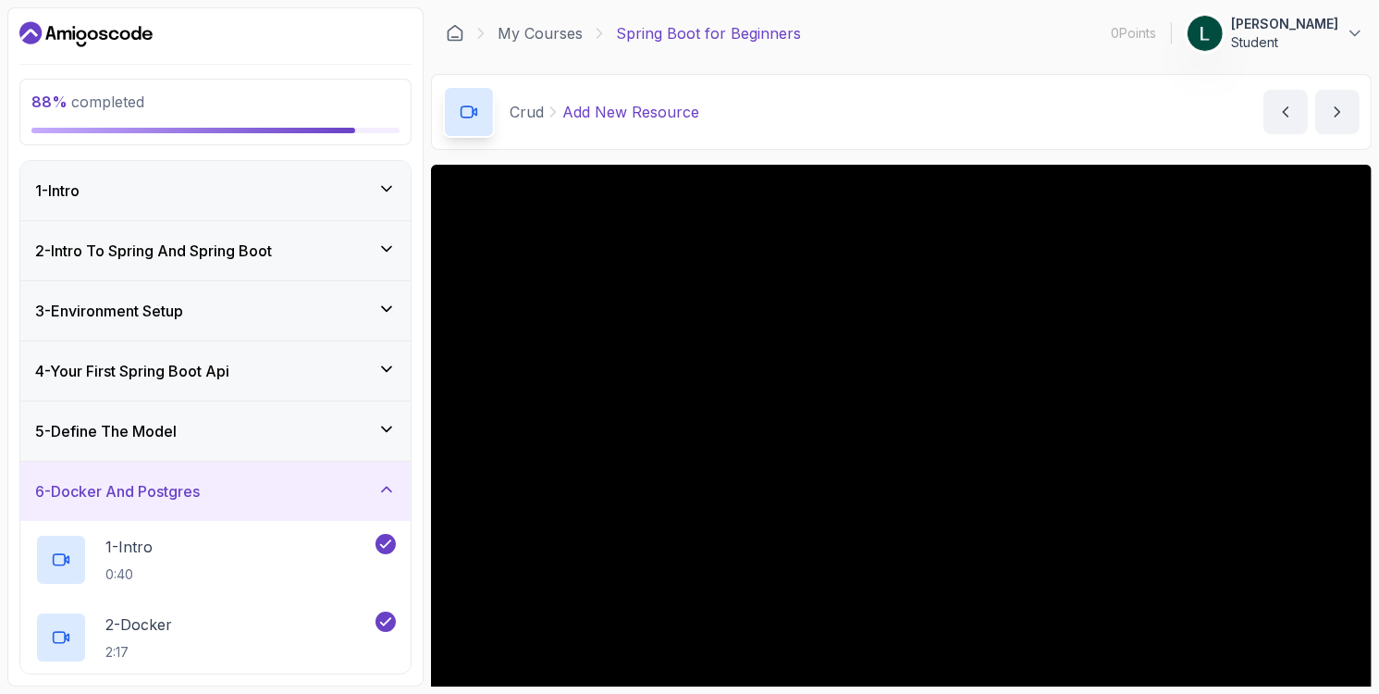
click at [333, 436] on div "5 - Define The Model" at bounding box center [215, 431] width 361 height 22
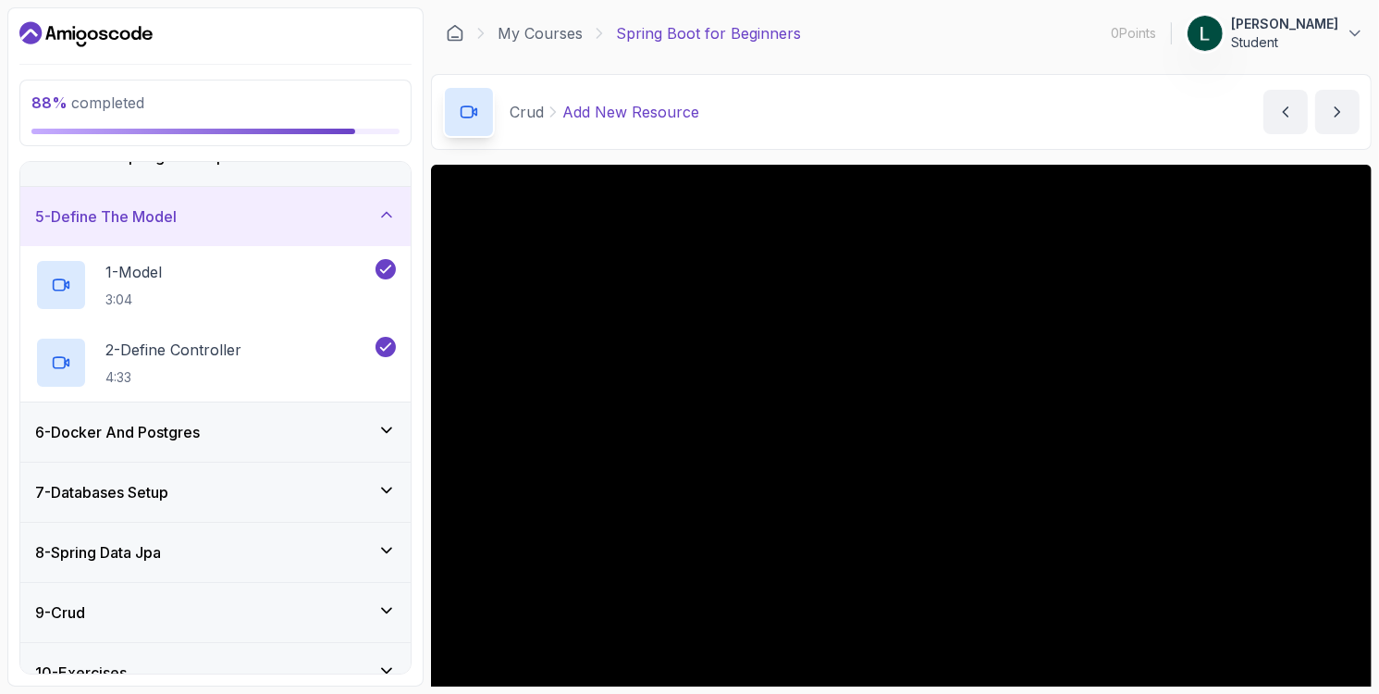
scroll to position [92, 0]
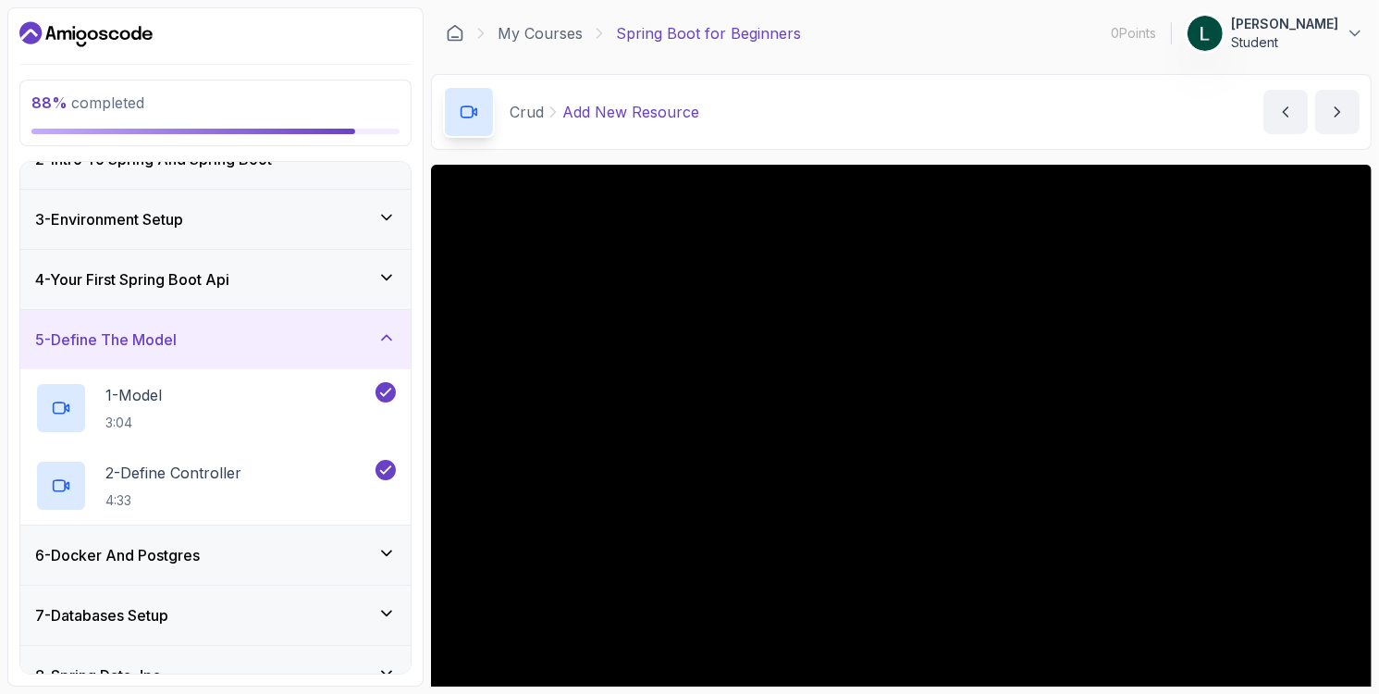
click at [333, 282] on div "4 - Your First Spring Boot Api" at bounding box center [215, 279] width 361 height 22
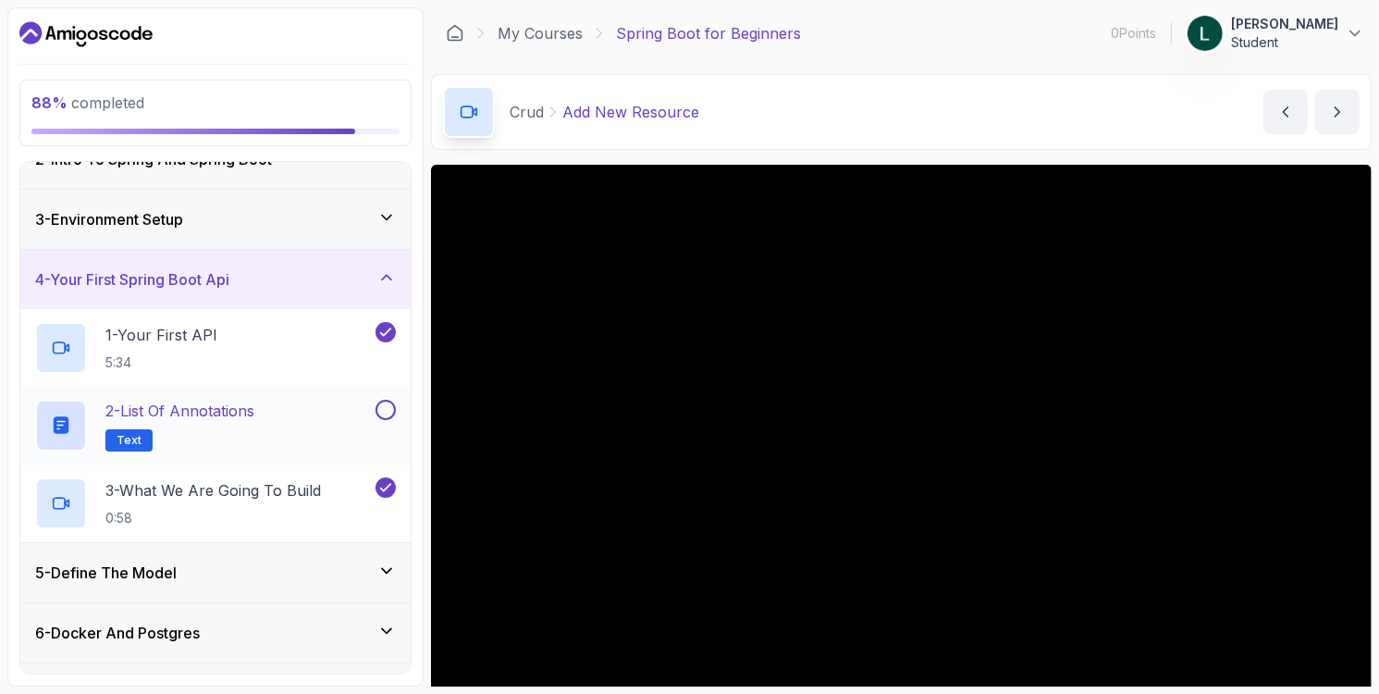
click at [388, 406] on button at bounding box center [386, 410] width 20 height 20
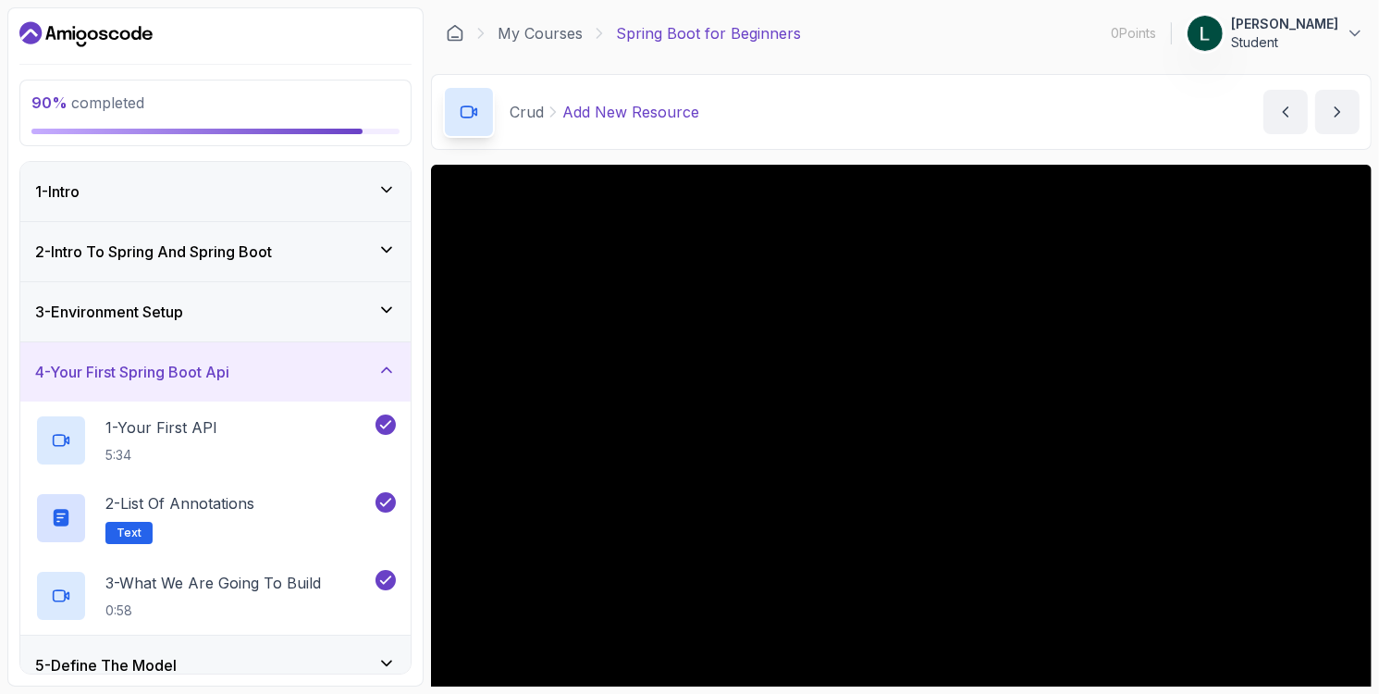
click at [358, 310] on div "3 - Environment Setup" at bounding box center [215, 312] width 361 height 22
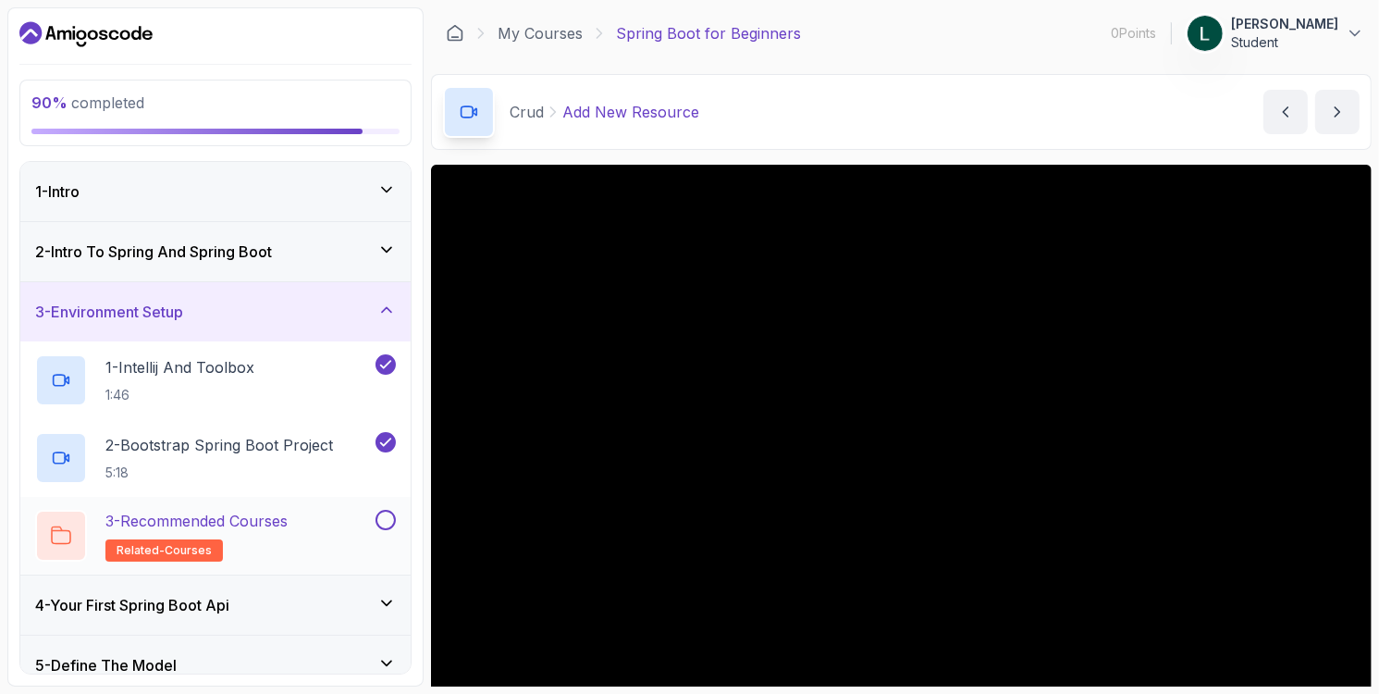
click at [389, 524] on button at bounding box center [386, 520] width 20 height 20
click at [325, 236] on div "2 - Intro To Spring And Spring Boot" at bounding box center [215, 251] width 390 height 59
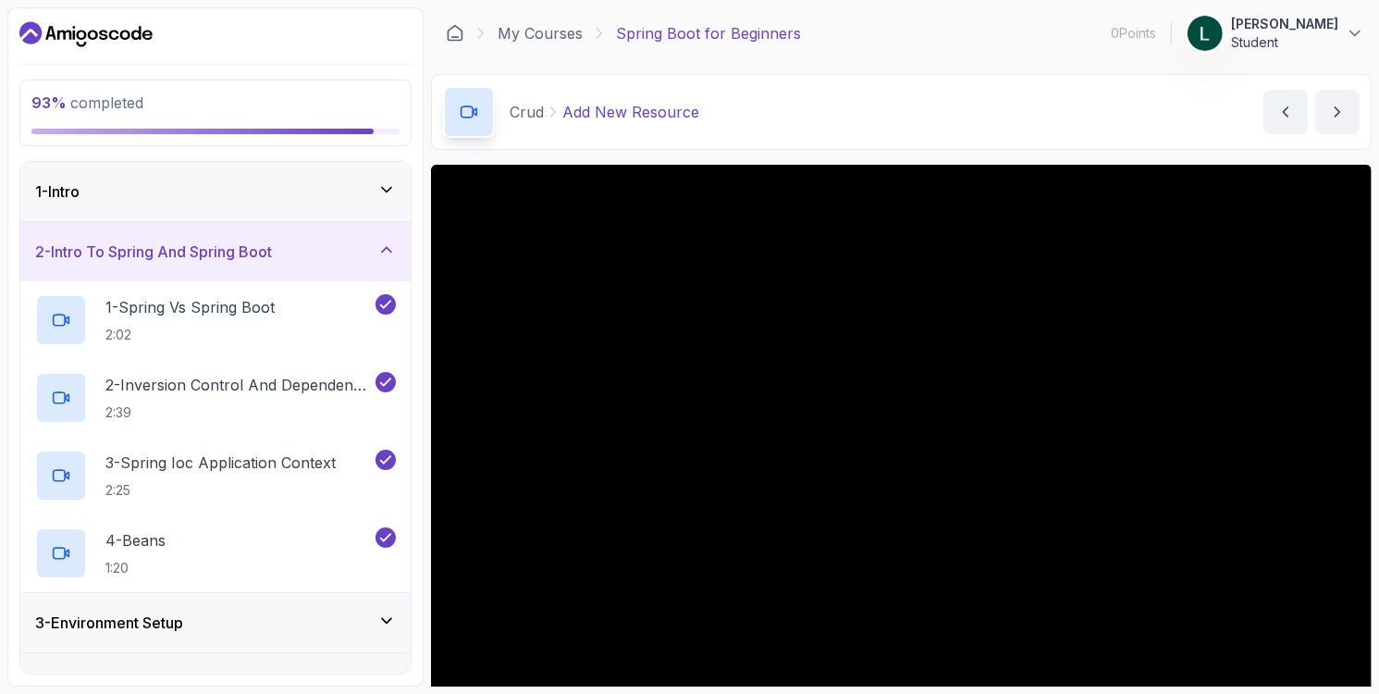
click at [328, 204] on div "1 - Intro" at bounding box center [215, 191] width 390 height 59
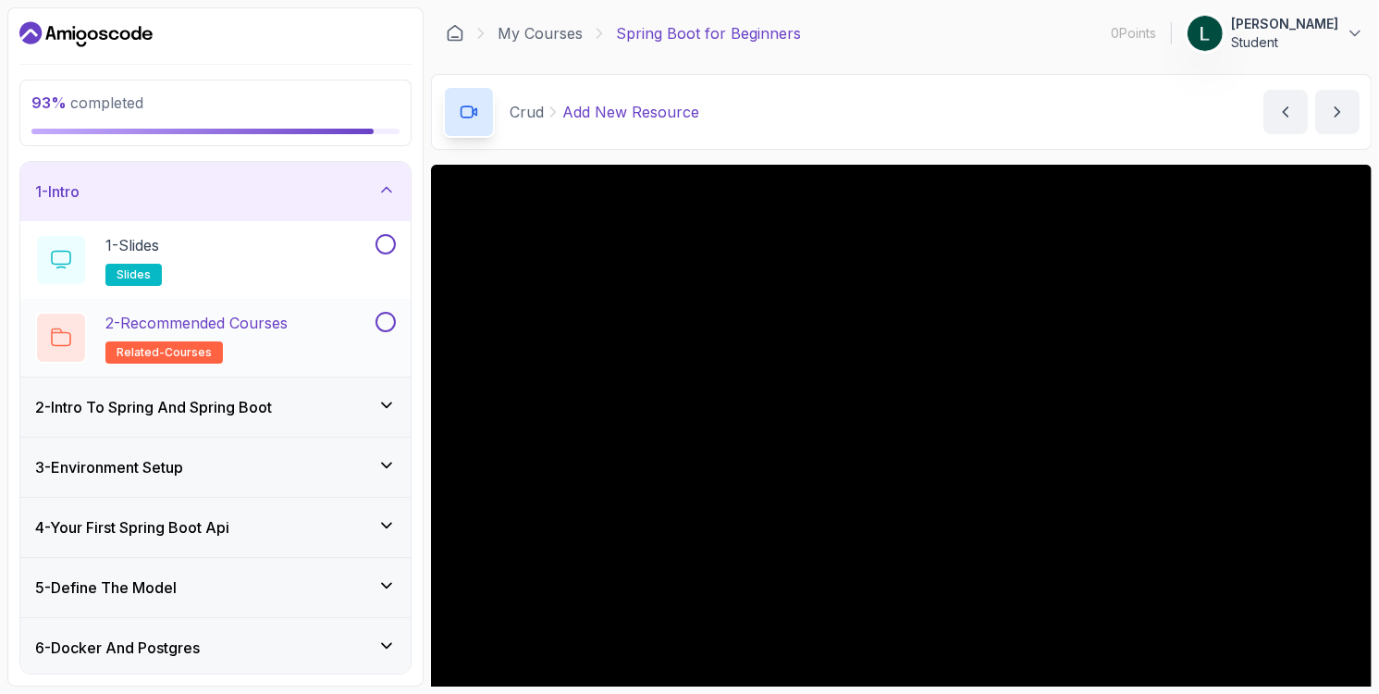
click at [379, 314] on button at bounding box center [386, 322] width 20 height 20
click at [388, 247] on button at bounding box center [386, 244] width 20 height 20
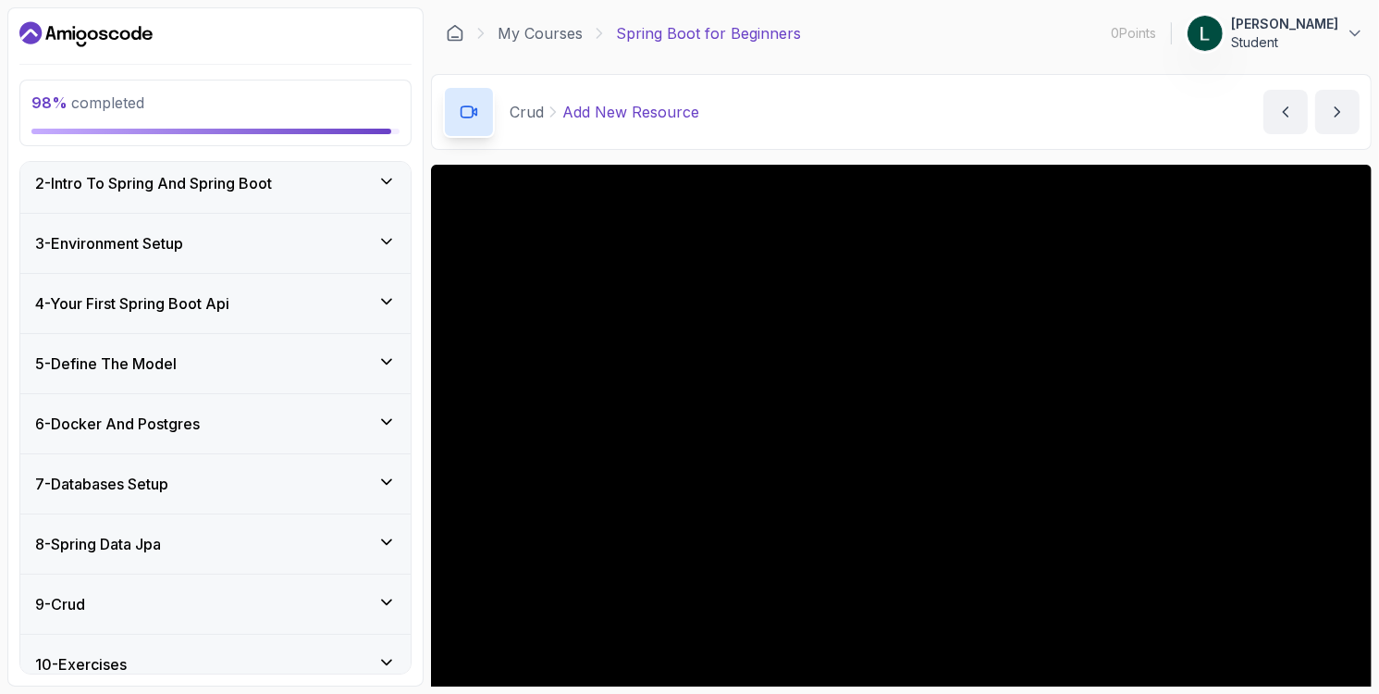
scroll to position [360, 0]
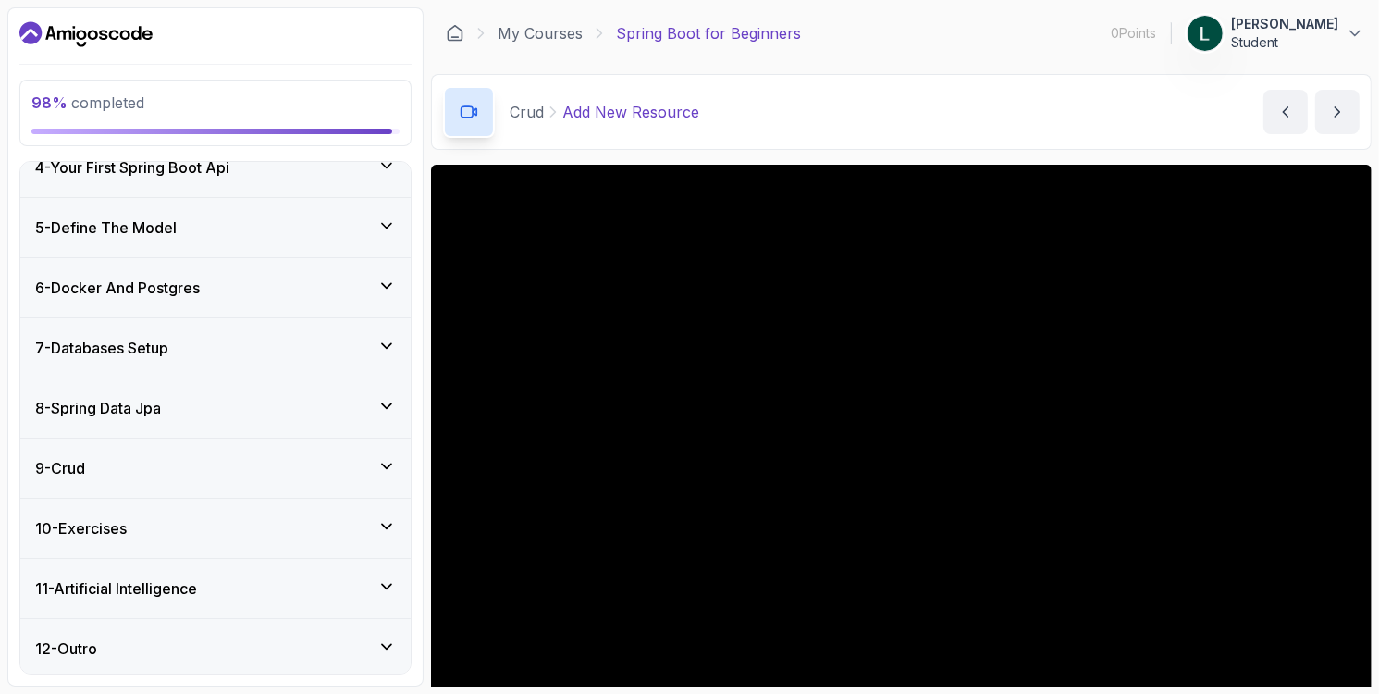
click at [329, 645] on div "12 - Outro" at bounding box center [215, 648] width 361 height 22
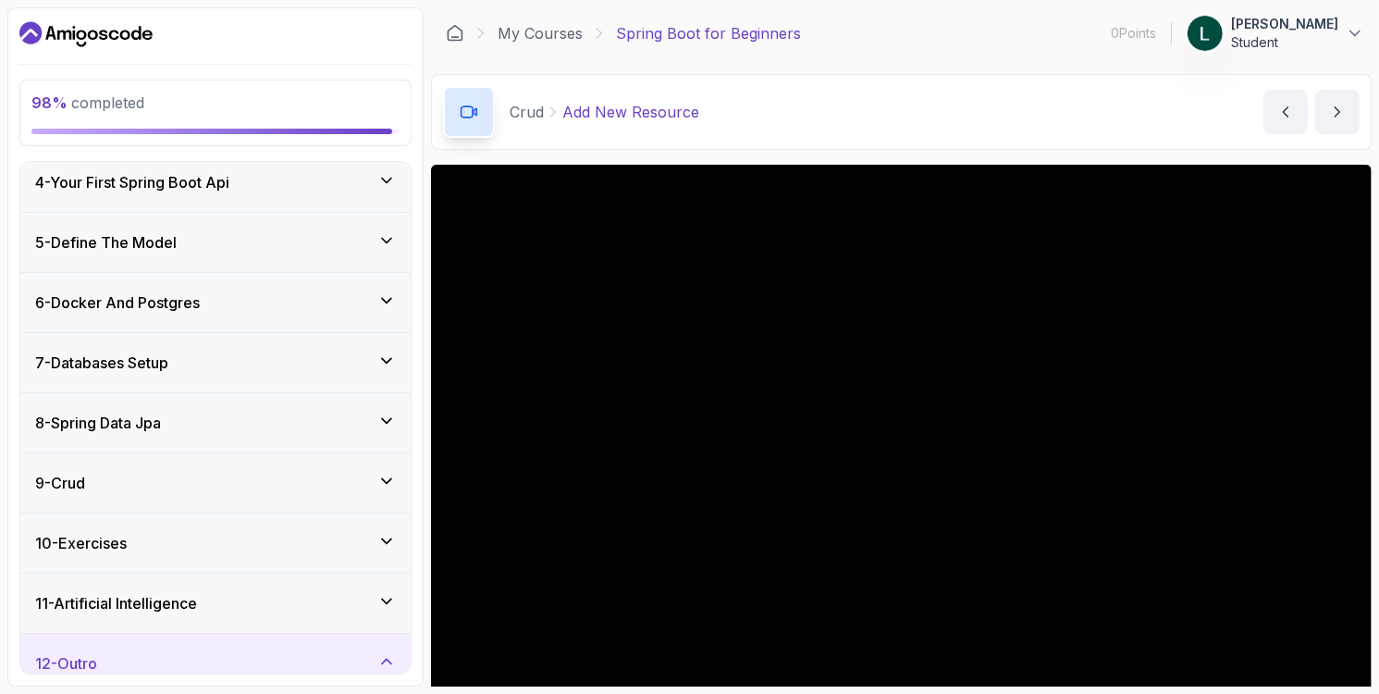
scroll to position [204, 0]
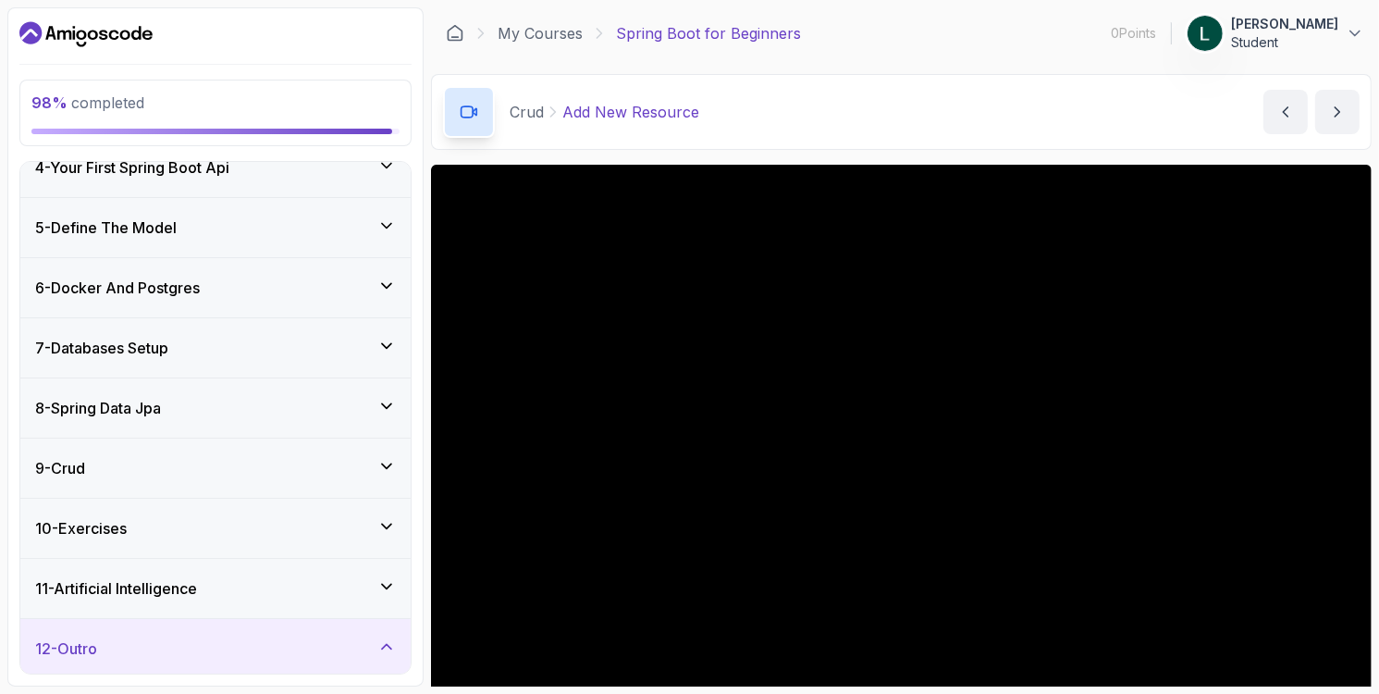
click at [345, 585] on div "11 - Artificial Intelligence" at bounding box center [215, 588] width 361 height 22
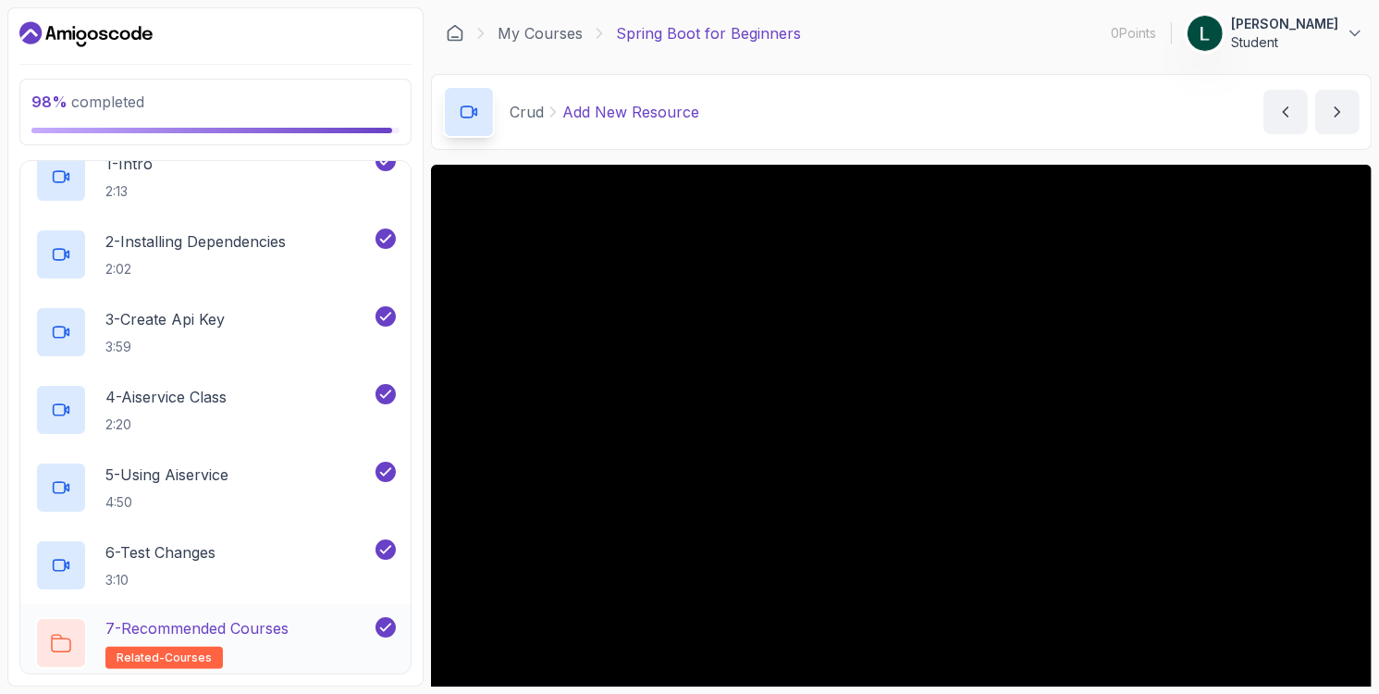
scroll to position [748, 0]
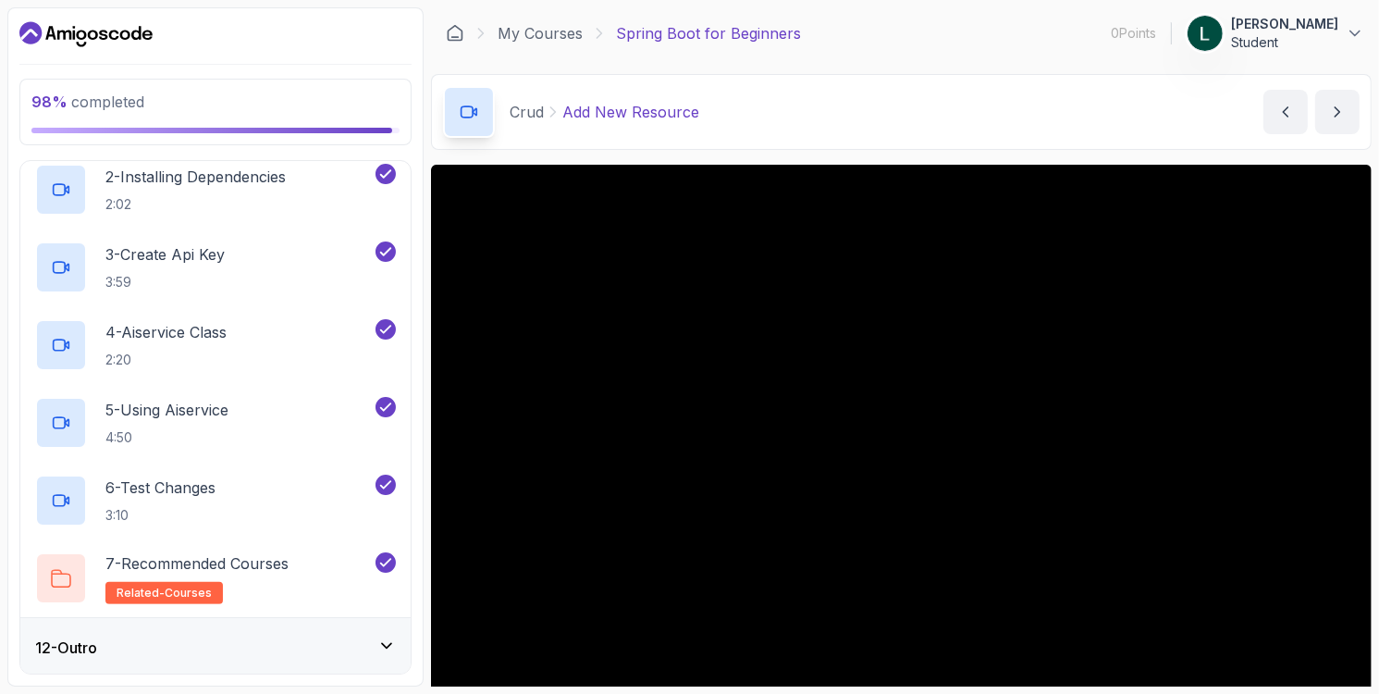
click at [355, 636] on div "12 - Outro" at bounding box center [215, 647] width 361 height 22
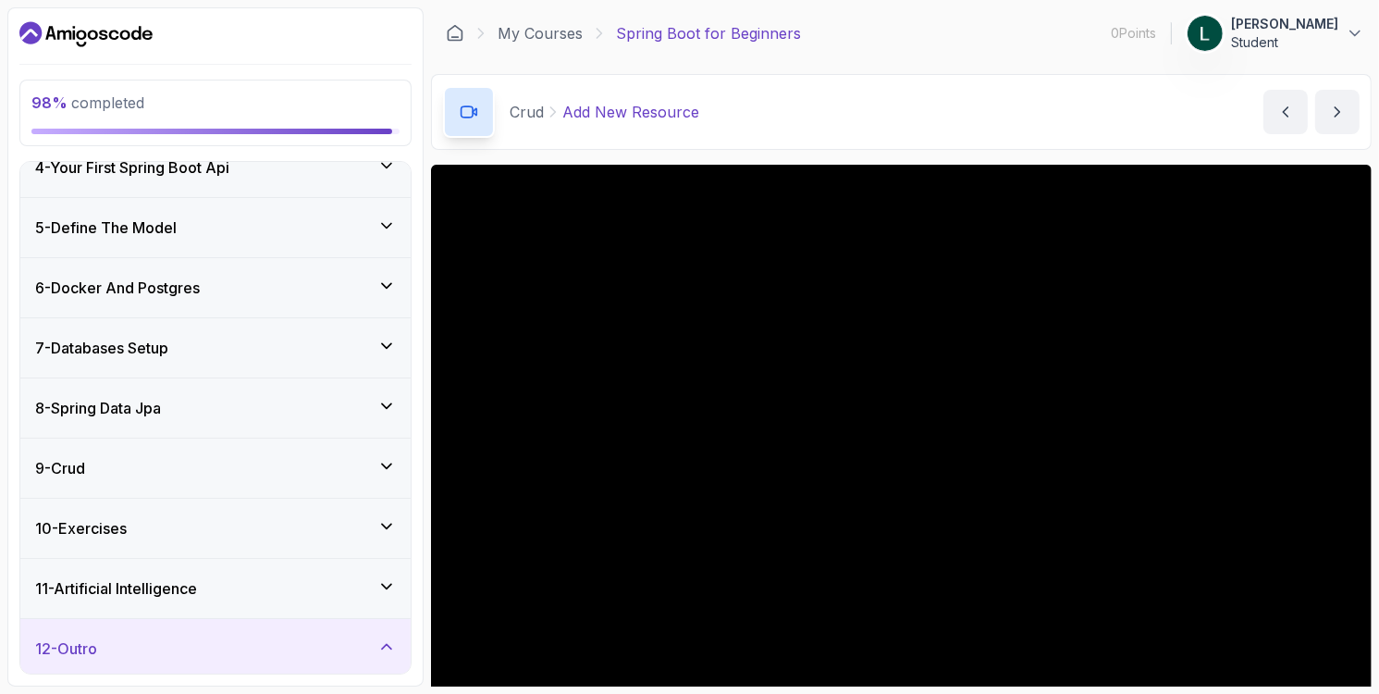
scroll to position [360, 0]
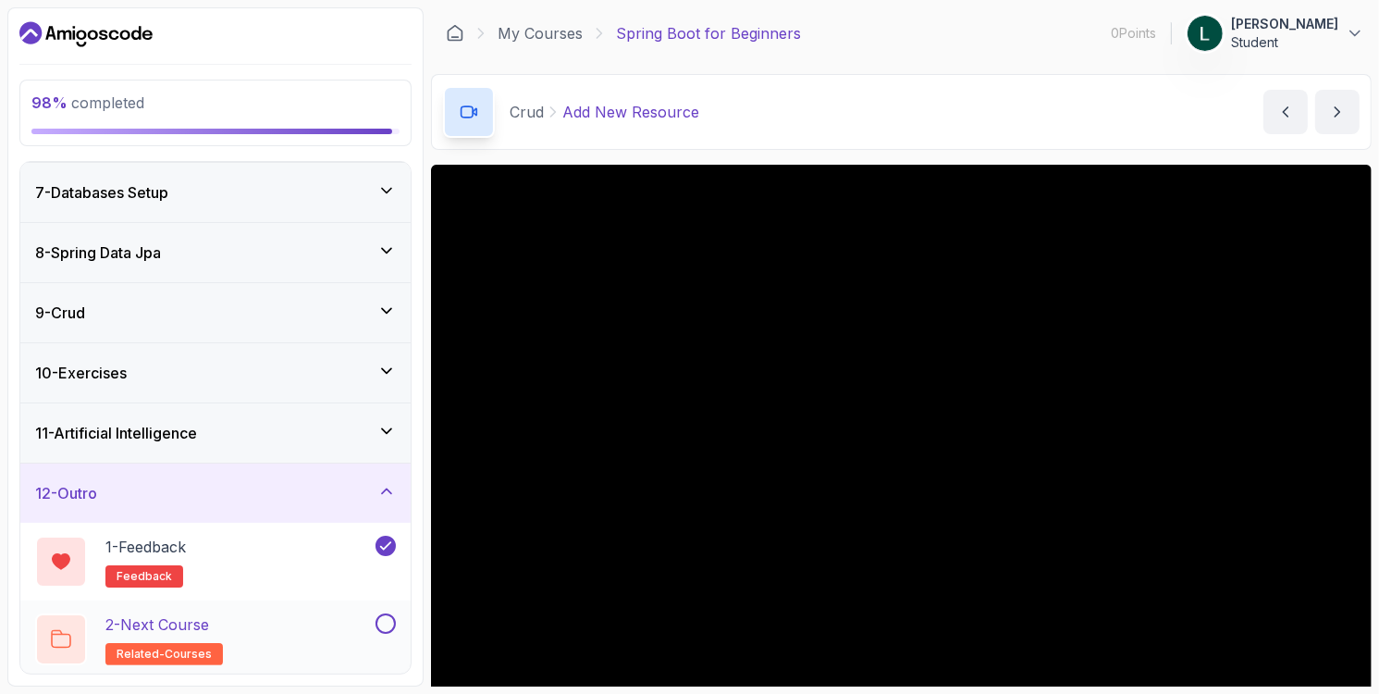
click at [386, 631] on button "2 - Next Course related-courses" at bounding box center [215, 639] width 361 height 52
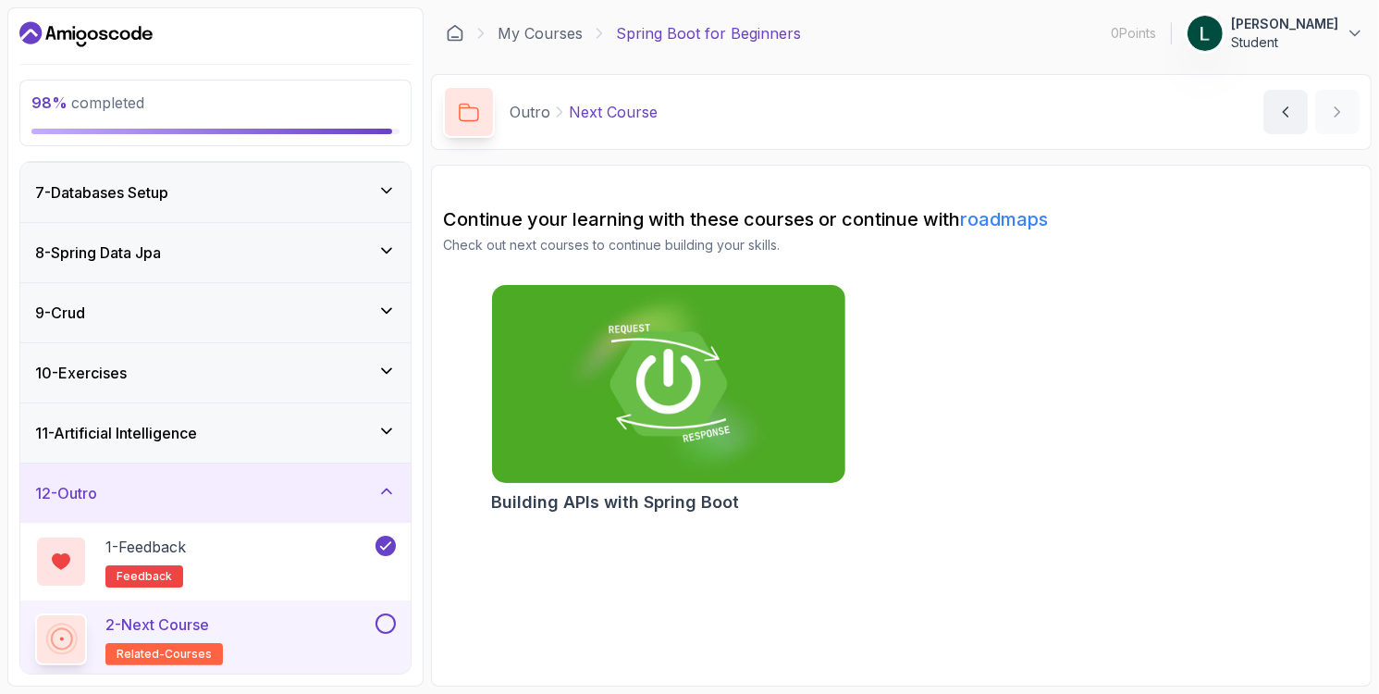
click at [392, 623] on button at bounding box center [386, 623] width 20 height 20
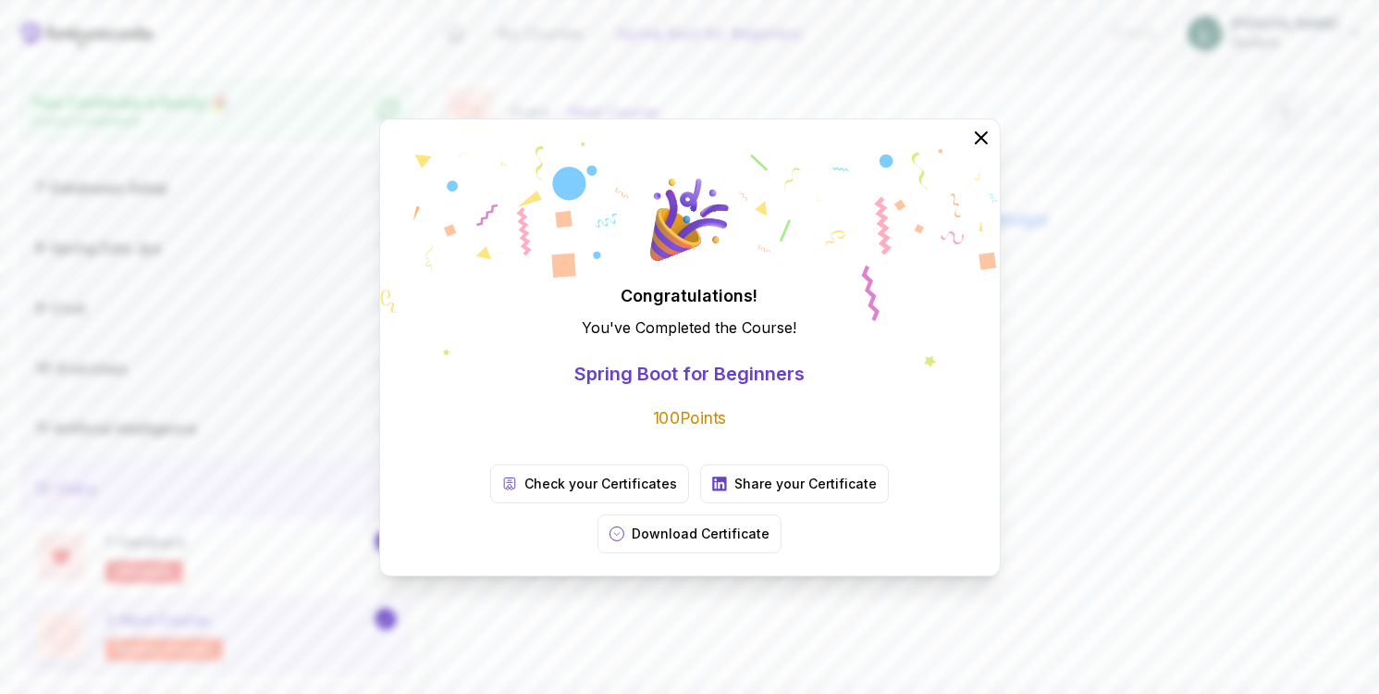
scroll to position [355, 0]
click at [782, 519] on button "Download Certificate" at bounding box center [690, 533] width 184 height 39
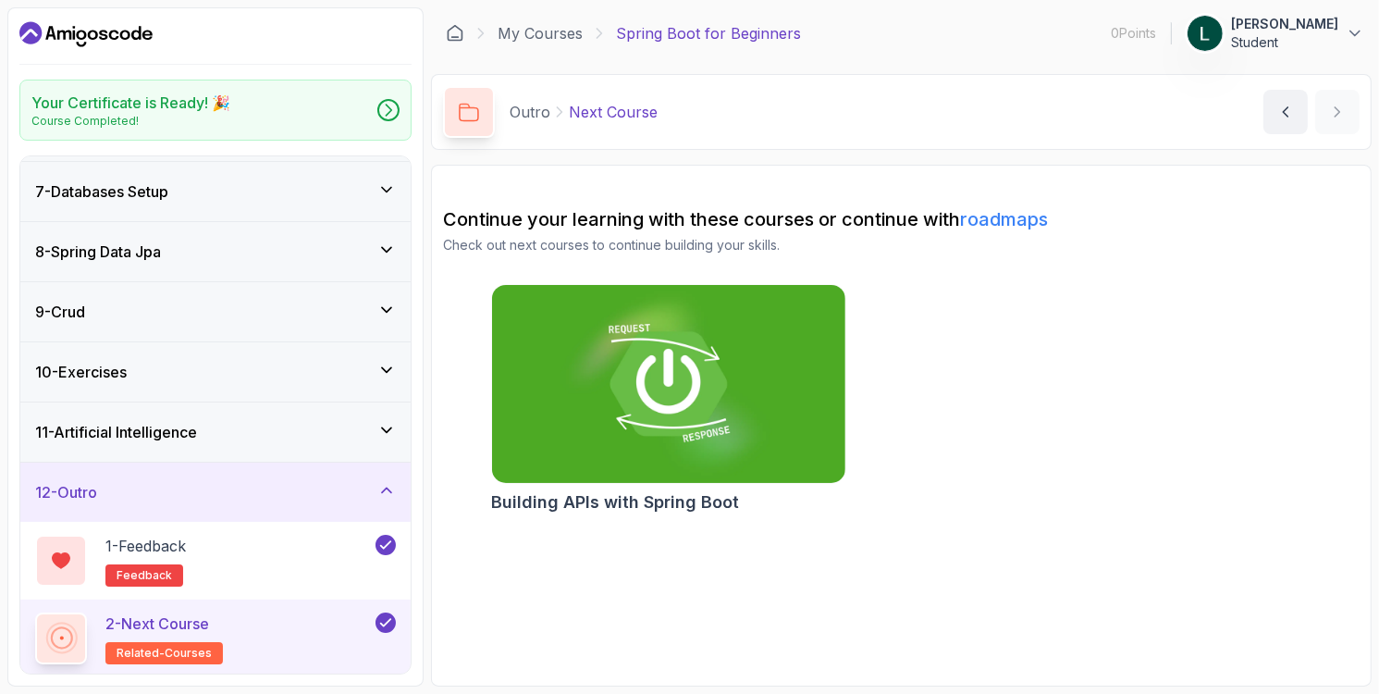
click at [386, 487] on icon at bounding box center [386, 489] width 9 height 5
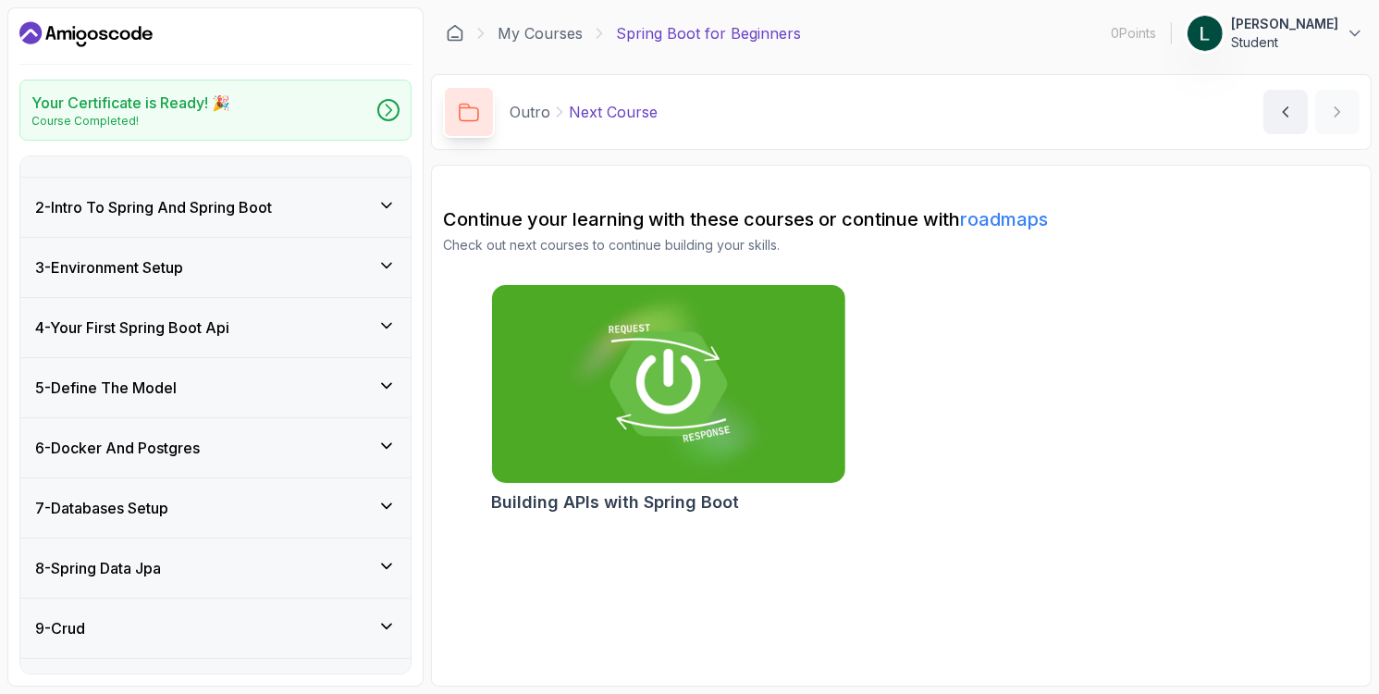
scroll to position [0, 0]
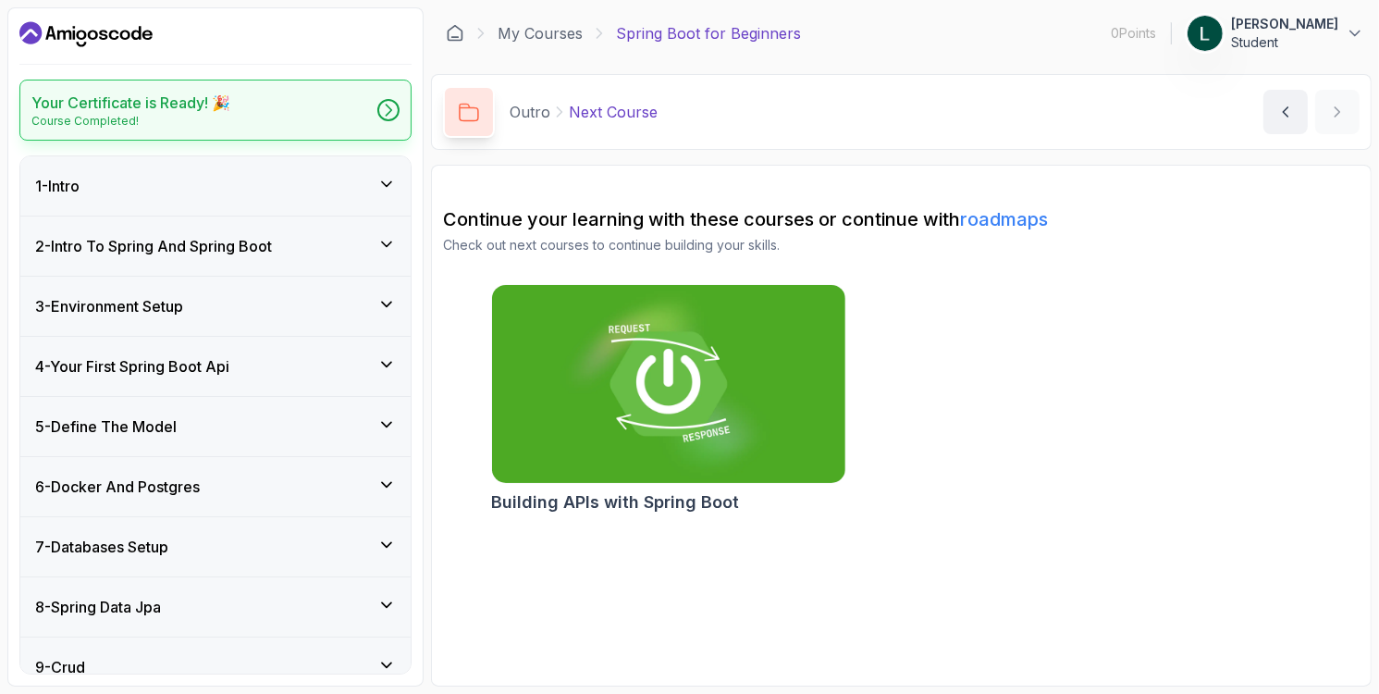
click at [336, 116] on div "Your Certificate is Ready! 🎉 Course Completed!" at bounding box center [215, 110] width 392 height 61
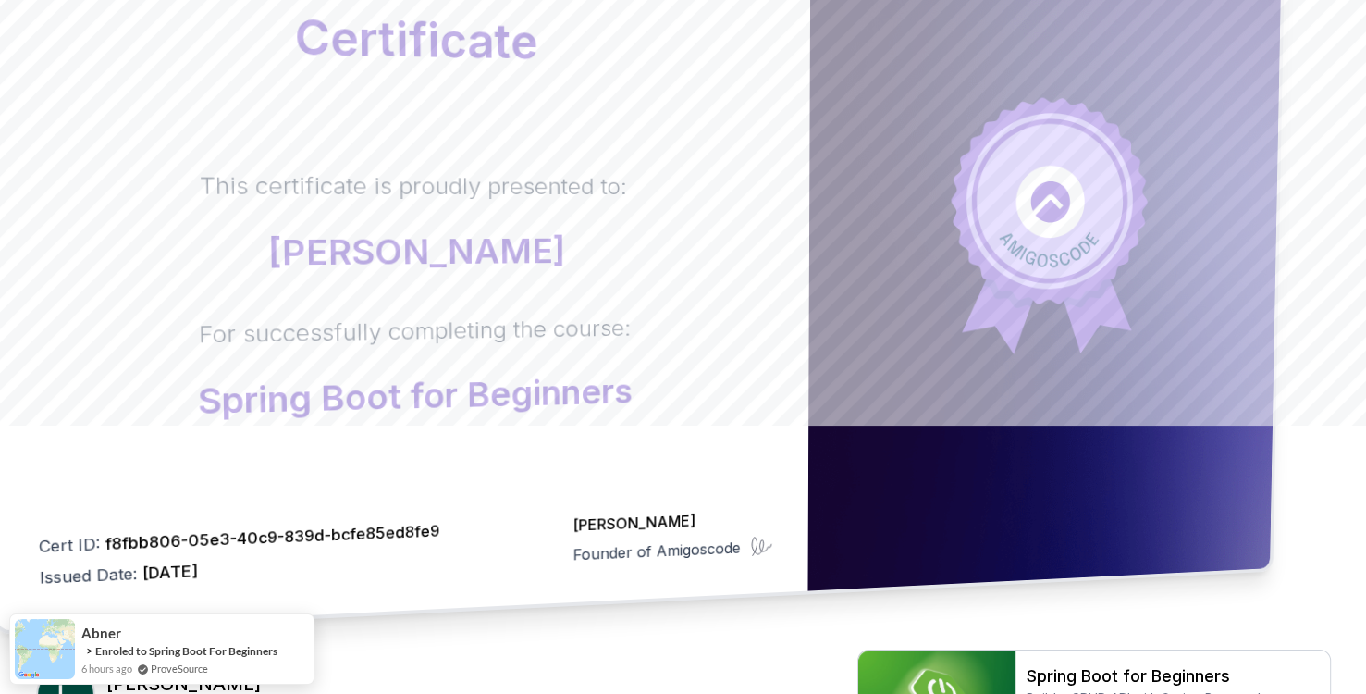
scroll to position [106, 0]
